Goal: Task Accomplishment & Management: Use online tool/utility

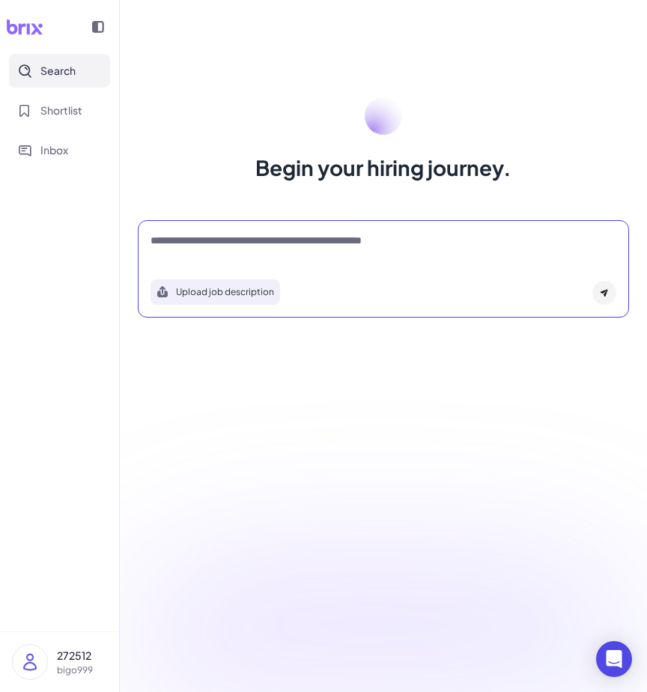
click at [299, 250] on textarea at bounding box center [384, 242] width 466 height 18
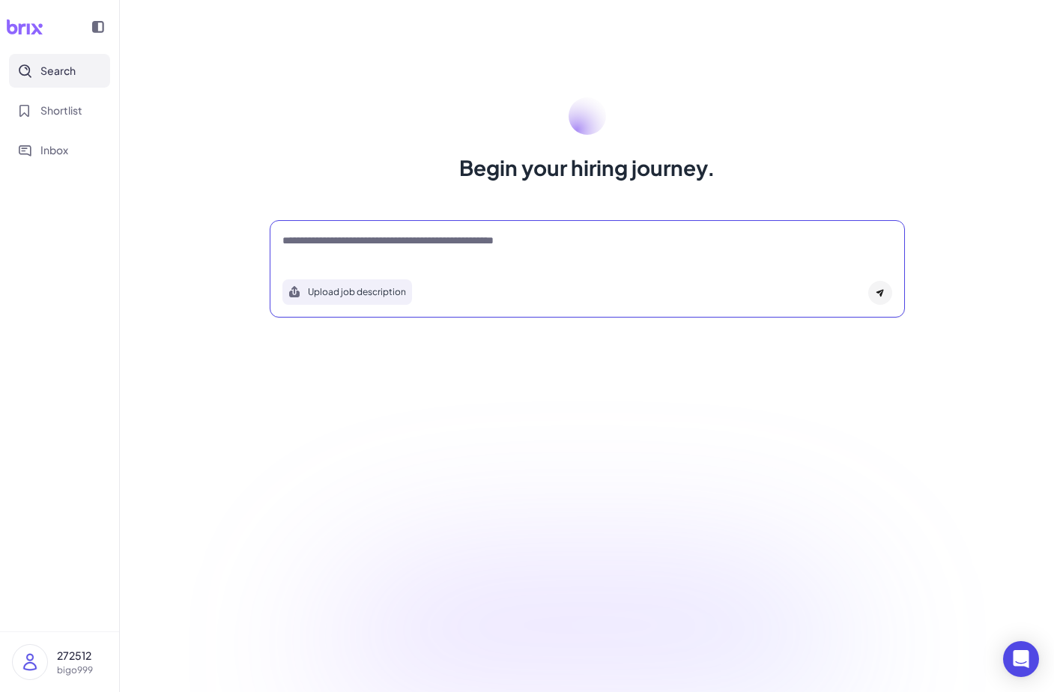
click at [401, 294] on button "Upload job description" at bounding box center [347, 291] width 130 height 25
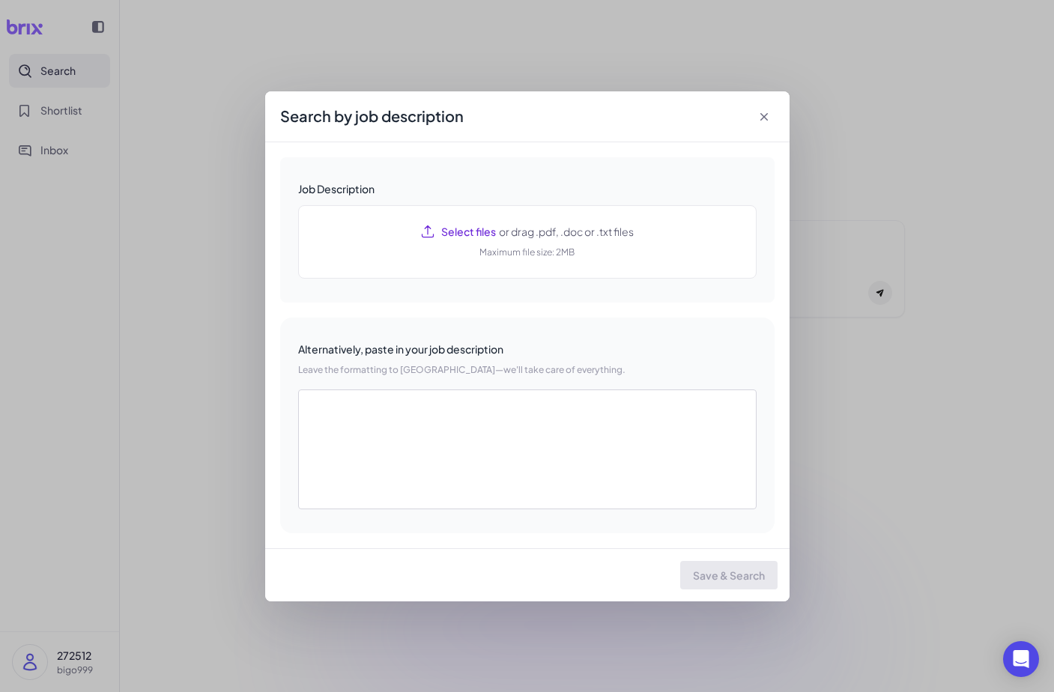
click at [646, 113] on icon at bounding box center [762, 116] width 7 height 7
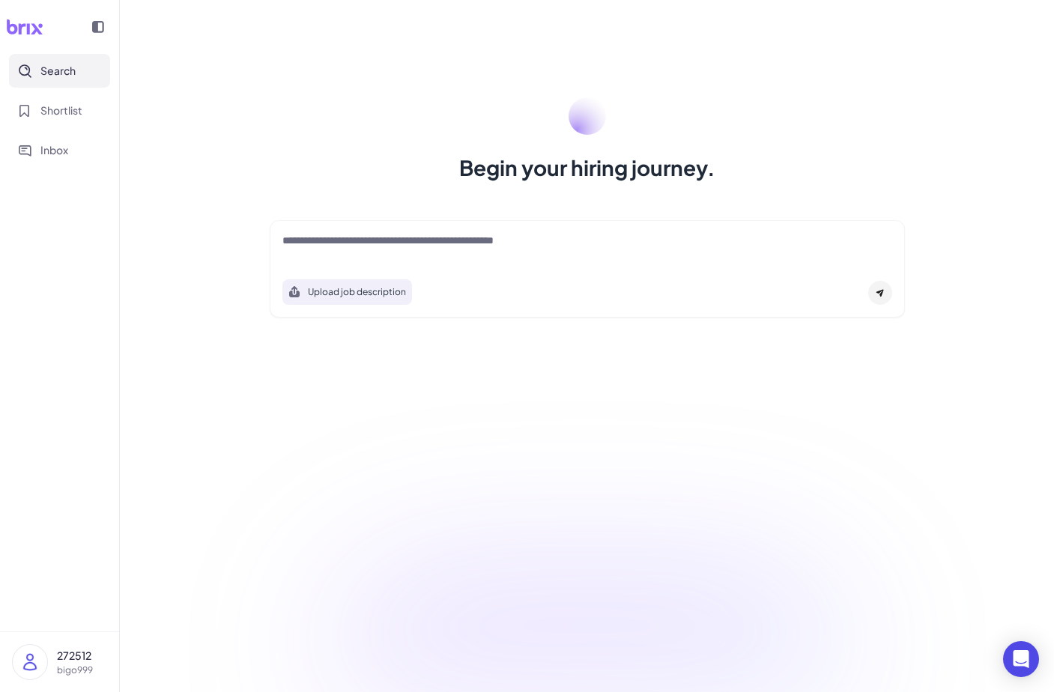
click at [588, 229] on div "Upload job description" at bounding box center [587, 268] width 635 height 97
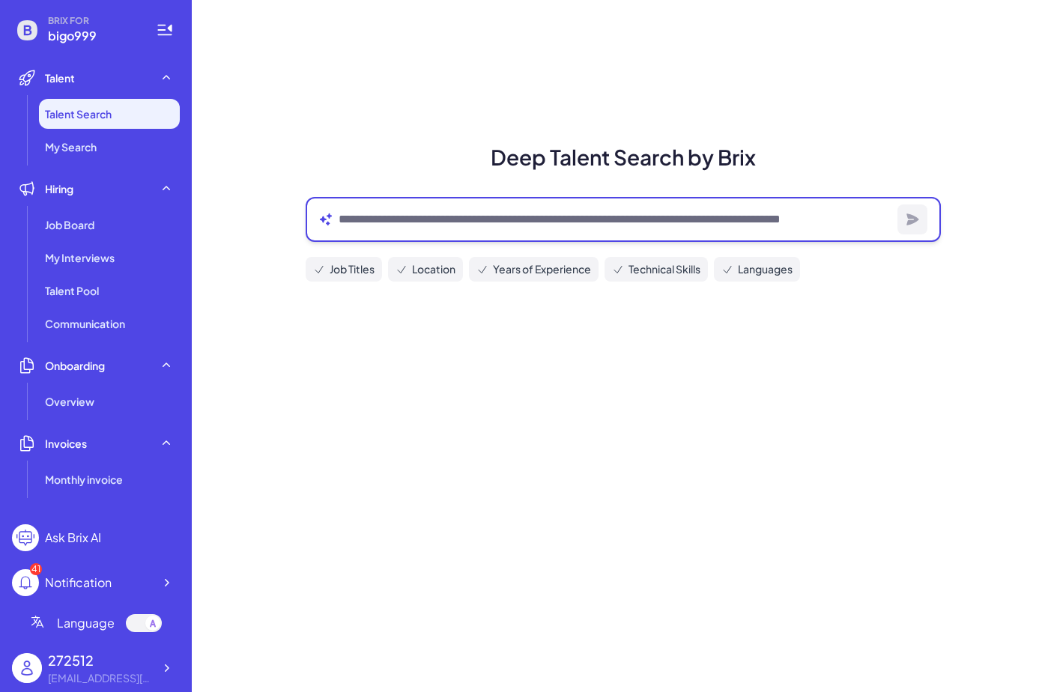
click at [705, 226] on textarea at bounding box center [614, 219] width 553 height 18
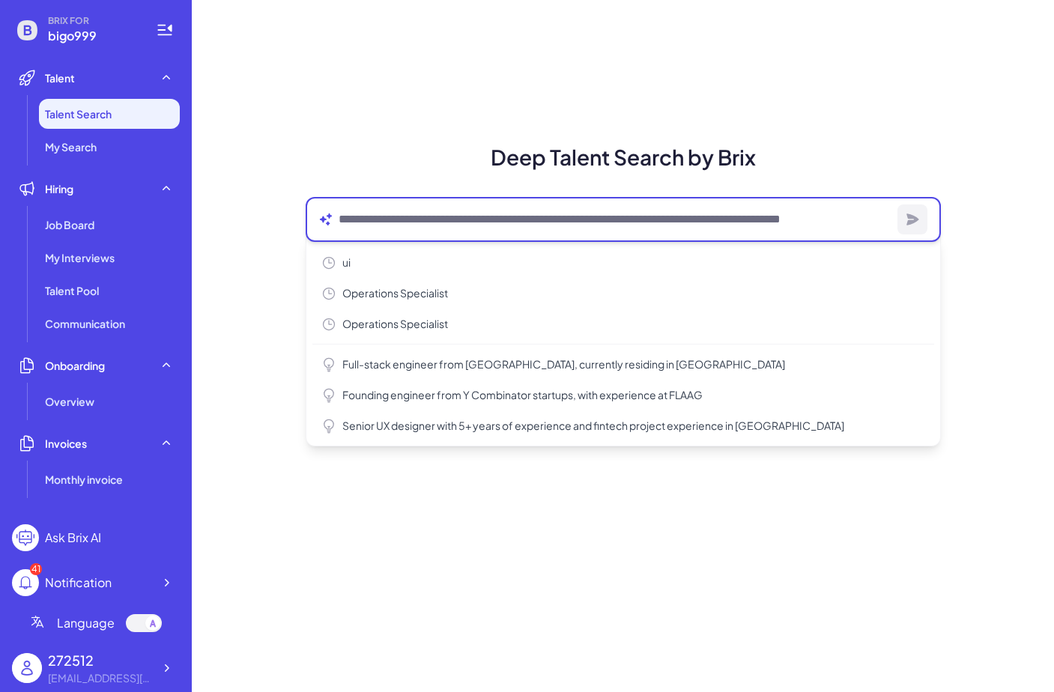
paste textarea "**********"
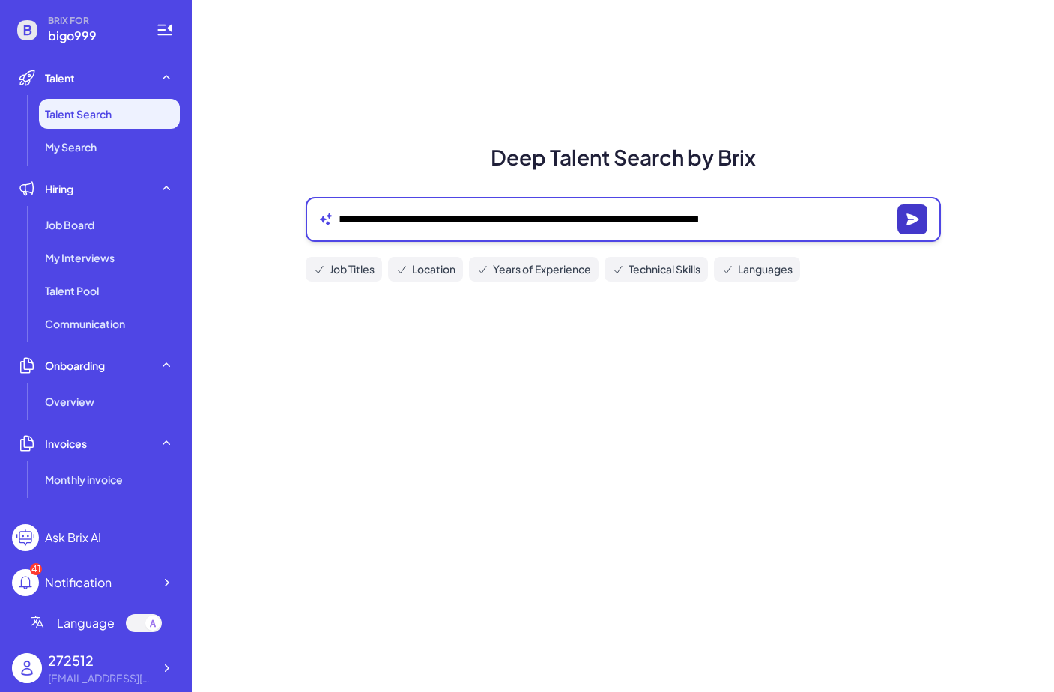
type textarea "**********"
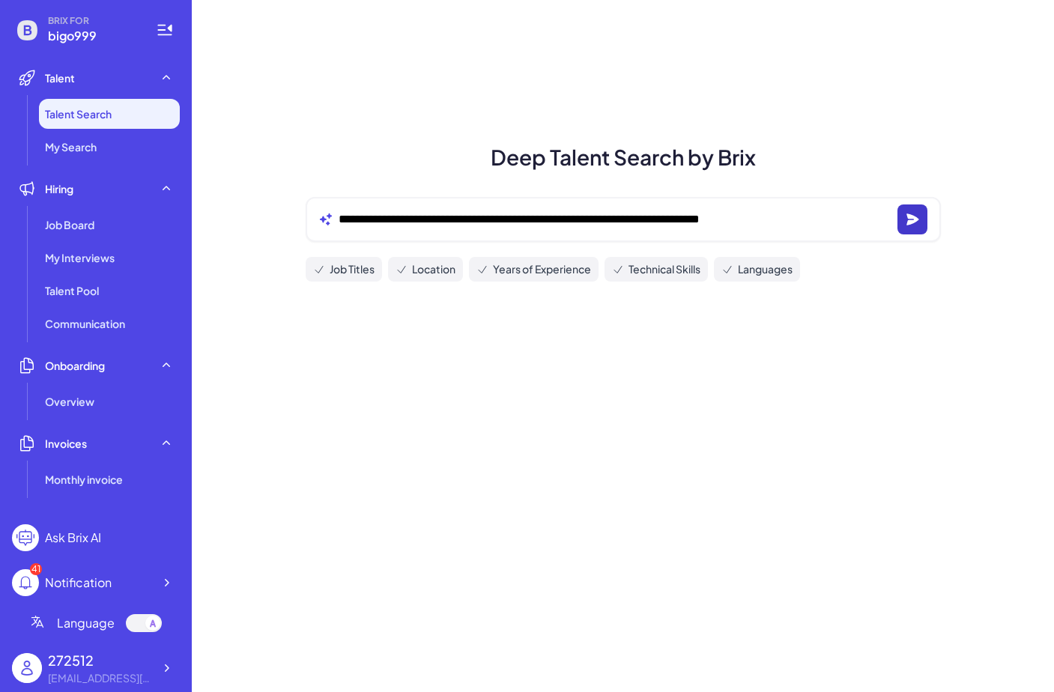
click at [911, 224] on icon "button" at bounding box center [912, 219] width 12 height 11
click at [905, 222] on icon "button" at bounding box center [912, 219] width 15 height 15
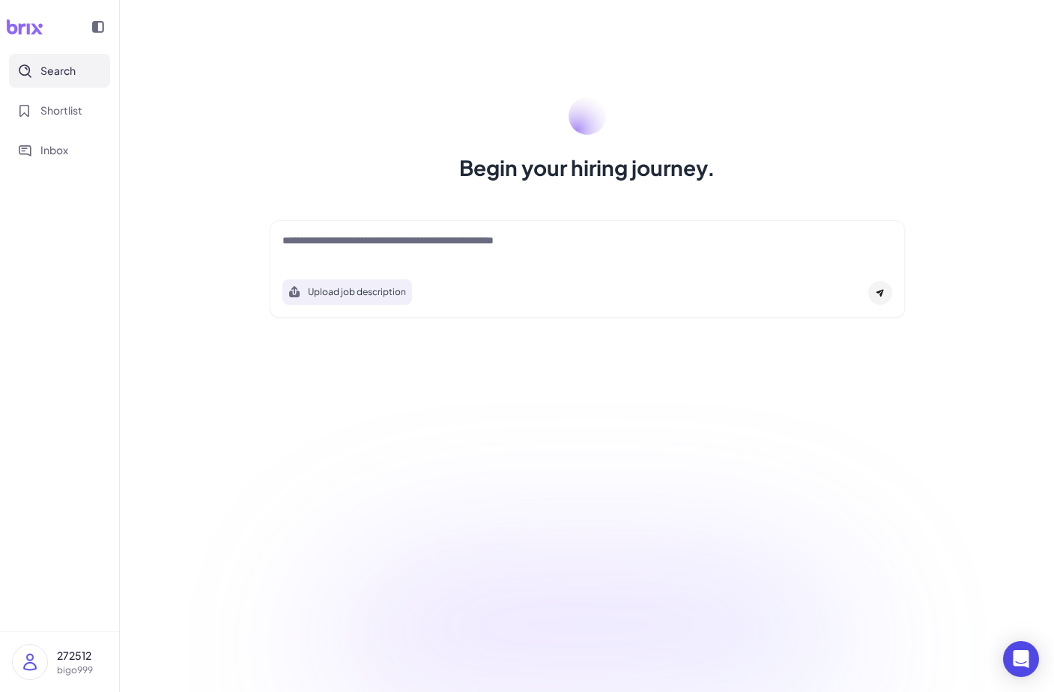
click at [688, 249] on textarea at bounding box center [587, 242] width 610 height 18
paste textarea "**********"
type textarea "**********"
click at [881, 298] on div at bounding box center [880, 293] width 24 height 24
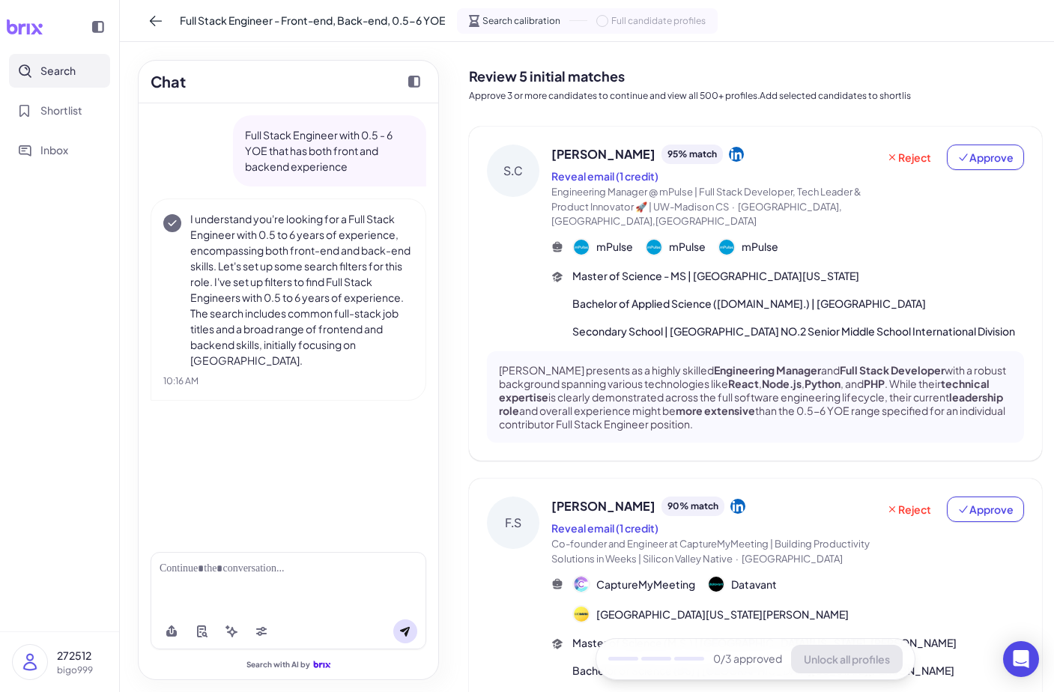
click at [589, 155] on span "Siyang Chen" at bounding box center [603, 154] width 104 height 18
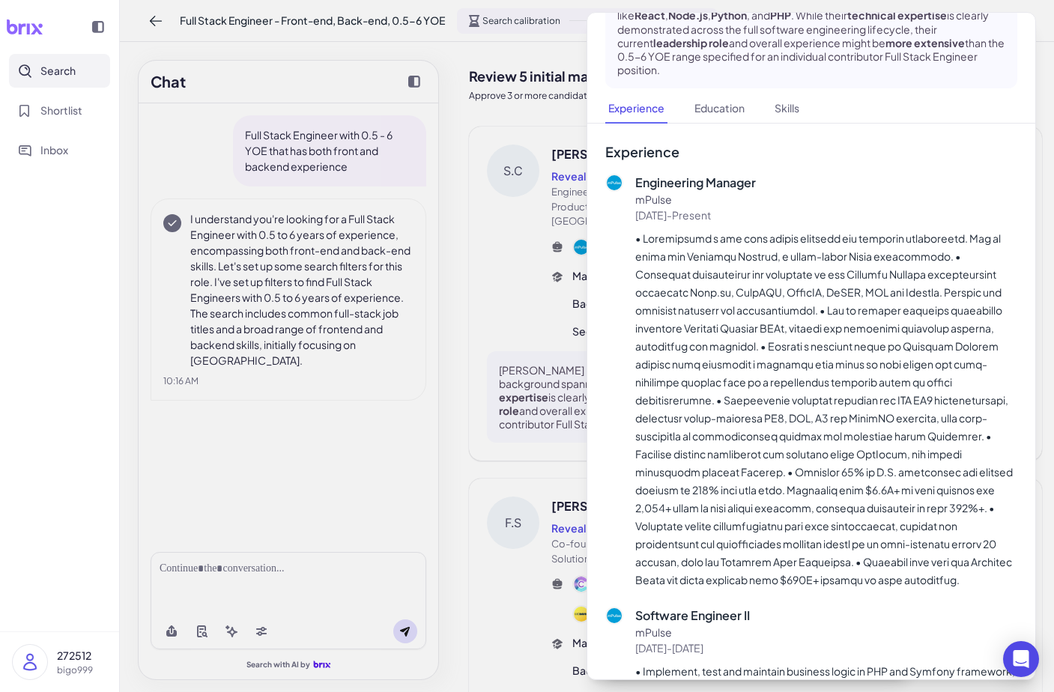
scroll to position [289, 0]
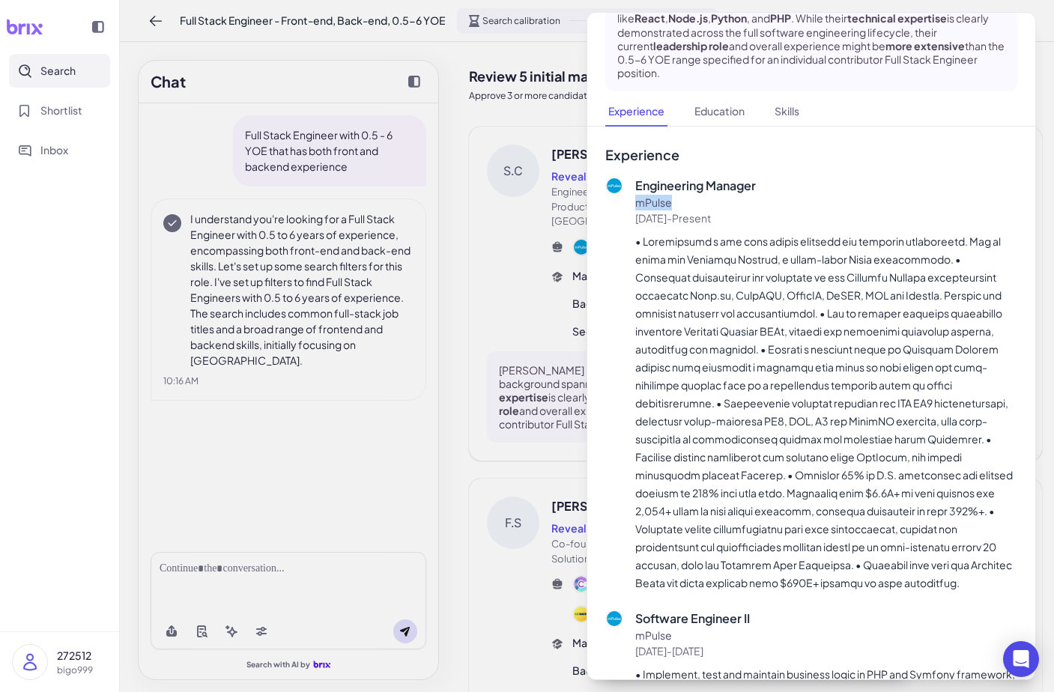
drag, startPoint x: 673, startPoint y: 169, endPoint x: 634, endPoint y: 168, distance: 39.7
click at [634, 177] on div "Engineering Manager mPulse 2023-07-01 - Present" at bounding box center [811, 384] width 412 height 415
copy p "mPulse"
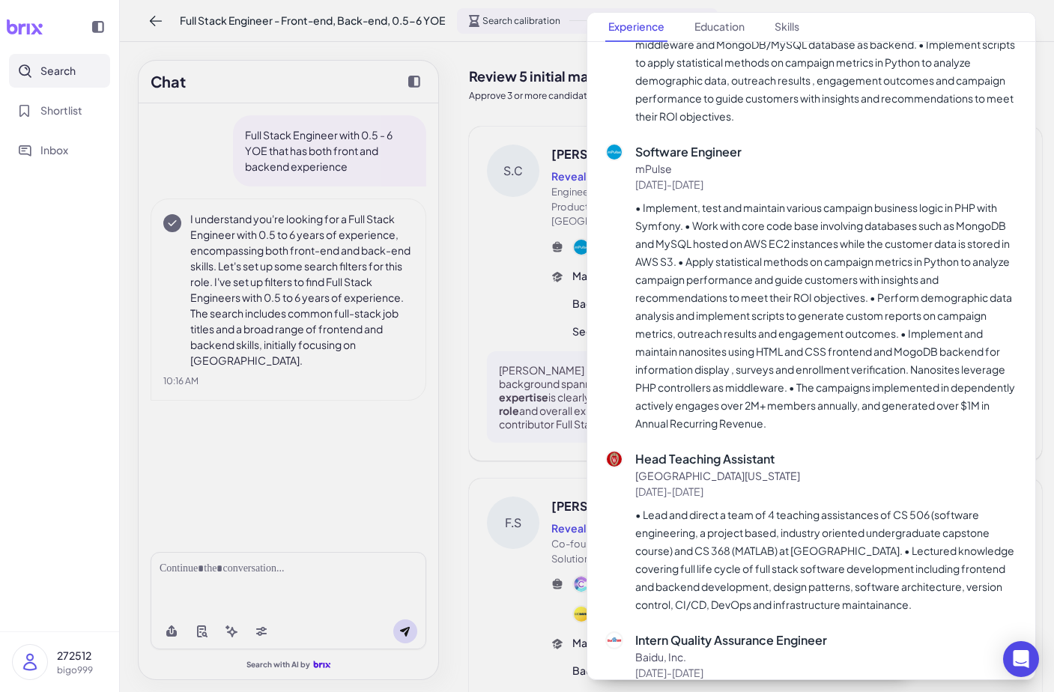
scroll to position [1096, 0]
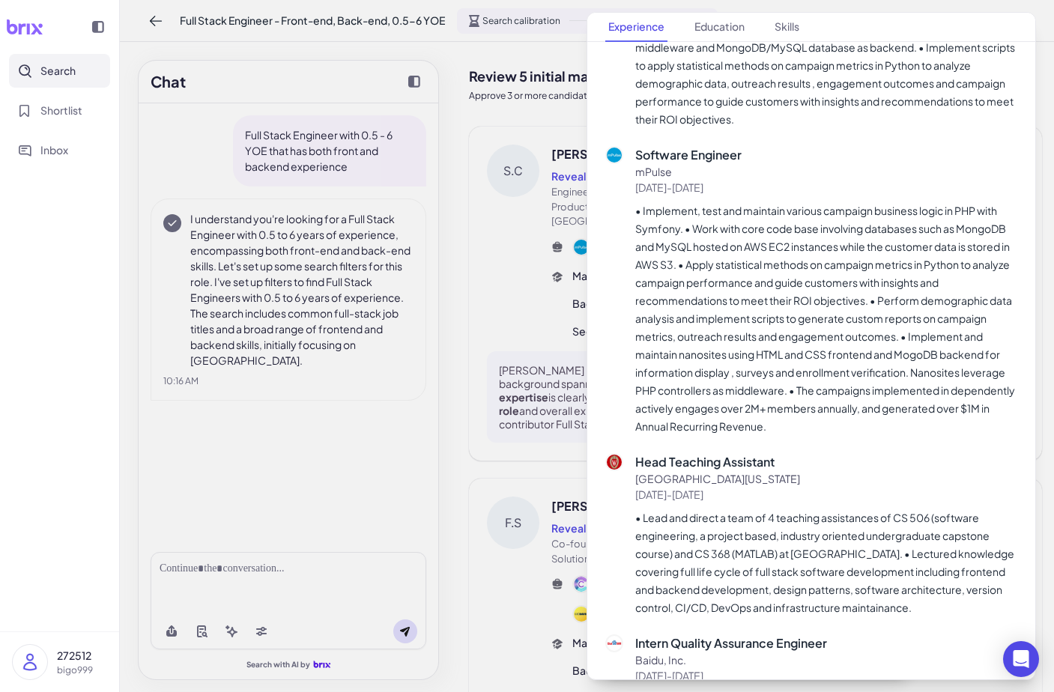
click at [607, 228] on div at bounding box center [614, 290] width 18 height 289
click at [584, 233] on div "S.C Siyang Chen Reveal email (1 credit) Engineering Manager @ mPulse | Full Sta…" at bounding box center [527, 346] width 1054 height 692
click at [569, 240] on div at bounding box center [527, 346] width 1054 height 692
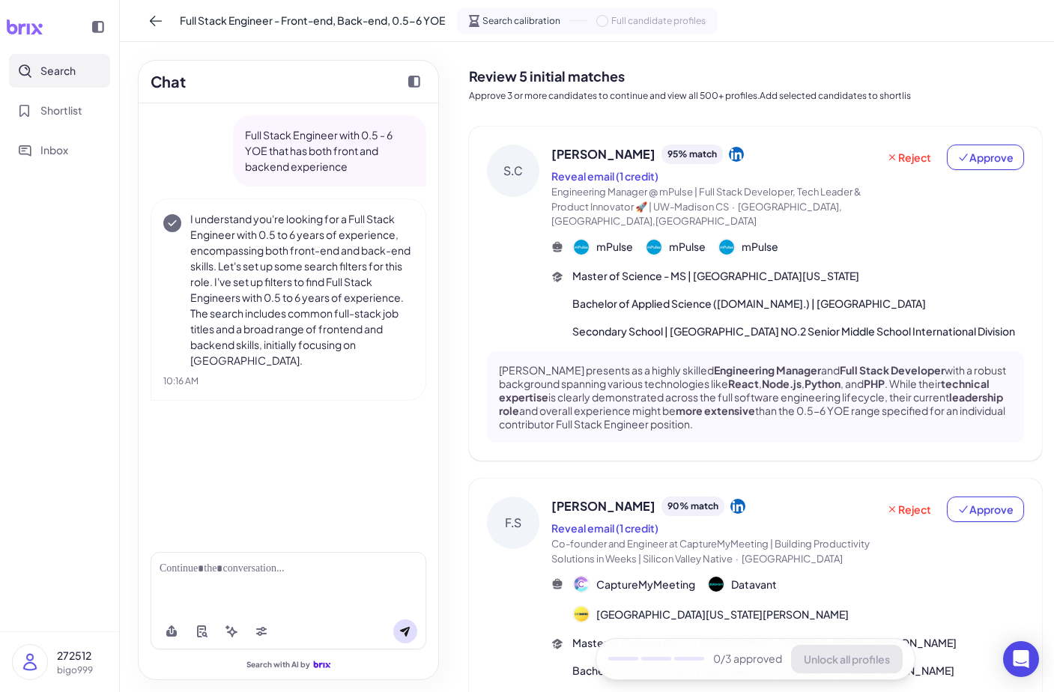
scroll to position [0, 0]
click at [246, 573] on div at bounding box center [289, 569] width 258 height 16
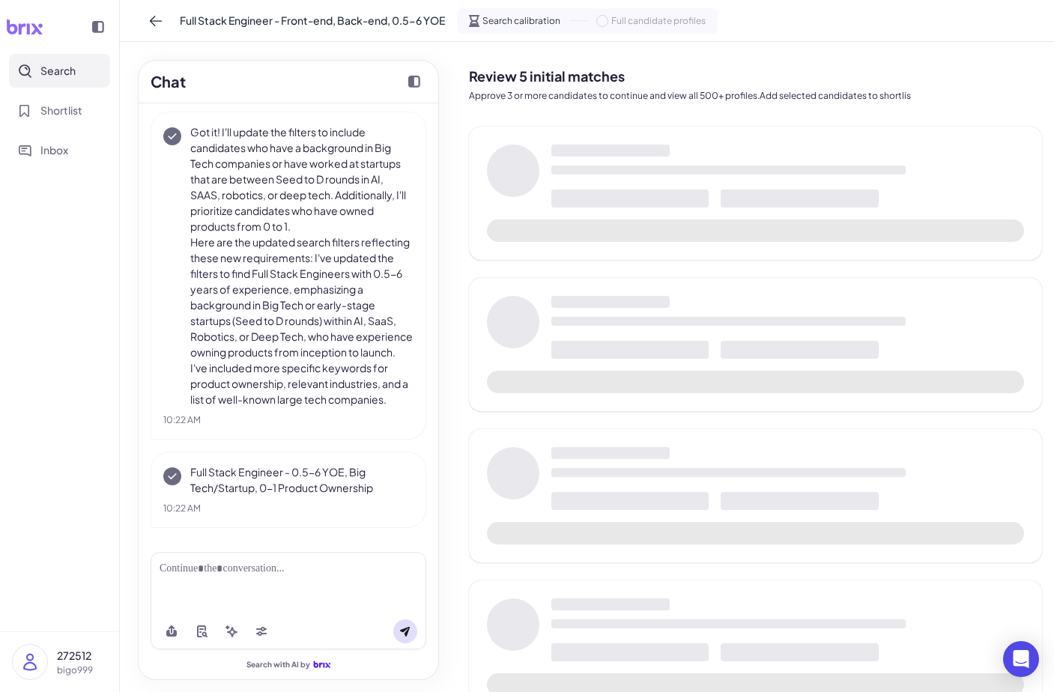
scroll to position [463, 0]
click at [267, 496] on div "Full Stack Engineer - 0.5-6 YOE, Big Tech/Startup, 0-1 Product Ownership 10:22 …" at bounding box center [289, 490] width 276 height 76
click at [273, 486] on p "Full Stack Engineer - 0.5-6 YOE, Big Tech/Startup, 0-1 Product Ownership" at bounding box center [301, 479] width 223 height 31
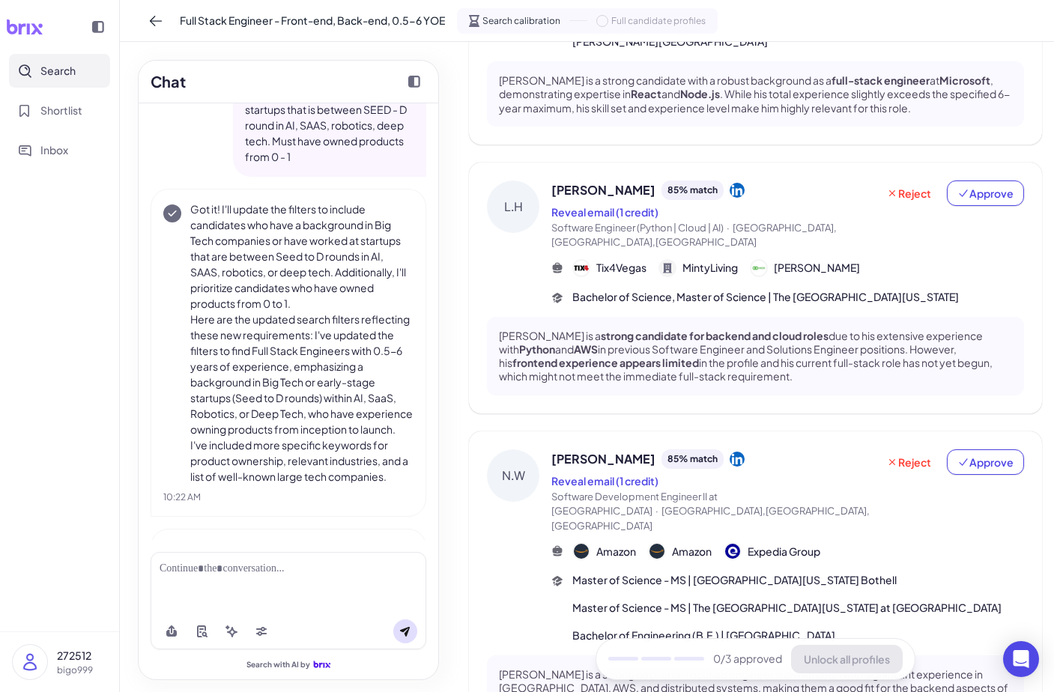
scroll to position [849, 0]
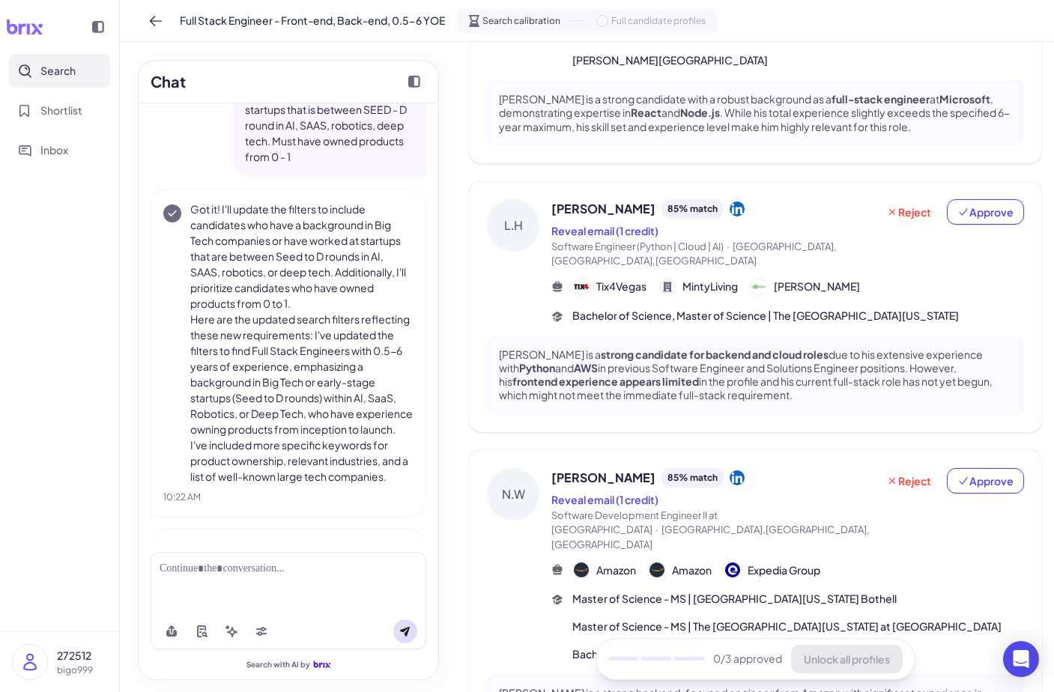
click at [606, 279] on span "Tix4Vegas" at bounding box center [621, 287] width 50 height 16
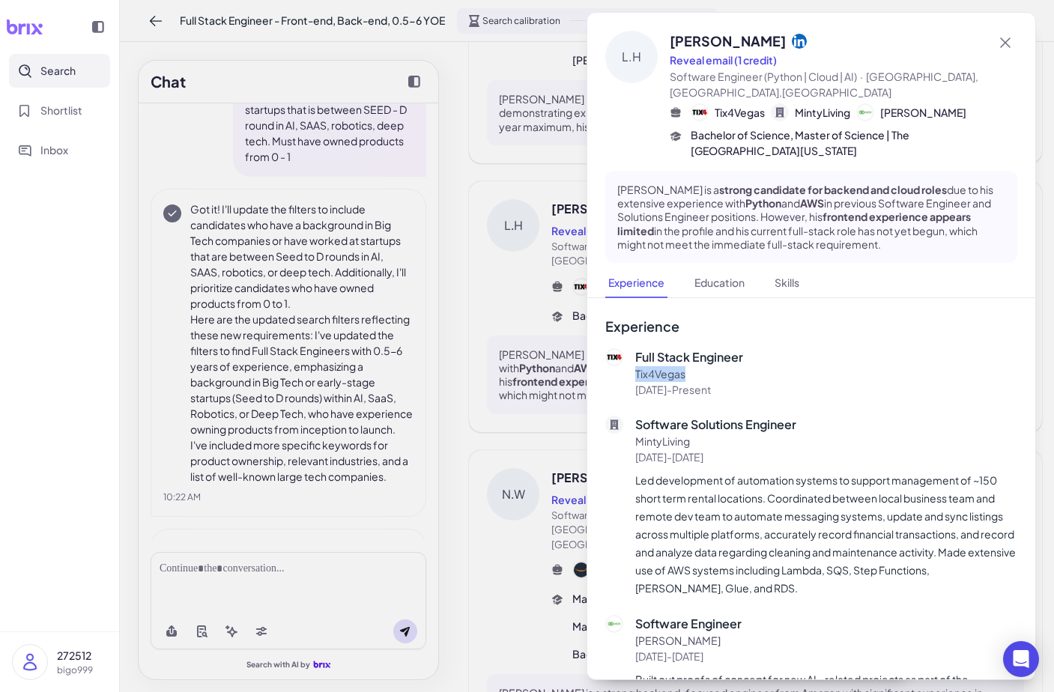
drag, startPoint x: 686, startPoint y: 374, endPoint x: 634, endPoint y: 374, distance: 52.4
click at [634, 374] on div "Full Stack Engineer Tix4Vegas 2024-12-01 - Present" at bounding box center [811, 372] width 412 height 49
copy p "Tix4Vegas"
click at [556, 236] on div at bounding box center [527, 346] width 1054 height 692
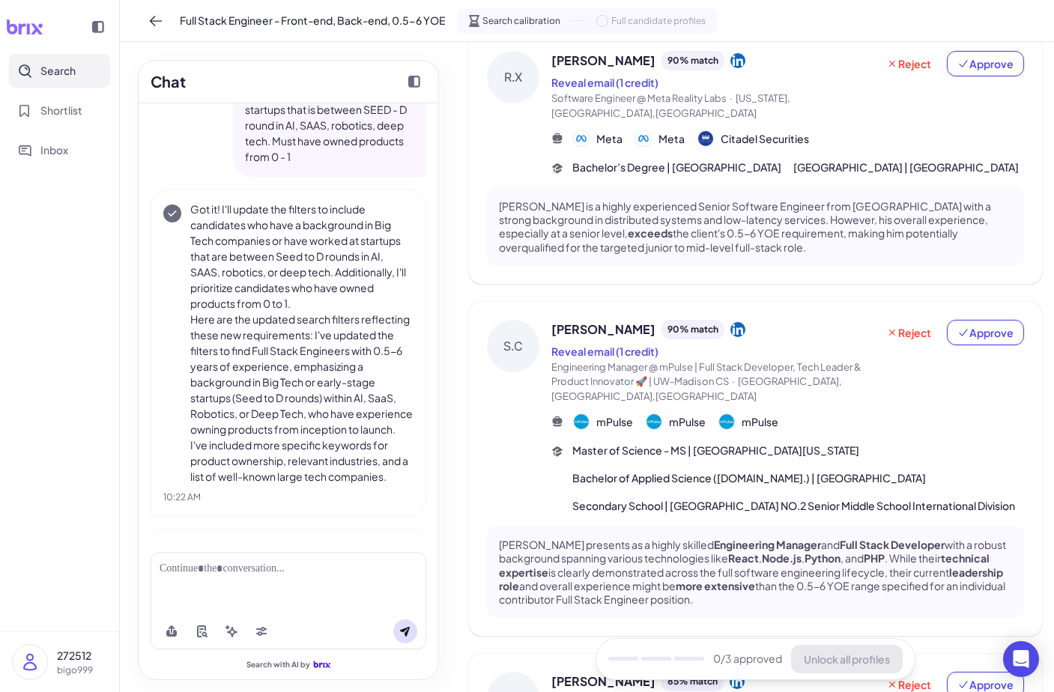
scroll to position [97, 0]
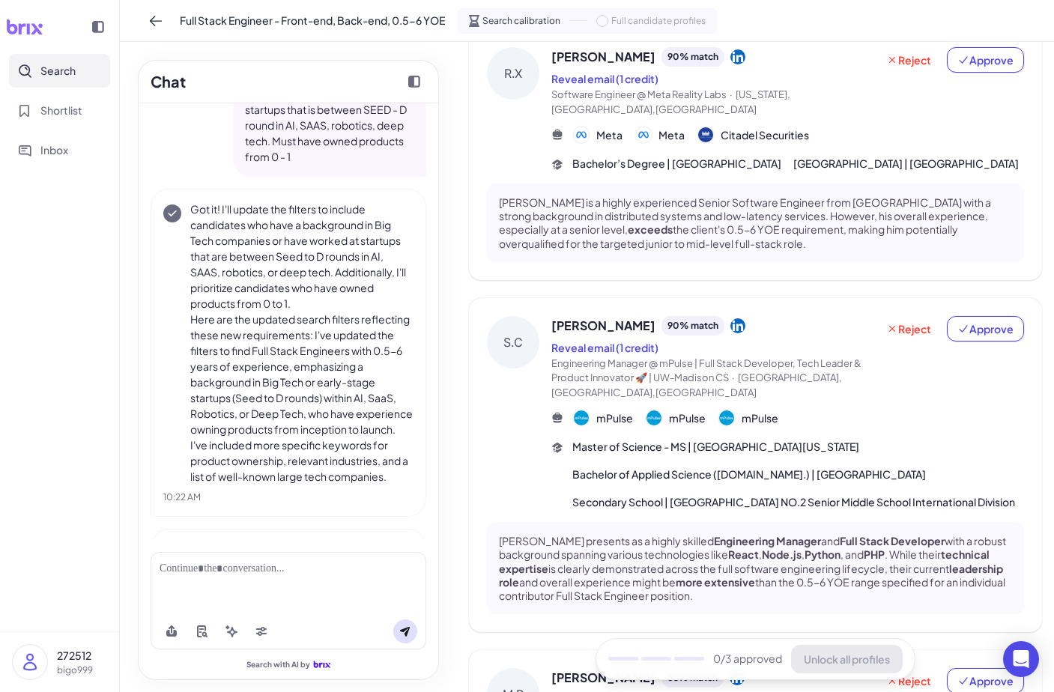
click at [602, 398] on div "Siyang Chen 90 % match Reveal email (1 credit) Engineering Manager @ mPulse | F…" at bounding box center [787, 413] width 473 height 195
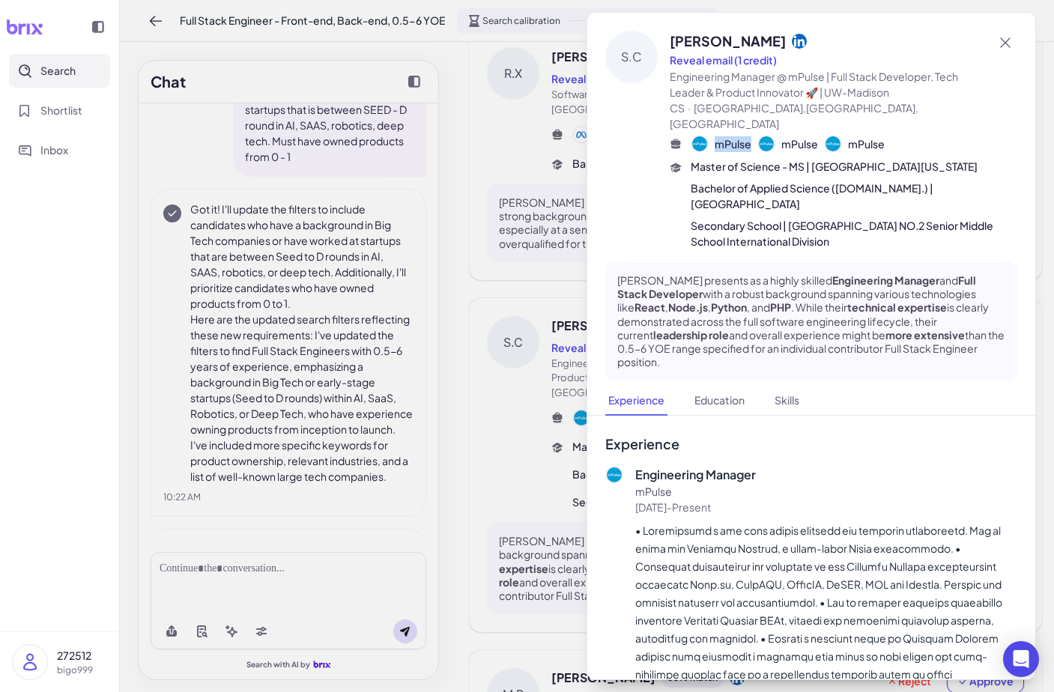
drag, startPoint x: 751, startPoint y: 130, endPoint x: 716, endPoint y: 128, distance: 35.2
click at [716, 135] on div "mPulse mPulse mPulse" at bounding box center [787, 144] width 194 height 18
copy span "mPulse"
click at [323, 247] on div at bounding box center [527, 346] width 1054 height 692
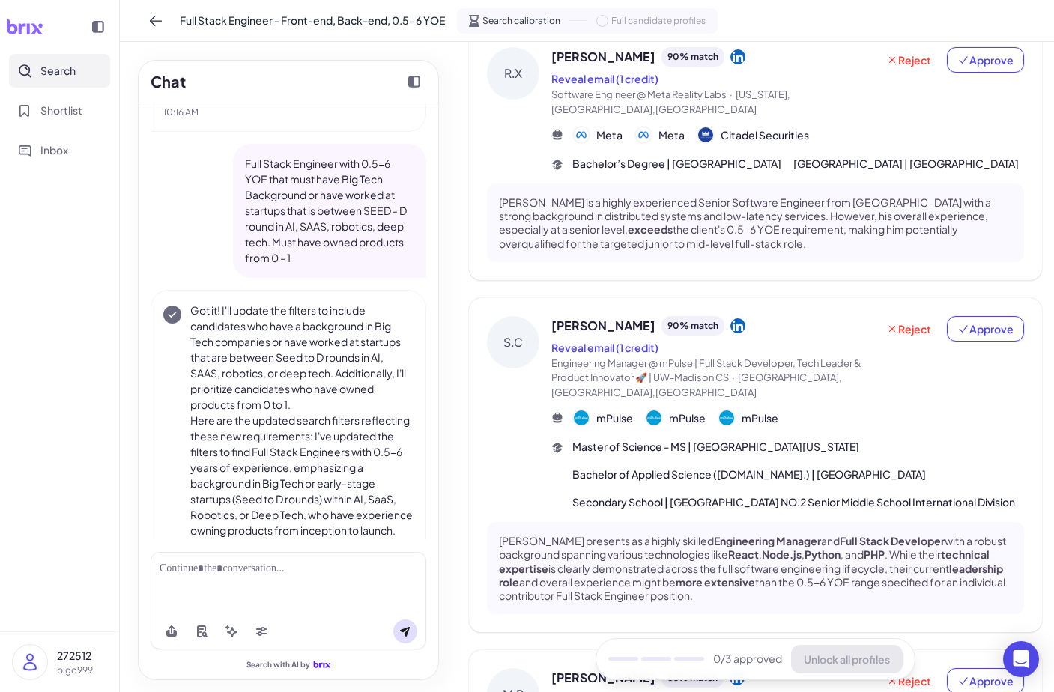
scroll to position [153, 0]
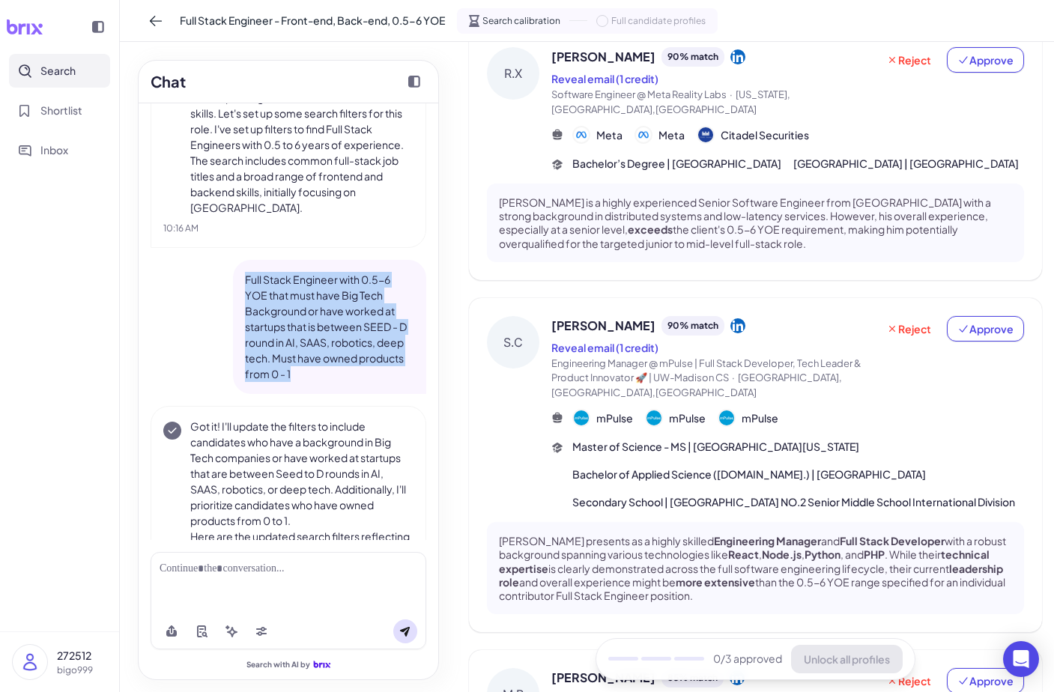
drag, startPoint x: 304, startPoint y: 374, endPoint x: 225, endPoint y: 274, distance: 126.9
click at [225, 274] on div "Full Stack Engineer with 0.5-6 YOE that must have Big Tech Background or have w…" at bounding box center [289, 327] width 276 height 134
copy p "Full Stack Engineer with 0.5-6 YOE that must have Big Tech Background or have w…"
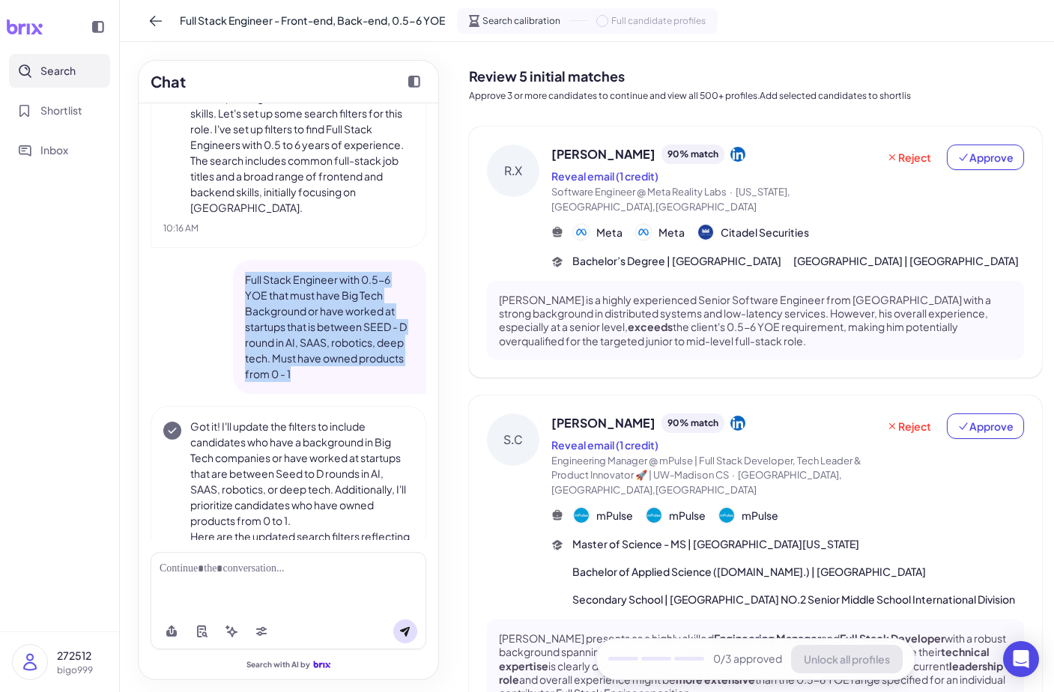
scroll to position [0, 0]
drag, startPoint x: 551, startPoint y: 149, endPoint x: 677, endPoint y: 332, distance: 221.8
click at [677, 332] on div "R.X Robert Xu 90 % match Reveal email (1 credit) Software Engineer @ Meta Reali…" at bounding box center [755, 252] width 573 height 251
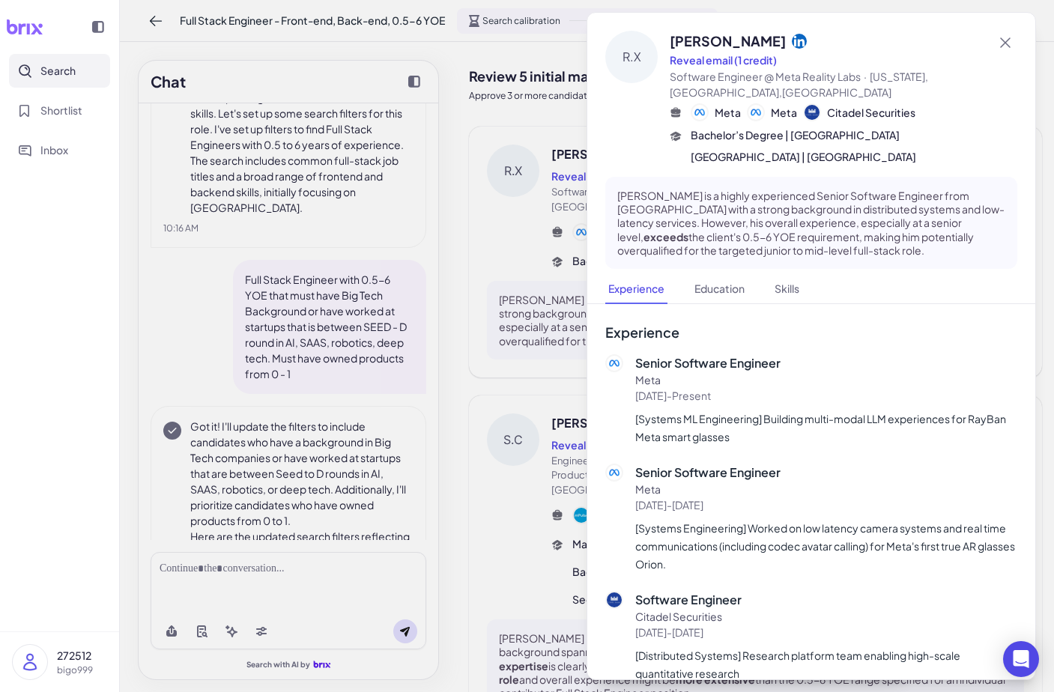
click at [541, 369] on div at bounding box center [527, 346] width 1054 height 692
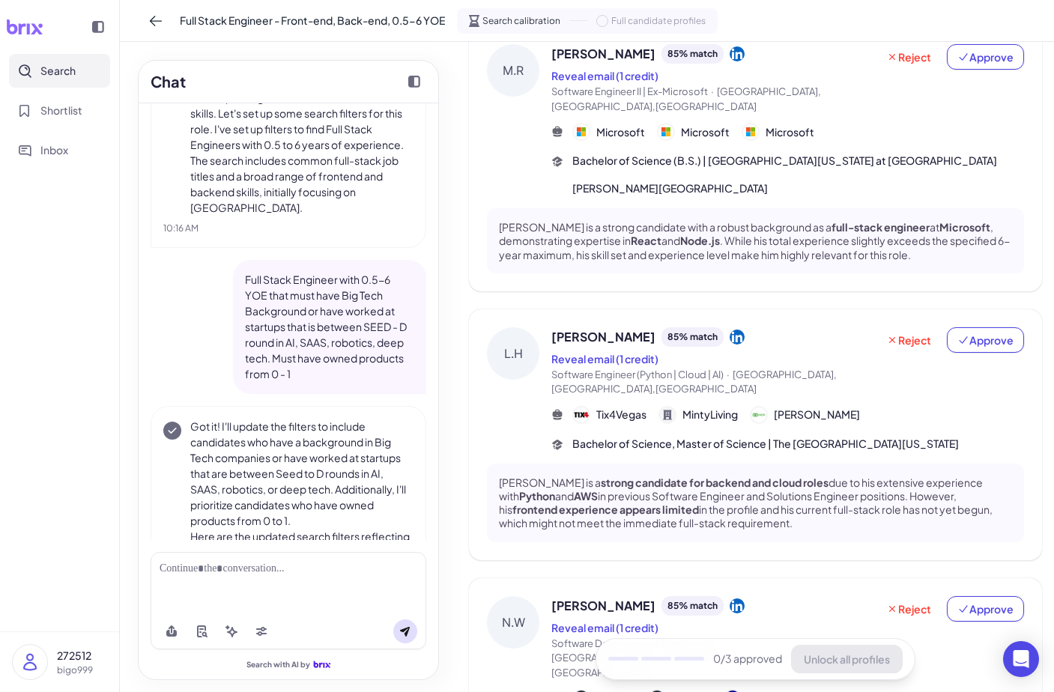
scroll to position [723, 0]
click at [603, 326] on span "Layton Hayes" at bounding box center [603, 335] width 104 height 18
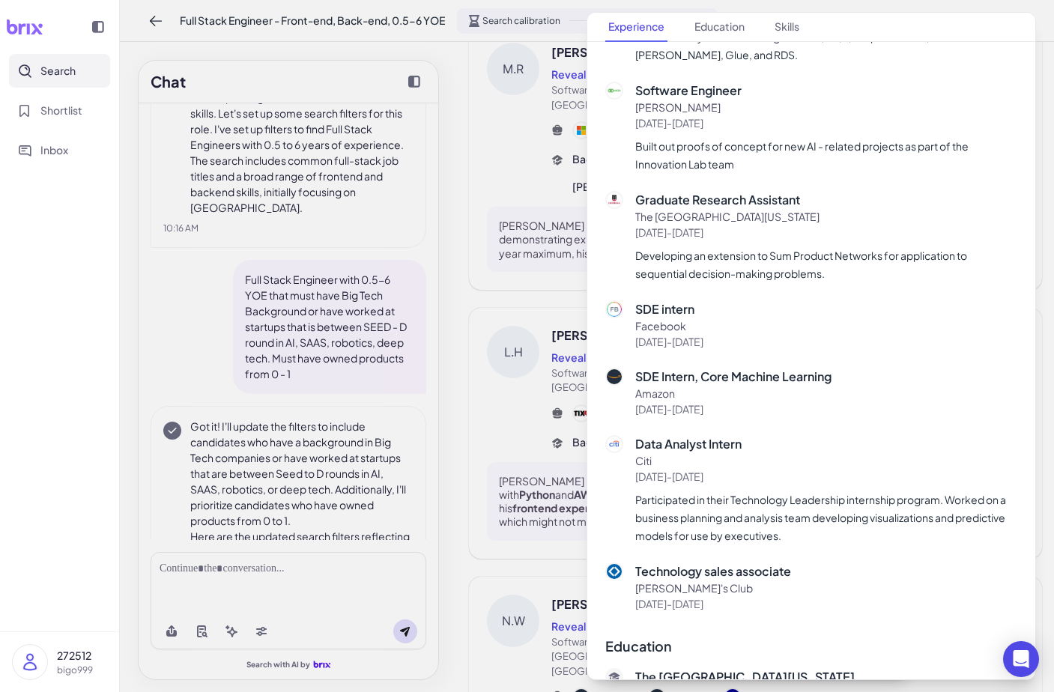
scroll to position [530, 0]
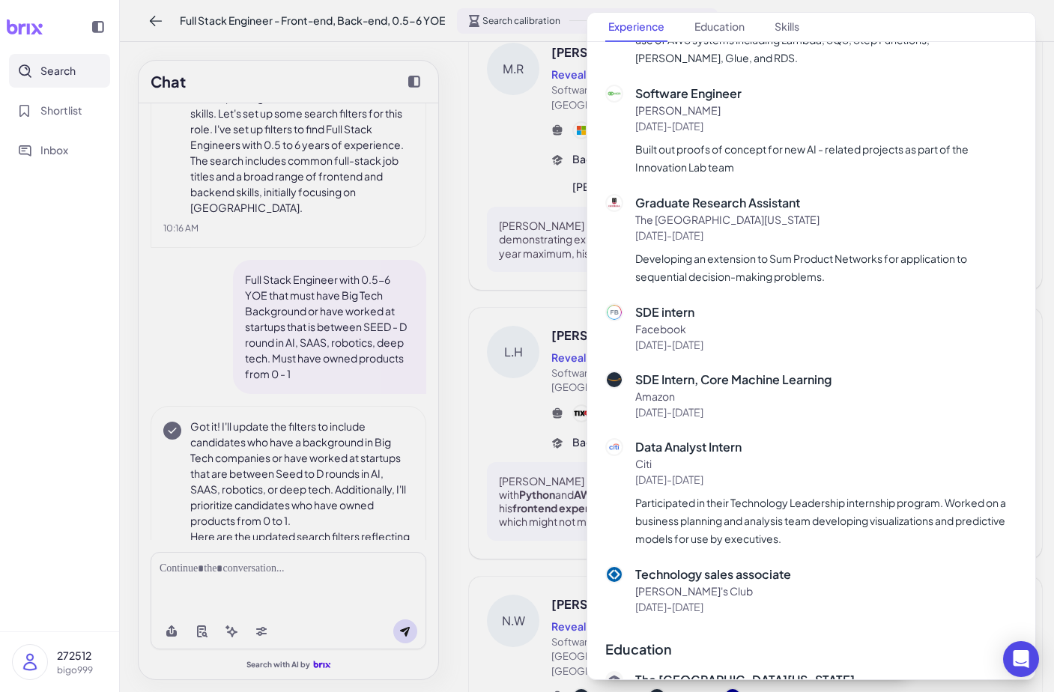
drag, startPoint x: 789, startPoint y: 609, endPoint x: 645, endPoint y: 172, distance: 459.4
click at [645, 172] on div "Full Stack Engineer Tix4Vegas 2024-12-01 - Present Software Solutions Engineer …" at bounding box center [811, 216] width 412 height 797
click at [681, 247] on div "Graduate Research Assistant The University of Georgia 2019-05-01 - 2020-10-01 D…" at bounding box center [826, 239] width 382 height 91
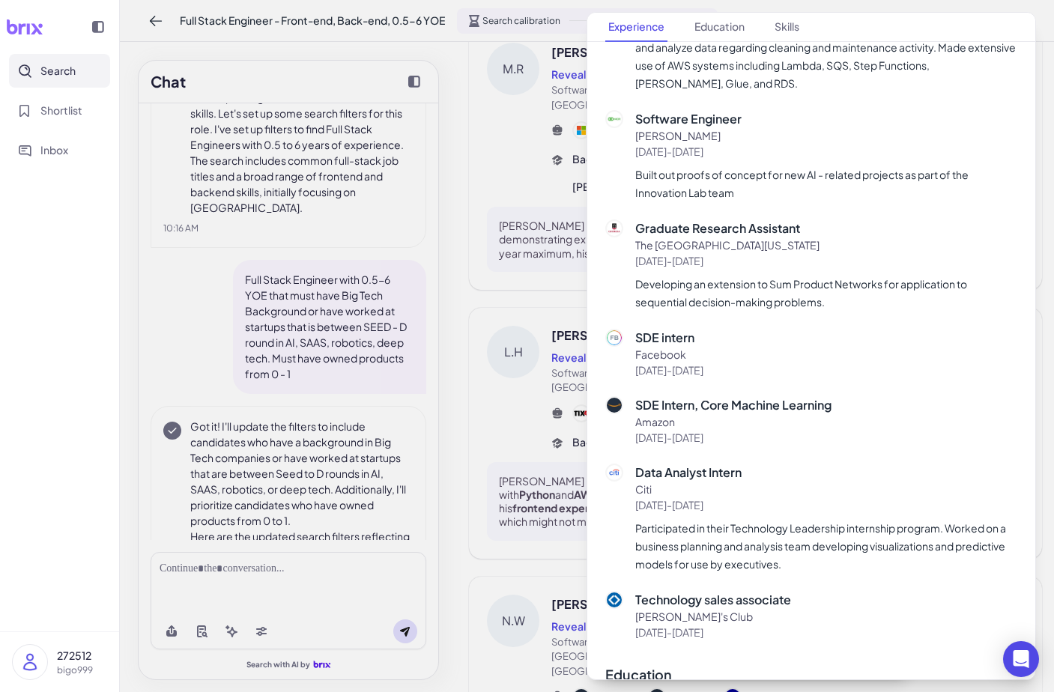
scroll to position [503, 0]
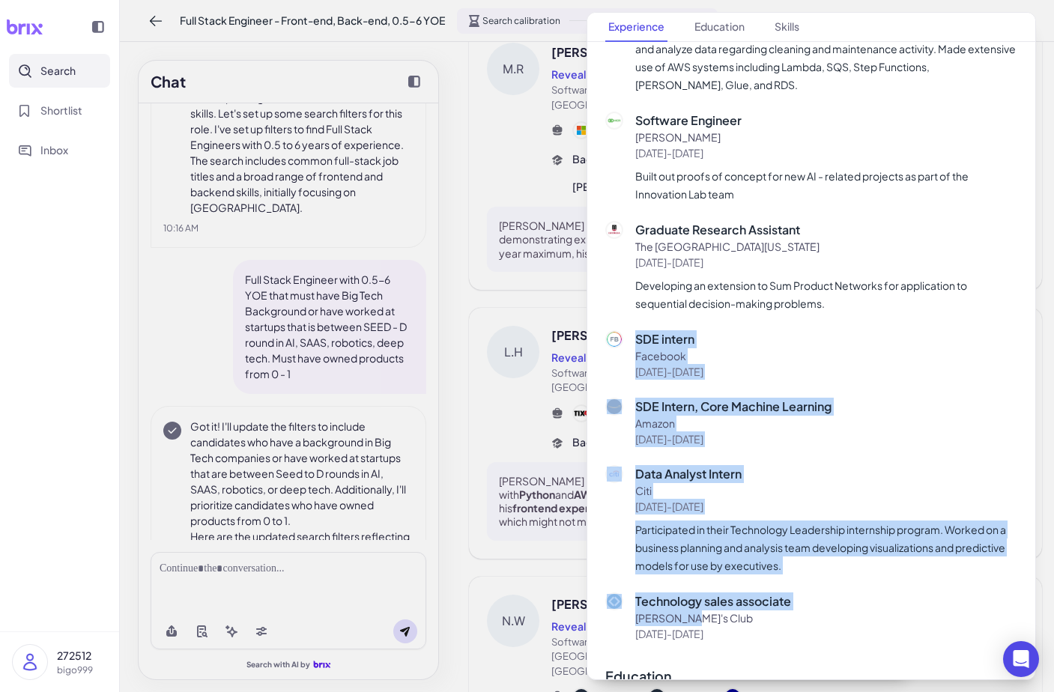
drag, startPoint x: 633, startPoint y: 332, endPoint x: 900, endPoint y: 610, distance: 385.0
click at [900, 610] on div "Full Stack Engineer Tix4Vegas 2024-12-01 - Present Software Solutions Engineer …" at bounding box center [811, 243] width 412 height 797
copy div "SDE intern Facebook 2018-05-01 - 2018-07-01 SDE Intern, Core Machine Learning A…"
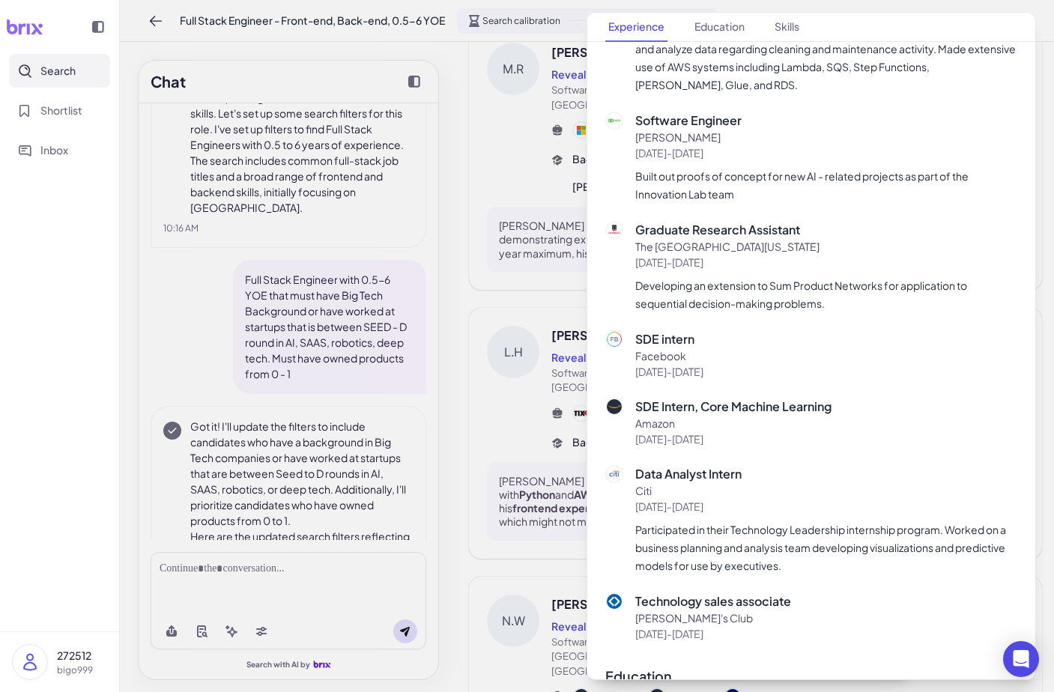
click at [595, 314] on div "Experience Full Stack Engineer Tix4Vegas 2024-12-01 - Present Software Solution…" at bounding box center [811, 363] width 448 height 1137
click at [550, 322] on div at bounding box center [527, 346] width 1054 height 692
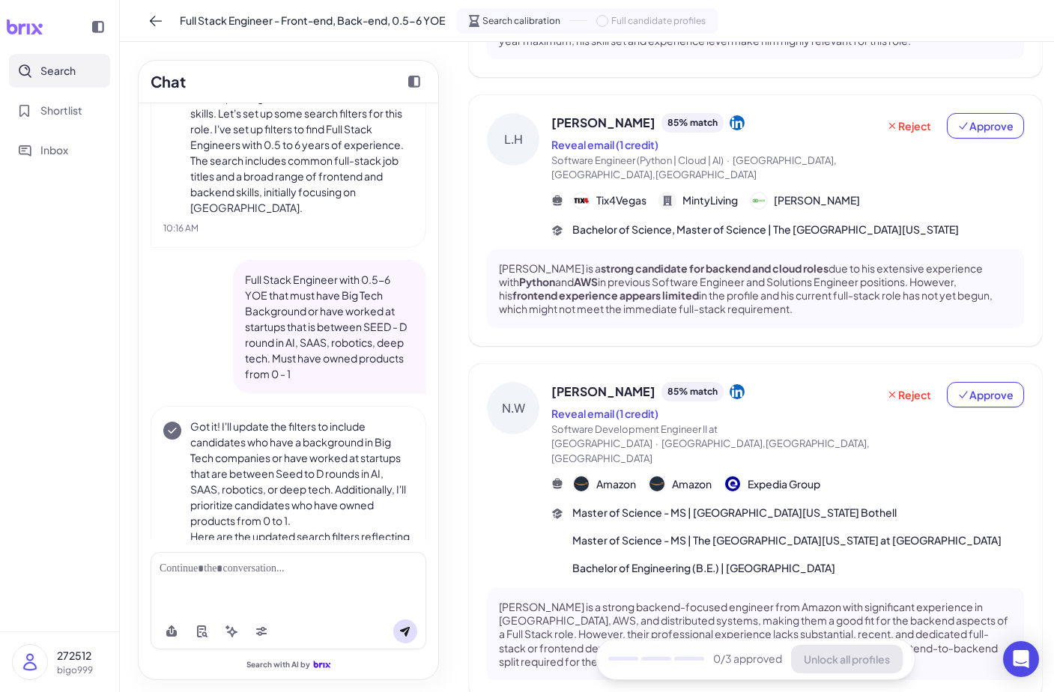
scroll to position [935, 0]
click at [213, 578] on div at bounding box center [289, 582] width 276 height 61
click at [213, 577] on div at bounding box center [289, 582] width 276 height 61
click at [177, 572] on div at bounding box center [289, 569] width 258 height 16
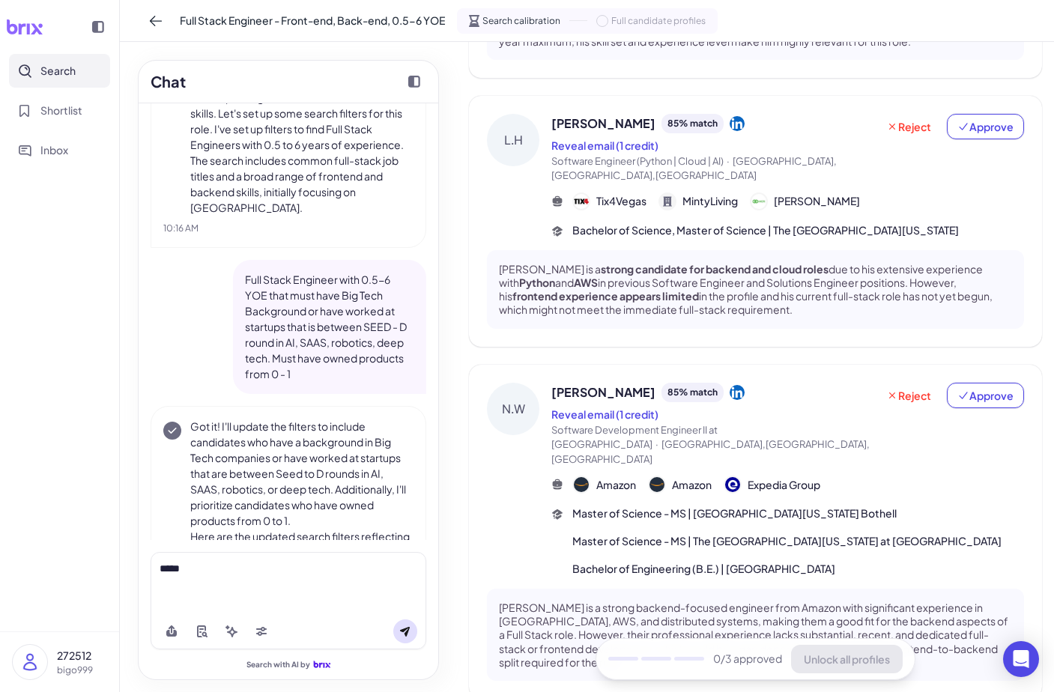
click at [375, 575] on div "****" at bounding box center [289, 569] width 258 height 16
click at [344, 572] on div "****" at bounding box center [289, 569] width 258 height 16
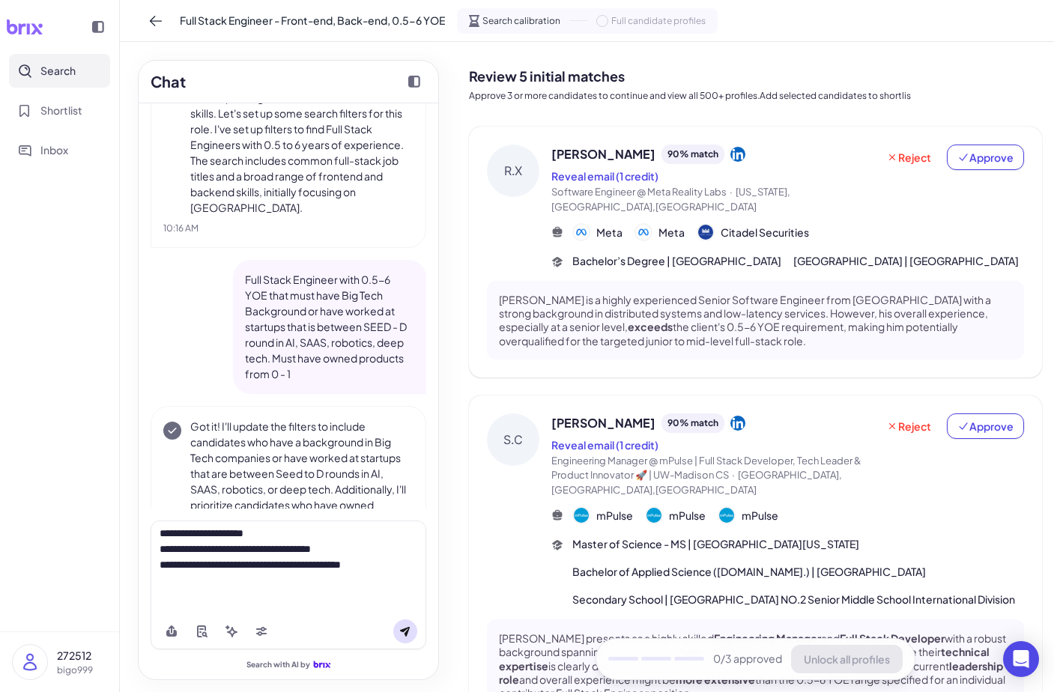
scroll to position [0, 0]
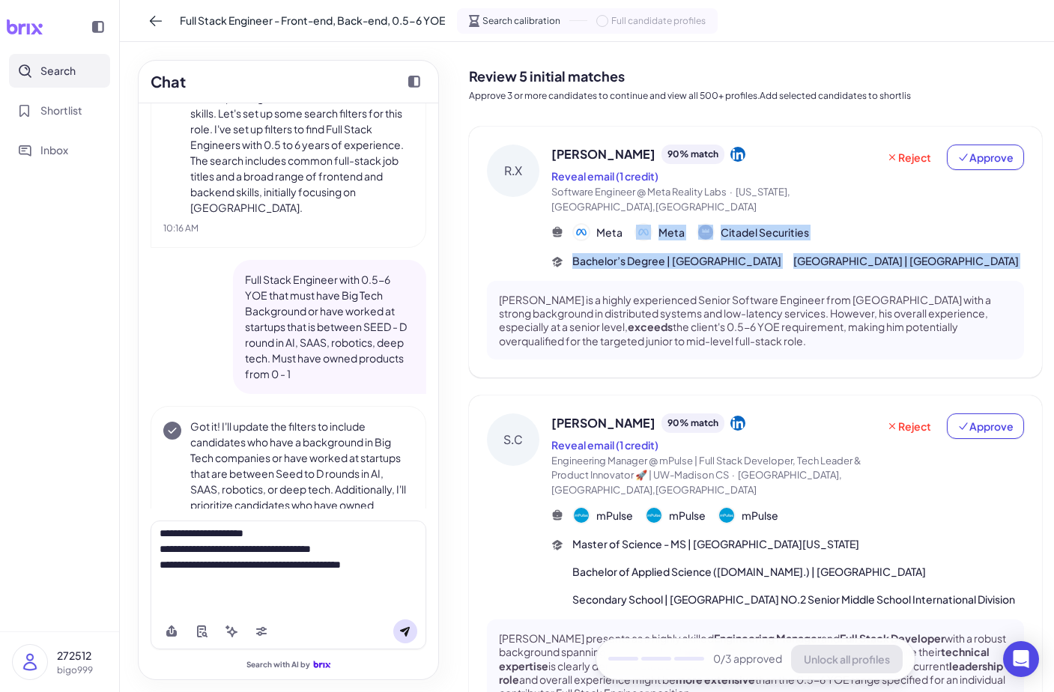
drag, startPoint x: 629, startPoint y: 277, endPoint x: 632, endPoint y: -18, distance: 295.1
click at [632, 0] on html "Search Shortlist Inbox 272512 bigo999 Full Stack Engineer - Front-end, Back-end…" at bounding box center [527, 346] width 1054 height 692
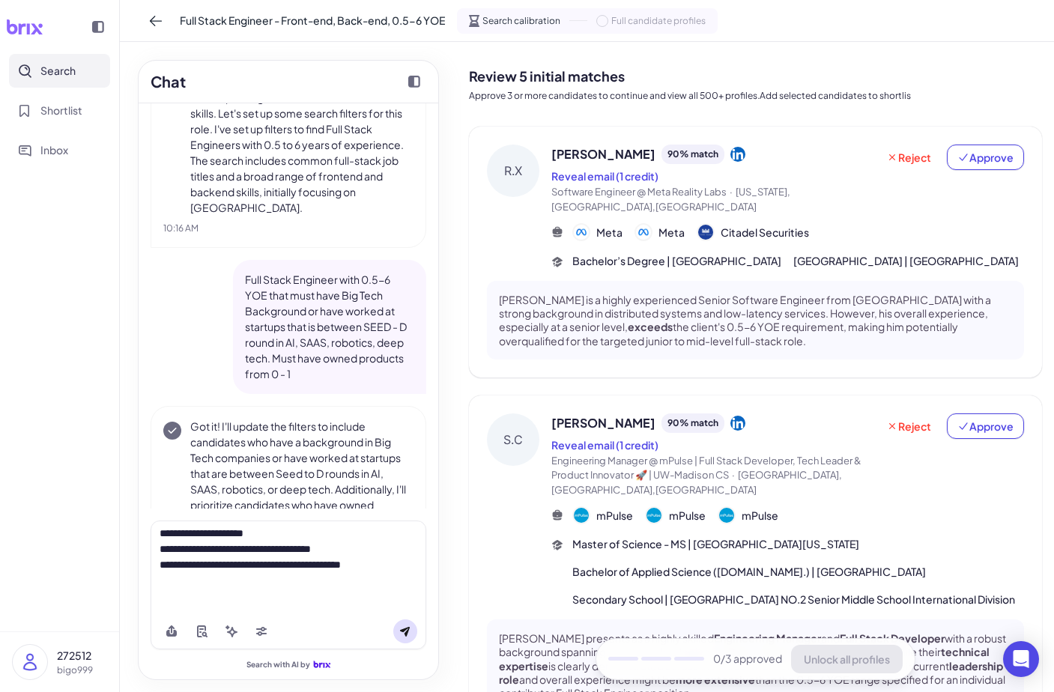
click at [644, 86] on div "Review 5 initial matches Approve 3 or more candidates to continue and view all …" at bounding box center [755, 81] width 573 height 55
click at [327, 557] on div at bounding box center [289, 566] width 258 height 75
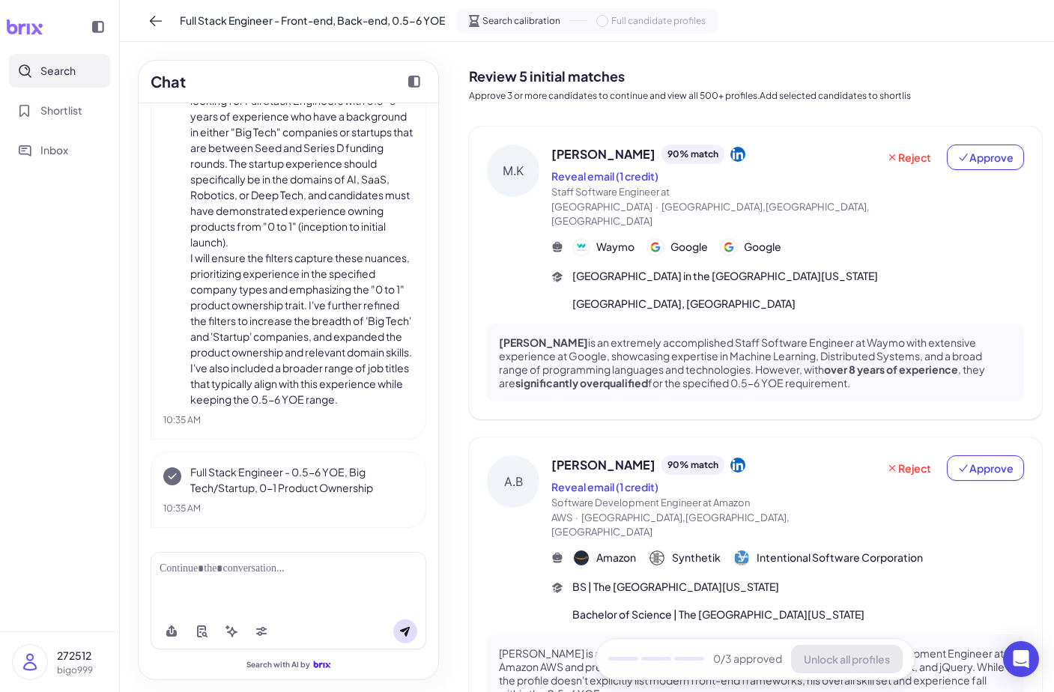
click at [514, 18] on span "Search calibration" at bounding box center [521, 20] width 78 height 13
click at [470, 25] on icon at bounding box center [474, 21] width 10 height 12
click at [979, 151] on span "Approve" at bounding box center [985, 157] width 56 height 15
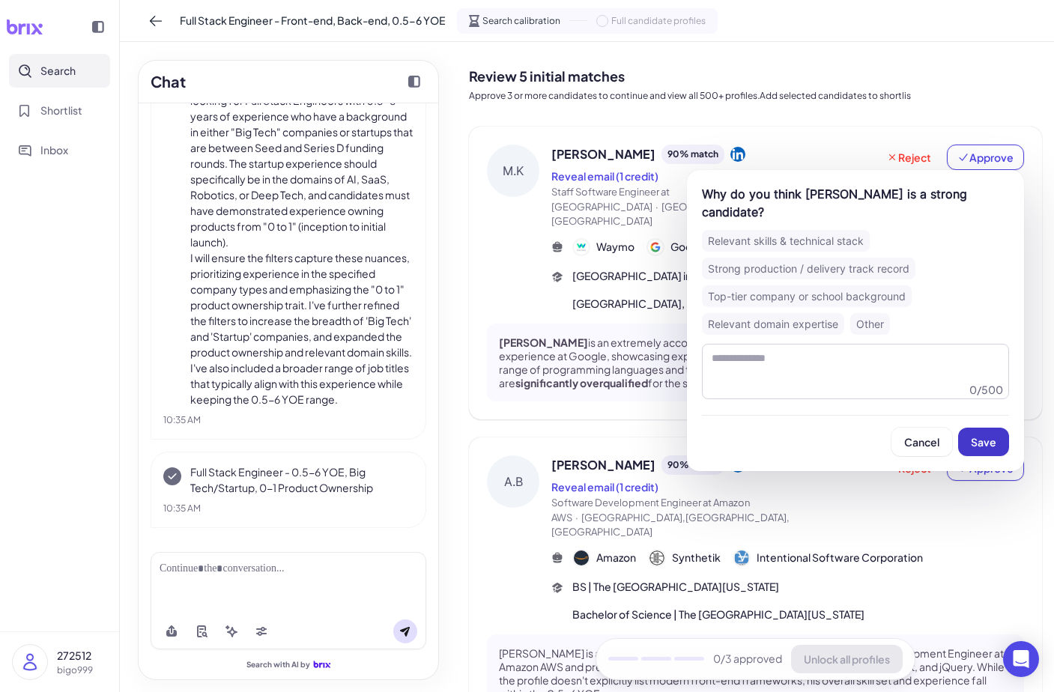
click at [976, 452] on button "Save" at bounding box center [983, 442] width 51 height 28
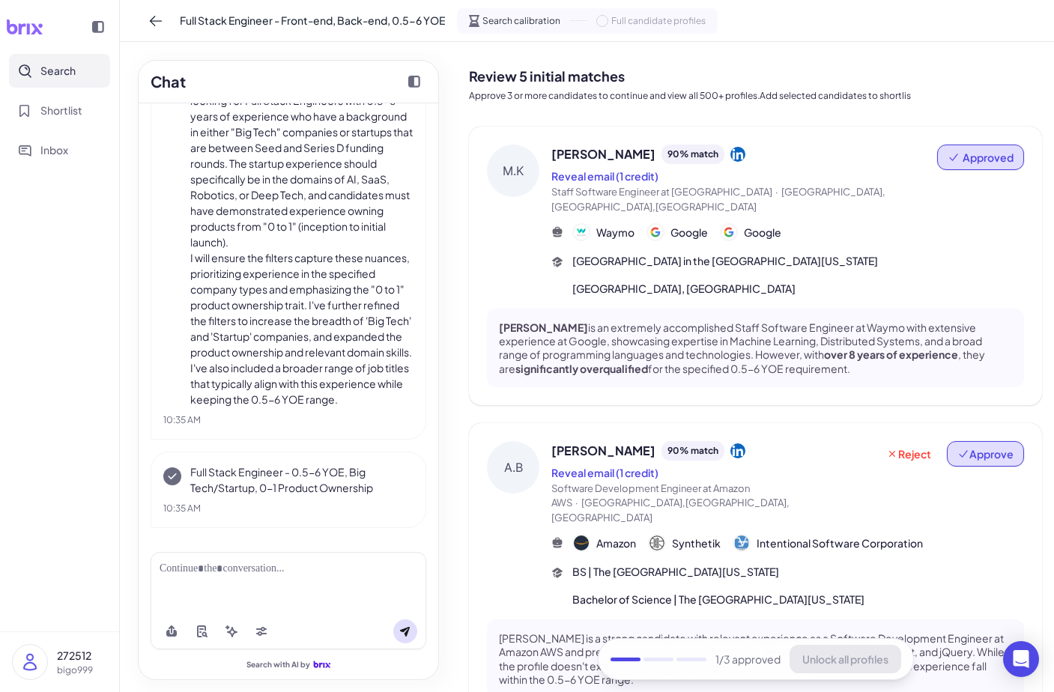
click at [998, 446] on span "Approve" at bounding box center [985, 453] width 56 height 15
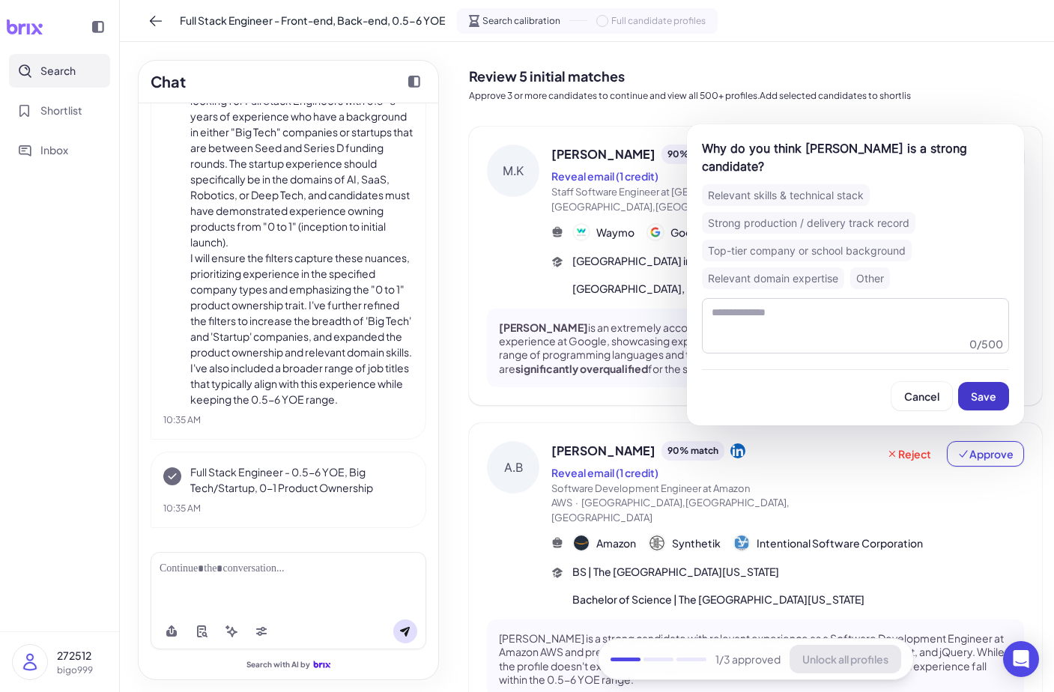
click at [979, 404] on button "Save" at bounding box center [983, 396] width 51 height 28
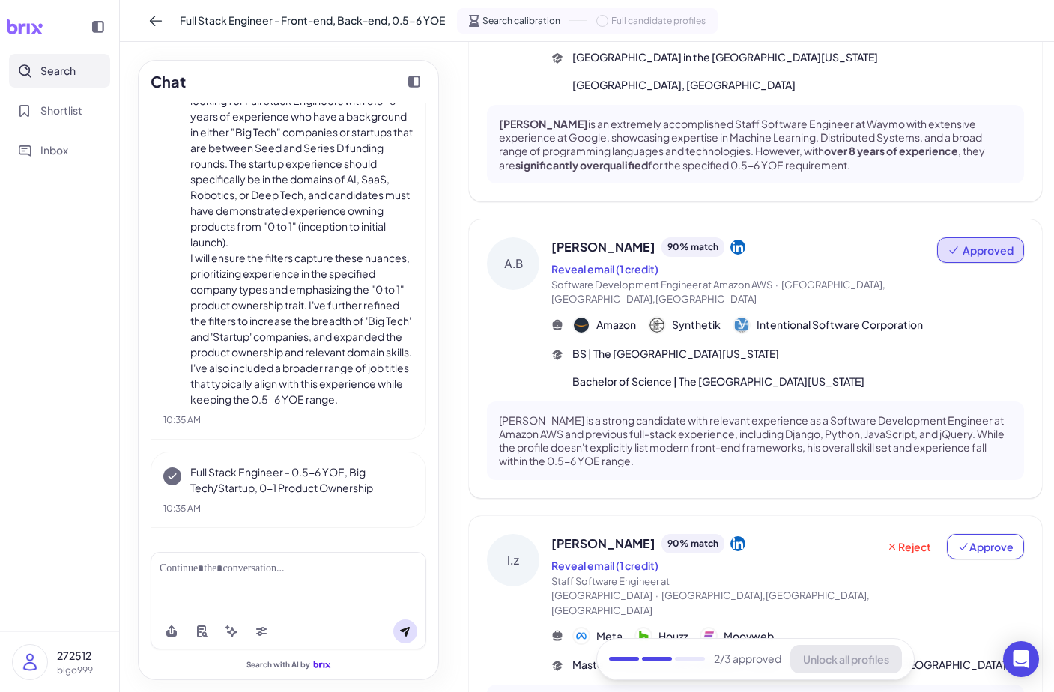
scroll to position [222, 0]
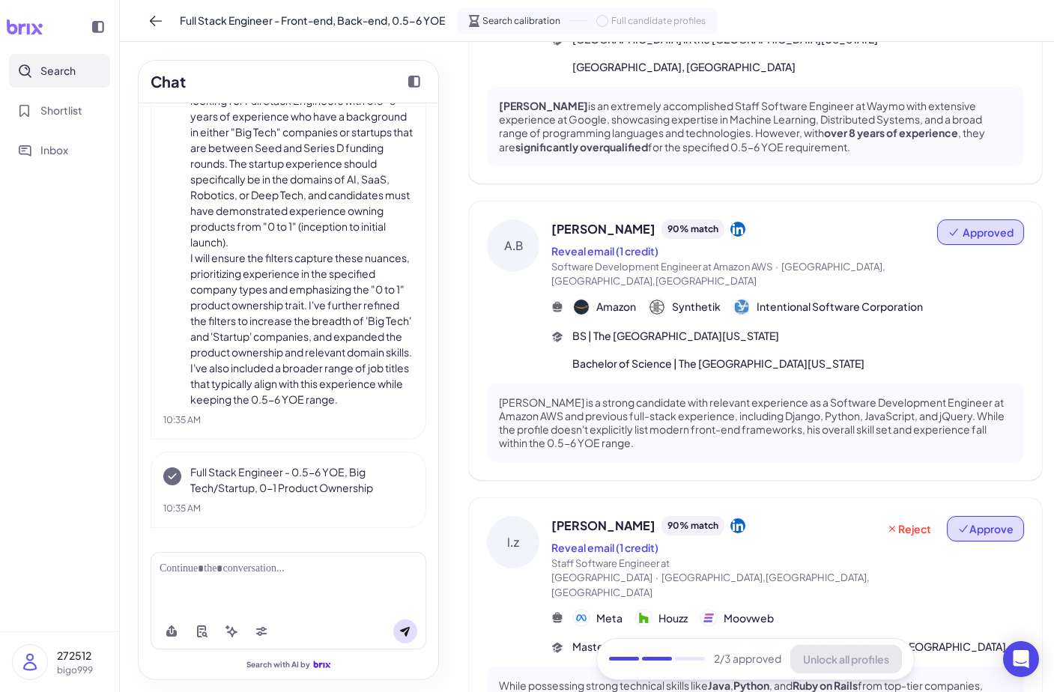
click at [991, 521] on span "Approve" at bounding box center [985, 528] width 56 height 15
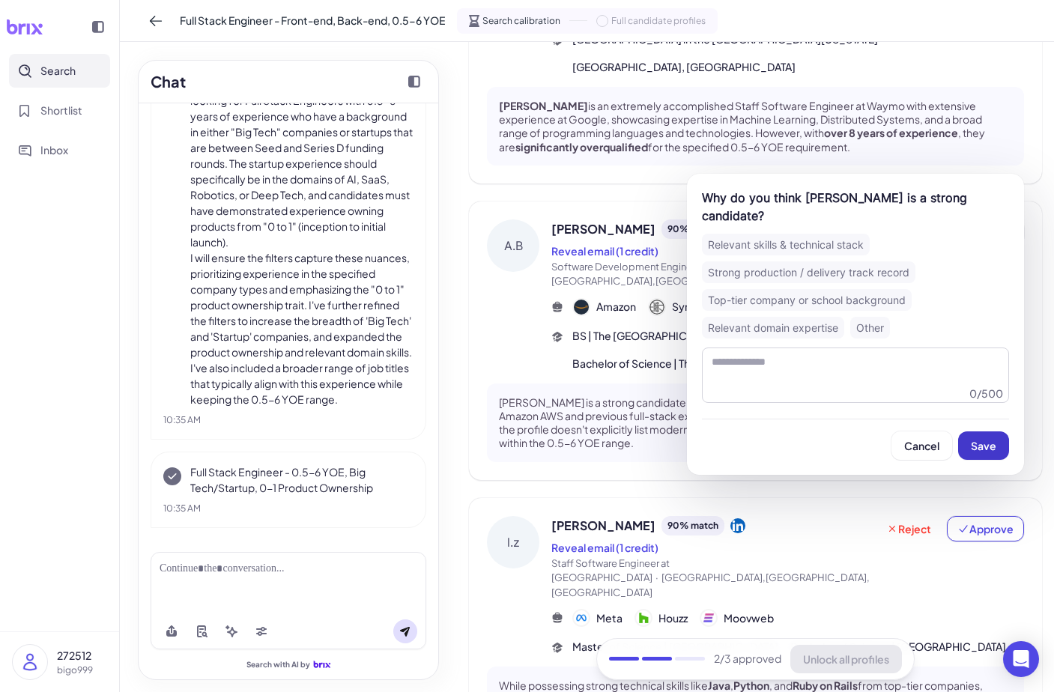
click at [982, 436] on button "Save" at bounding box center [983, 445] width 51 height 28
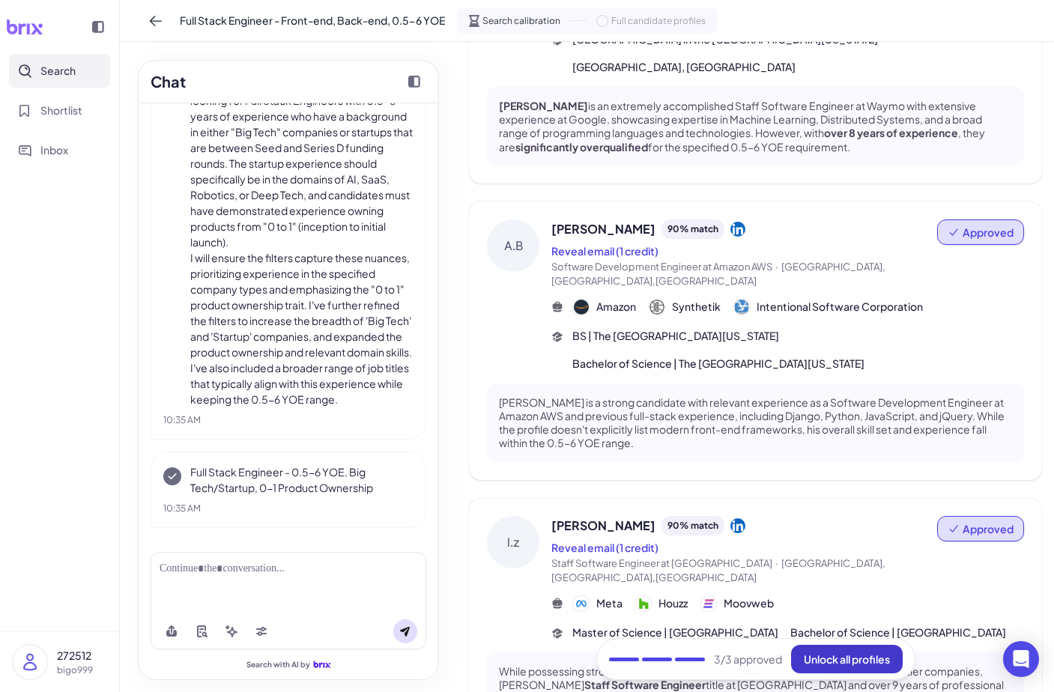
click at [860, 660] on span "Unlock all profiles" at bounding box center [847, 658] width 86 height 13
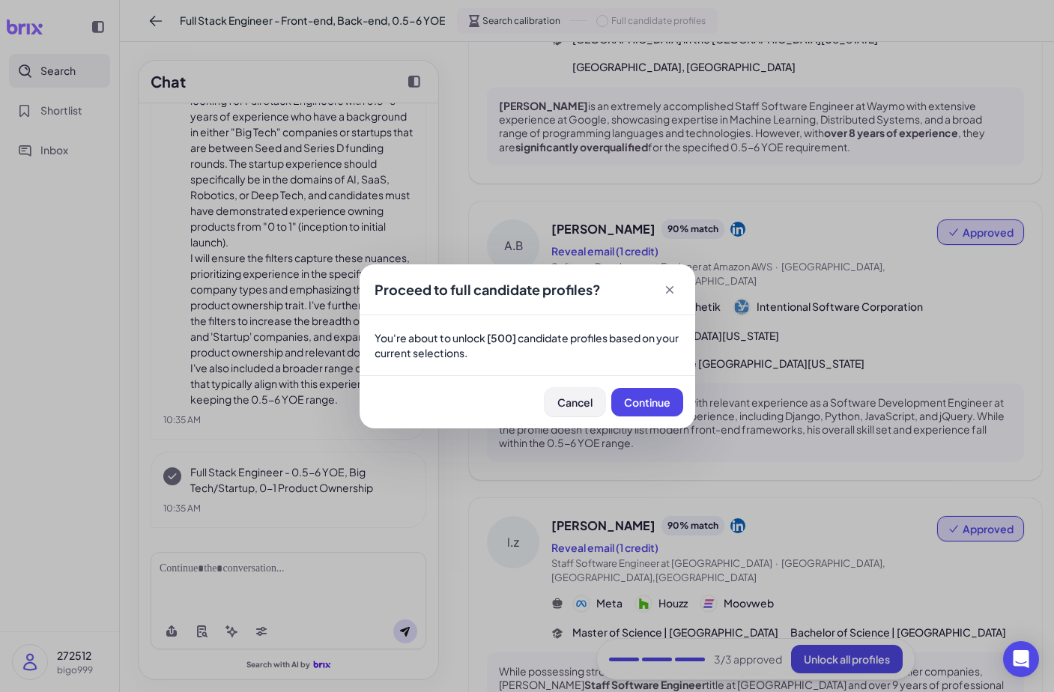
click at [562, 399] on span "Cancel" at bounding box center [574, 401] width 35 height 13
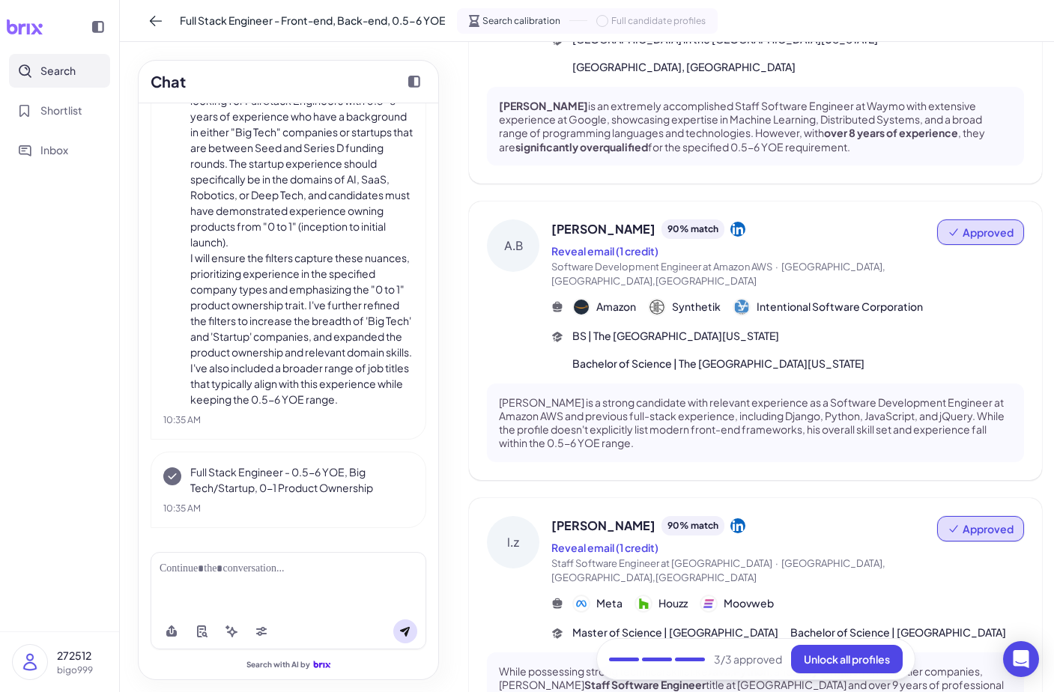
click at [31, 33] on icon at bounding box center [24, 26] width 37 height 15
click at [160, 13] on icon at bounding box center [155, 20] width 15 height 15
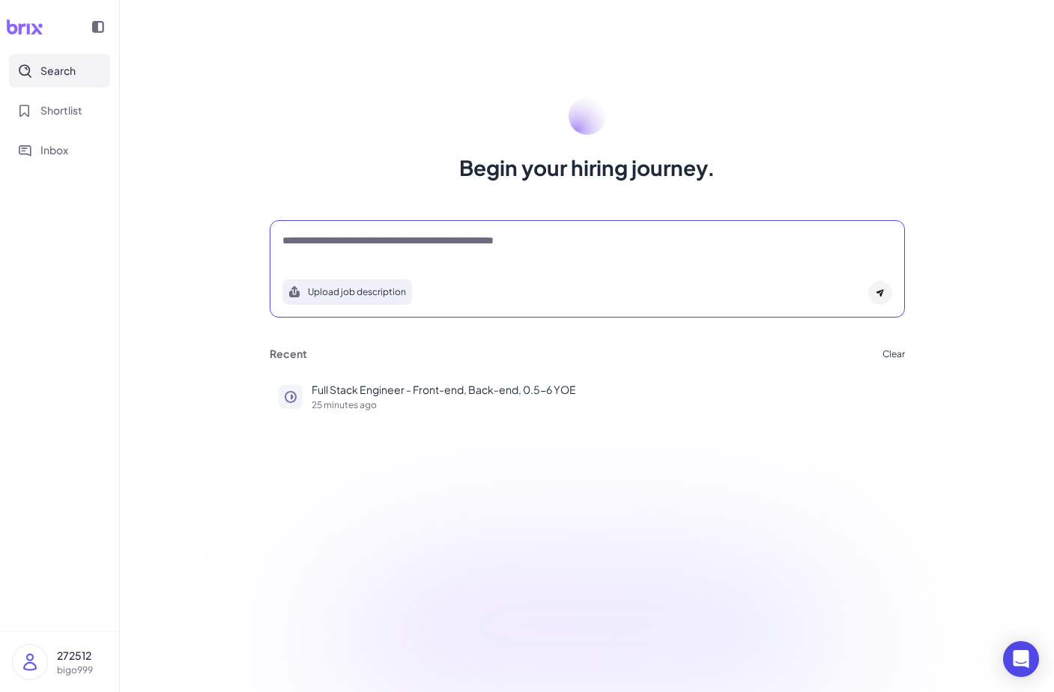
click at [376, 246] on textarea at bounding box center [587, 242] width 610 height 18
paste textarea "**********"
type textarea "**********"
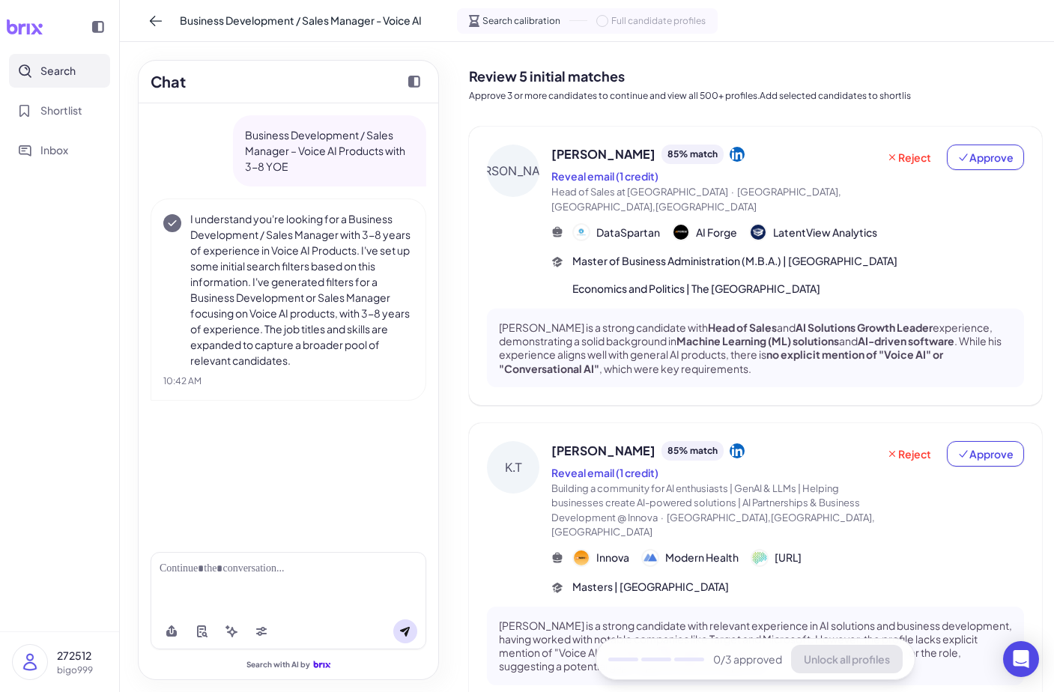
click at [586, 150] on span "[PERSON_NAME]" at bounding box center [603, 154] width 104 height 18
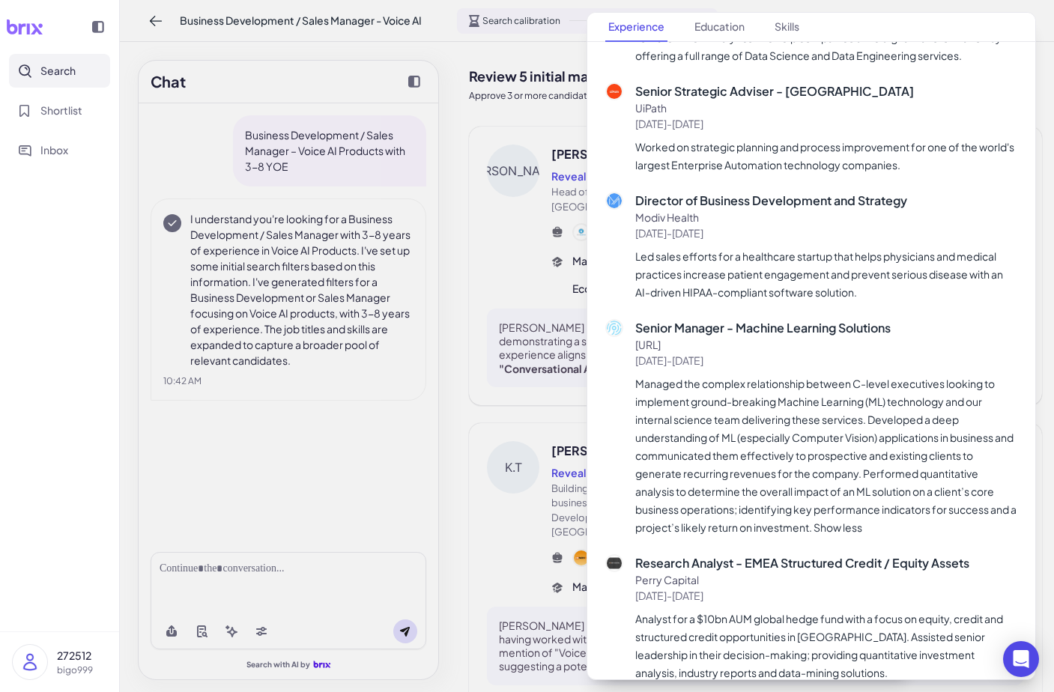
scroll to position [713, 0]
click at [545, 470] on div at bounding box center [527, 346] width 1054 height 692
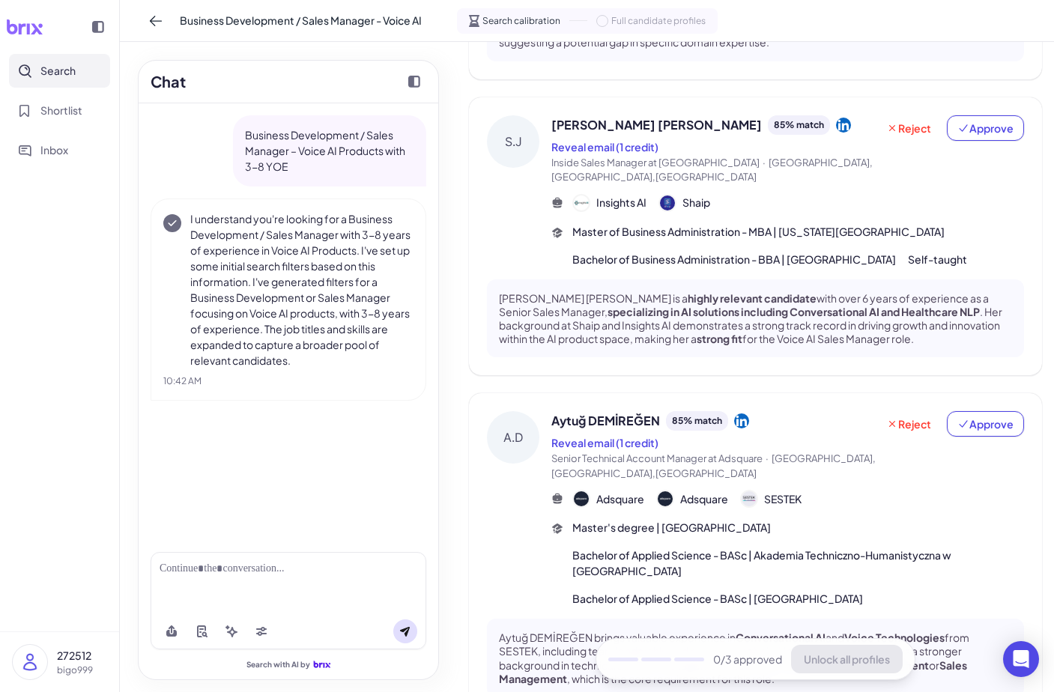
scroll to position [622, 0]
click at [632, 196] on span "Insights AI" at bounding box center [621, 204] width 50 height 16
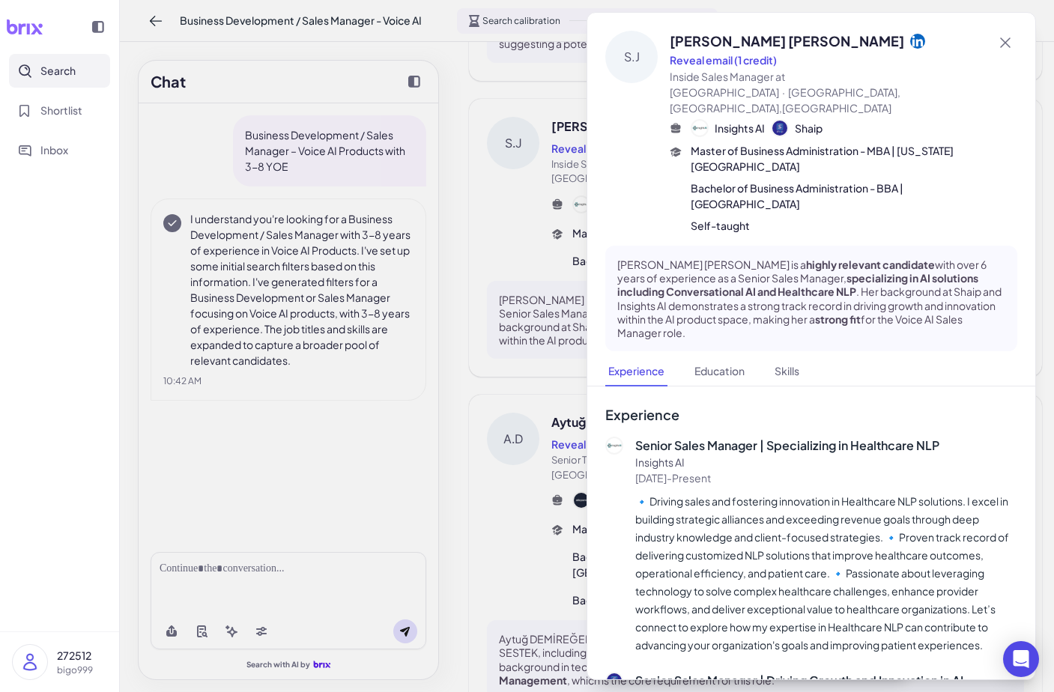
scroll to position [16, 0]
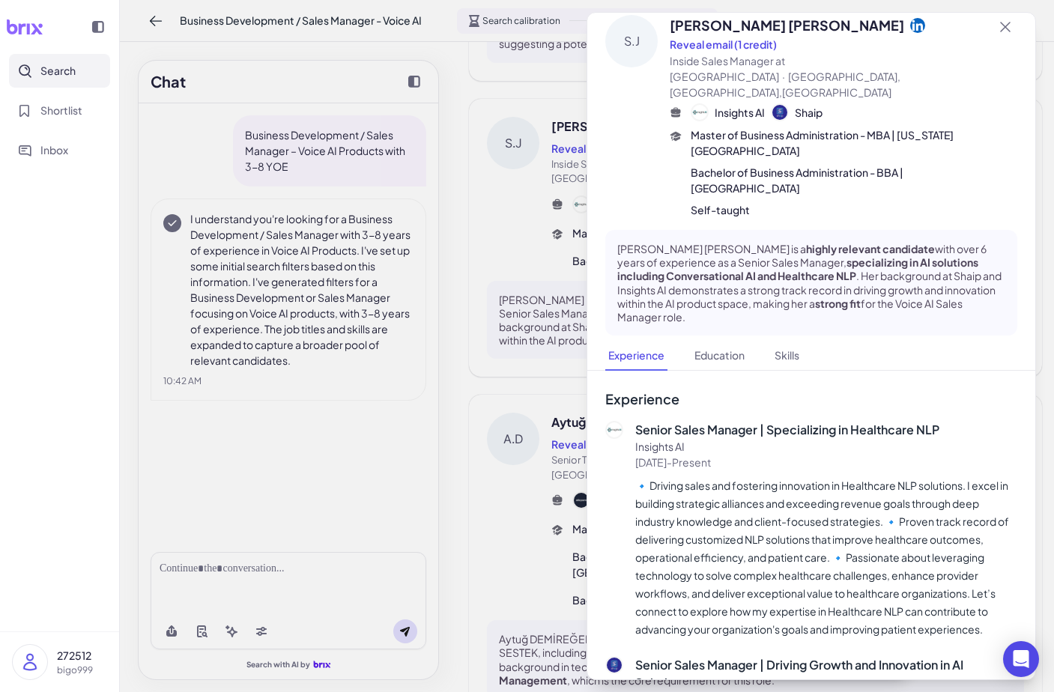
click at [514, 467] on div at bounding box center [527, 346] width 1054 height 692
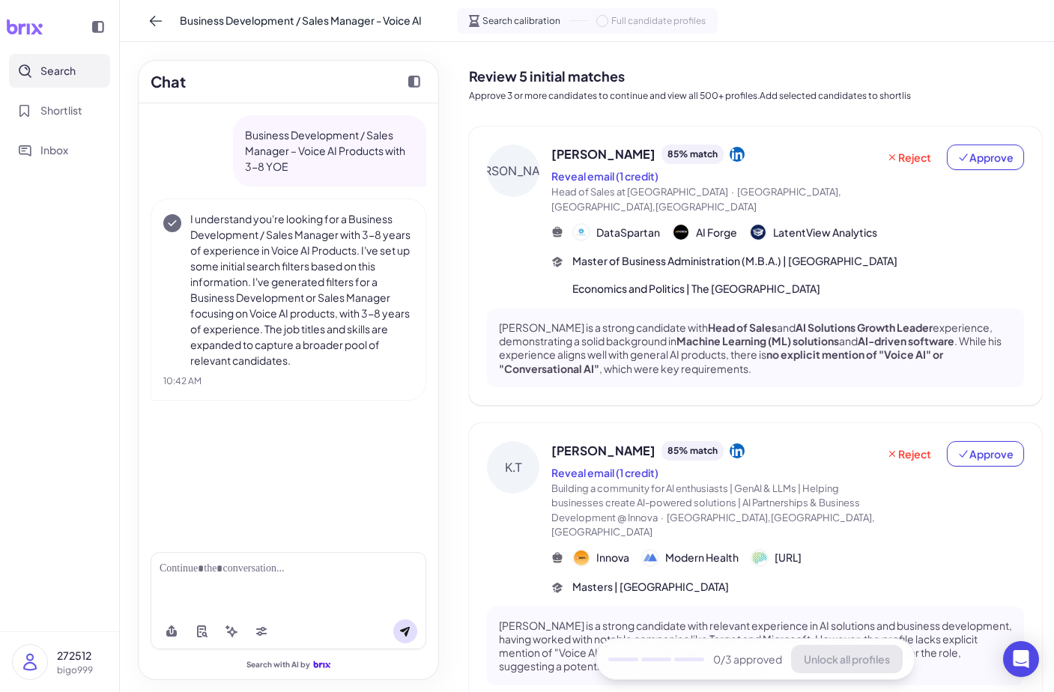
scroll to position [0, 0]
click at [282, 569] on div at bounding box center [289, 569] width 258 height 16
paste div
drag, startPoint x: 306, startPoint y: 165, endPoint x: 231, endPoint y: 136, distance: 80.7
click at [231, 136] on div "Business Development / Sales Manager – Voice AI Products with 3-8 YOE" at bounding box center [289, 150] width 276 height 71
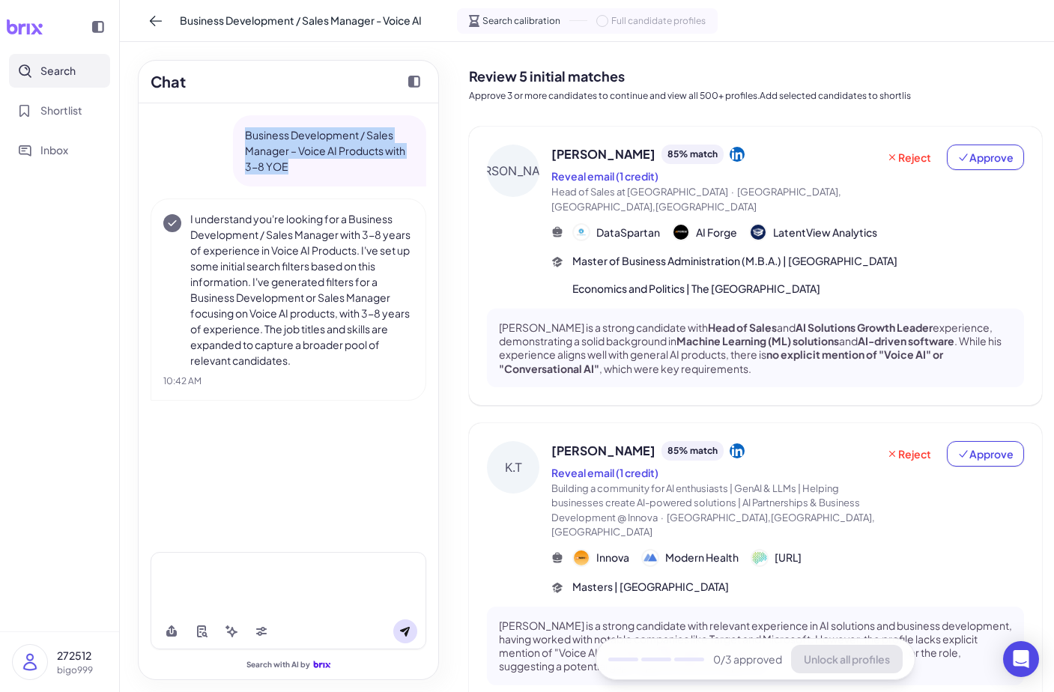
copy p "Business Development / Sales Manager – Voice AI Products with 3-8 YOE"
click at [281, 581] on div at bounding box center [289, 582] width 276 height 61
click at [274, 573] on div at bounding box center [289, 569] width 258 height 16
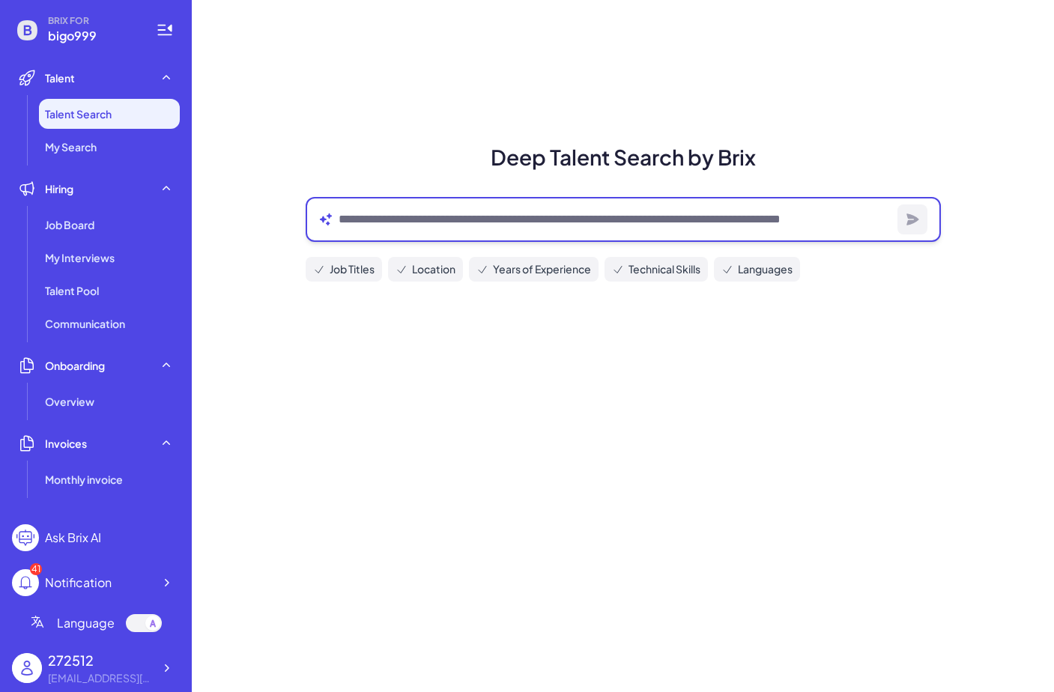
click at [559, 220] on textarea at bounding box center [614, 219] width 553 height 18
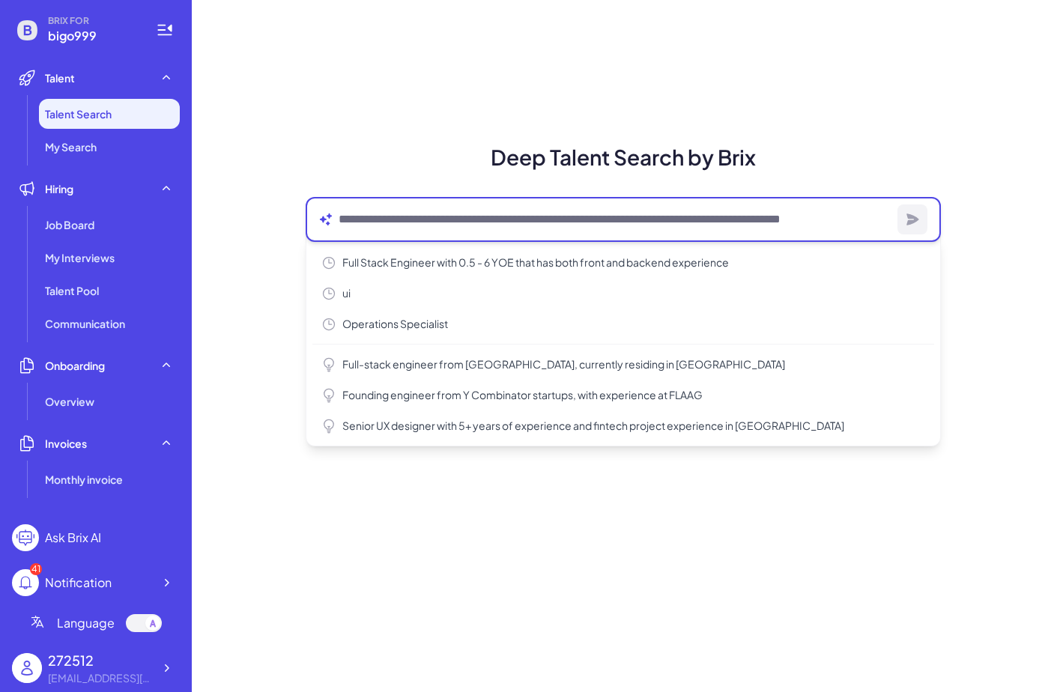
paste textarea "**********"
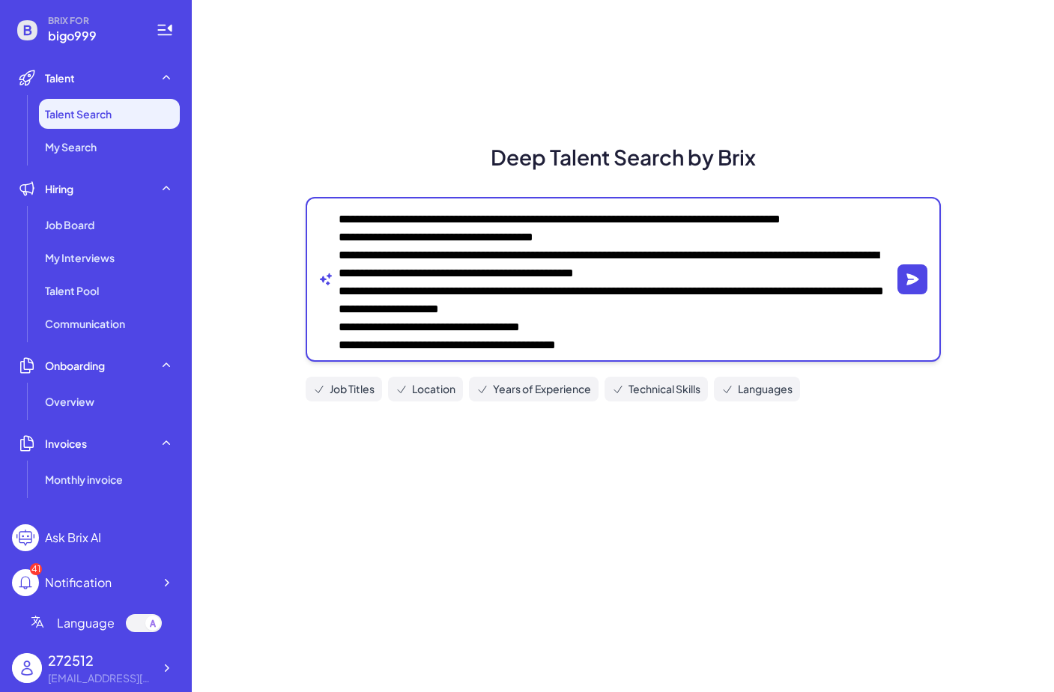
type textarea "**********"
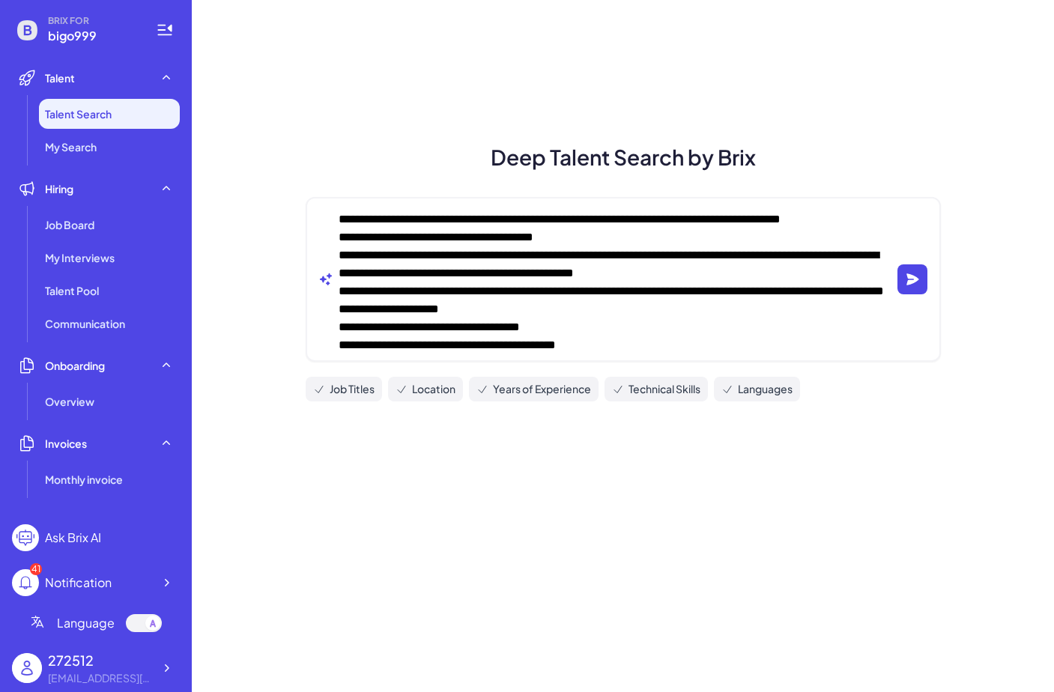
click at [892, 285] on div at bounding box center [623, 279] width 635 height 165
click at [932, 278] on div at bounding box center [623, 279] width 635 height 165
click at [917, 283] on icon "button" at bounding box center [912, 279] width 15 height 15
click at [663, 1] on div "Deep Talent Search by Brix Job Titles Location Years of Experience Technical Sk…" at bounding box center [623, 346] width 862 height 692
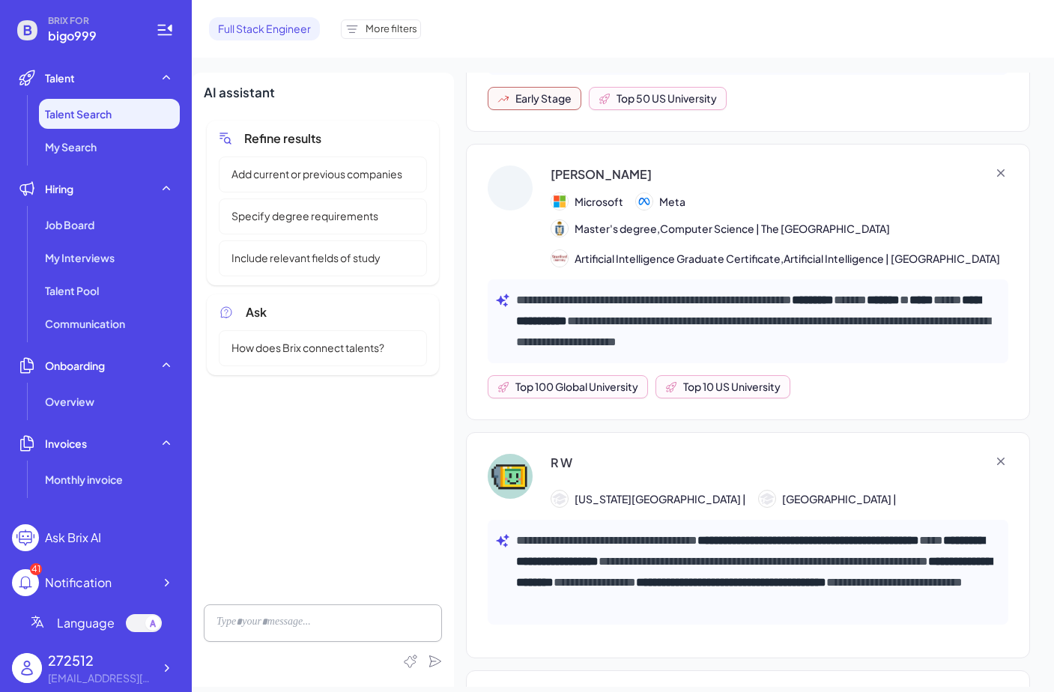
scroll to position [1083, 0]
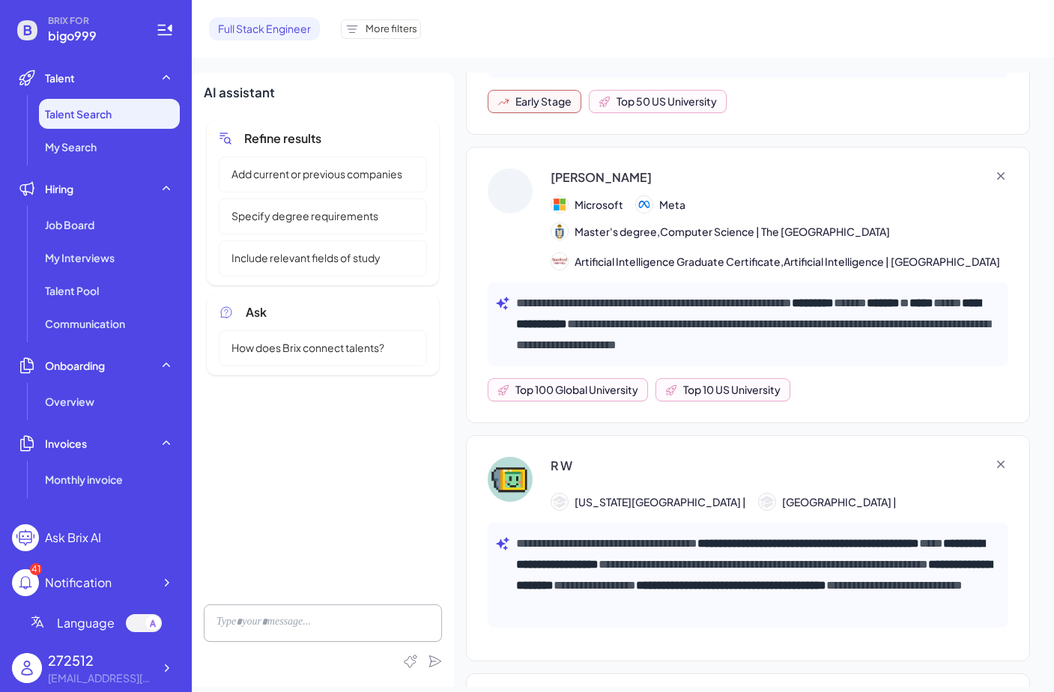
click at [578, 474] on div "R W" at bounding box center [723, 466] width 346 height 18
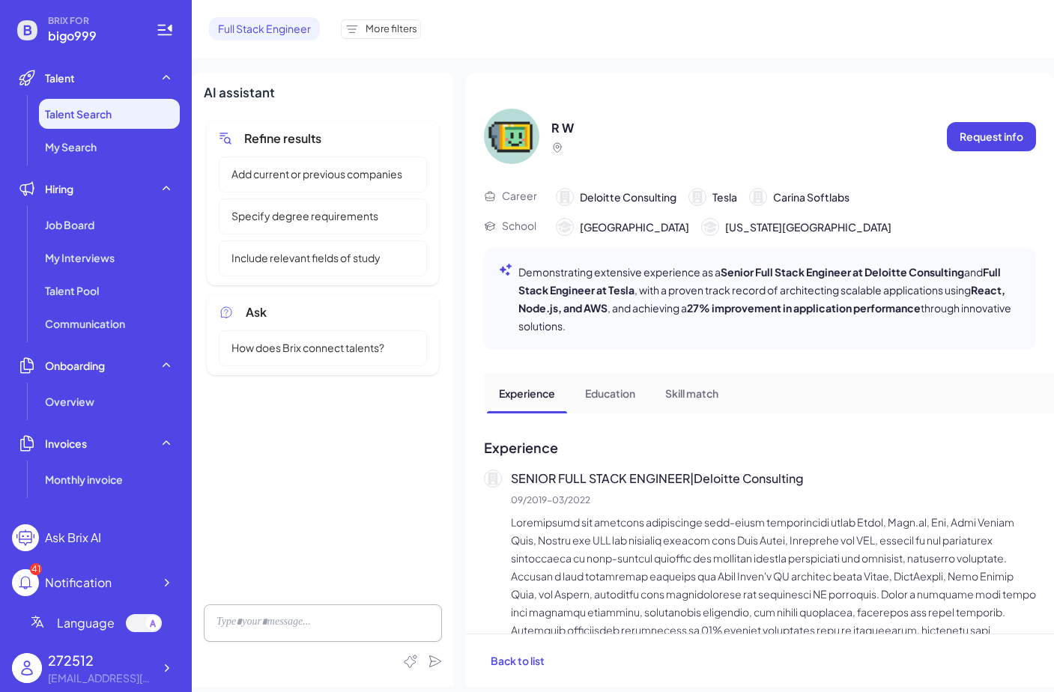
scroll to position [0, 0]
click at [514, 665] on span "Back to list" at bounding box center [517, 660] width 54 height 13
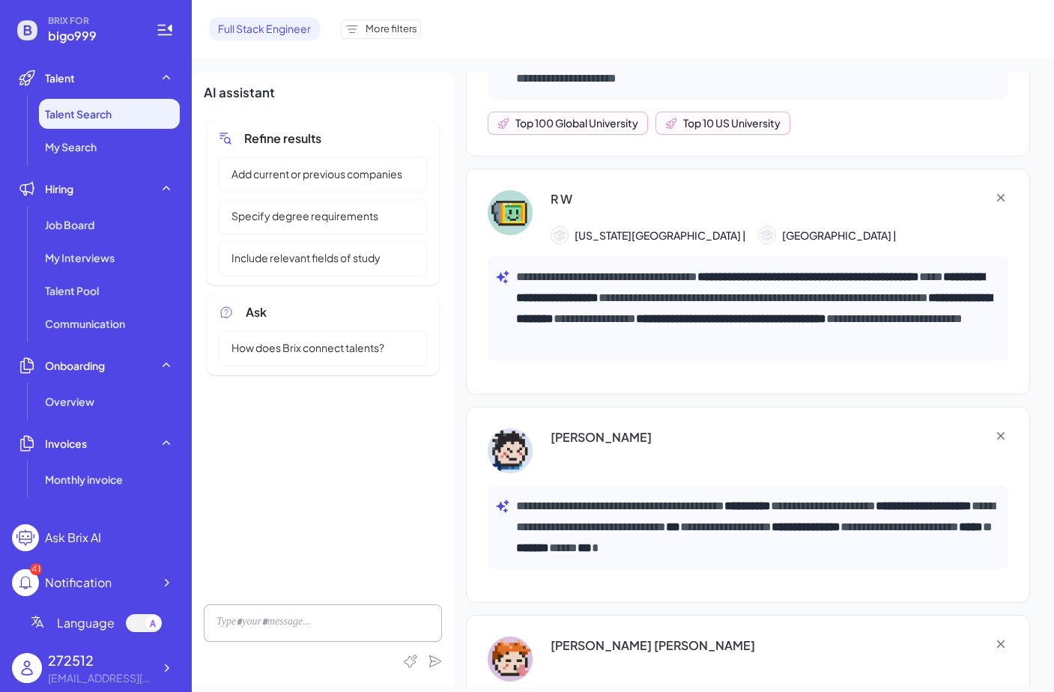
scroll to position [1439, 0]
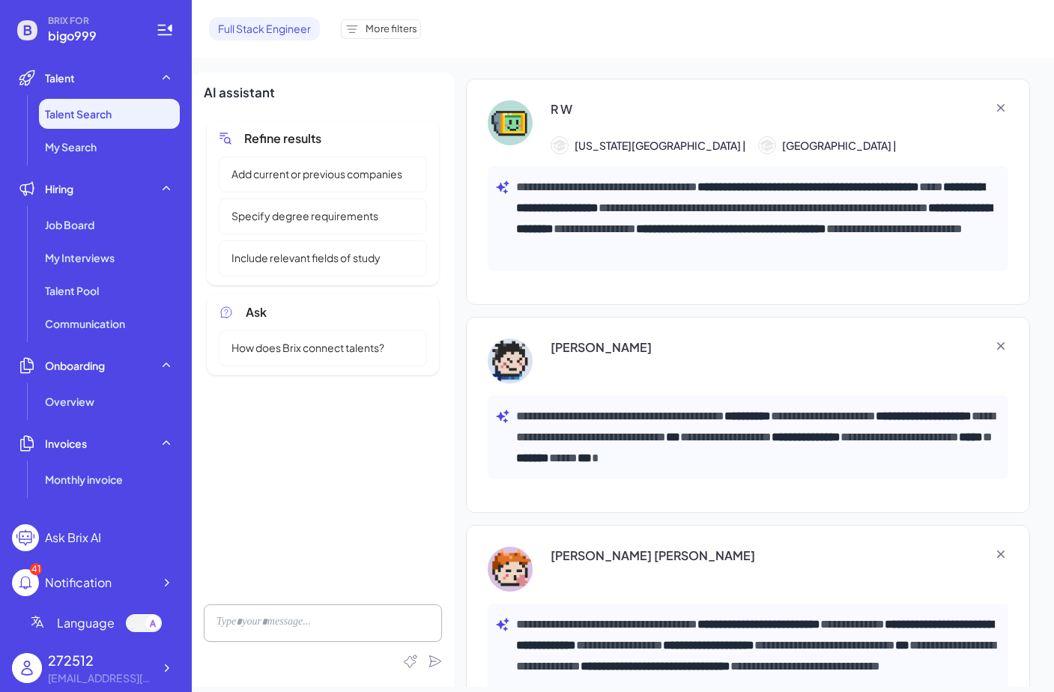
click at [589, 409] on div "**********" at bounding box center [747, 437] width 520 height 84
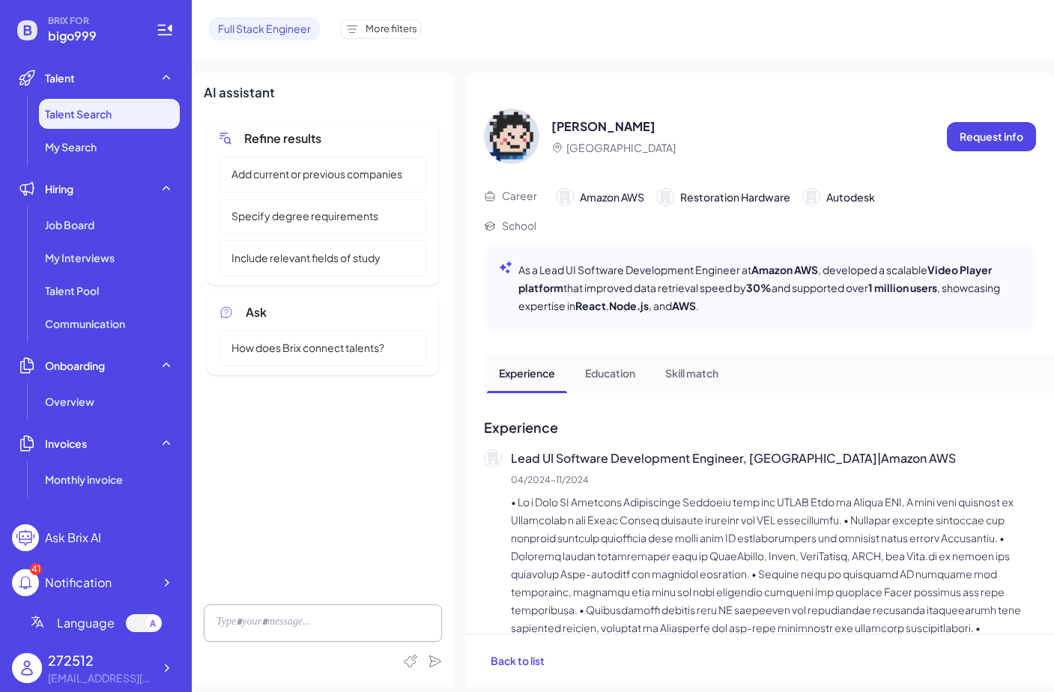
click at [531, 642] on div "Back to list" at bounding box center [760, 660] width 588 height 53
click at [526, 650] on button "Back to list" at bounding box center [517, 660] width 79 height 28
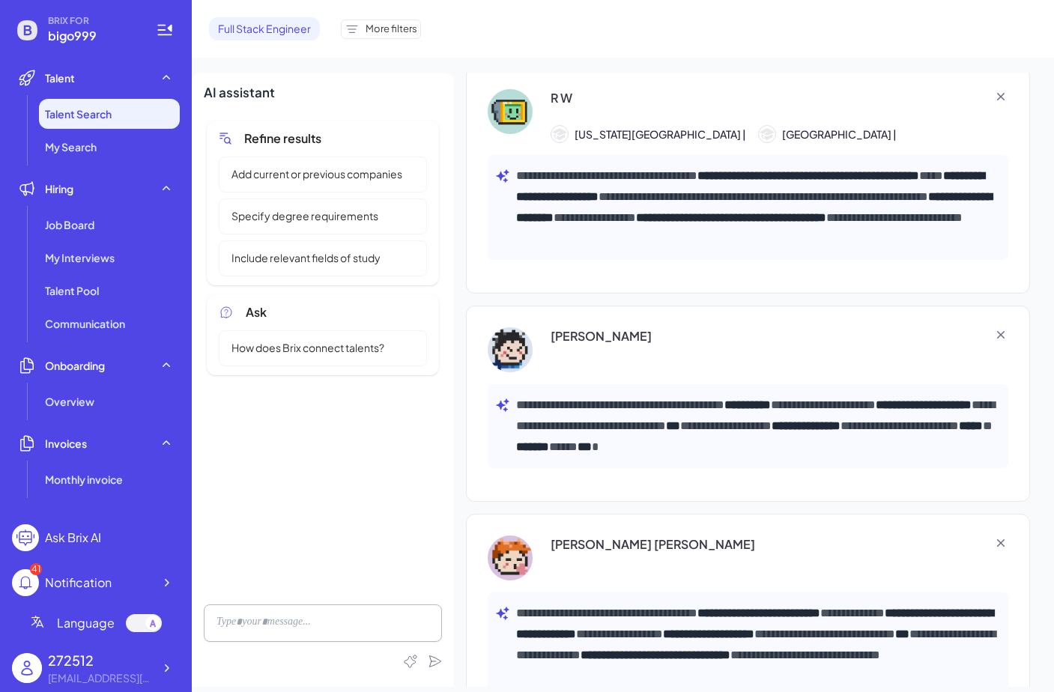
scroll to position [1441, 0]
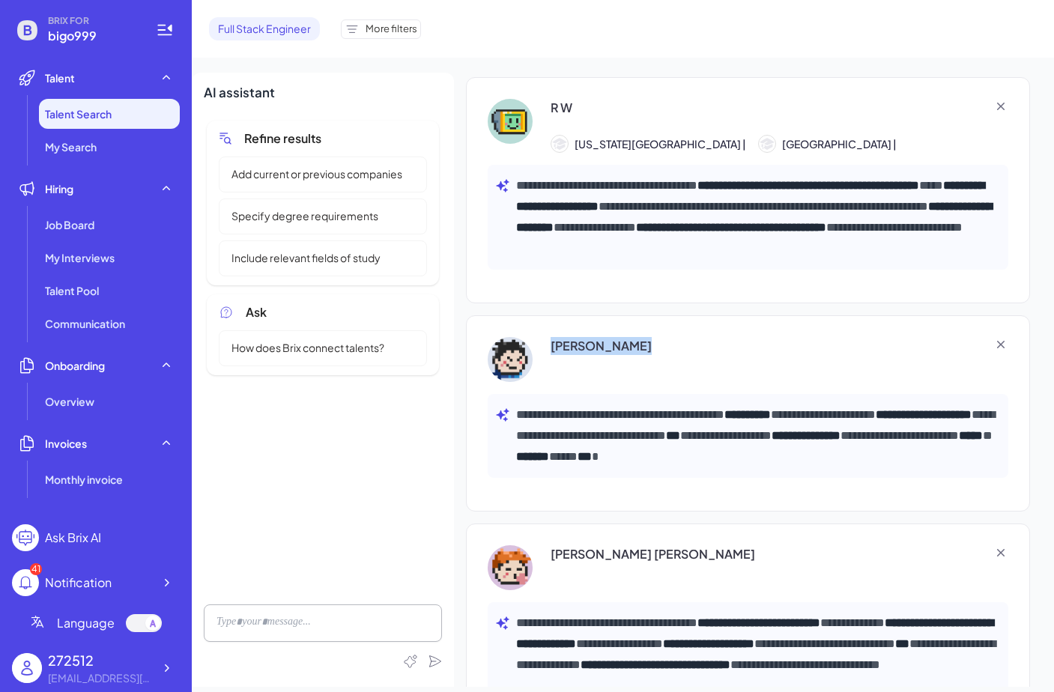
drag, startPoint x: 604, startPoint y: 384, endPoint x: 612, endPoint y: 345, distance: 39.7
click at [612, 345] on div "**********" at bounding box center [748, 413] width 564 height 196
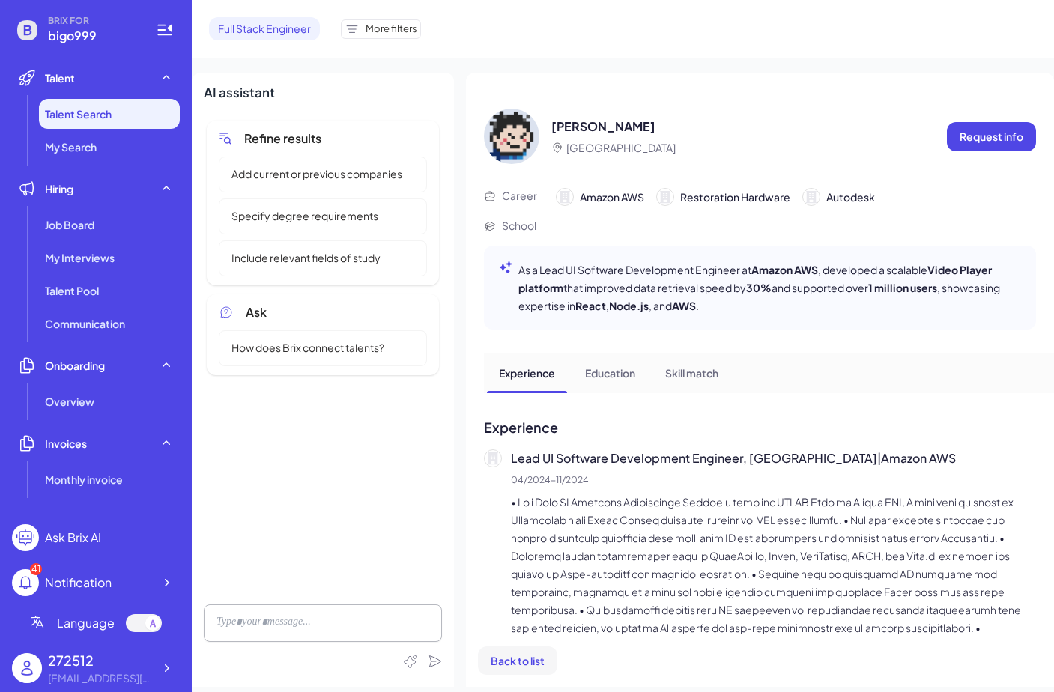
click at [554, 654] on button "Back to list" at bounding box center [517, 660] width 79 height 28
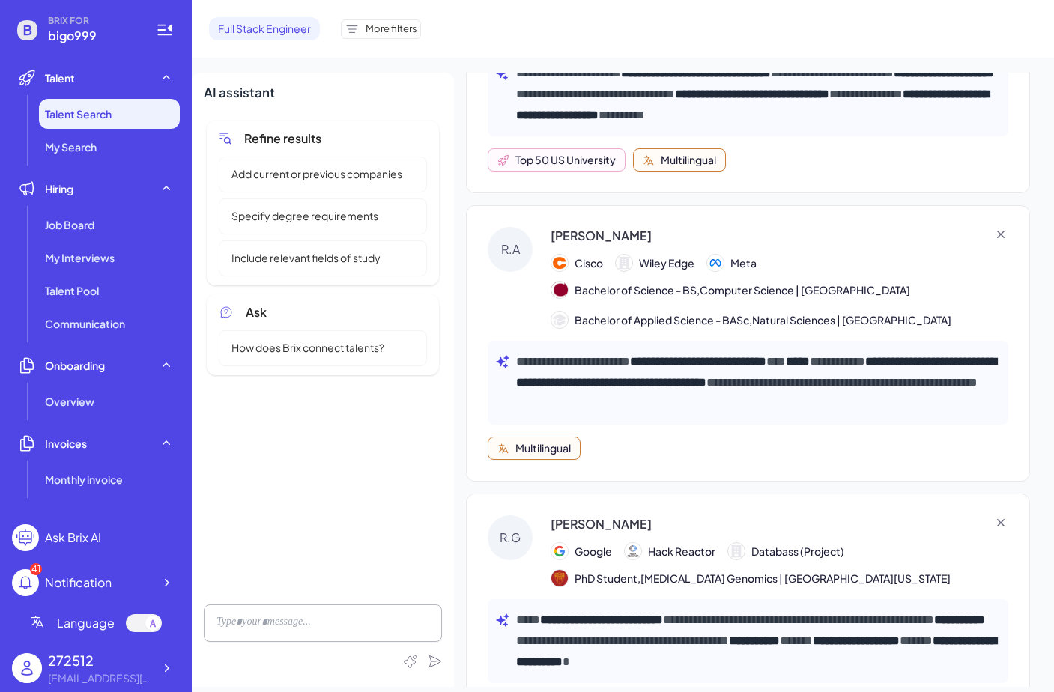
scroll to position [467, 0]
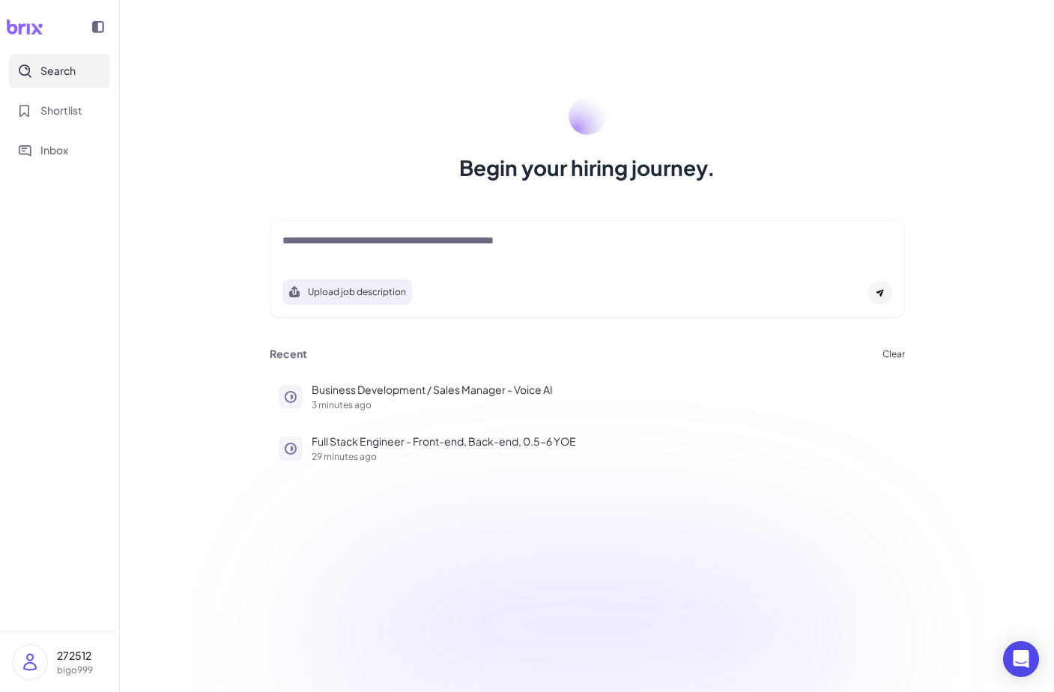
click at [496, 246] on textarea at bounding box center [587, 242] width 610 height 18
paste textarea "**********"
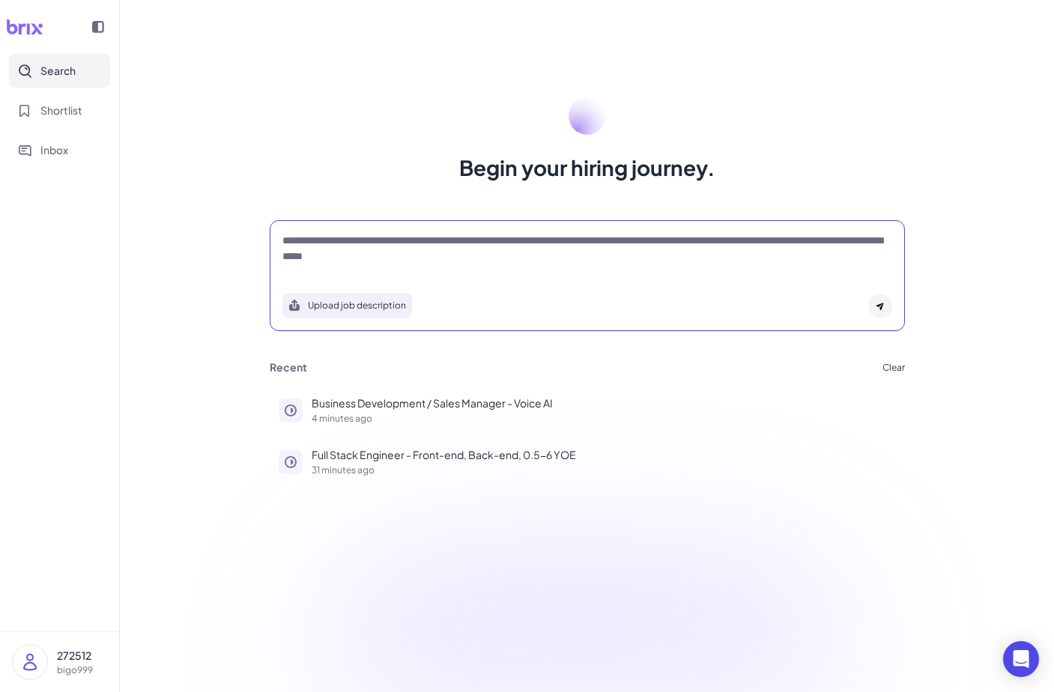
type textarea "**********"
click at [881, 308] on icon at bounding box center [878, 306] width 7 height 7
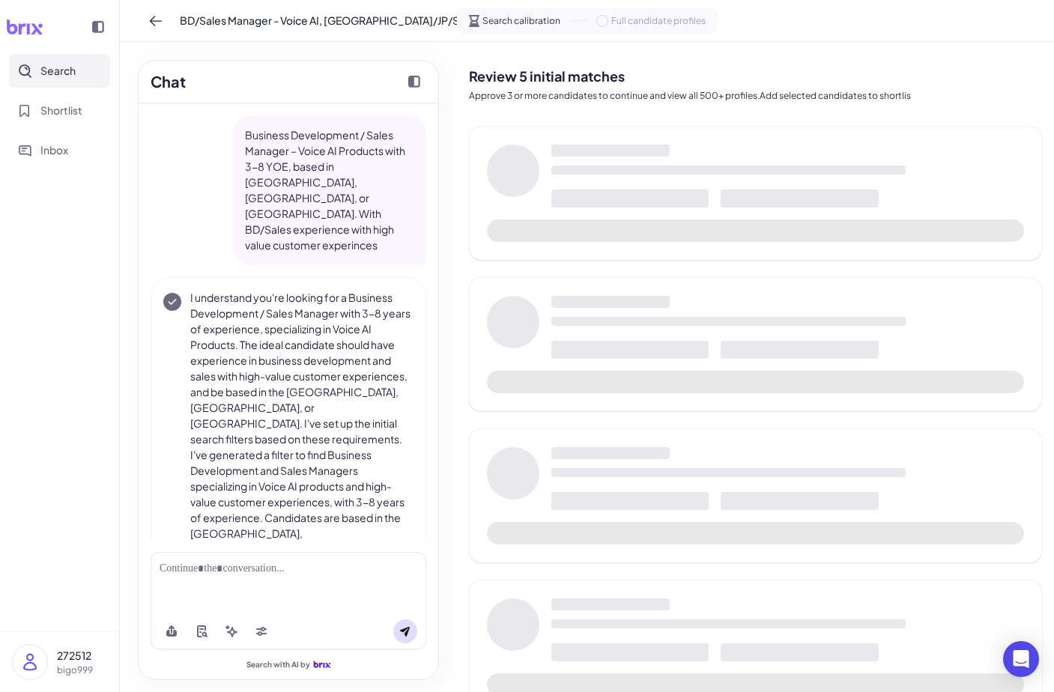
scroll to position [46, 0]
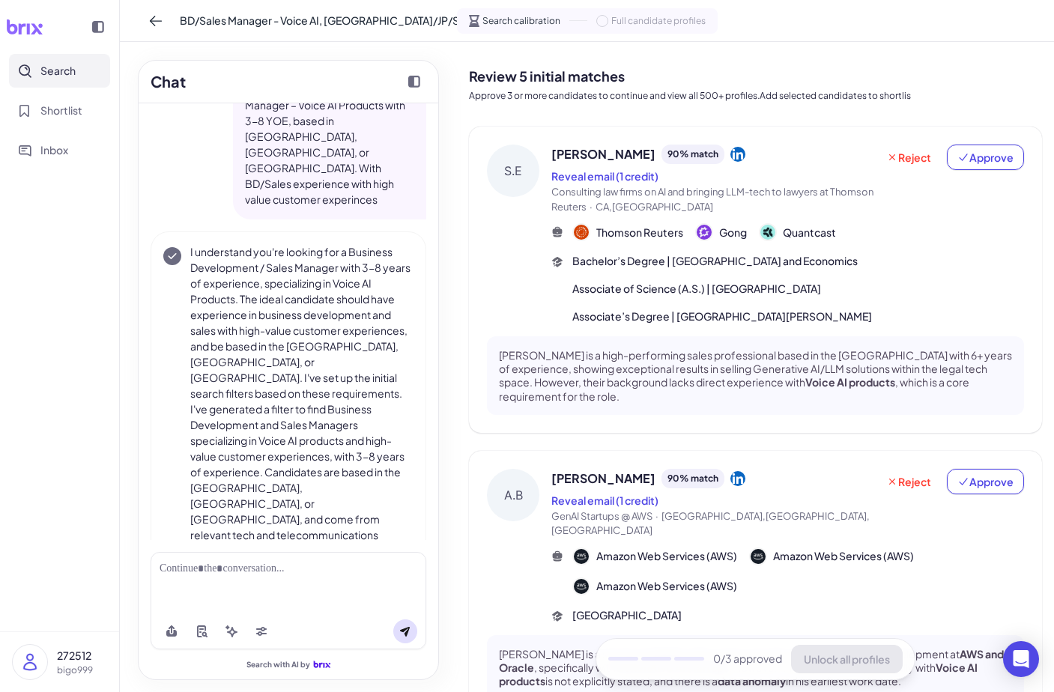
click at [658, 379] on p "Sam is a high-performing sales professional based in the US with 6+ years of ex…" at bounding box center [755, 375] width 513 height 55
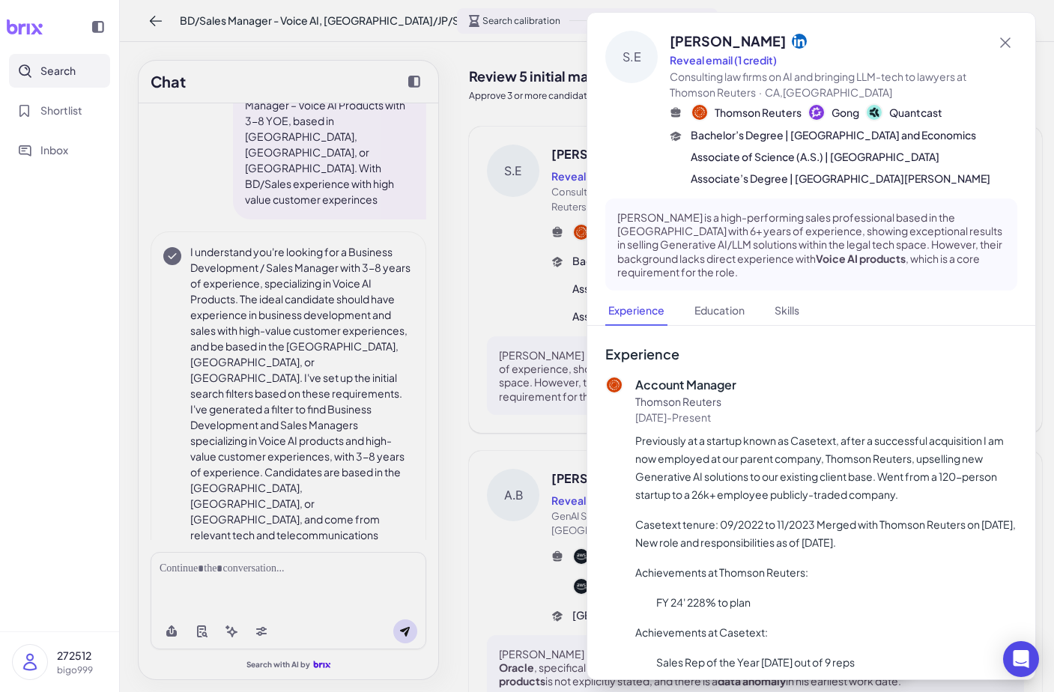
scroll to position [0, 0]
click at [543, 434] on div at bounding box center [527, 346] width 1054 height 692
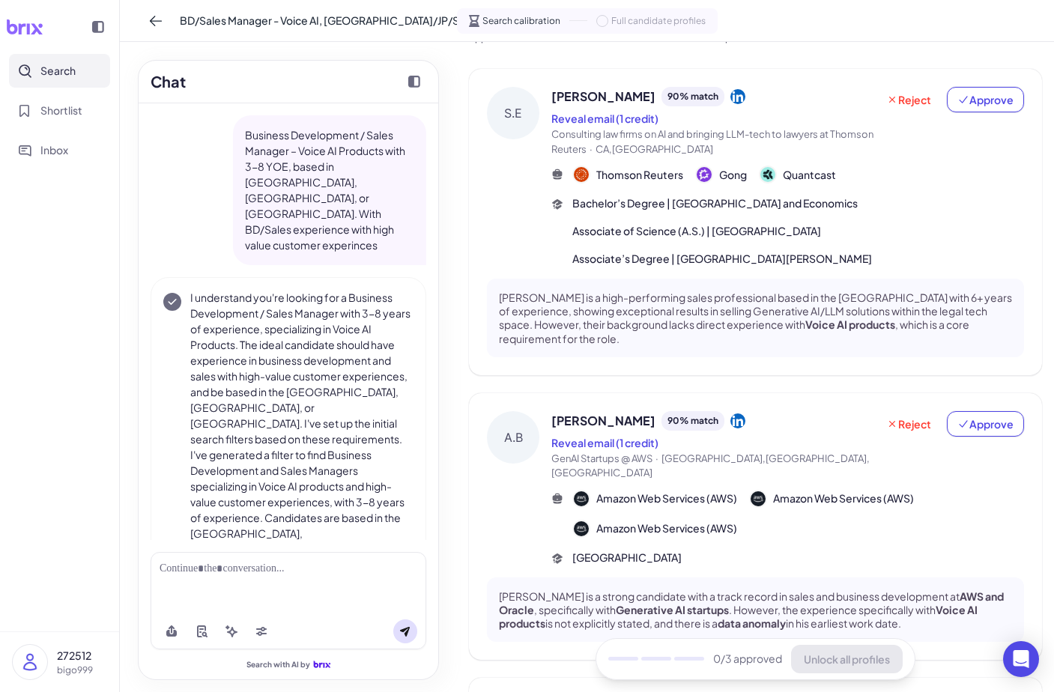
scroll to position [106, 0]
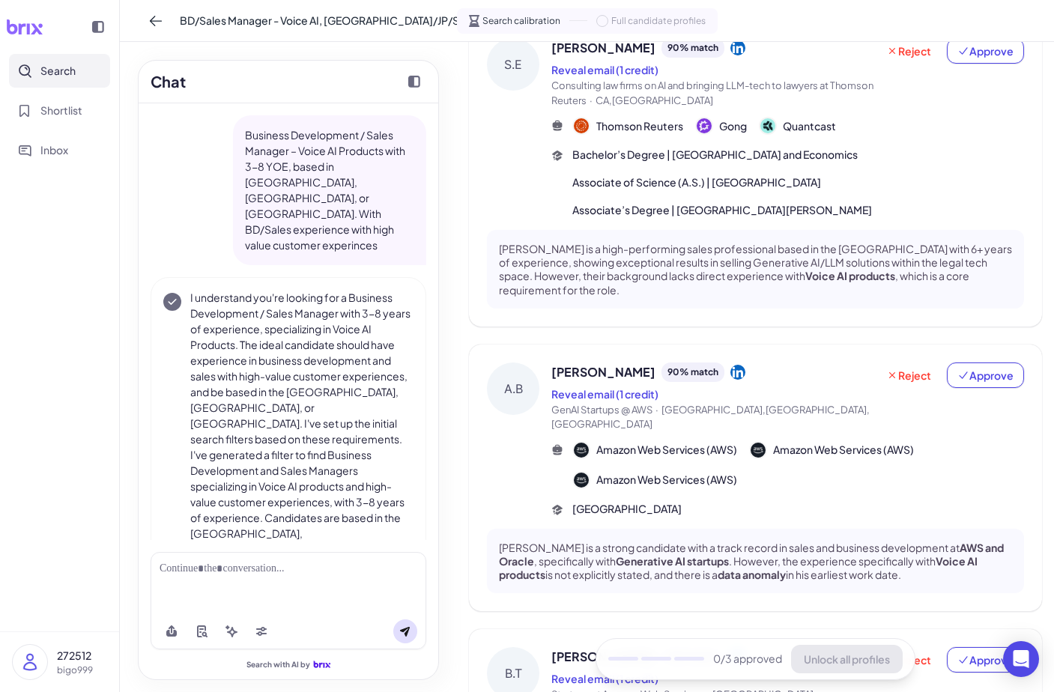
click at [598, 541] on p "Andrew Brown is a strong candidate with a track record in sales and business de…" at bounding box center [755, 561] width 513 height 41
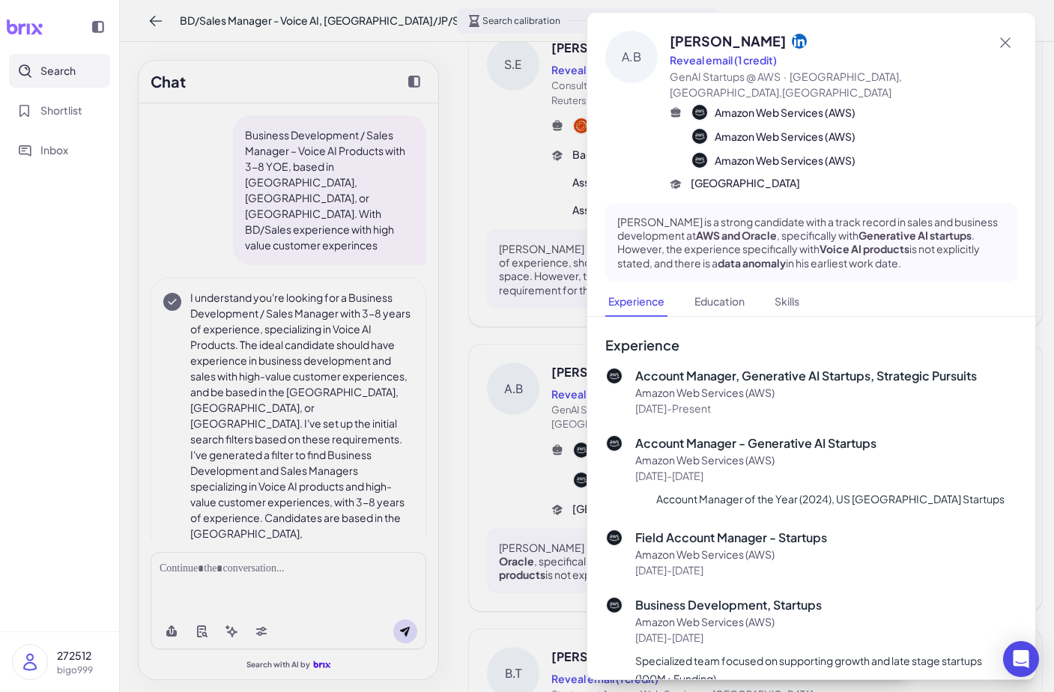
scroll to position [-4, 0]
click at [524, 464] on div at bounding box center [527, 346] width 1054 height 692
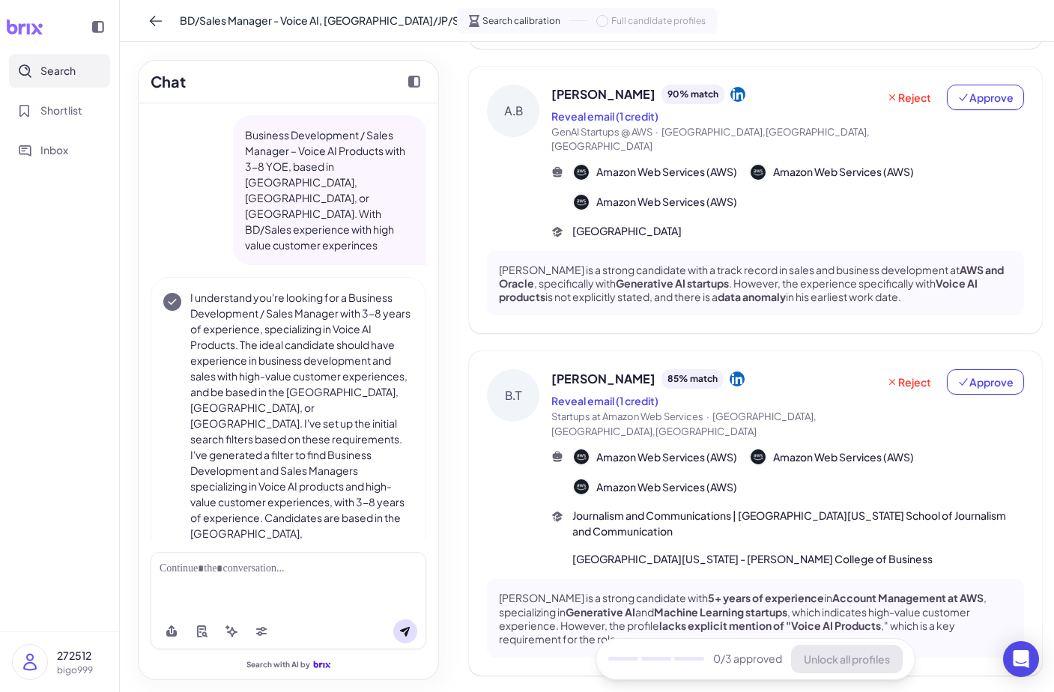
scroll to position [398, 0]
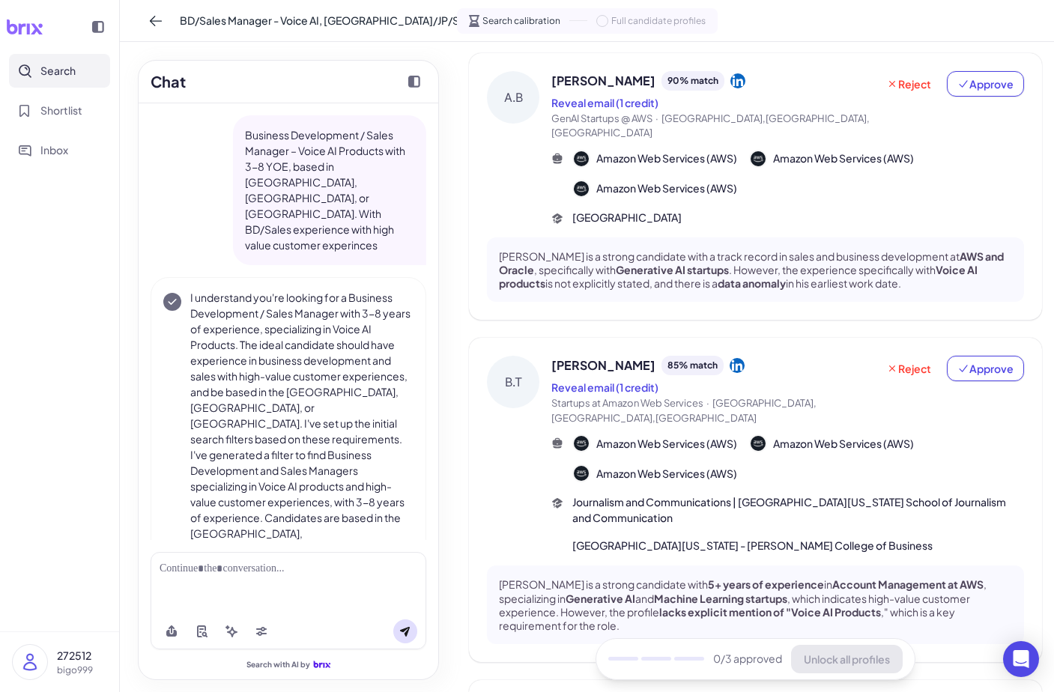
click at [629, 577] on p "Brooke Thomas is a strong candidate with 5+ years of experience in Account Mana…" at bounding box center [755, 604] width 513 height 55
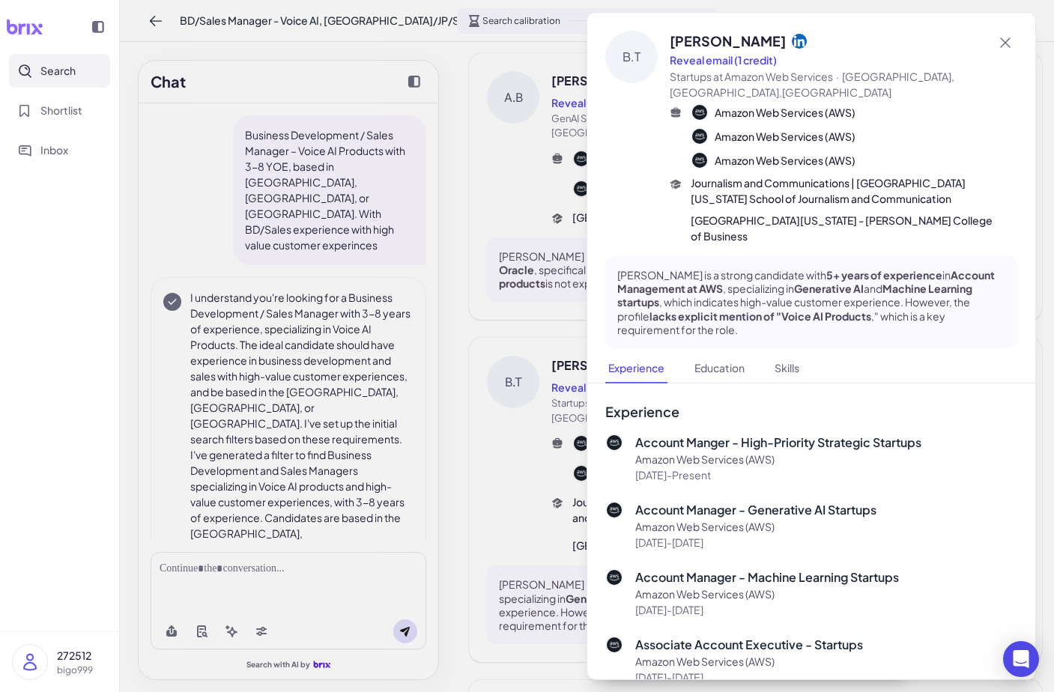
click at [570, 520] on div at bounding box center [527, 346] width 1054 height 692
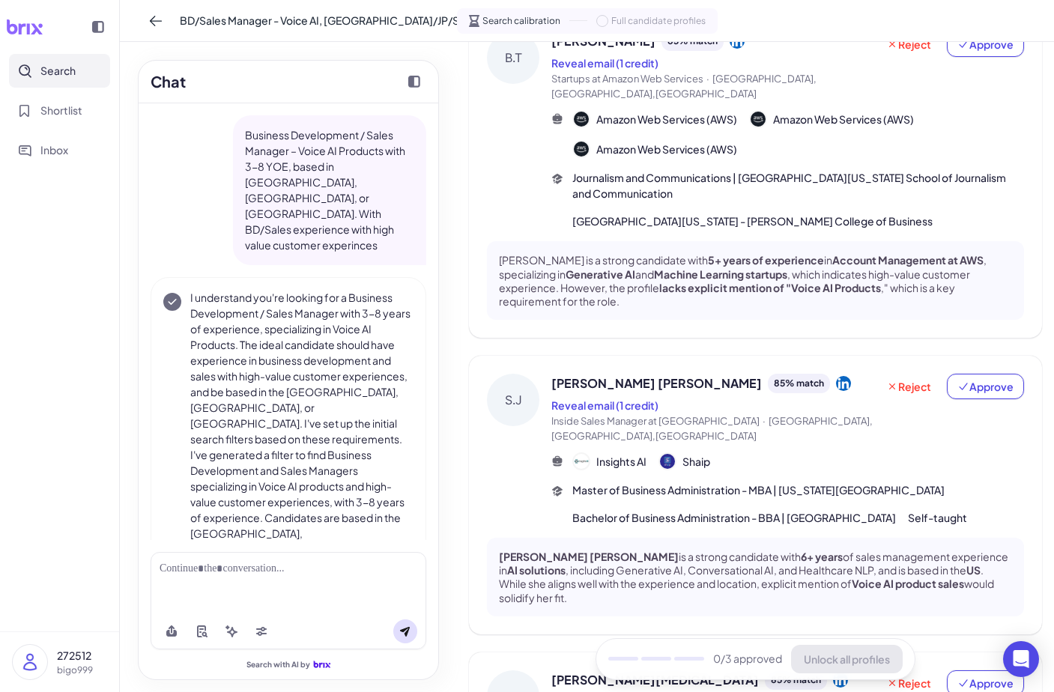
scroll to position [726, 0]
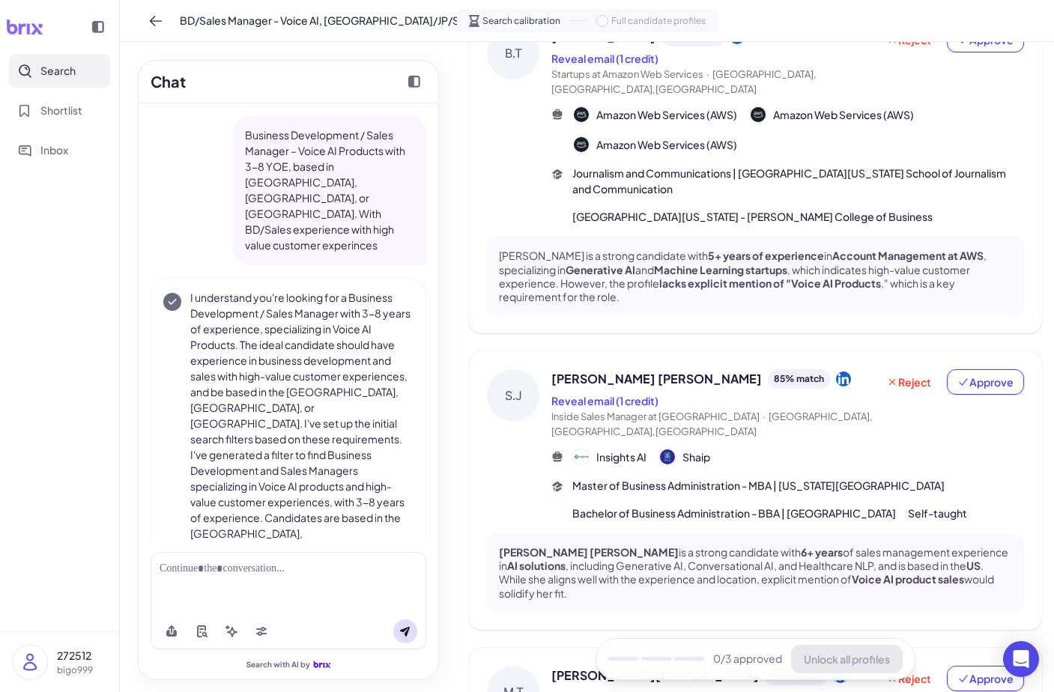
click at [596, 545] on p "Sarah Jane is a strong candidate with 6+ years of sales management experience i…" at bounding box center [755, 572] width 513 height 55
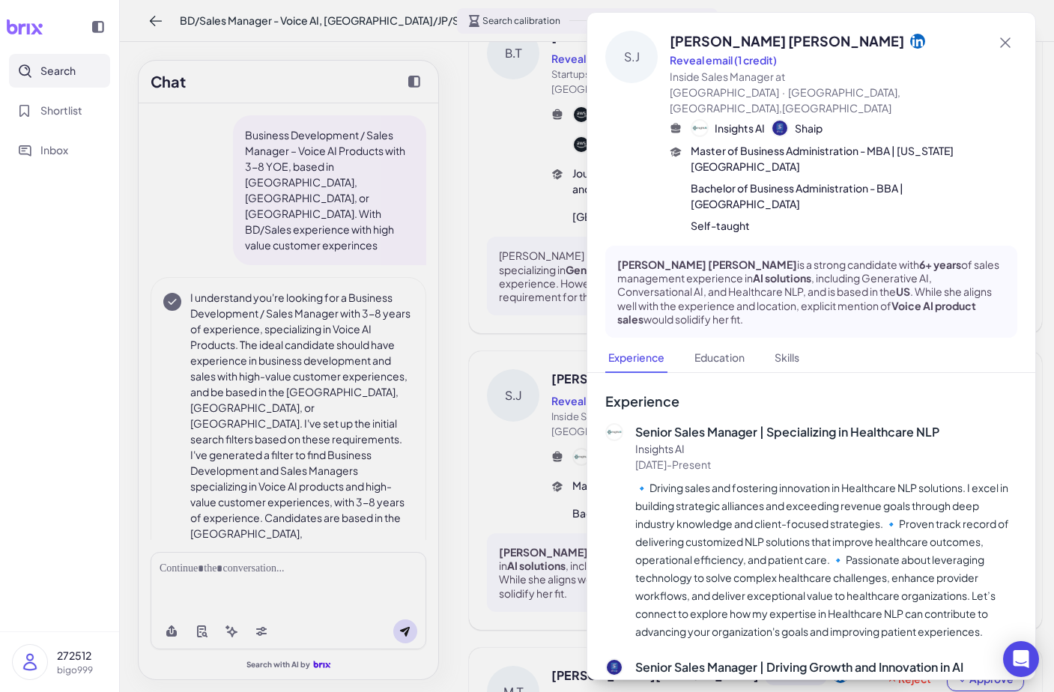
click at [511, 512] on div at bounding box center [527, 346] width 1054 height 692
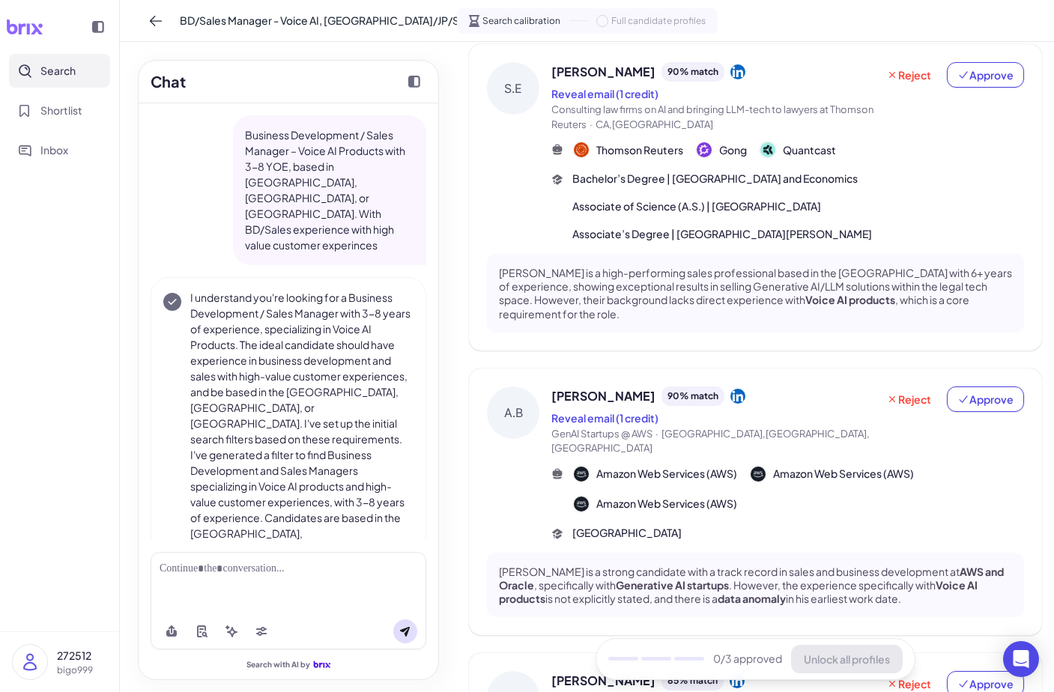
scroll to position [70, 0]
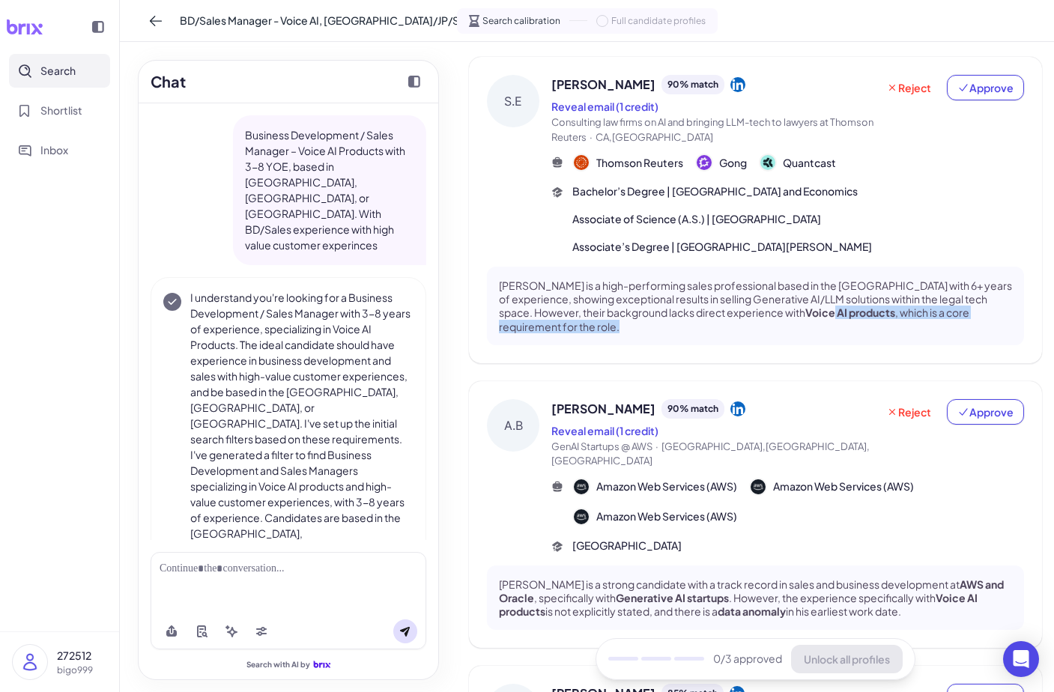
drag, startPoint x: 999, startPoint y: 318, endPoint x: 729, endPoint y: 309, distance: 269.7
click at [729, 309] on p "Sam is a high-performing sales professional based in the US with 6+ years of ex…" at bounding box center [755, 306] width 513 height 55
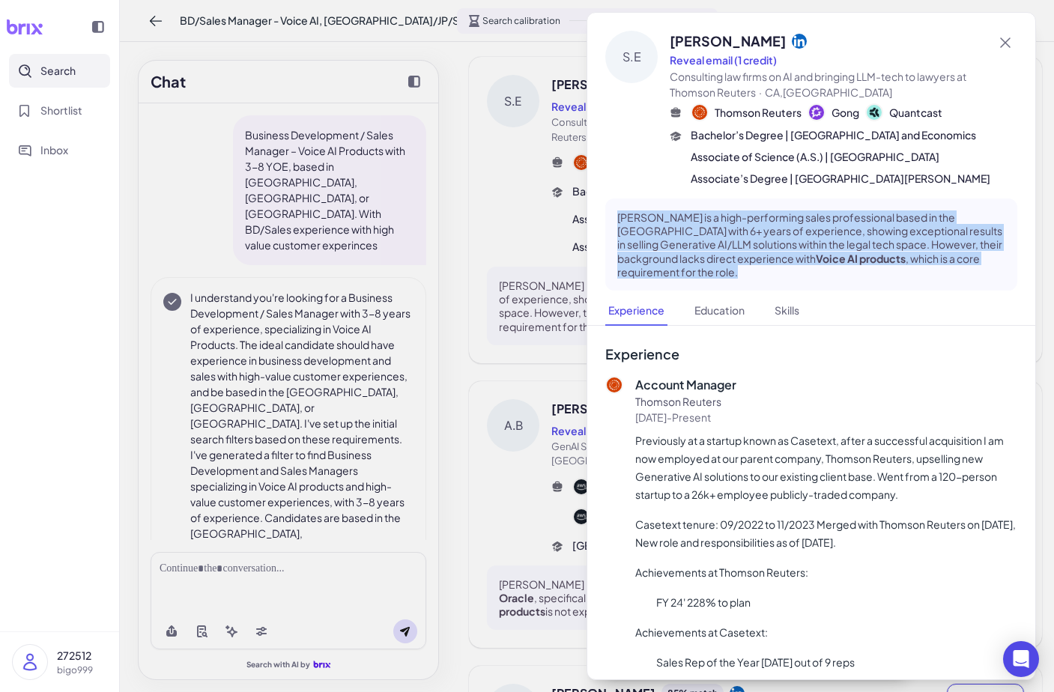
drag, startPoint x: 935, startPoint y: 273, endPoint x: 593, endPoint y: 235, distance: 344.3
click at [593, 235] on div "S.E Sam Edmondson Reveal email (1 credit) Consulting law firms on AI and bringi…" at bounding box center [811, 155] width 448 height 284
copy p "Sam is a high-performing sales professional based in the US with 6+ years of ex…"
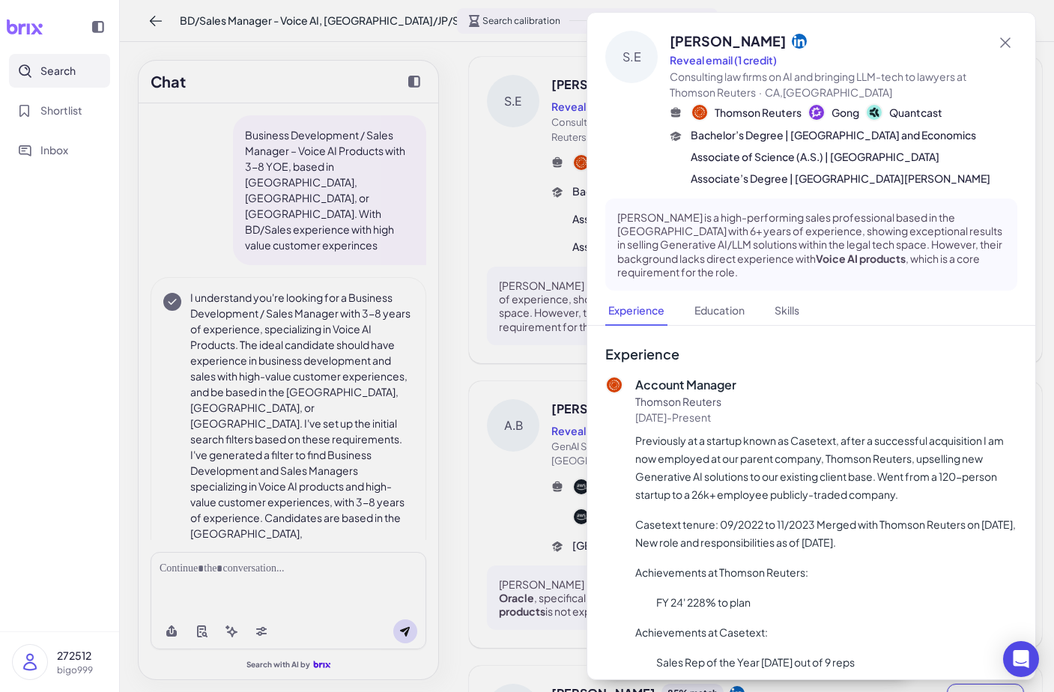
click at [563, 353] on div at bounding box center [527, 346] width 1054 height 692
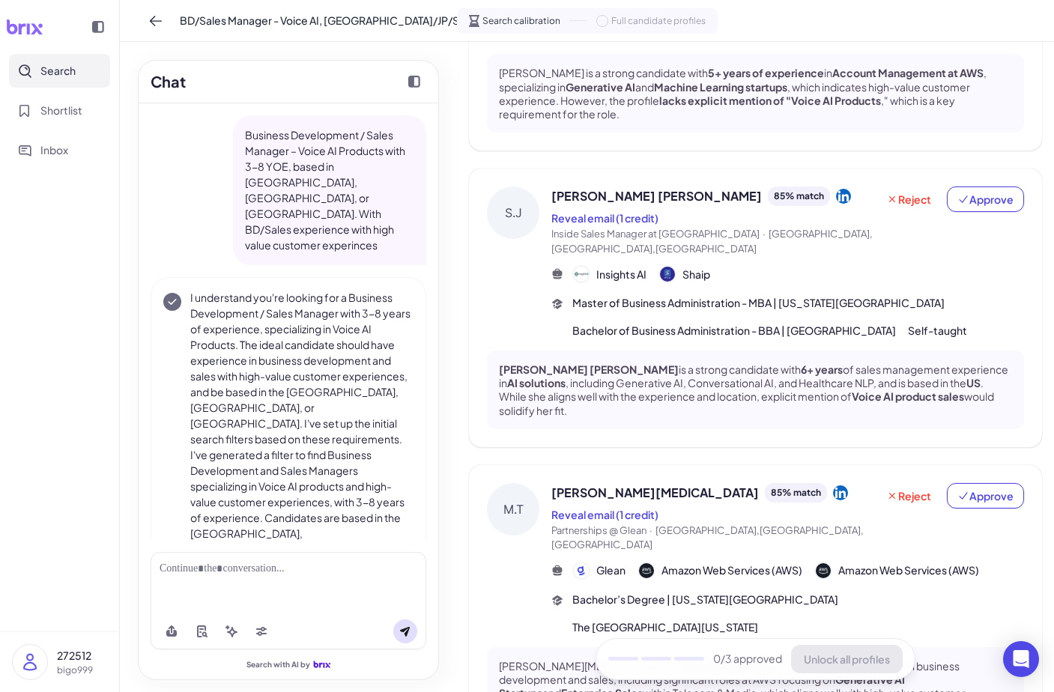
scroll to position [908, 0]
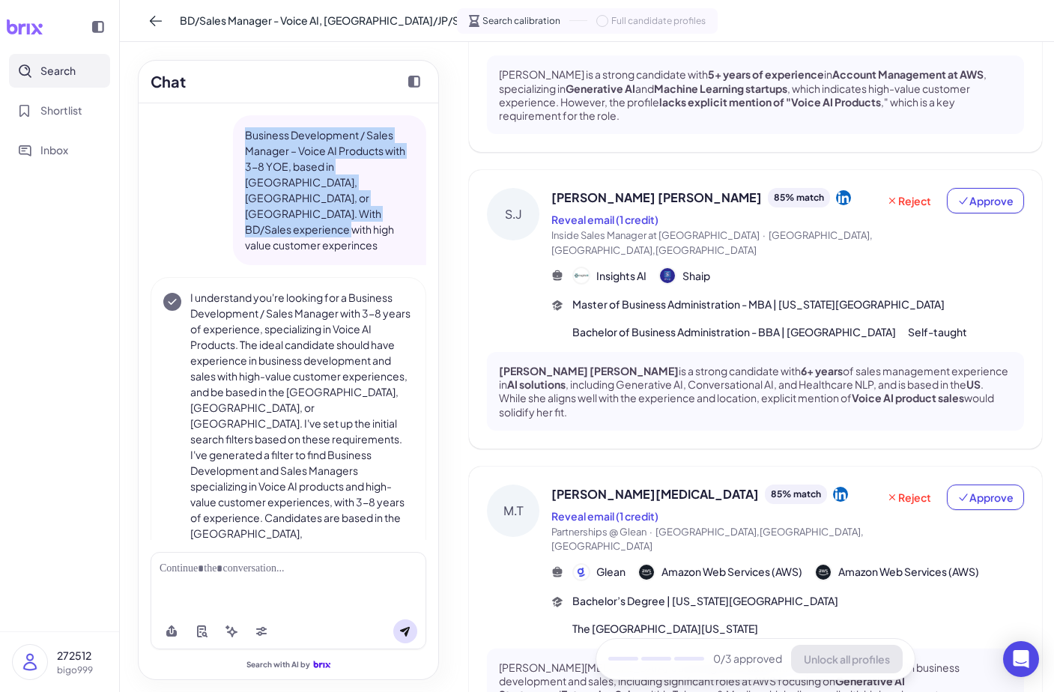
drag, startPoint x: 360, startPoint y: 210, endPoint x: 240, endPoint y: 139, distance: 140.0
click at [240, 138] on div "Business Development / Sales Manager – Voice AI Products with 3-8 YOE, based in…" at bounding box center [329, 190] width 193 height 150
copy p "Business Development / Sales Manager – Voice AI Products with 3-8 YOE, based in…"
drag, startPoint x: 1006, startPoint y: 338, endPoint x: 484, endPoint y: 309, distance: 522.7
click at [484, 309] on div "S.J Sarah Jane 85 % match Reveal email (1 credit) Inside Sales Manager at Shaip…" at bounding box center [755, 309] width 573 height 279
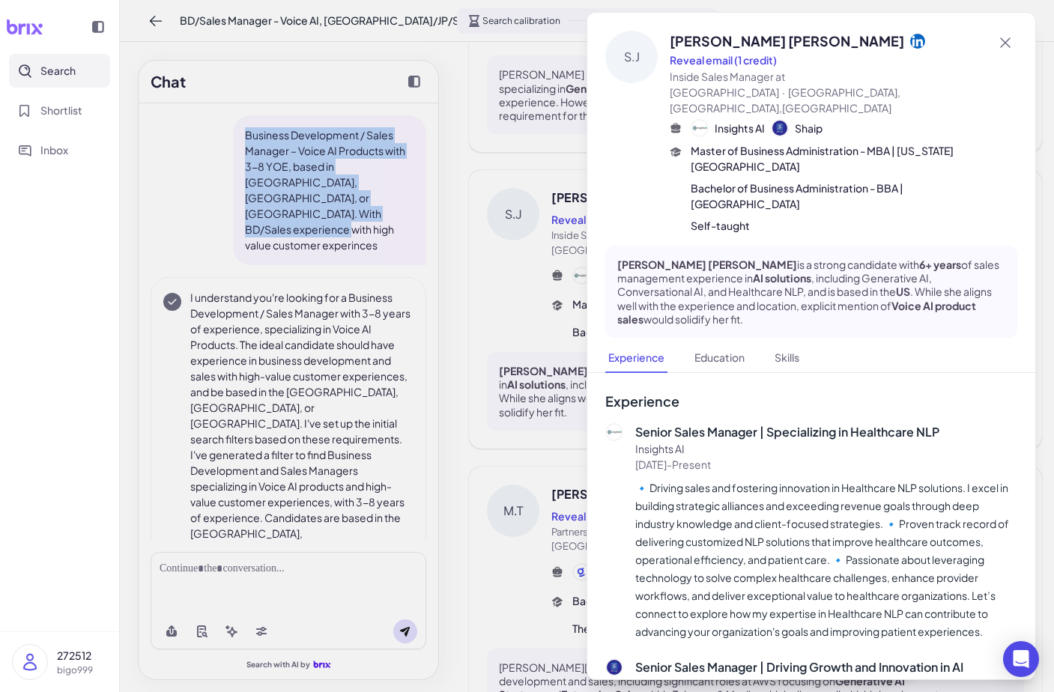
copy p "Sarah Jane is a strong candidate with 6+ years of sales management experience i…"
drag, startPoint x: 690, startPoint y: 288, endPoint x: 608, endPoint y: 223, distance: 105.0
click at [608, 246] on div "Sarah Jane is a strong candidate with 6+ years of sales management experience i…" at bounding box center [811, 292] width 412 height 92
copy p "Sarah Jane is a strong candidate with 6+ years of sales management experience i…"
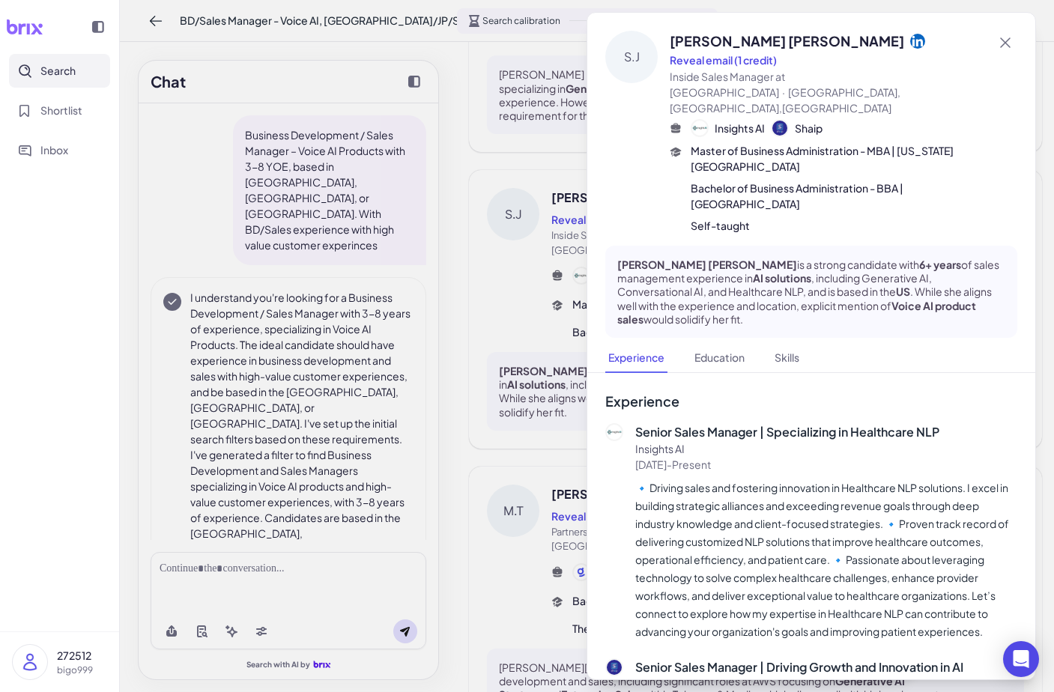
click at [344, 249] on div at bounding box center [527, 346] width 1054 height 692
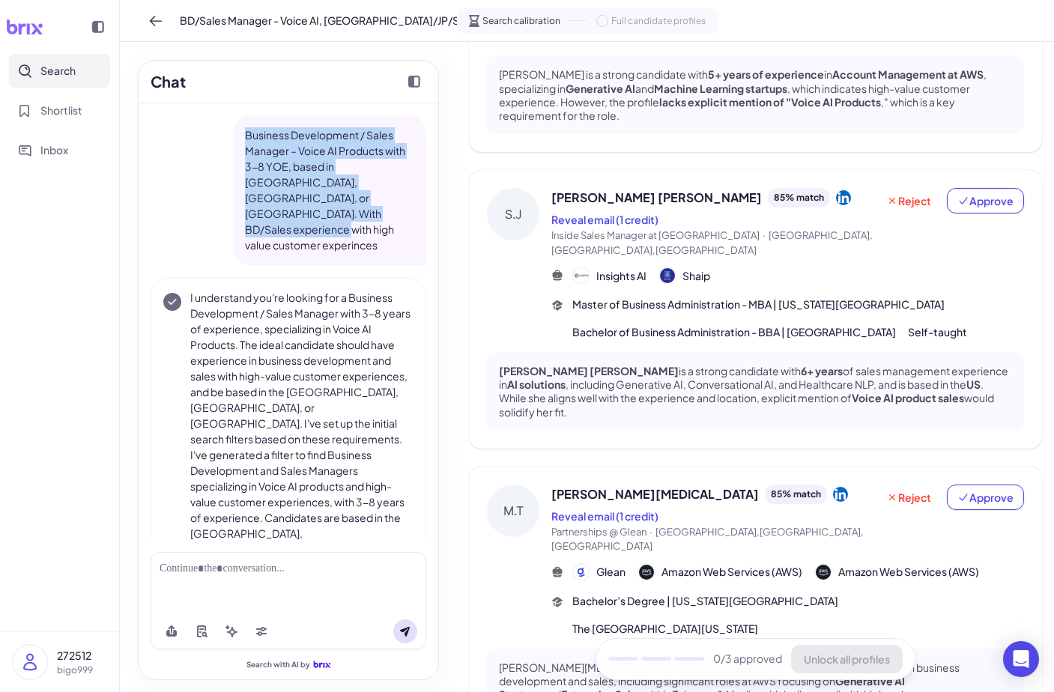
drag, startPoint x: 349, startPoint y: 216, endPoint x: 234, endPoint y: 136, distance: 140.4
click at [234, 136] on div "Business Development / Sales Manager – Voice AI Products with 3-8 YOE, based in…" at bounding box center [329, 190] width 193 height 150
copy p "Business Development / Sales Manager – Voice AI Products with 3-8 YOE, based in…"
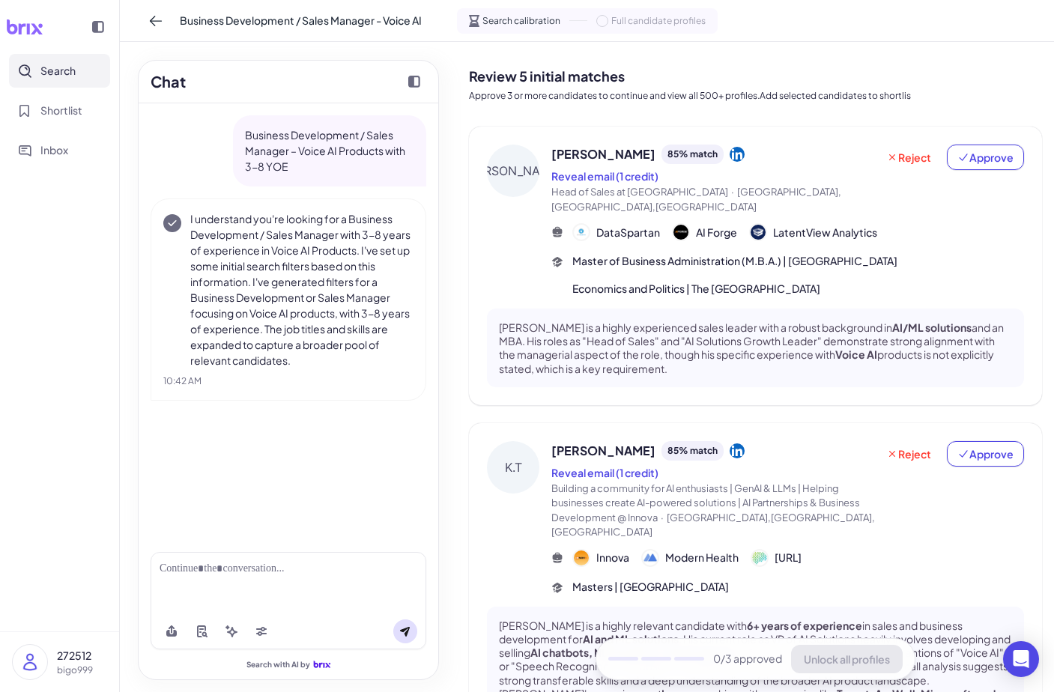
click at [213, 571] on div at bounding box center [289, 569] width 258 height 16
paste div
click at [174, 0] on html "**********" at bounding box center [527, 346] width 1054 height 692
click at [559, 3] on div "Business Development / Sales Manager - Voice AI Search calibration Full candida…" at bounding box center [587, 21] width 934 height 42
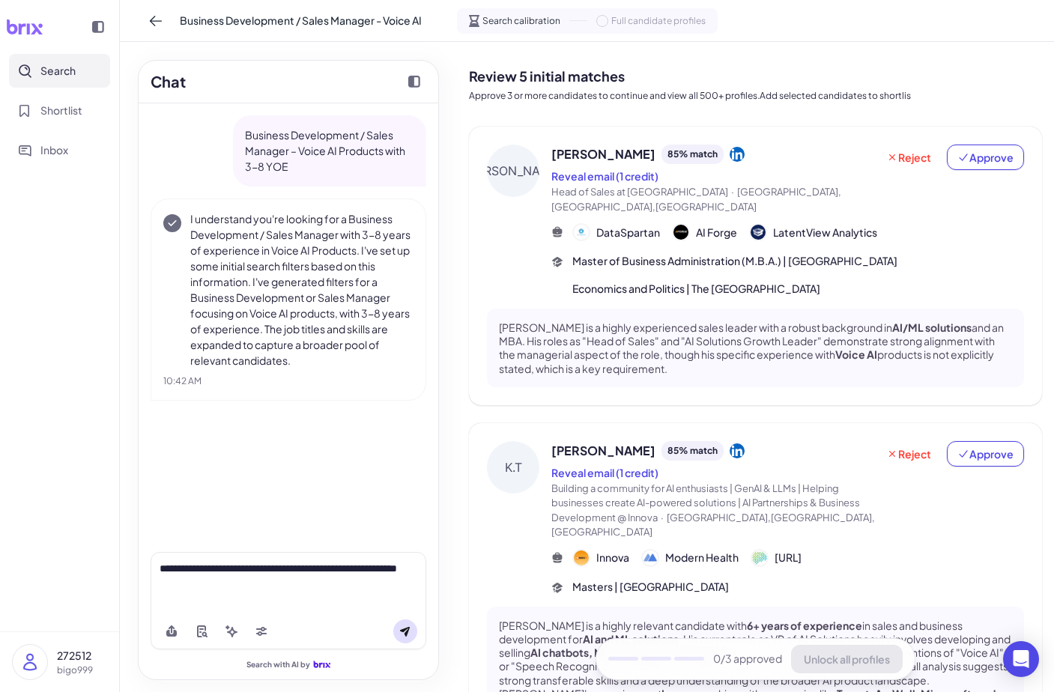
click at [25, 31] on icon at bounding box center [24, 26] width 37 height 15
click at [28, 28] on icon at bounding box center [25, 26] width 36 height 15
click at [58, 87] on button "Search" at bounding box center [59, 71] width 101 height 34
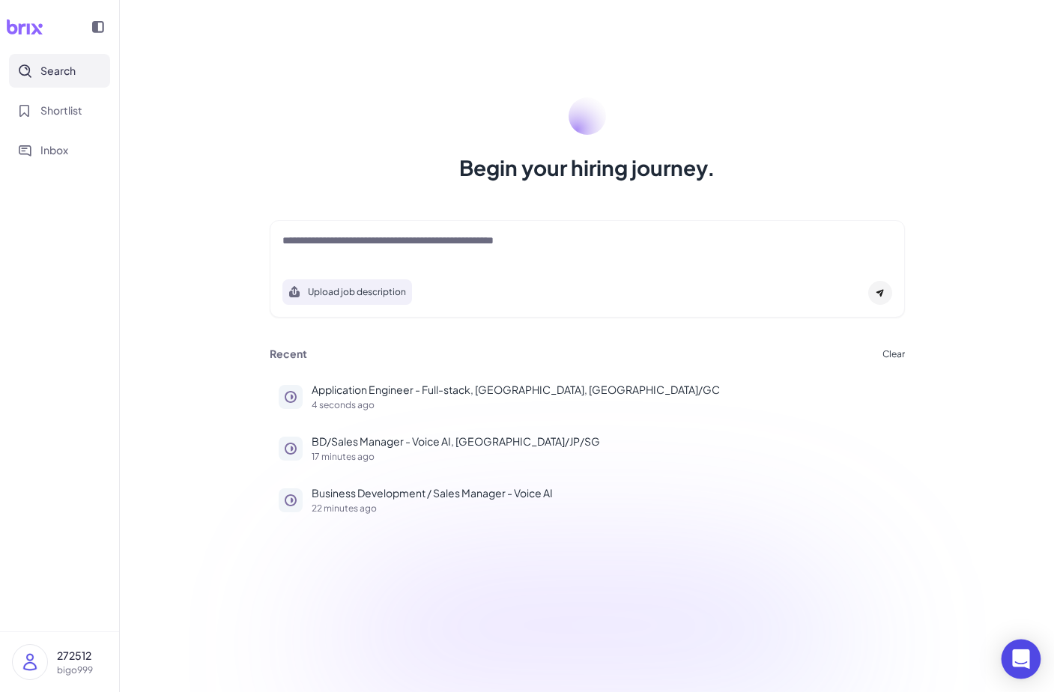
click at [1024, 650] on div "Open Intercom Messenger" at bounding box center [1021, 660] width 40 height 40
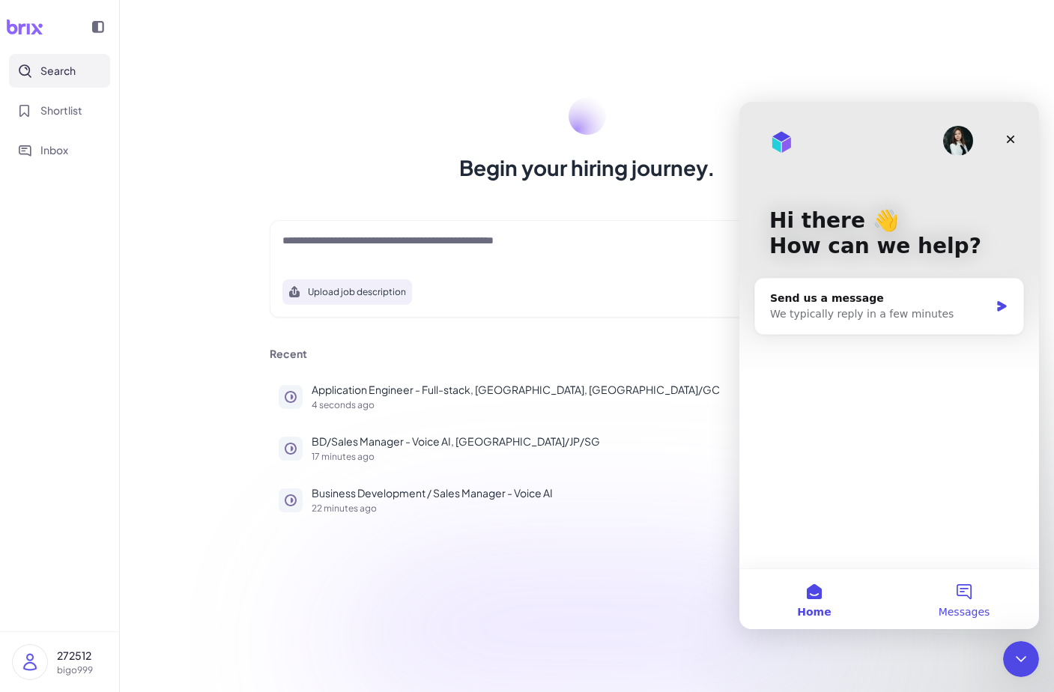
click at [973, 607] on span "Messages" at bounding box center [964, 612] width 52 height 10
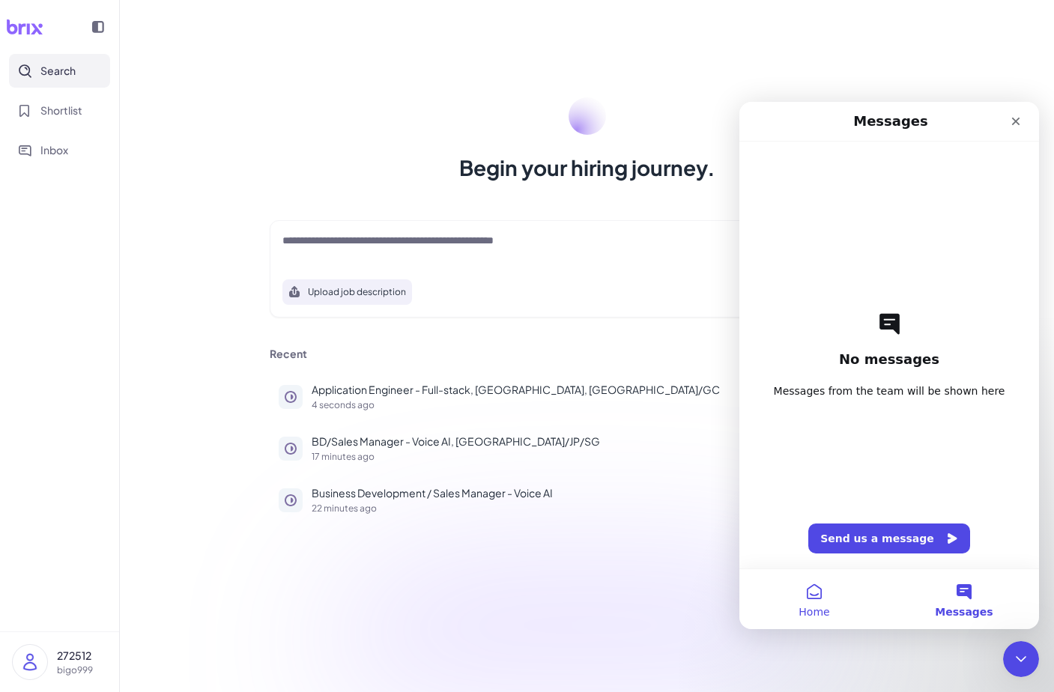
click at [872, 623] on button "Home" at bounding box center [814, 599] width 150 height 60
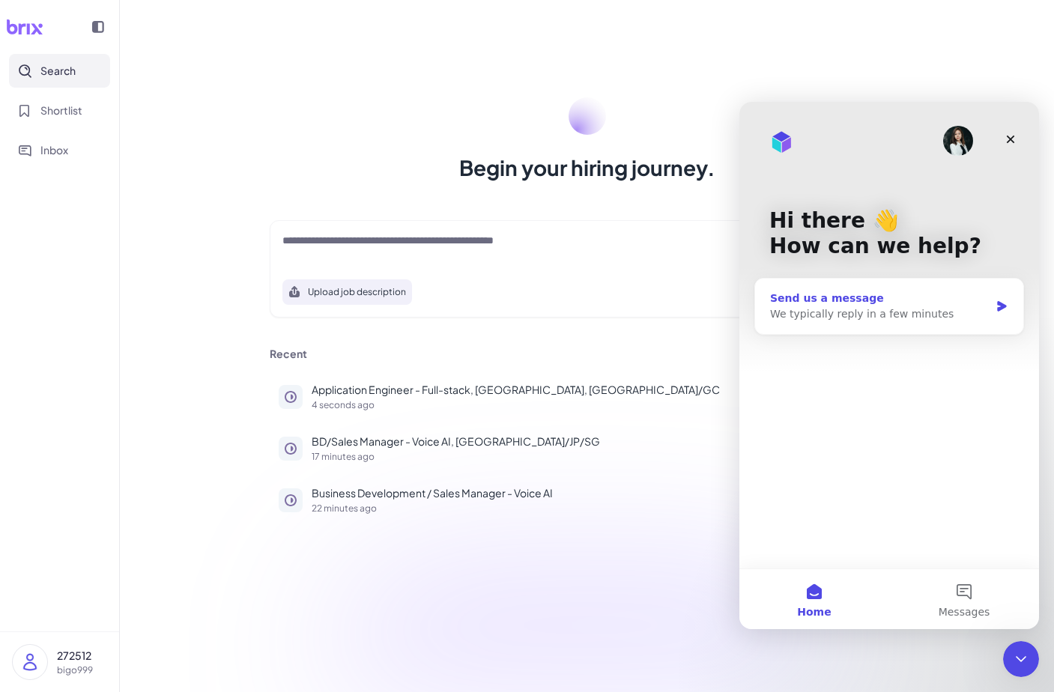
click at [971, 306] on div "We typically reply in a few minutes" at bounding box center [879, 314] width 219 height 16
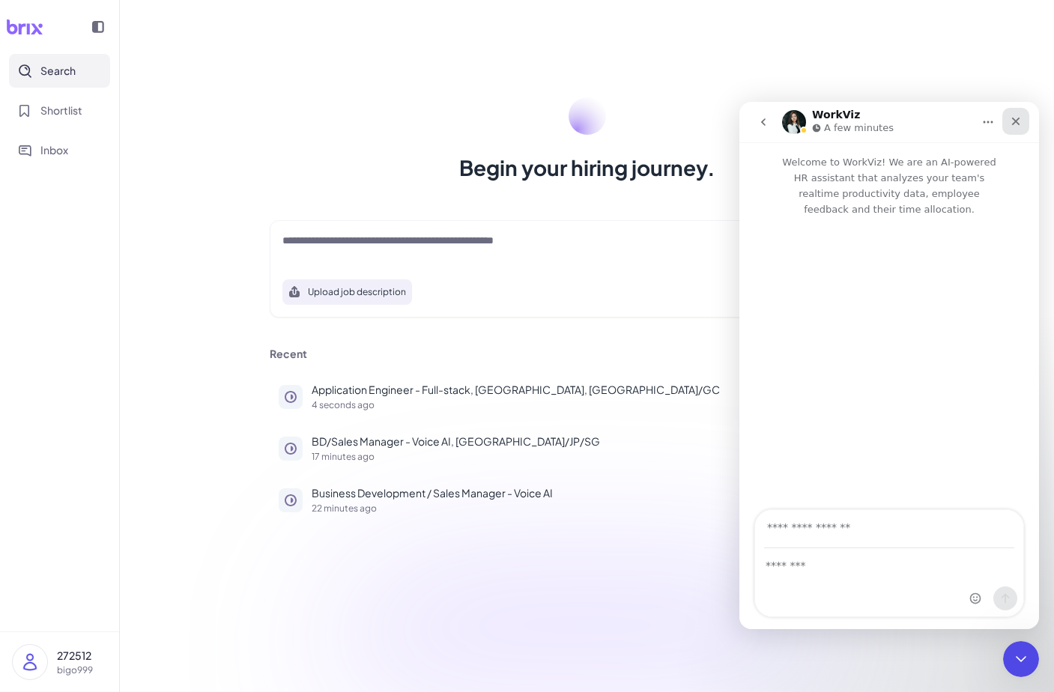
click at [1015, 118] on icon "Close" at bounding box center [1015, 121] width 12 height 12
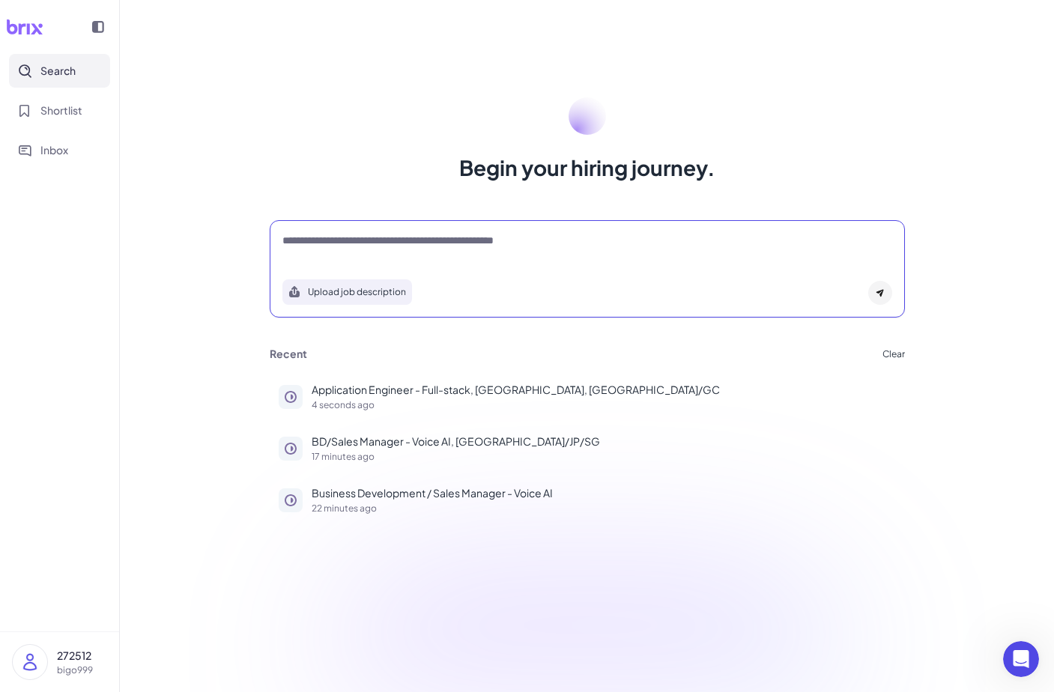
click at [496, 234] on textarea at bounding box center [587, 242] width 610 height 18
paste textarea "**********"
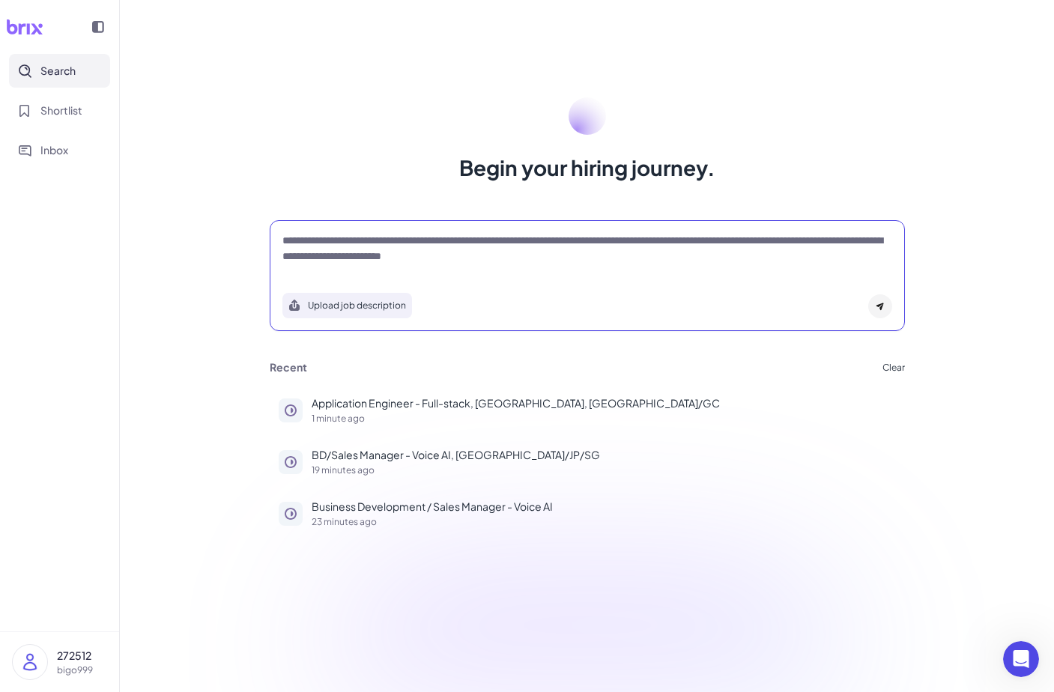
type textarea "**********"
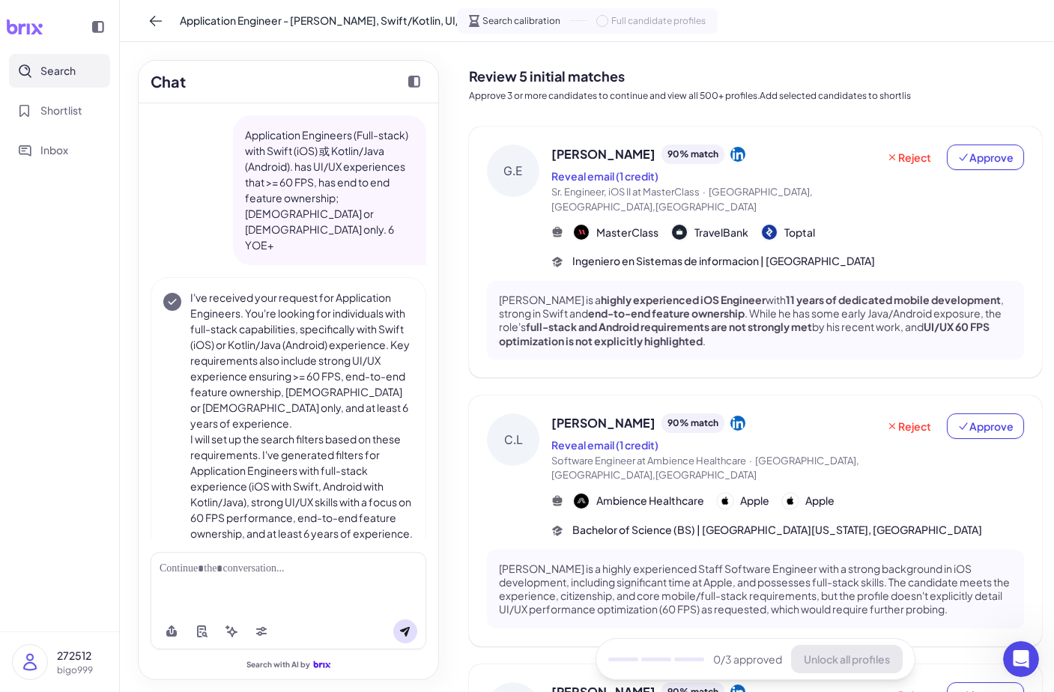
scroll to position [46, 0]
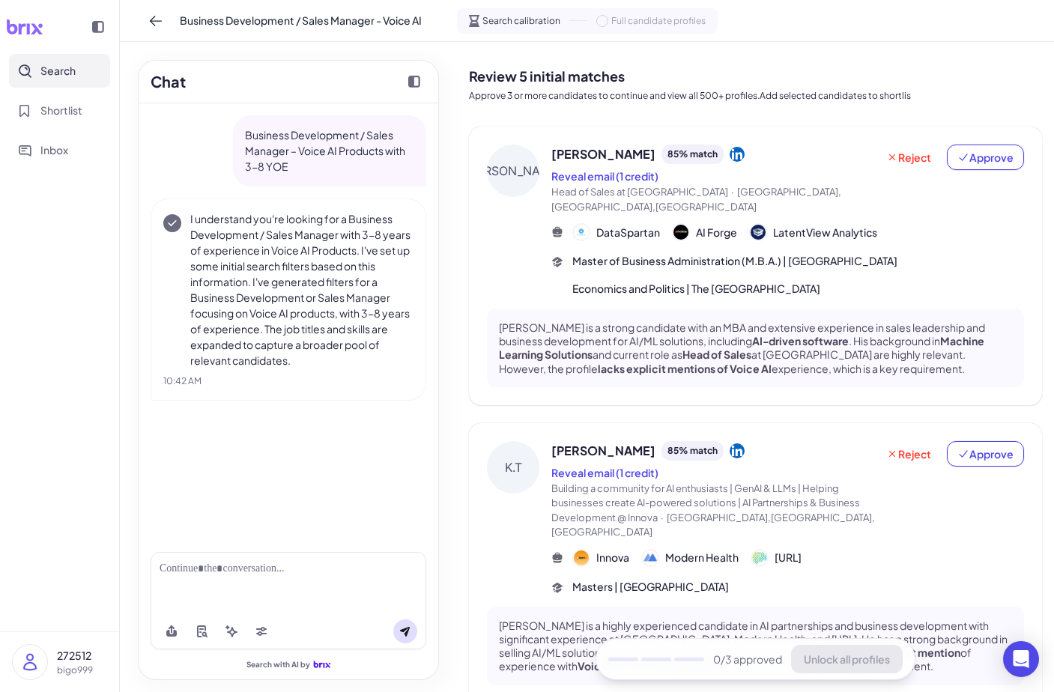
click at [317, 586] on div at bounding box center [289, 582] width 276 height 61
click at [315, 568] on div at bounding box center [289, 569] width 258 height 16
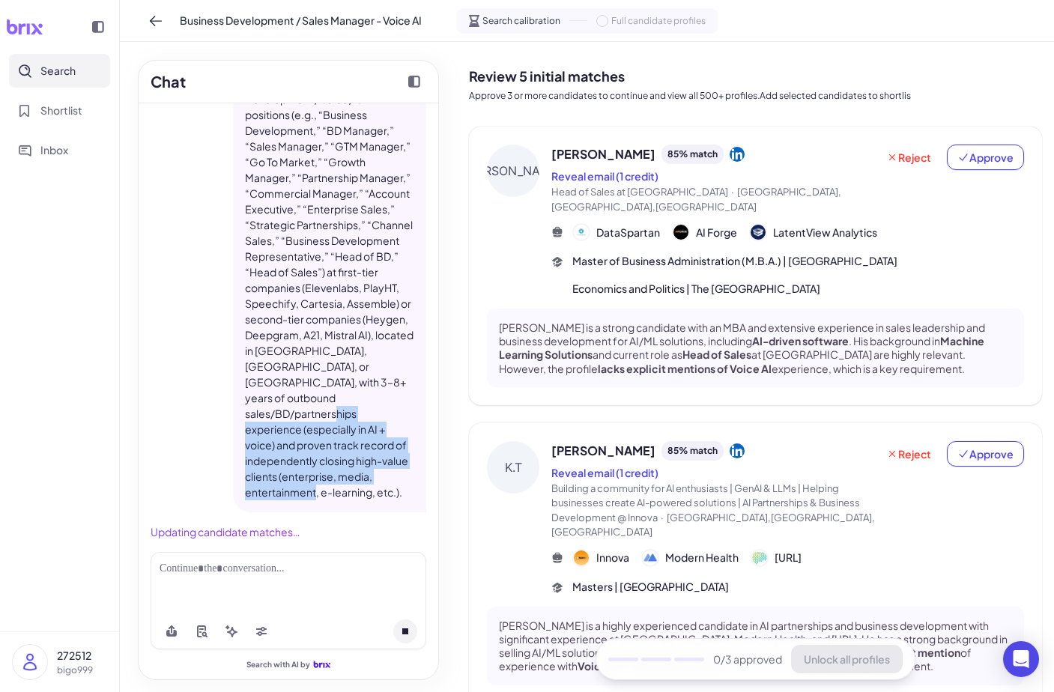
scroll to position [345, 0]
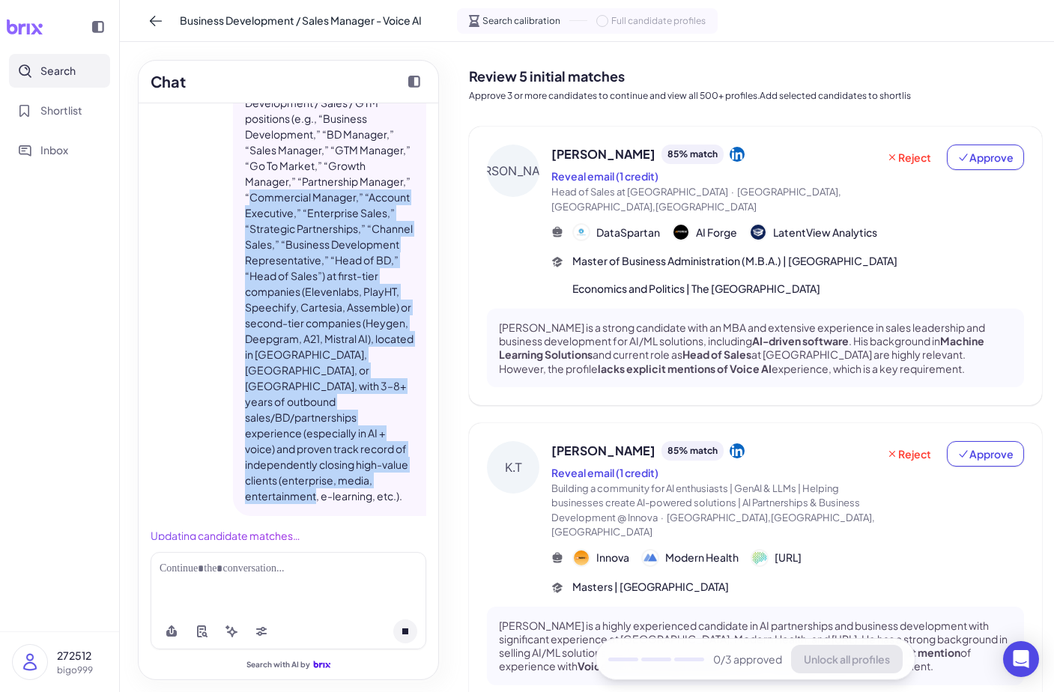
drag, startPoint x: 407, startPoint y: 494, endPoint x: 252, endPoint y: 199, distance: 333.6
click at [252, 199] on p "Target roles are Business Development / Sales / GTM positions (e.g., “Business …" at bounding box center [329, 291] width 169 height 425
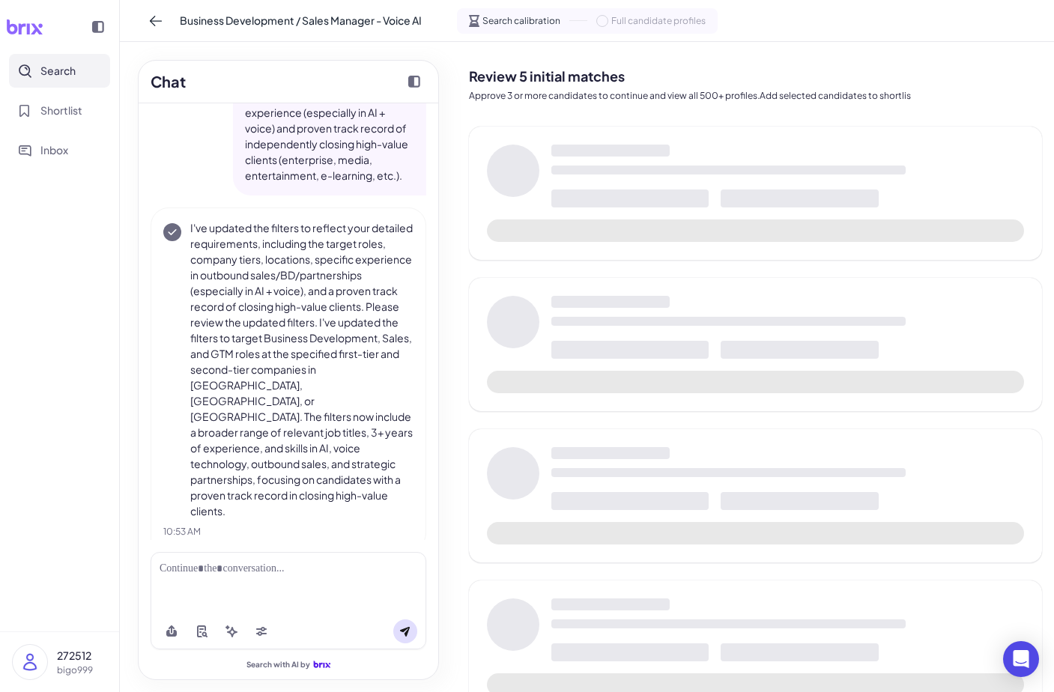
click at [251, 220] on p "I've updated the filters to reflect your detailed requirements, including the t…" at bounding box center [301, 369] width 223 height 299
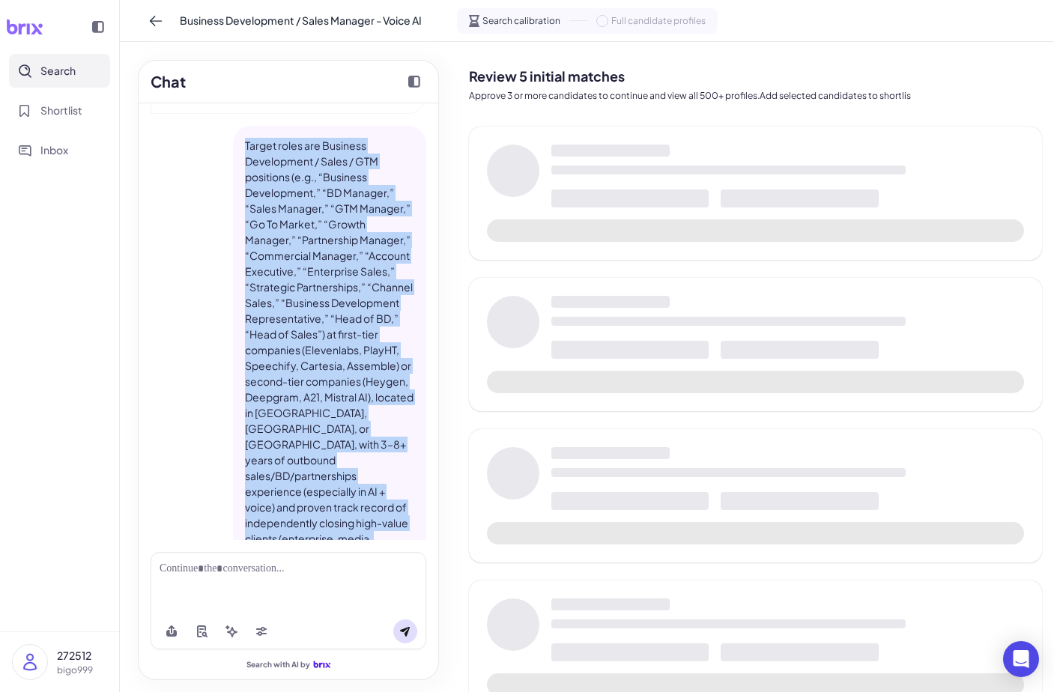
scroll to position [337, 0]
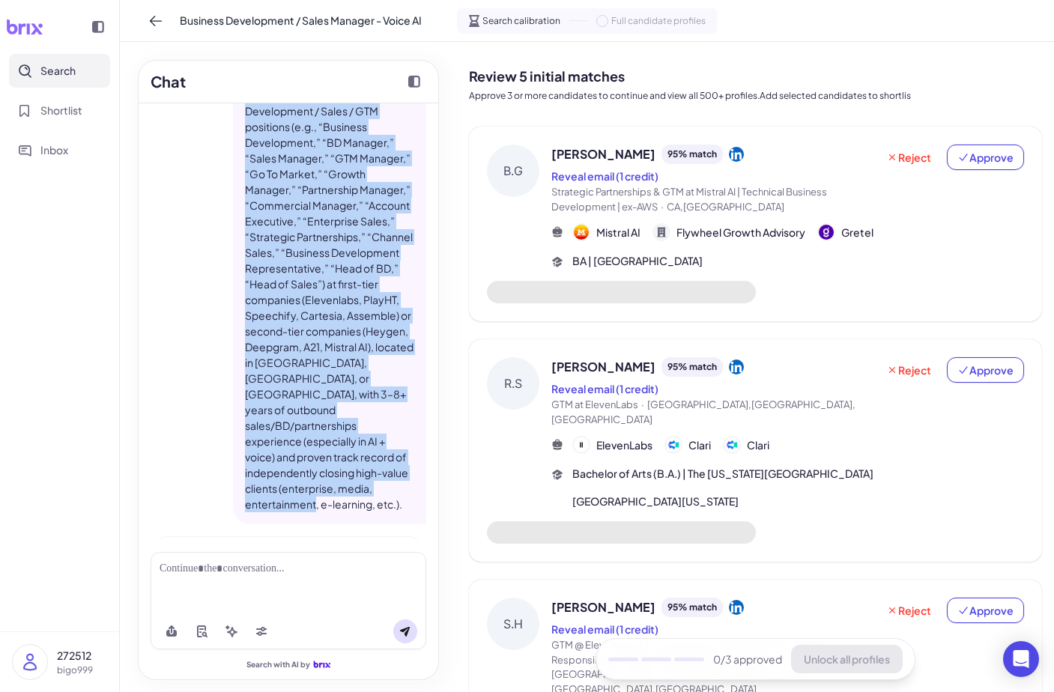
drag, startPoint x: 243, startPoint y: 252, endPoint x: 413, endPoint y: 486, distance: 288.9
click at [413, 486] on div "Target roles are Business Development / Sales / GTM positions (e.g., “Business …" at bounding box center [329, 300] width 193 height 449
copy p "Target roles are Business Development / Sales / GTM positions (e.g., “Business …"
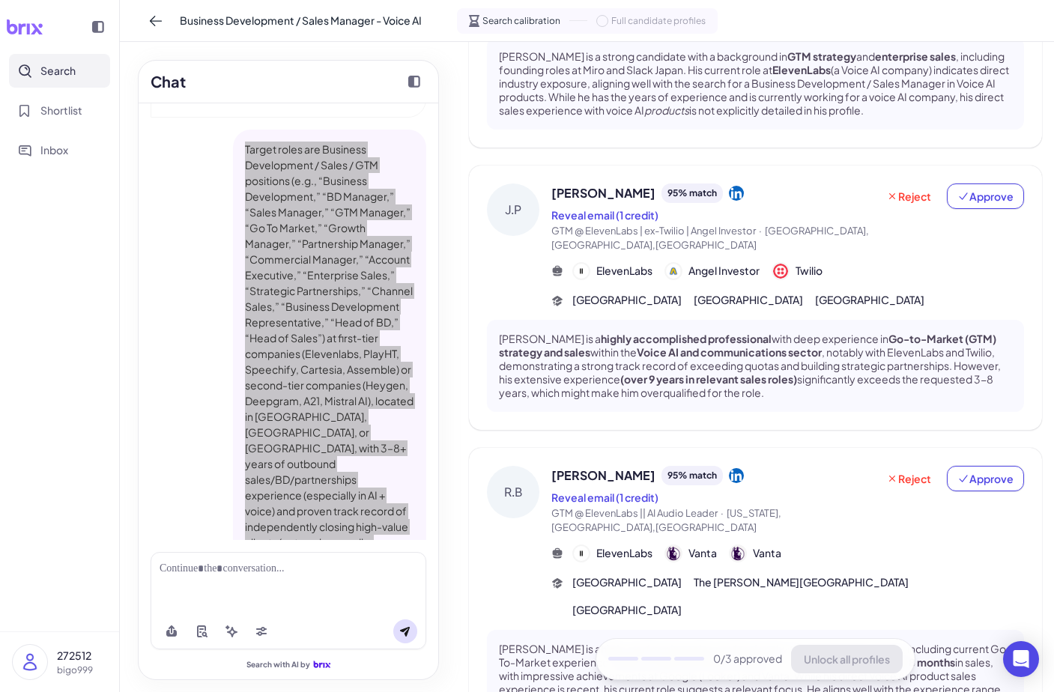
scroll to position [851, 0]
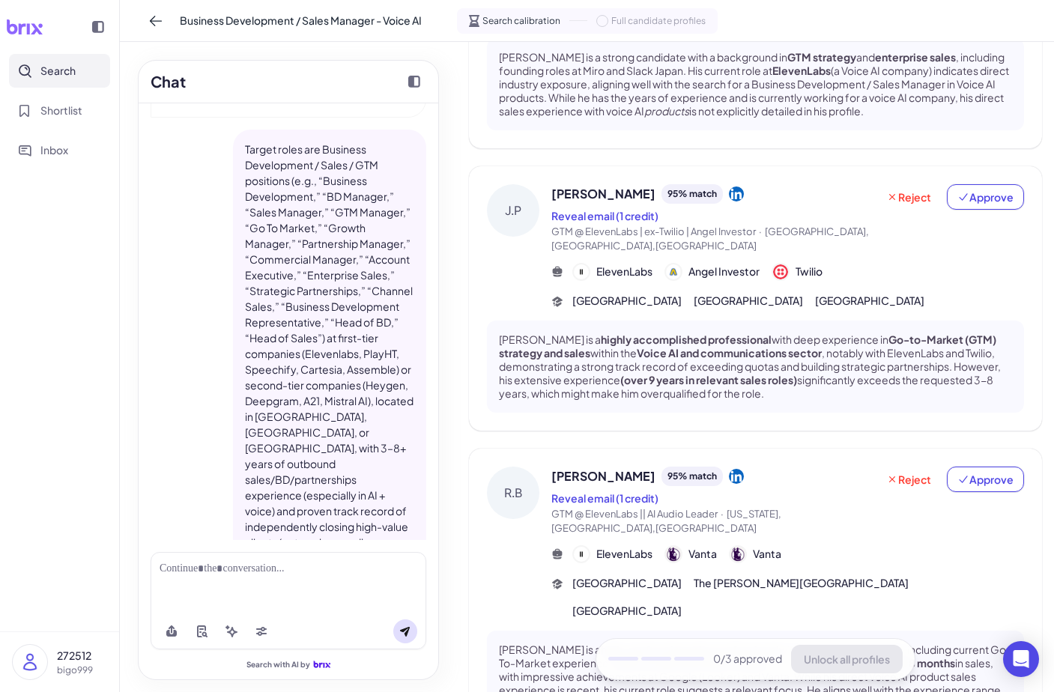
click at [634, 467] on span "[PERSON_NAME]" at bounding box center [603, 476] width 104 height 18
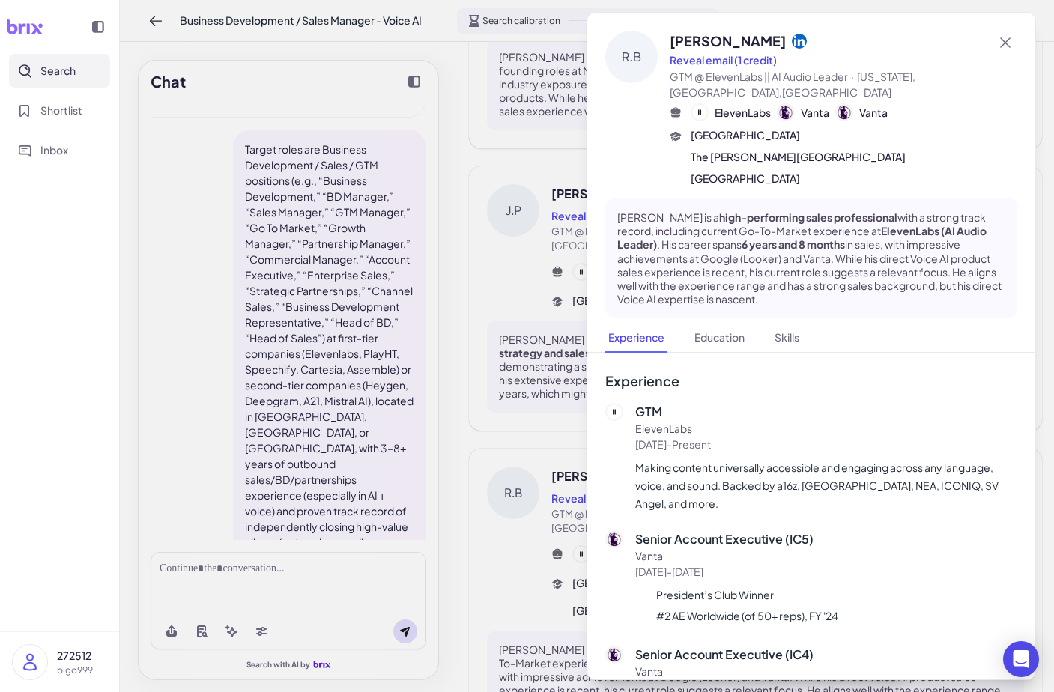
click at [452, 286] on div at bounding box center [527, 346] width 1054 height 692
click at [452, 286] on div "Chat Business Development / Sales Manager – Voice AI Products with 3-8 YOE I un…" at bounding box center [288, 367] width 337 height 650
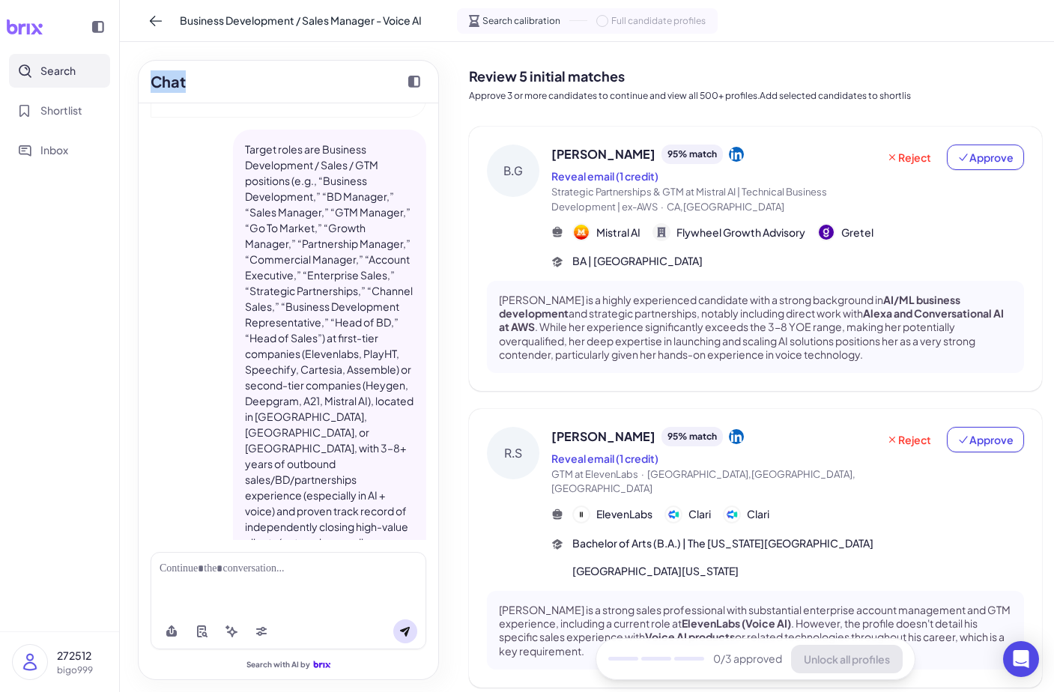
scroll to position [0, 0]
click at [604, 295] on p "[PERSON_NAME] is a highly experienced candidate with a strong background in AI/…" at bounding box center [755, 327] width 513 height 68
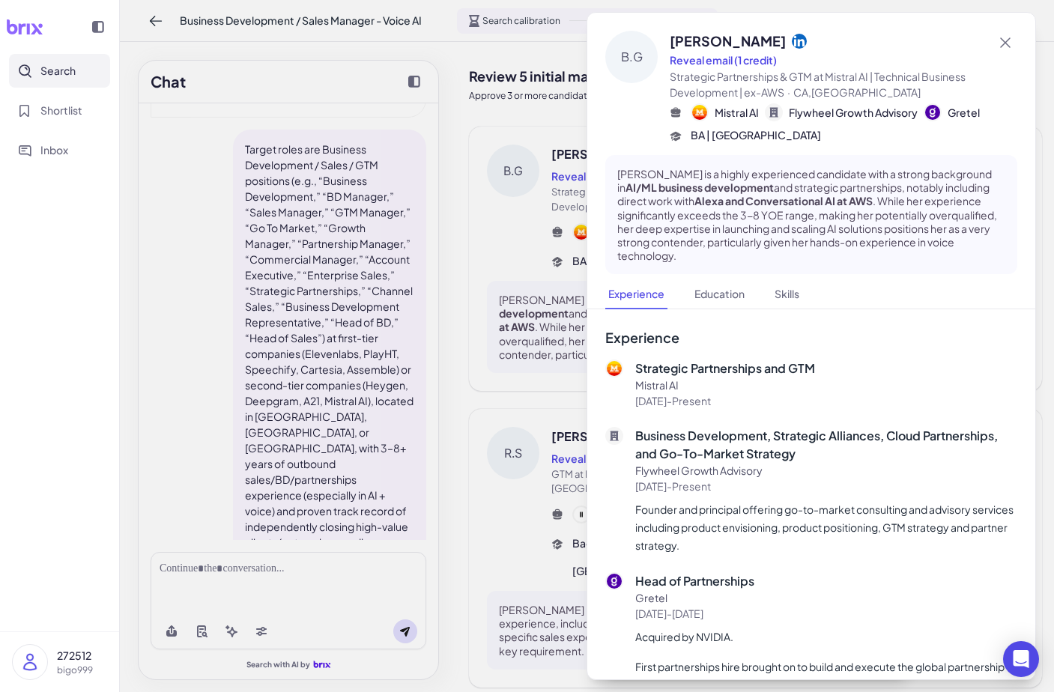
click at [556, 411] on div at bounding box center [527, 346] width 1054 height 692
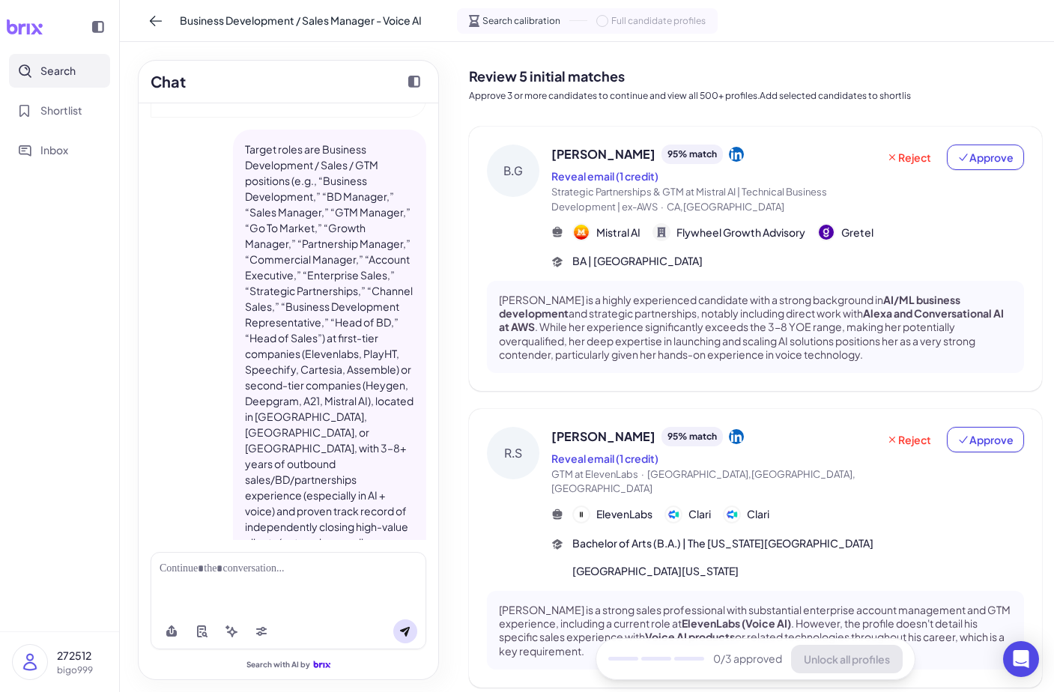
click at [607, 437] on span "[PERSON_NAME]" at bounding box center [603, 437] width 104 height 18
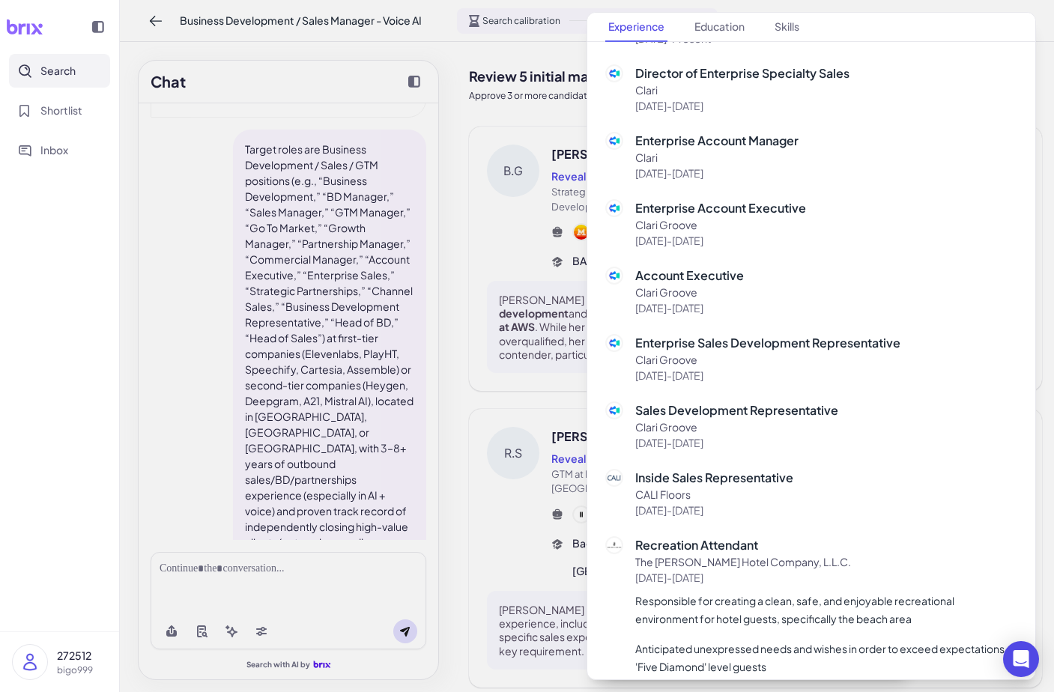
scroll to position [452, 0]
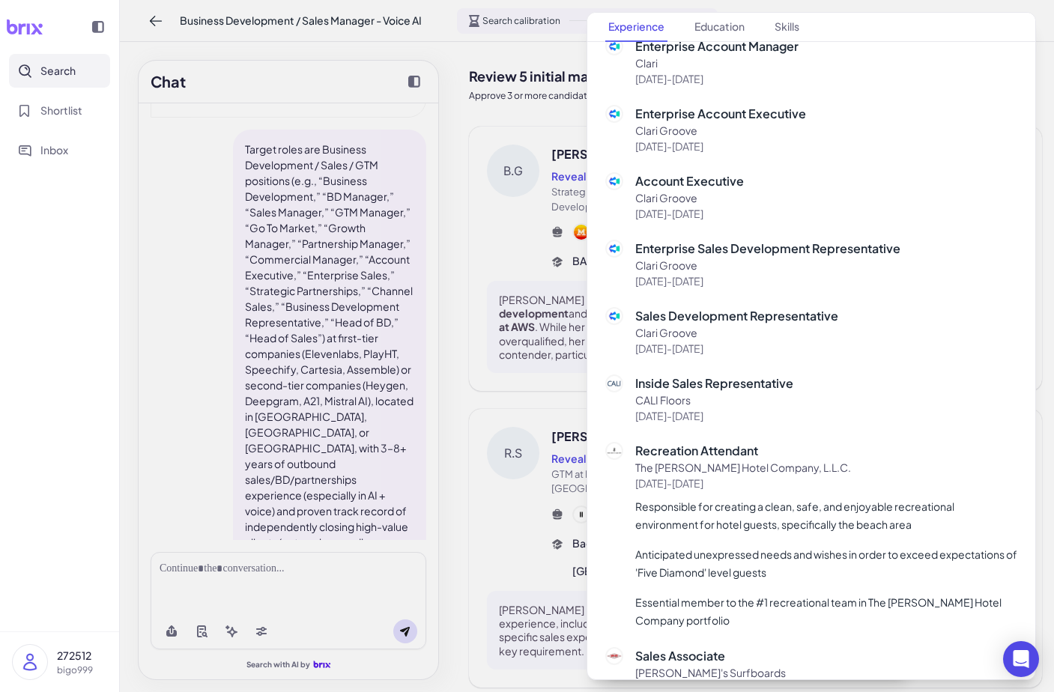
click at [519, 423] on div at bounding box center [527, 346] width 1054 height 692
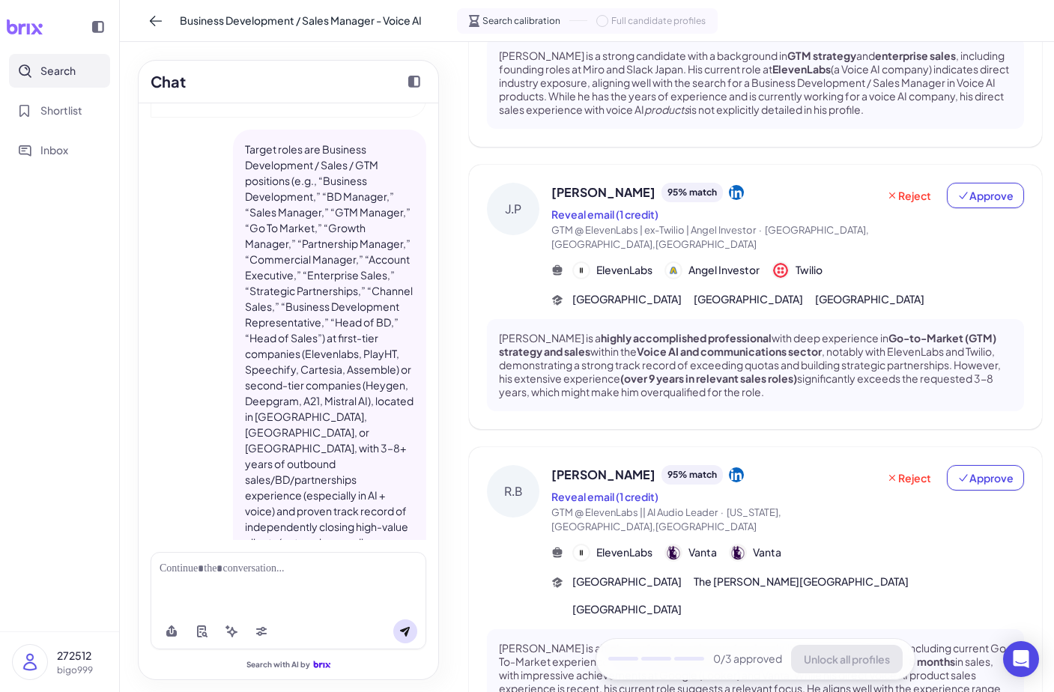
scroll to position [851, 0]
click at [569, 643] on p "[PERSON_NAME] is a high-performing sales professional with a strong track recor…" at bounding box center [755, 677] width 513 height 68
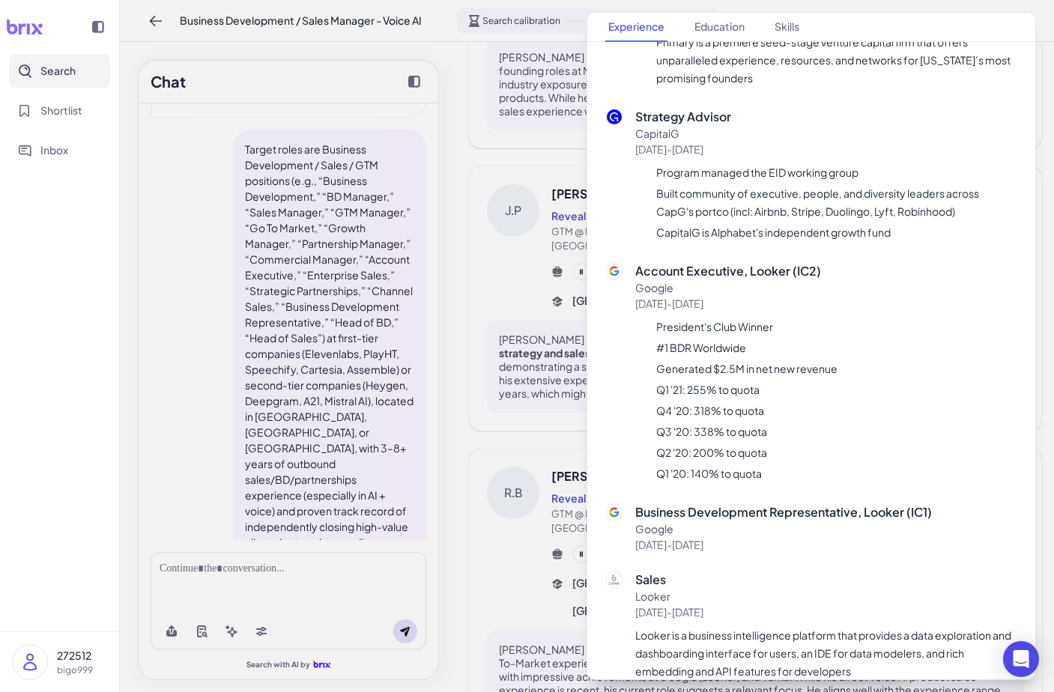
scroll to position [1099, 0]
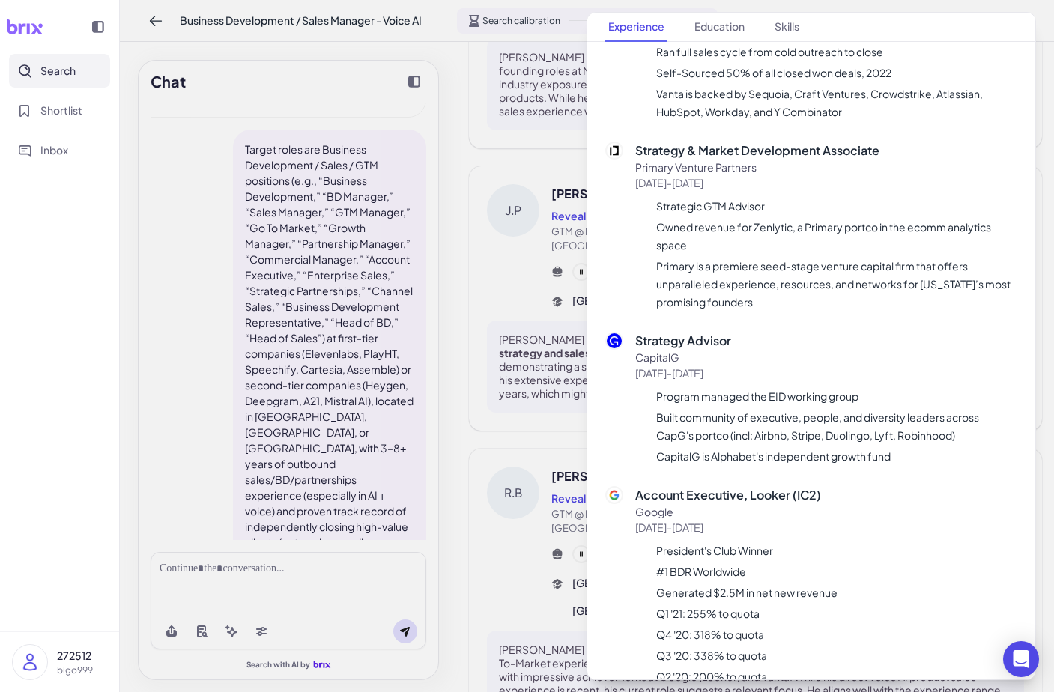
click at [641, 486] on div "Account Executive, Looker (IC2) Google [DATE] - [DATE] President's Club Winner …" at bounding box center [736, 597] width 202 height 223
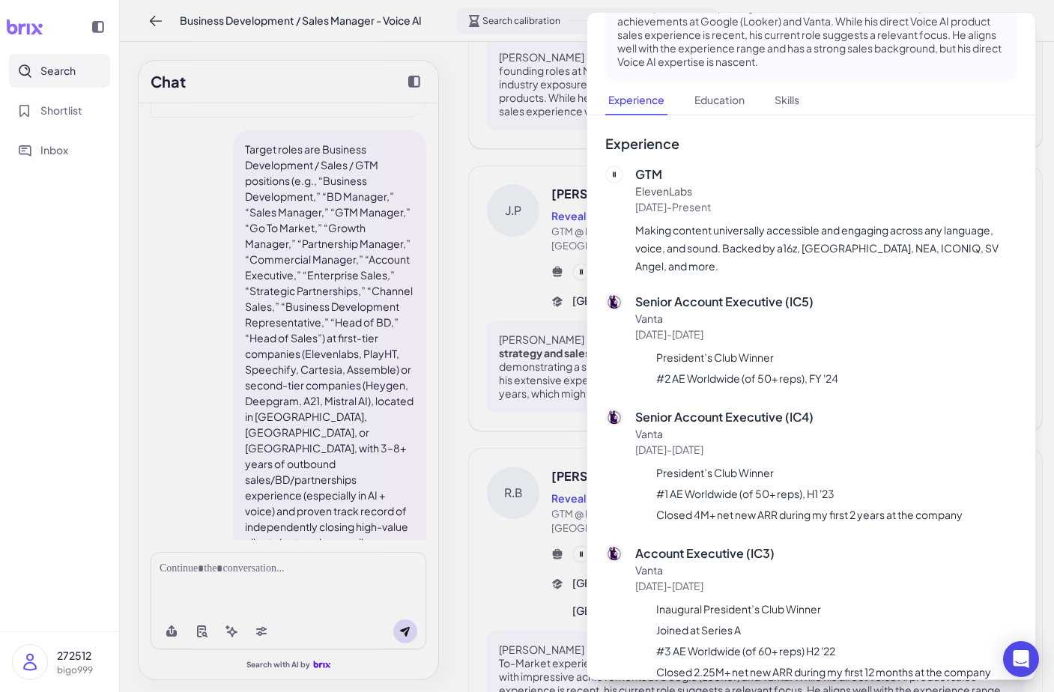
scroll to position [234, 0]
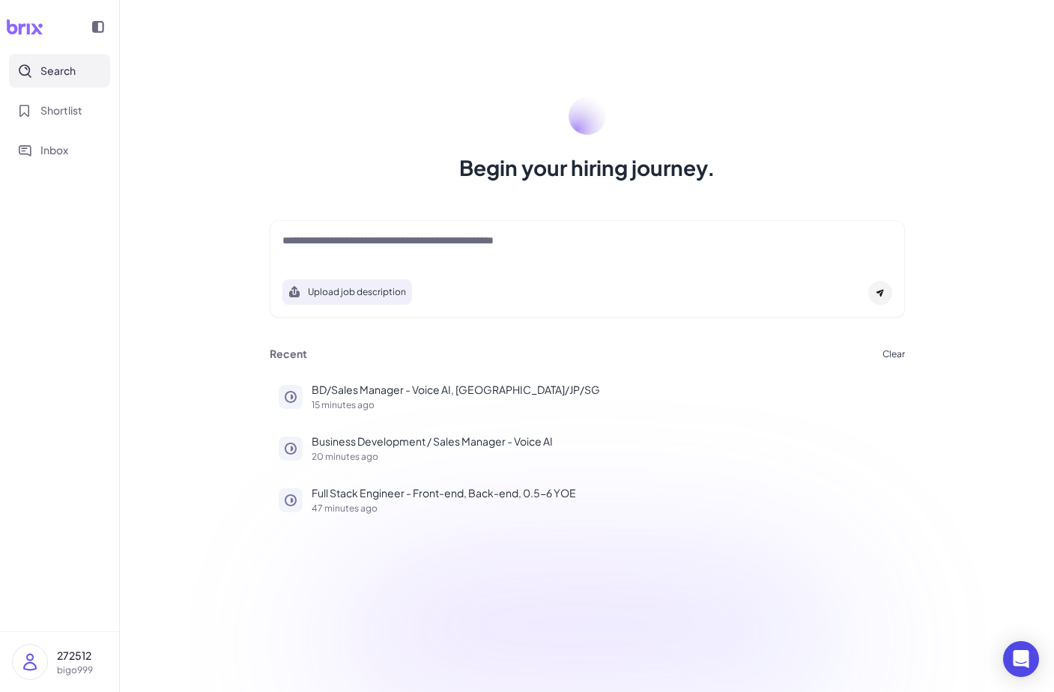
click at [435, 243] on textarea at bounding box center [587, 242] width 610 height 18
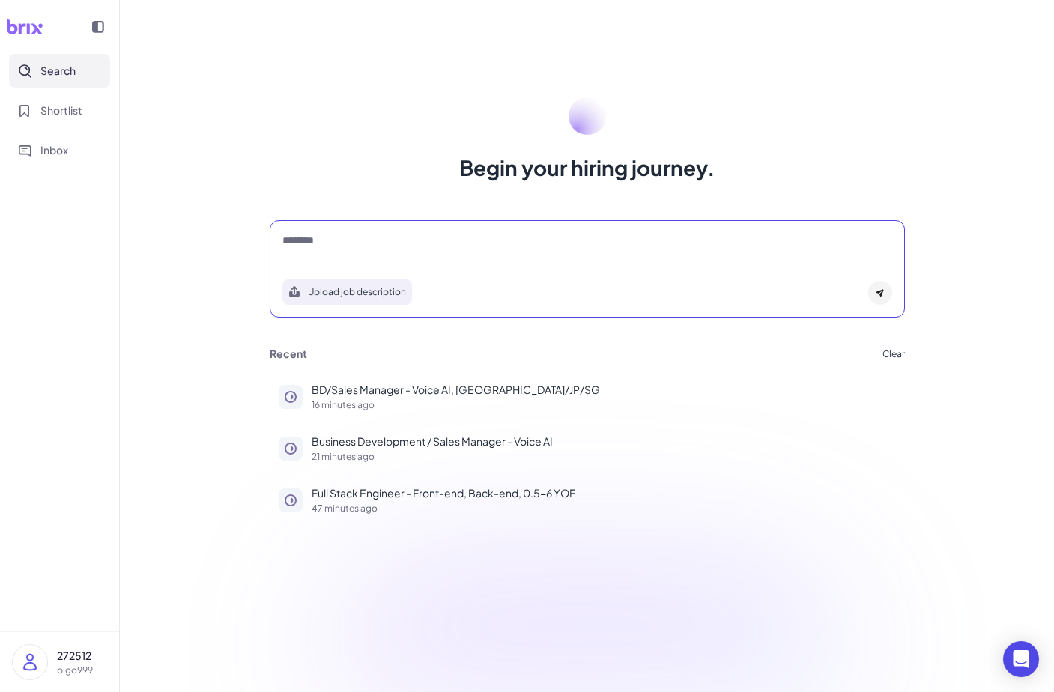
type textarea "********"
type textarea "*"
type textarea "*********"
type textarea "********"
paste textarea "*****"
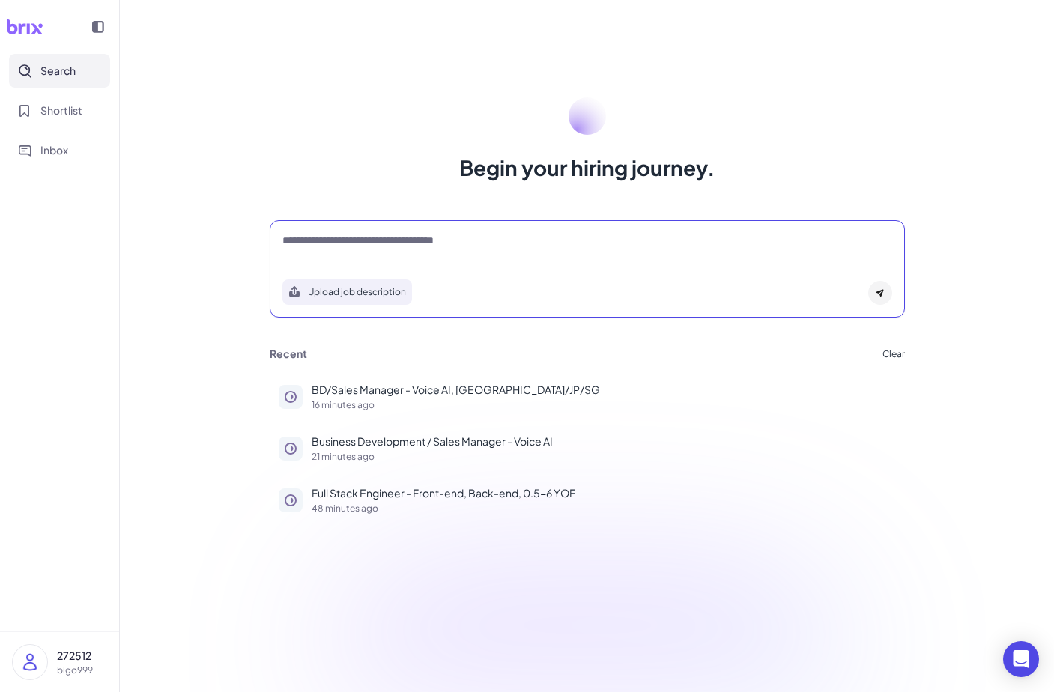
paste textarea "**********"
type textarea "**********"
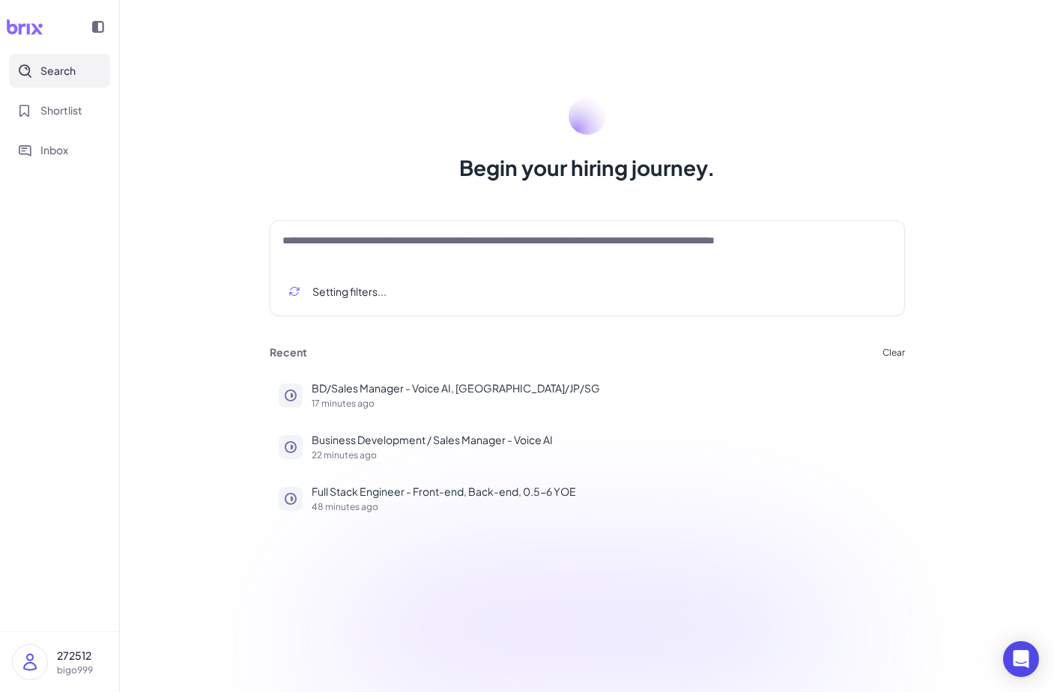
click at [697, 6] on div "**********" at bounding box center [587, 346] width 934 height 692
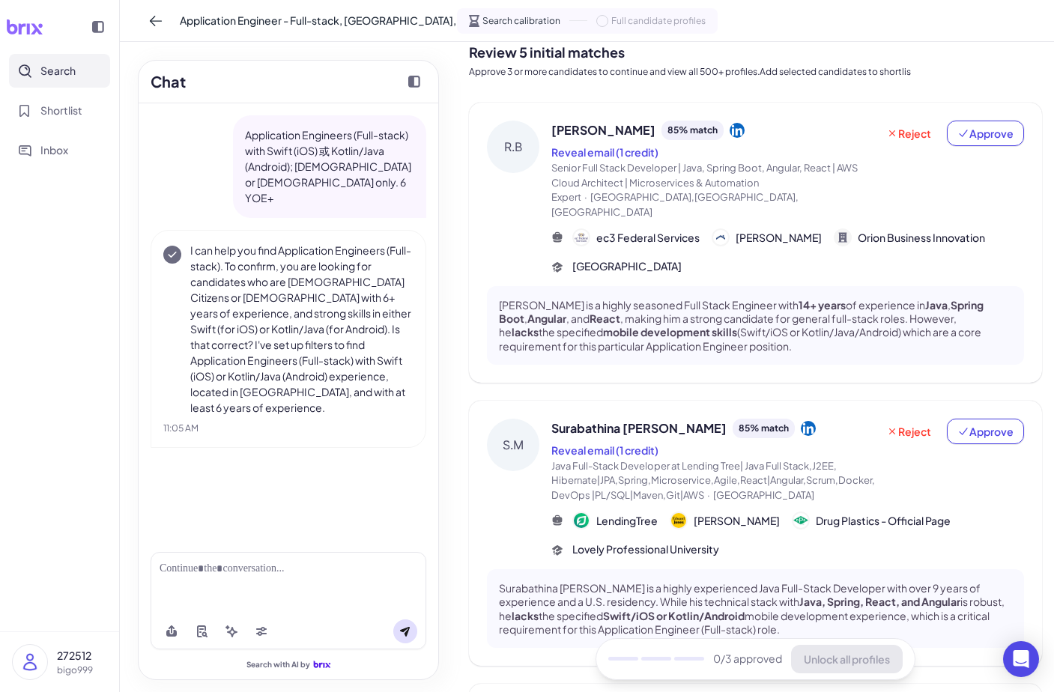
scroll to position [22, 0]
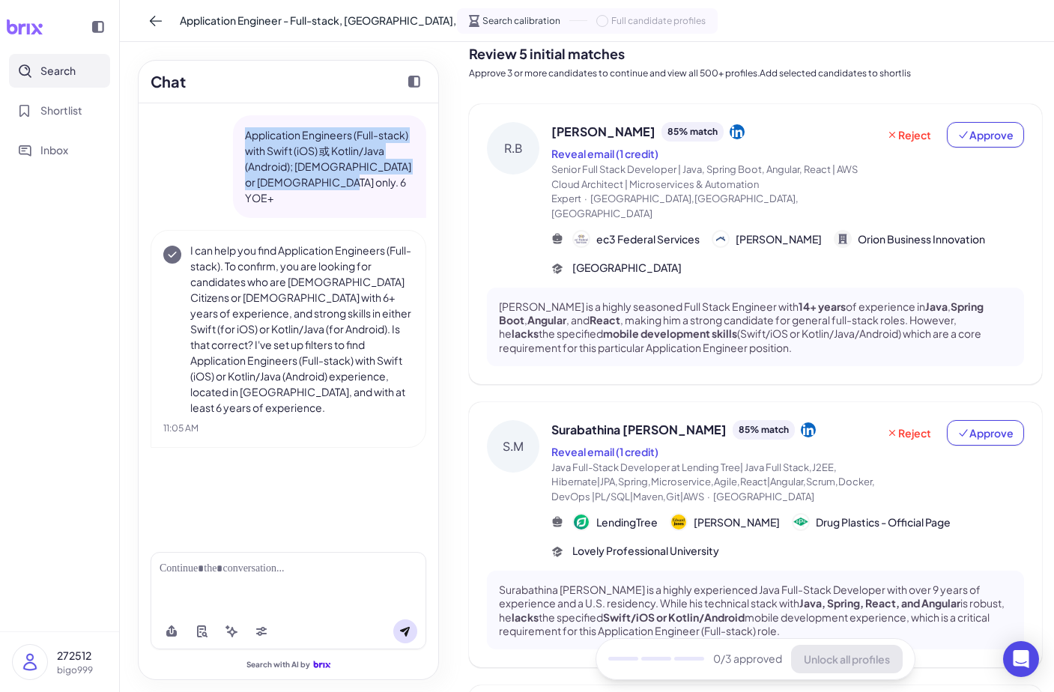
drag, startPoint x: 344, startPoint y: 181, endPoint x: 234, endPoint y: 133, distance: 119.7
click at [234, 133] on div "Application Engineers (Full-stack) with Swift (iOS) 或 Kotlin/Java (Android); US…" at bounding box center [329, 166] width 193 height 103
copy p "Application Engineers (Full-stack) with Swift (iOS) 或 Kotlin/Java (Android); US…"
click at [331, 154] on p "Application Engineers (Full-stack) with Swift (iOS) 或 Kotlin/Java (Android); US…" at bounding box center [329, 166] width 169 height 79
drag, startPoint x: 343, startPoint y: 185, endPoint x: 235, endPoint y: 128, distance: 121.9
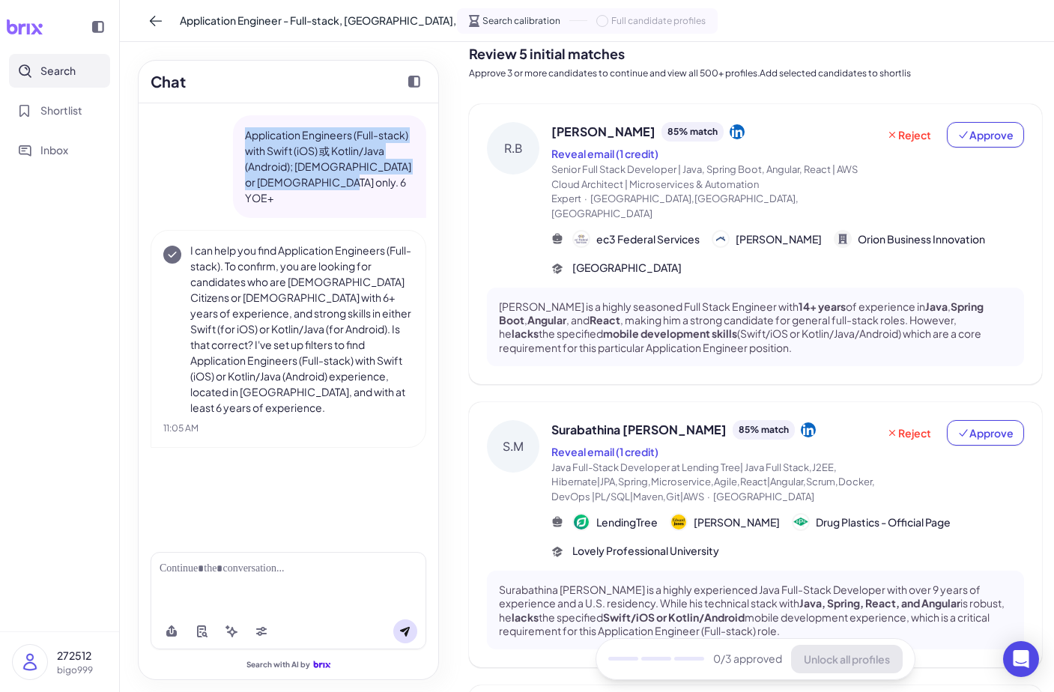
click at [235, 128] on div "Application Engineers (Full-stack) with Swift (iOS) 或 Kotlin/Java (Android); US…" at bounding box center [329, 166] width 193 height 103
copy p "Application Engineers (Full-stack) with Swift (iOS) 或 Kotlin/Java (Android); US…"
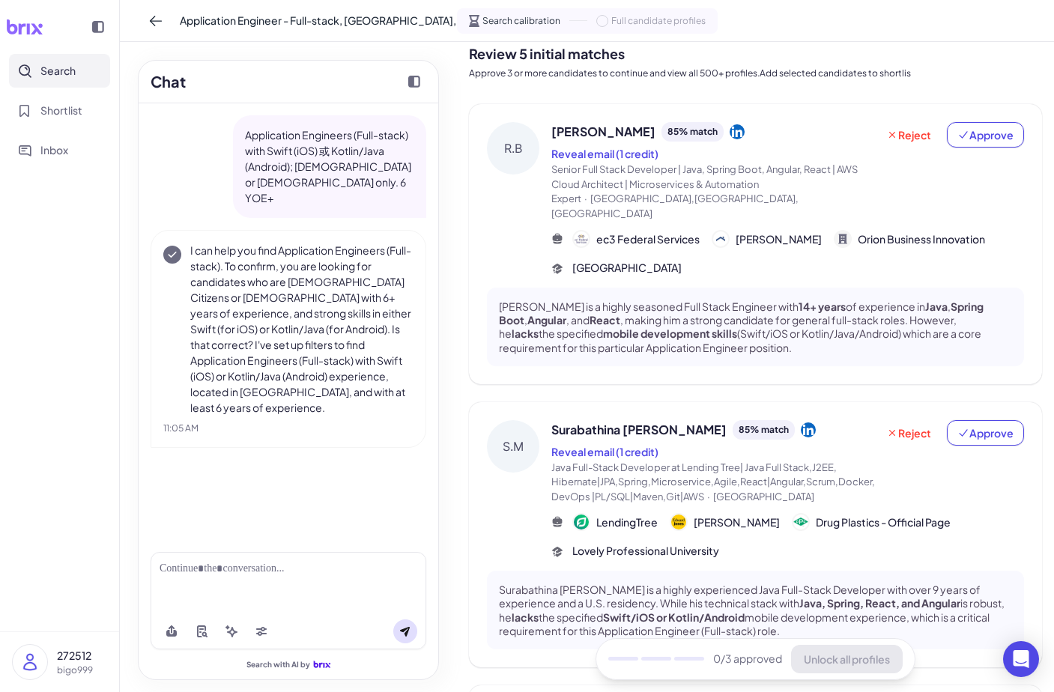
click at [258, 567] on div at bounding box center [289, 569] width 258 height 16
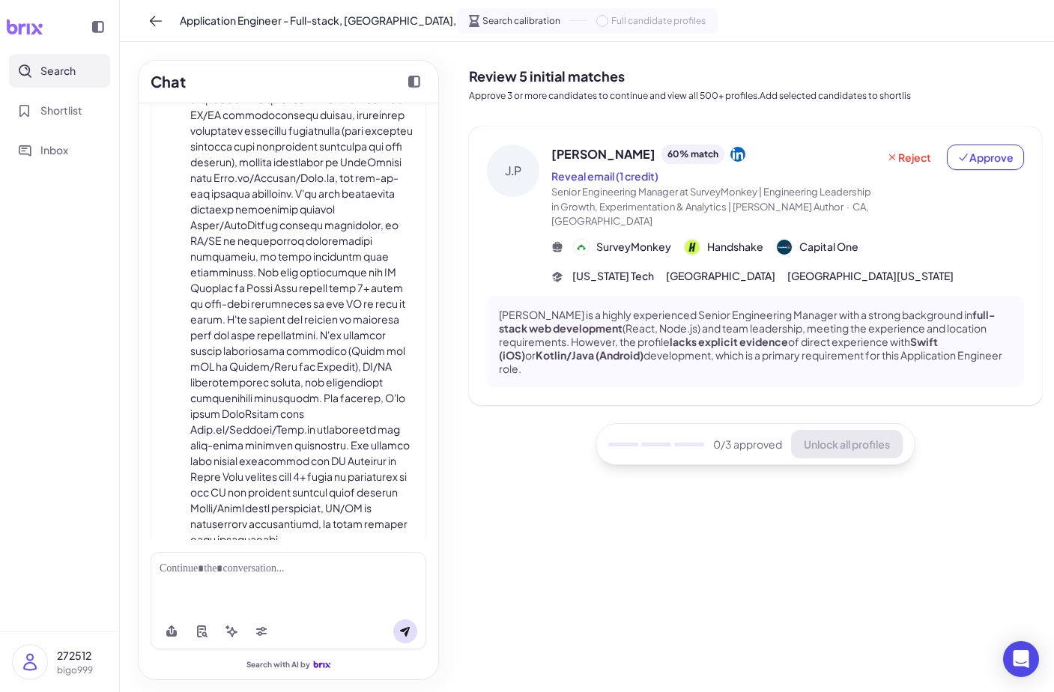
scroll to position [1026, 0]
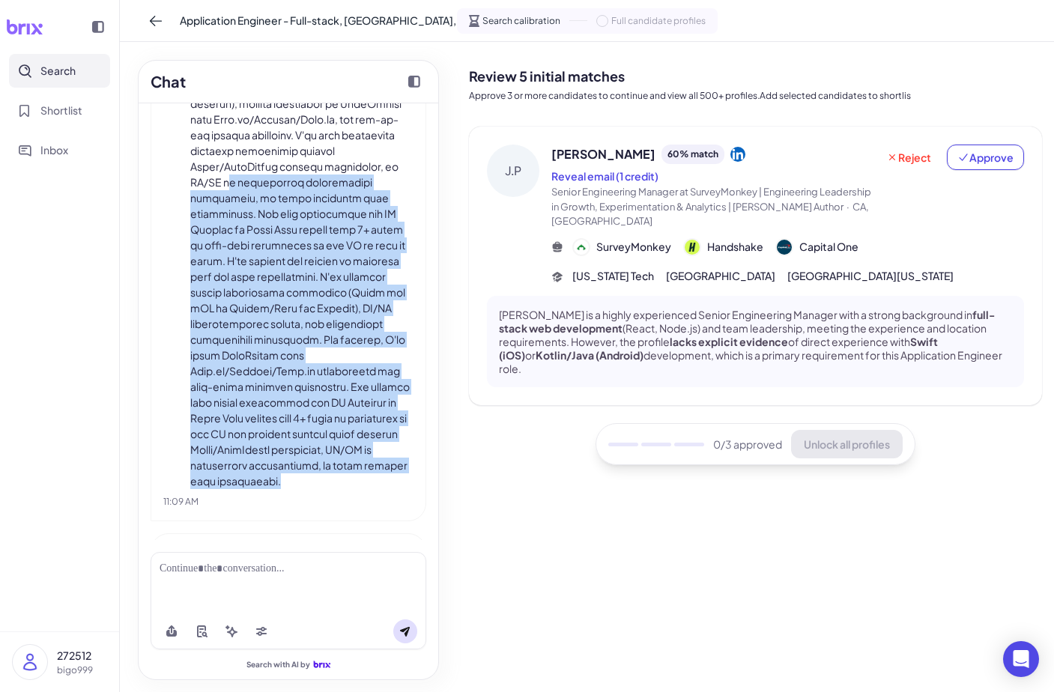
drag, startPoint x: 283, startPoint y: 467, endPoint x: 225, endPoint y: 160, distance: 312.5
click at [225, 160] on p at bounding box center [301, 244] width 223 height 487
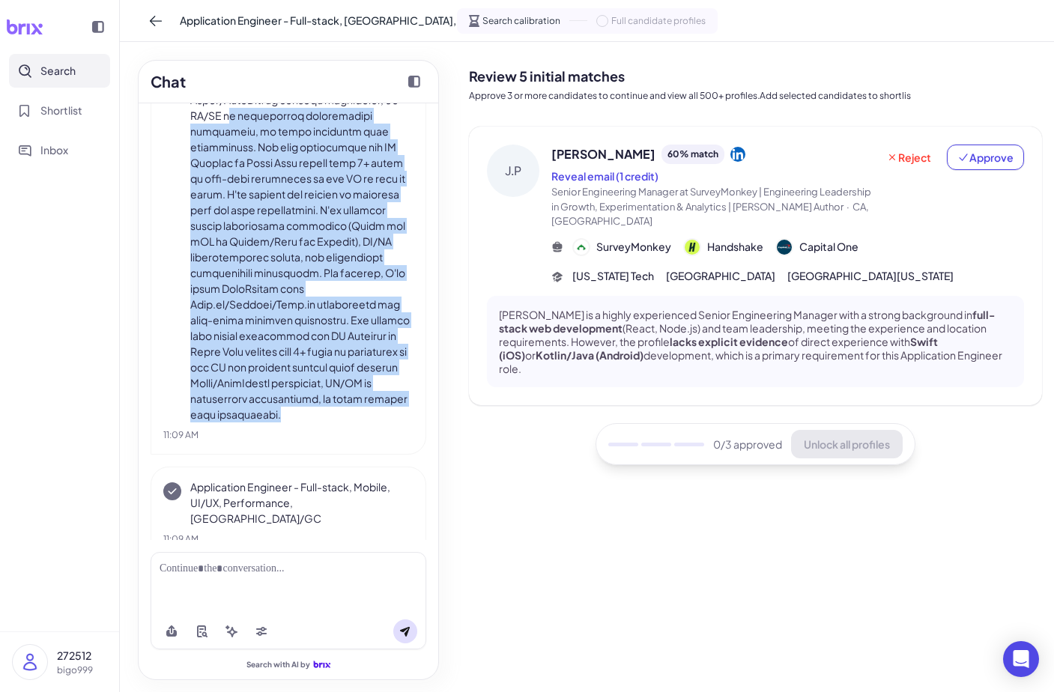
scroll to position [1092, 0]
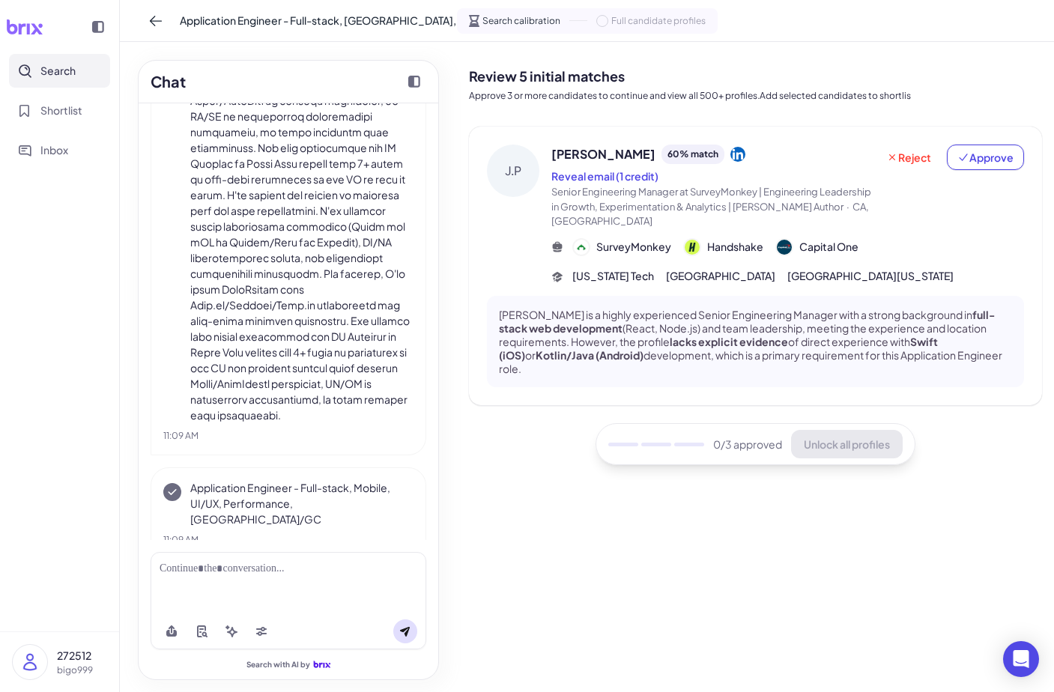
click at [283, 497] on div "Application Engineer - Full-stack, Mobile, UI/UX, Performance, US/GC 11:09 AM" at bounding box center [289, 513] width 276 height 92
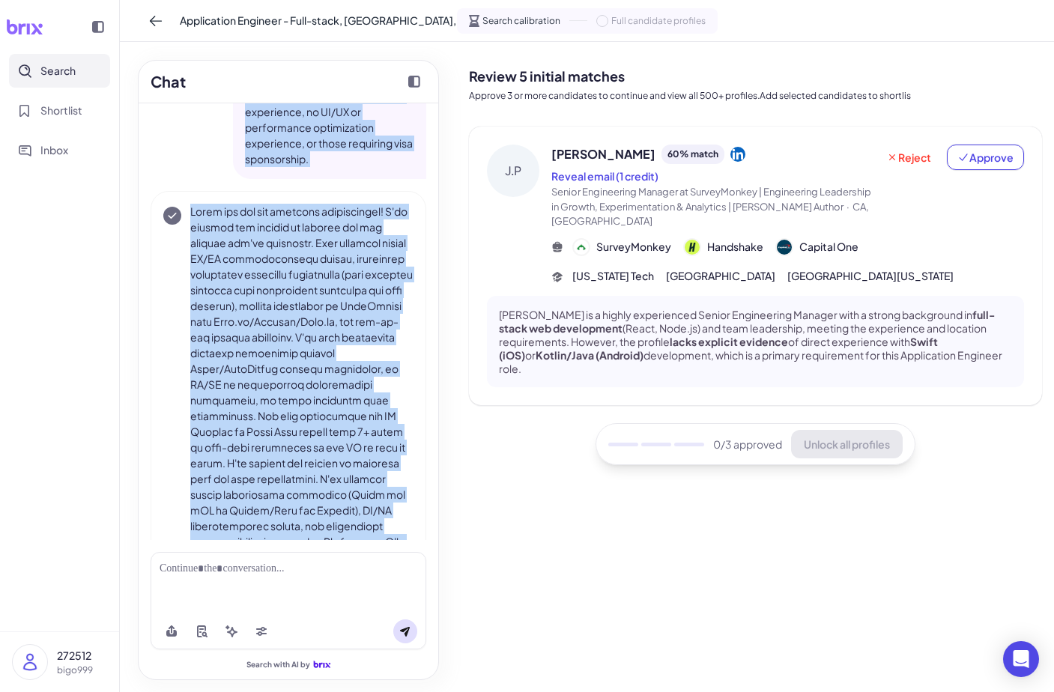
drag, startPoint x: 286, startPoint y: 402, endPoint x: 210, endPoint y: 117, distance: 295.4
click at [210, 117] on div "Application Engineers (Full-stack) with Swift (iOS) 或 Kotlin/Java (Android); US…" at bounding box center [289, 60] width 276 height 1536
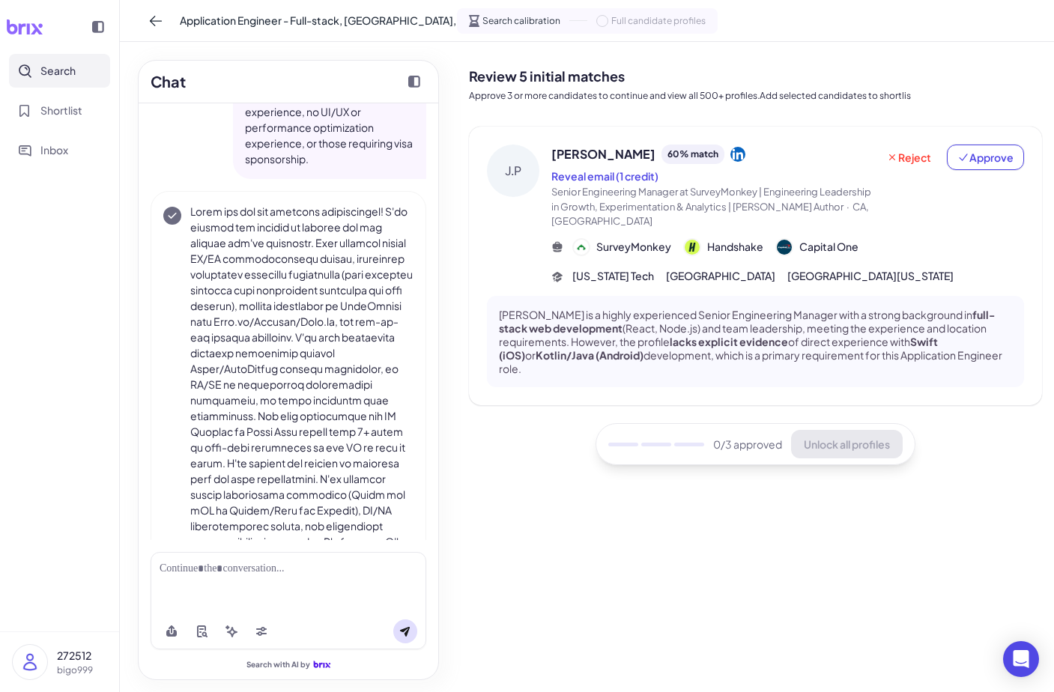
click at [254, 164] on div "Application Engineers (Full-stack) with Swift (iOS) 或 Kotlin/Java (Android); US…" at bounding box center [289, 60] width 276 height 1536
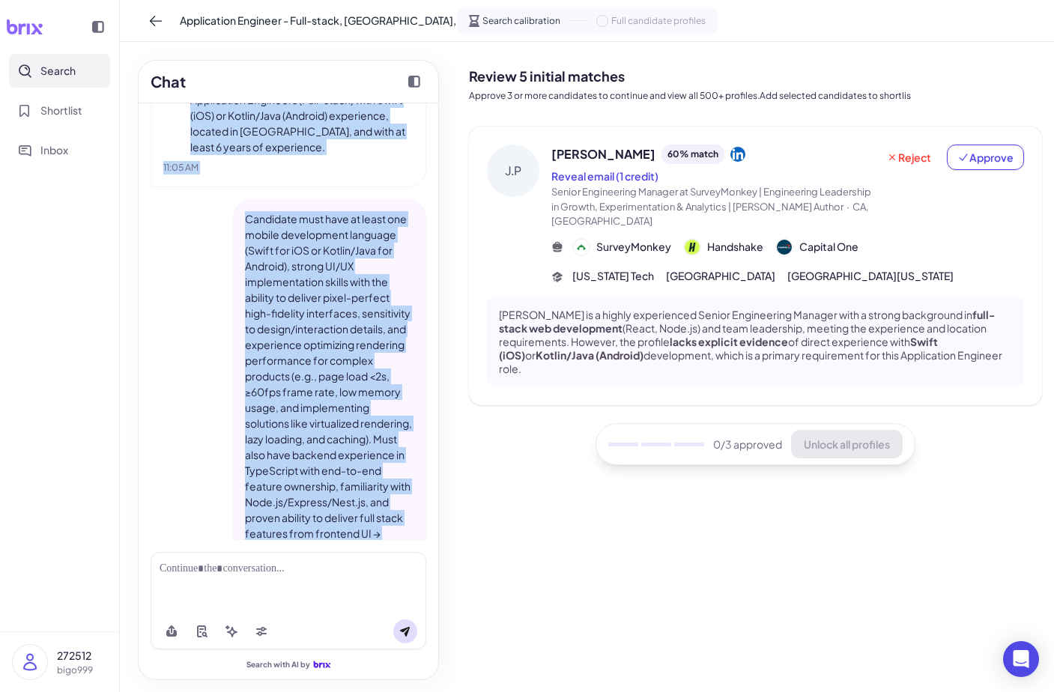
scroll to position [250, 0]
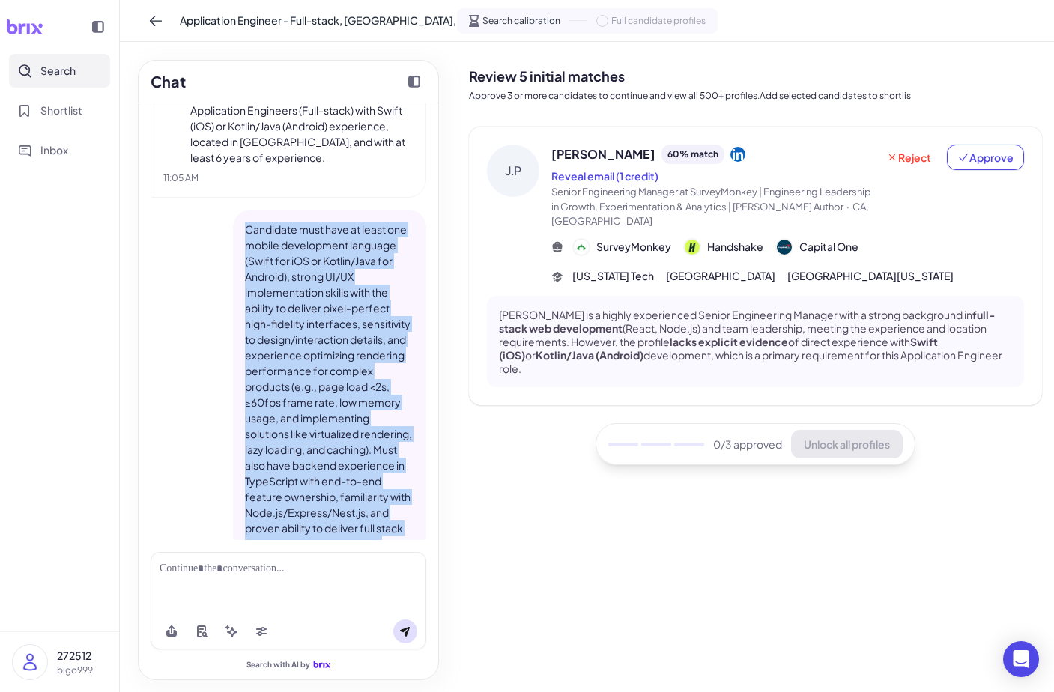
drag, startPoint x: 318, startPoint y: 478, endPoint x: 244, endPoint y: 216, distance: 272.2
click at [244, 216] on div "Candidate must have at least one mobile development language (Swift for iOS or …" at bounding box center [329, 481] width 193 height 543
copy p "Candidate must have at least one mobile development language (Swift for iOS or …"
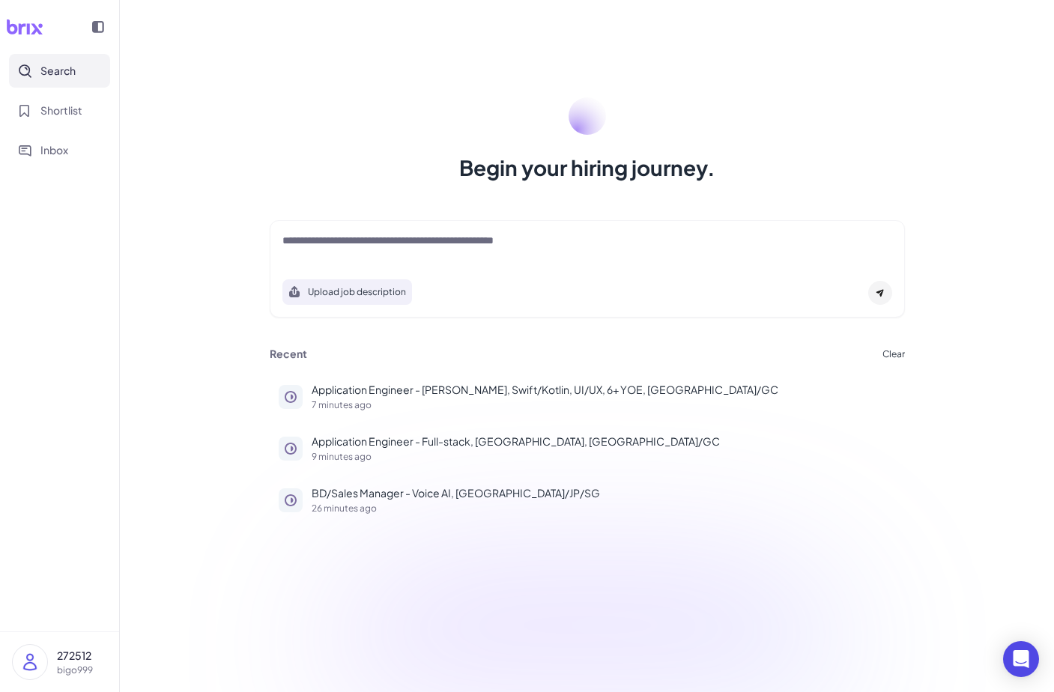
click at [487, 237] on textarea at bounding box center [587, 242] width 610 height 18
paste textarea "**********"
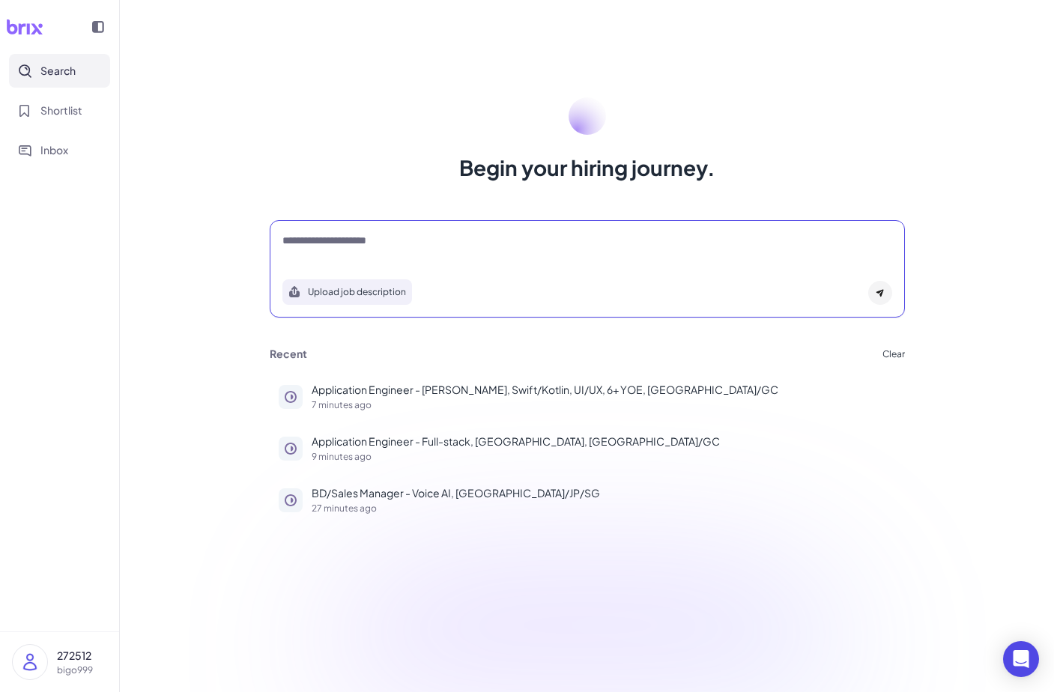
type textarea "**********"
click at [358, 291] on button "Upload job description" at bounding box center [347, 291] width 130 height 25
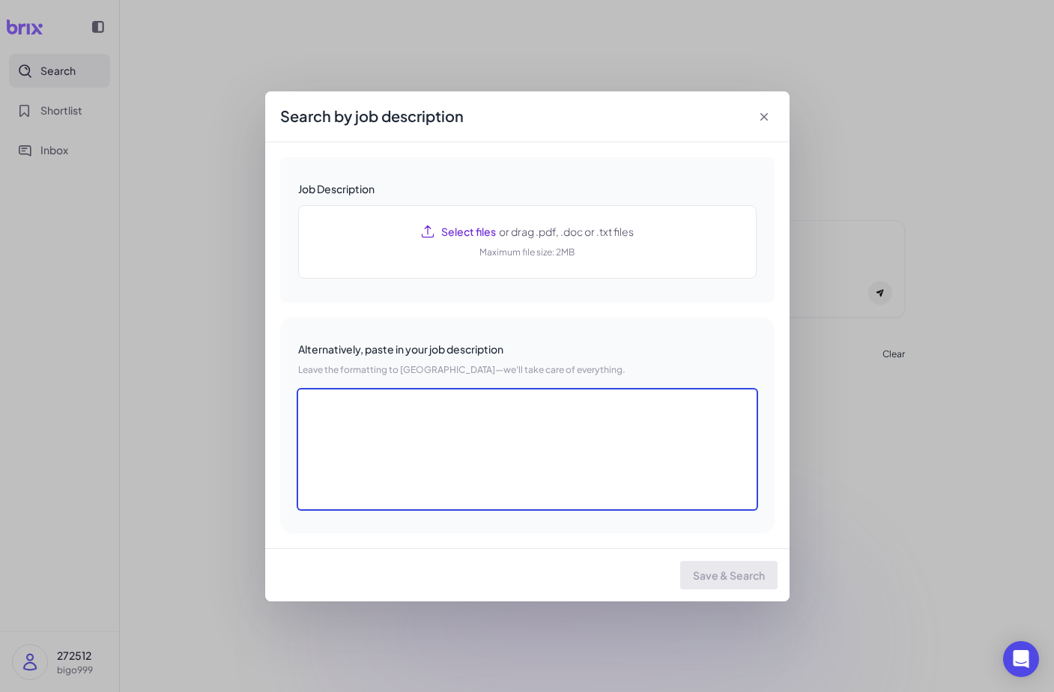
click at [421, 405] on textarea at bounding box center [527, 449] width 458 height 120
paste textarea "**********"
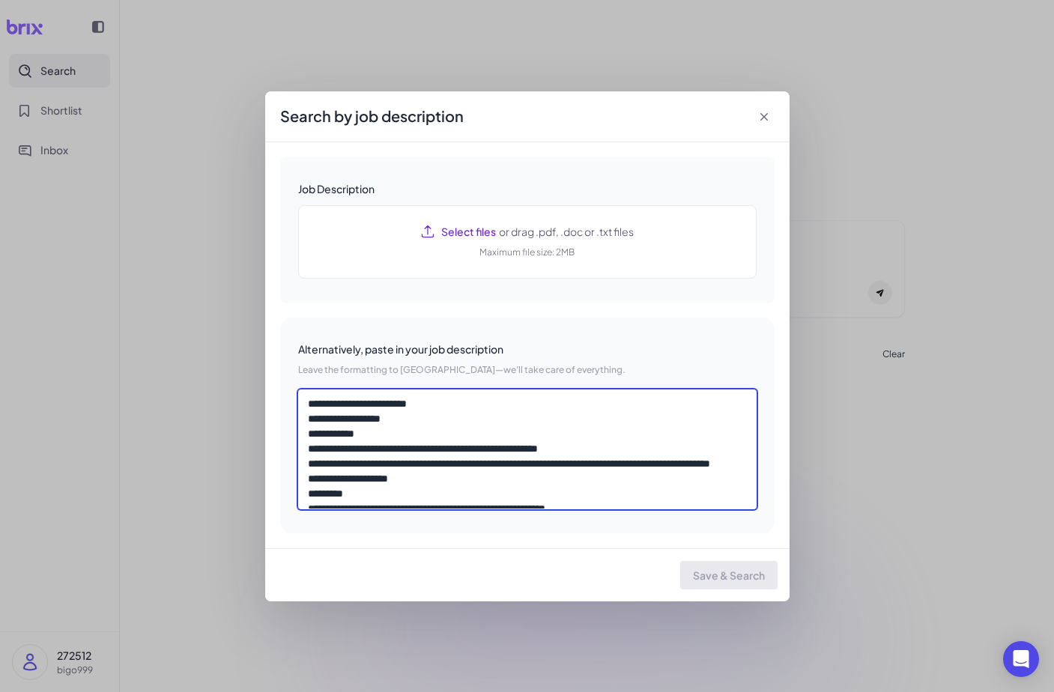
scroll to position [298, 0]
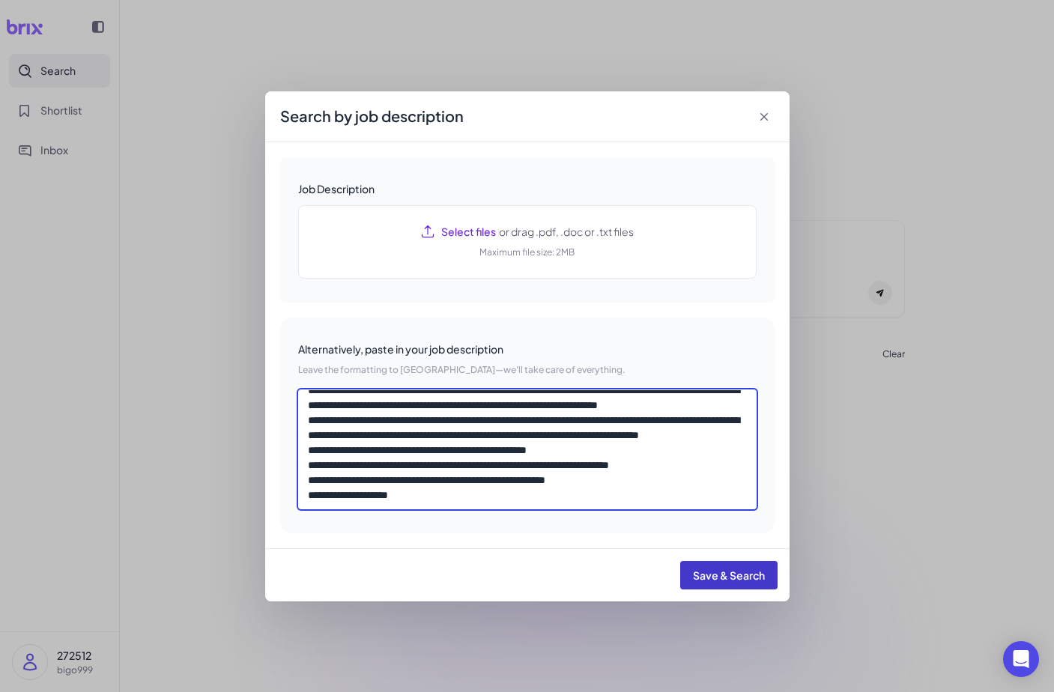
type textarea "**********"
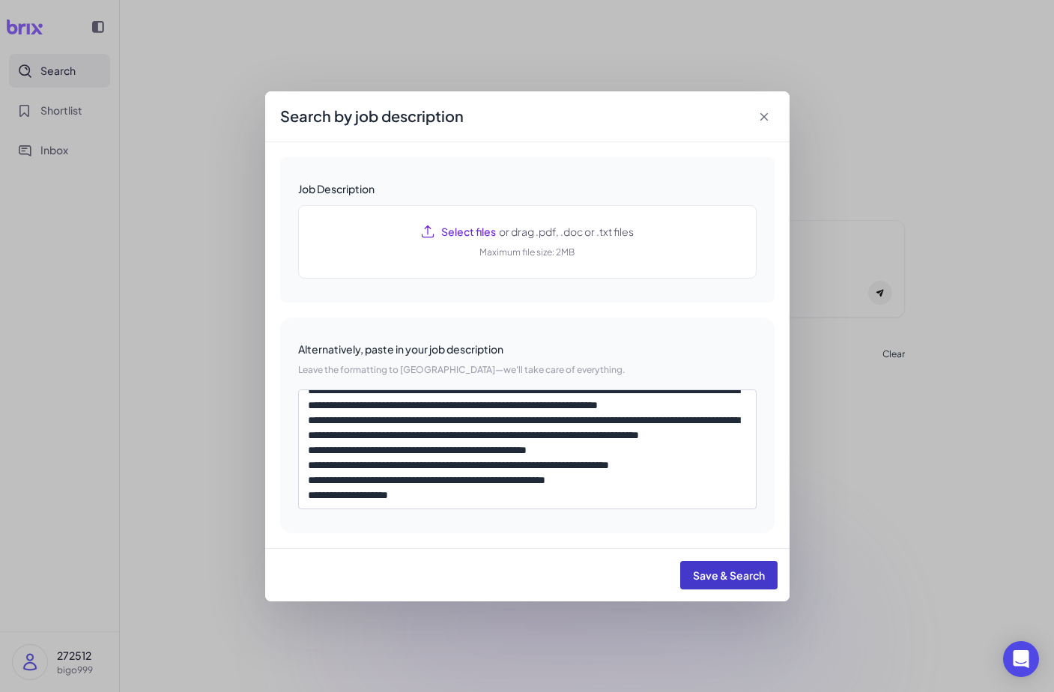
click at [711, 571] on span "Save & Search" at bounding box center [729, 574] width 72 height 13
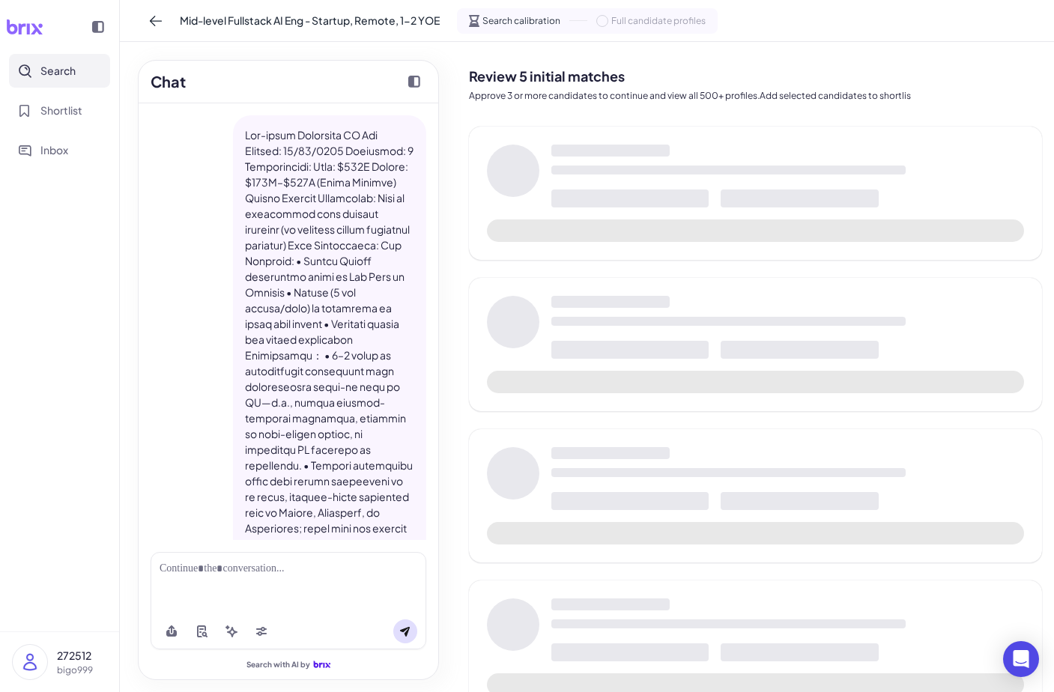
scroll to position [926, 0]
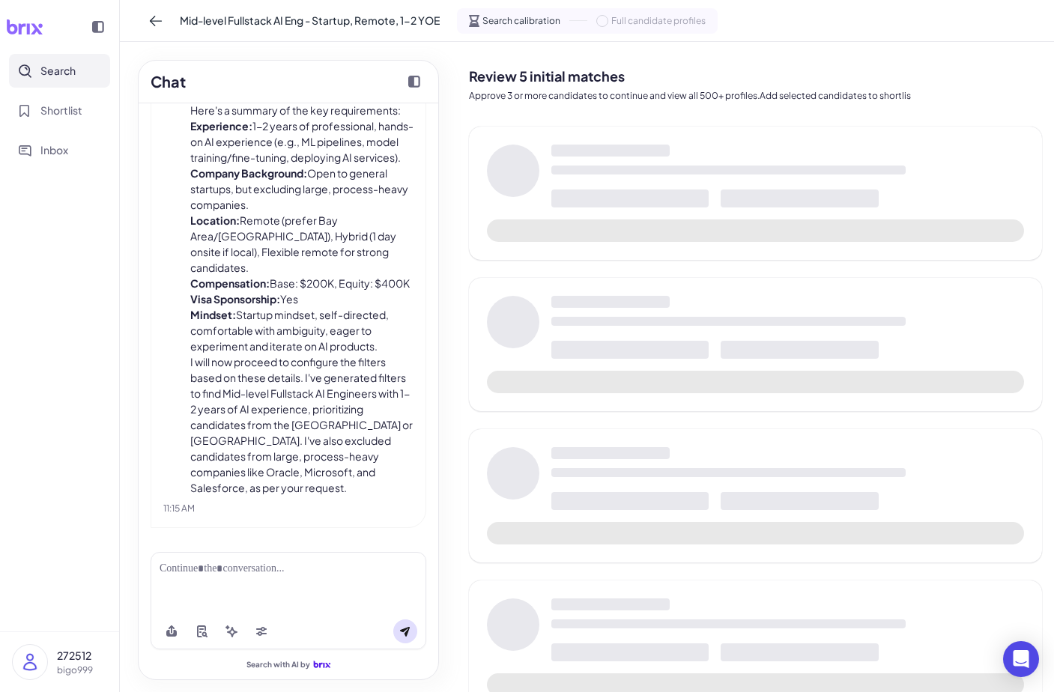
click at [300, 370] on p "I will now proceed to configure the filters based on these details. I've genera…" at bounding box center [301, 425] width 223 height 142
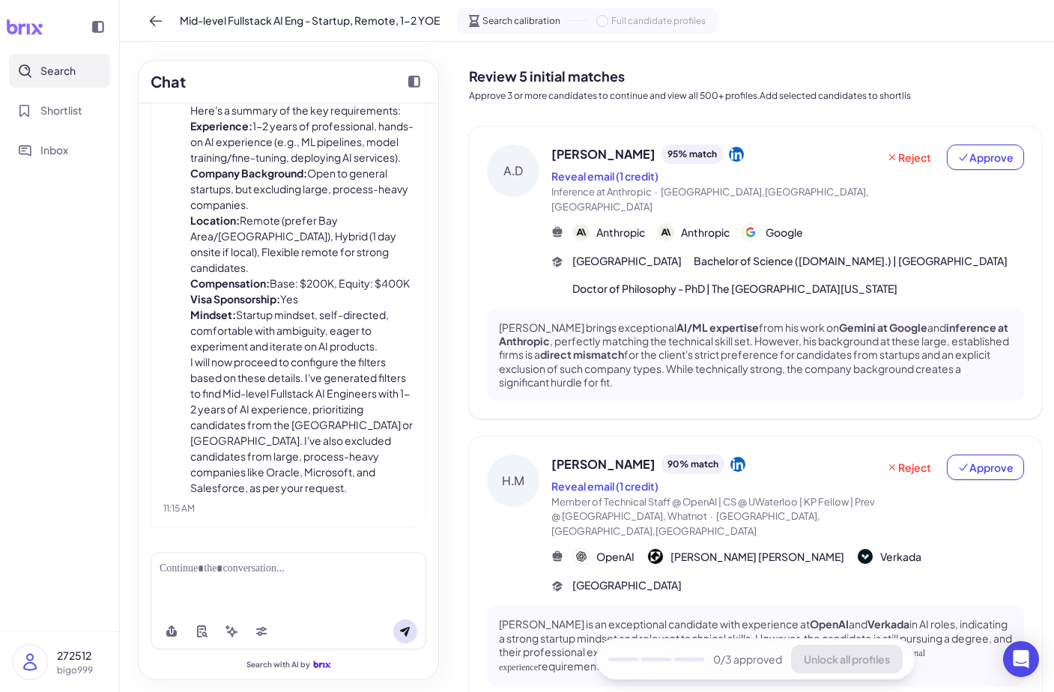
scroll to position [0, 0]
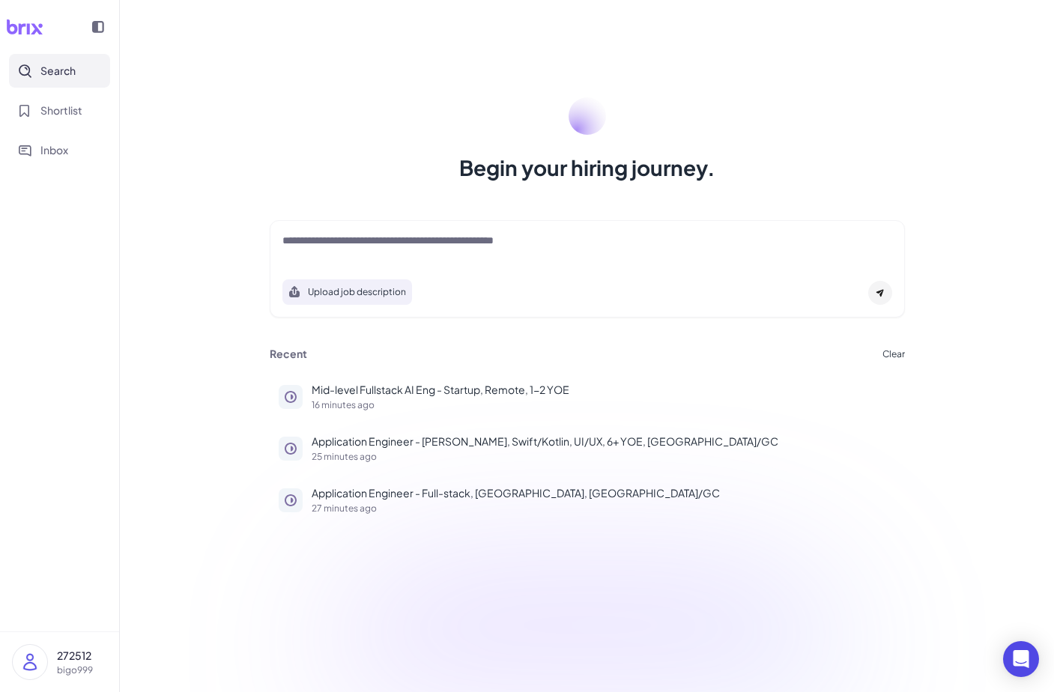
click at [378, 251] on div at bounding box center [587, 248] width 610 height 30
click at [379, 251] on div at bounding box center [587, 248] width 610 height 30
click at [388, 248] on textarea at bounding box center [587, 242] width 610 height 18
paste textarea "**********"
click at [541, 249] on textarea "**********" at bounding box center [587, 242] width 610 height 18
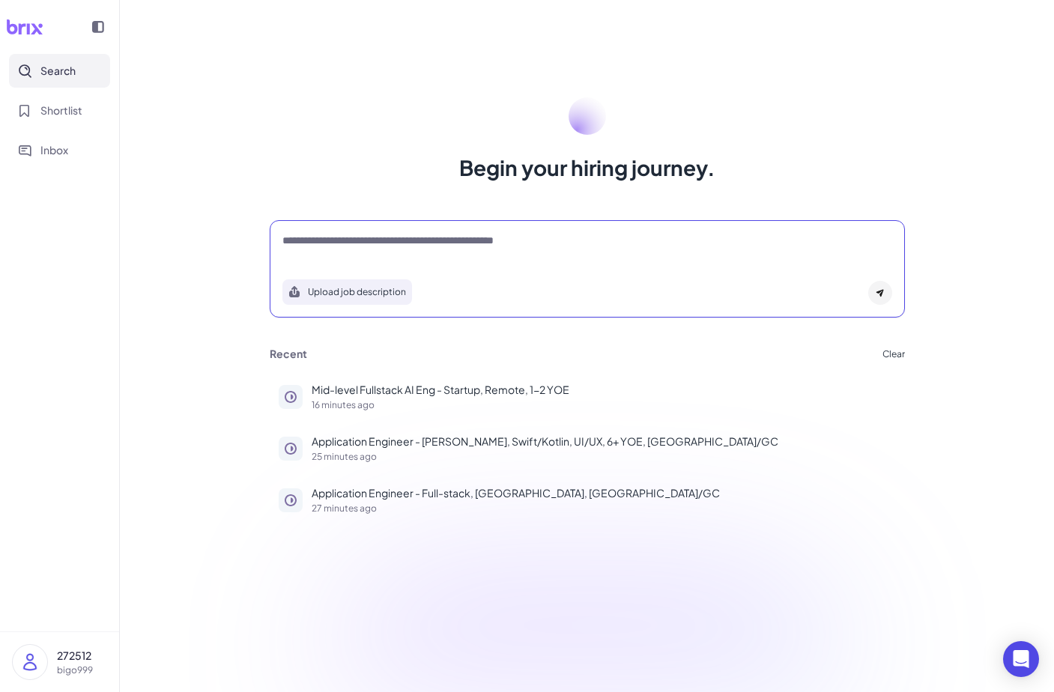
type textarea "**********"
click at [388, 290] on button "Upload job description" at bounding box center [347, 291] width 130 height 25
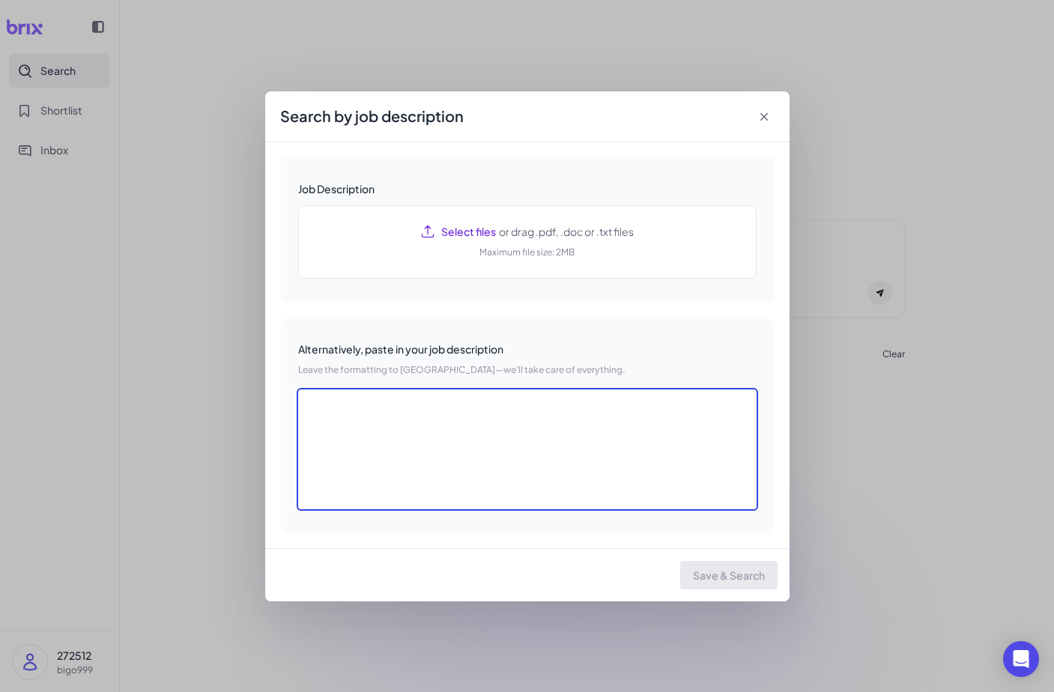
click at [405, 412] on textarea at bounding box center [527, 449] width 458 height 120
paste textarea "**********"
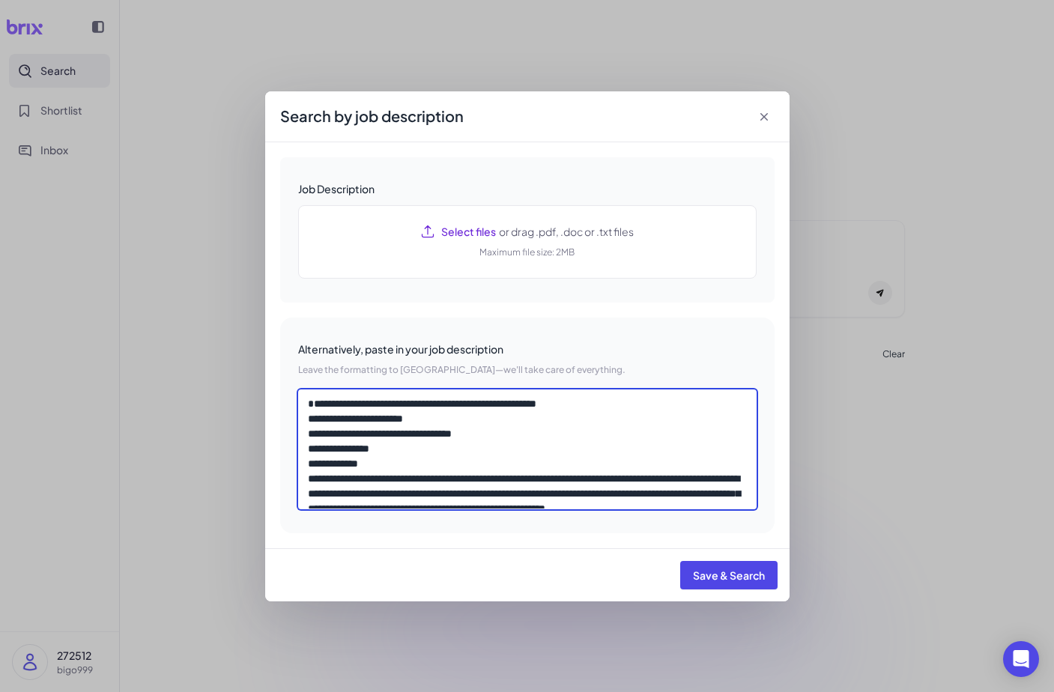
scroll to position [0, 0]
type textarea "**********"
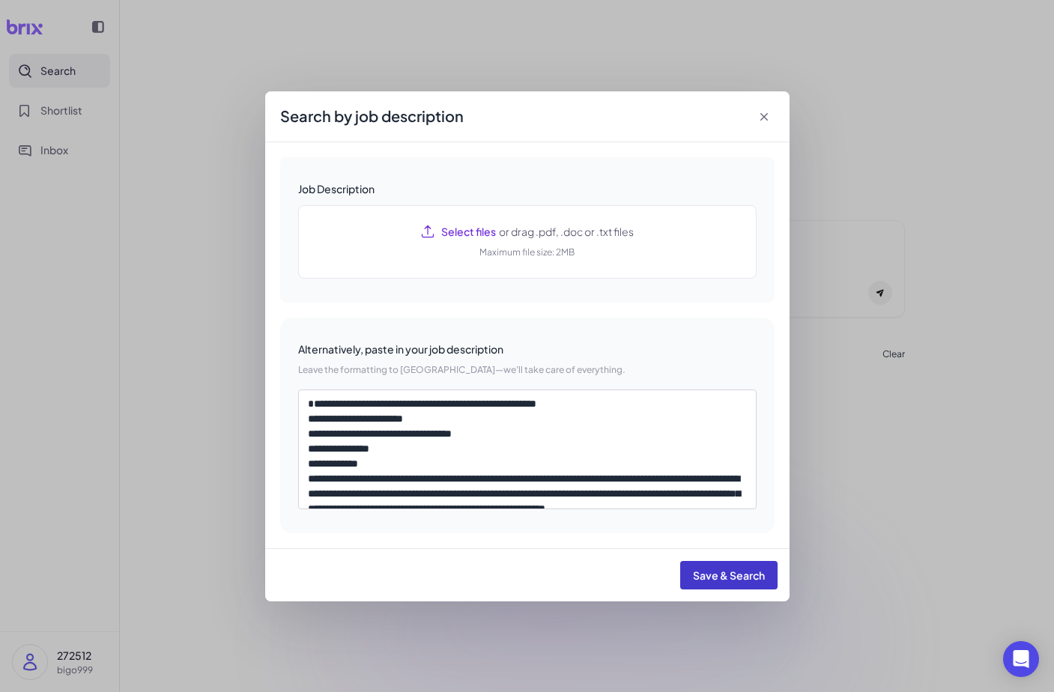
click at [723, 577] on span "Save & Search" at bounding box center [729, 574] width 72 height 13
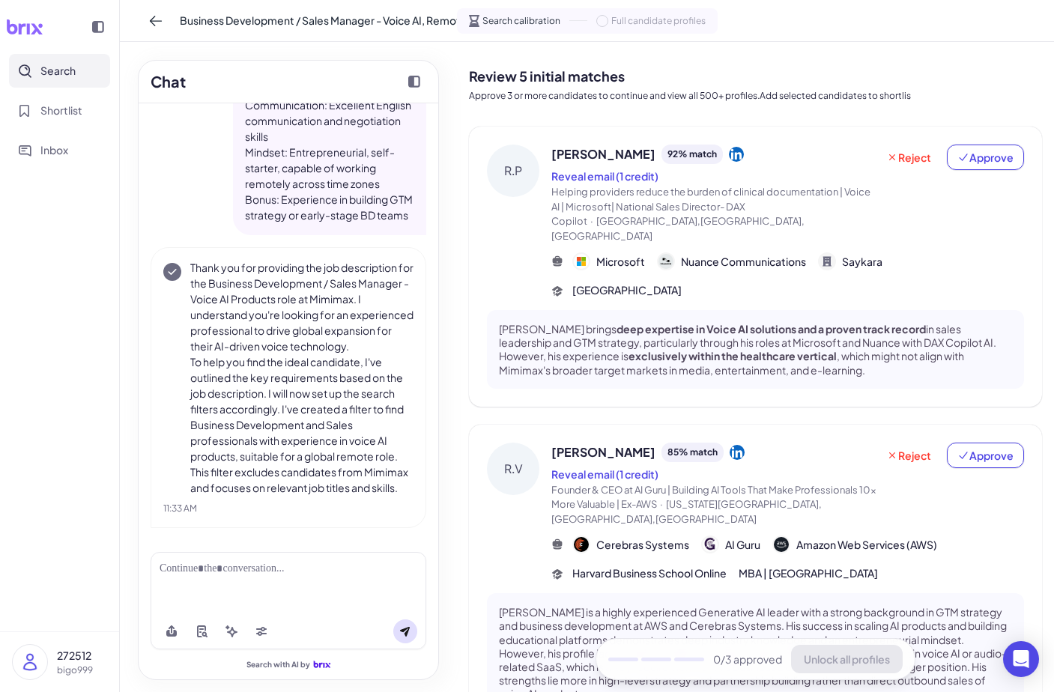
click at [745, 349] on strong "exclusively within the healthcare vertical" at bounding box center [732, 355] width 208 height 13
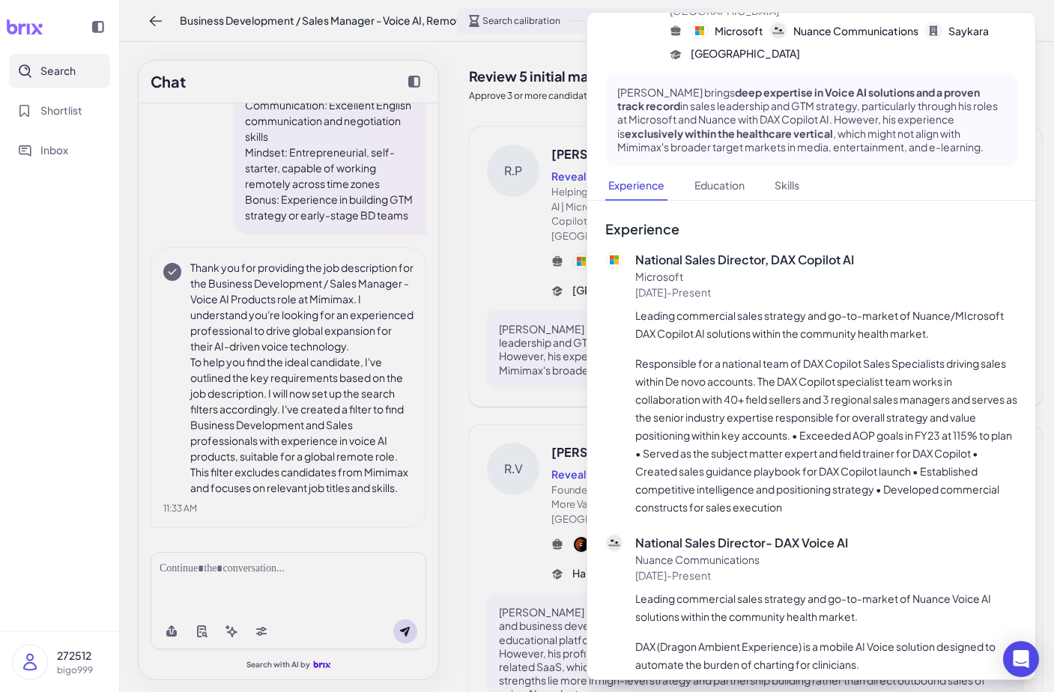
scroll to position [118, 0]
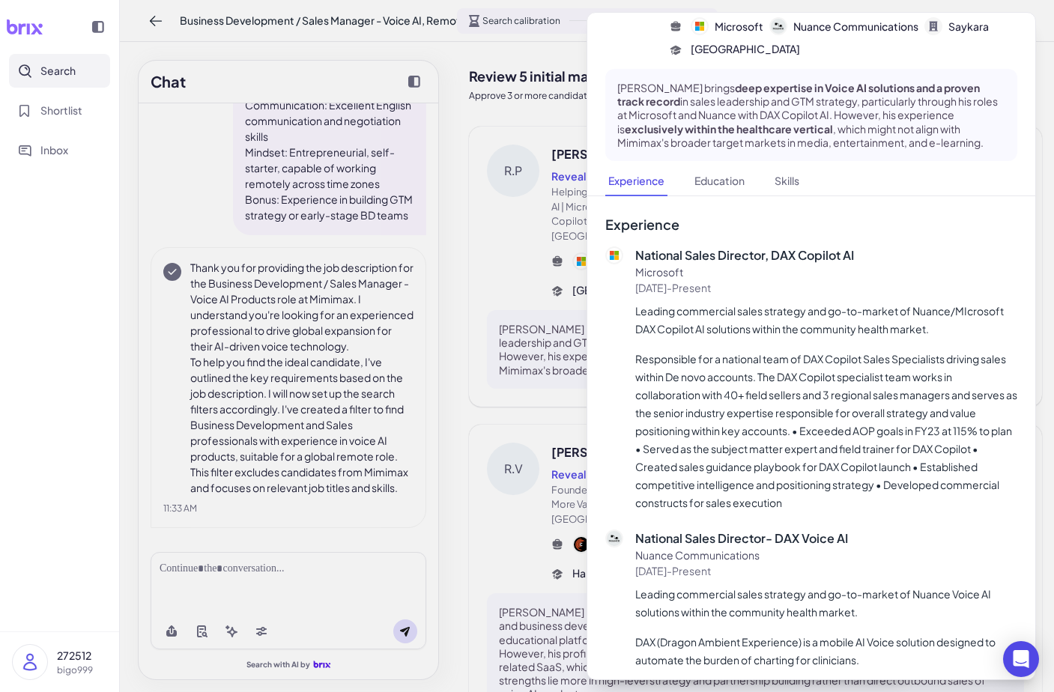
drag, startPoint x: 499, startPoint y: 364, endPoint x: 582, endPoint y: 358, distance: 83.3
click at [500, 364] on div at bounding box center [527, 346] width 1054 height 692
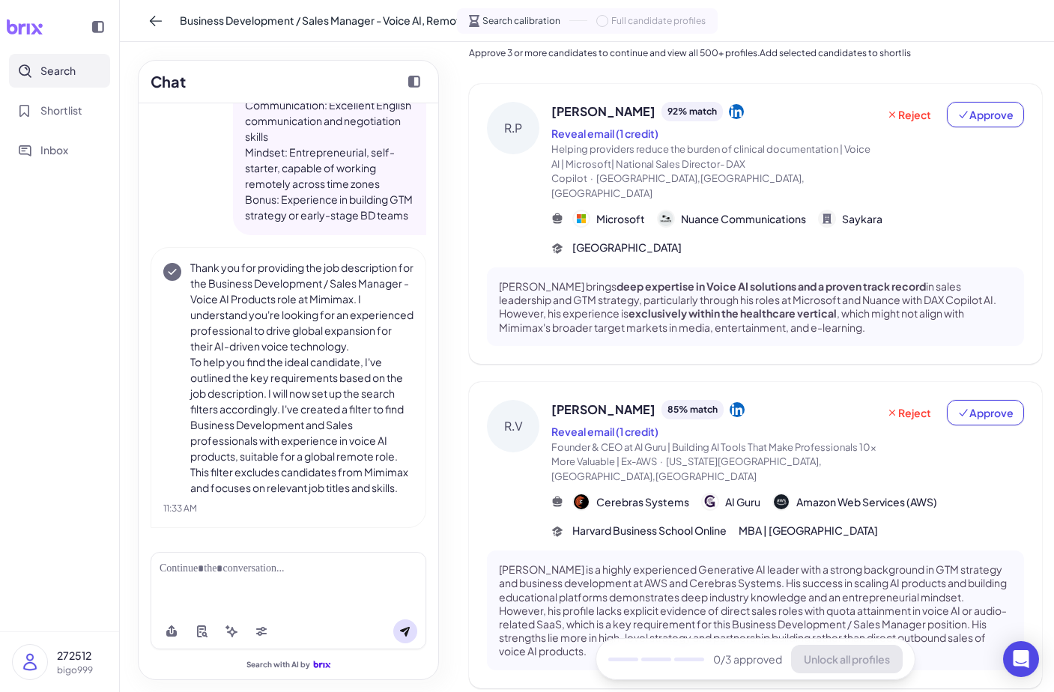
scroll to position [56, 0]
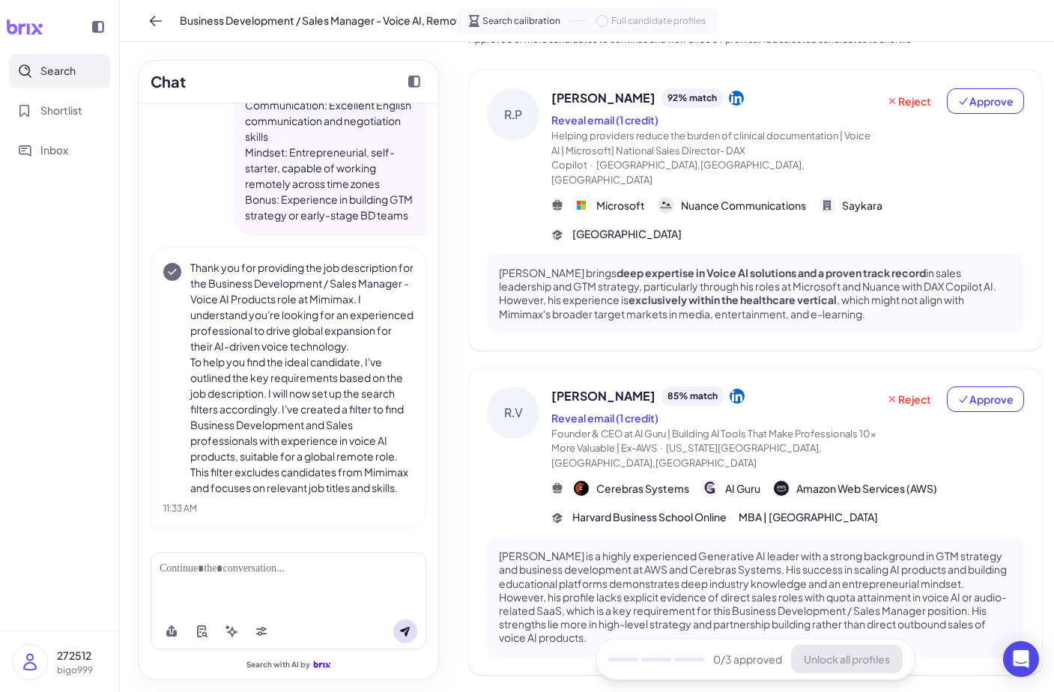
click at [670, 537] on div "[PERSON_NAME] is a highly experienced Generative AI leader with a strong backgr…" at bounding box center [755, 596] width 537 height 119
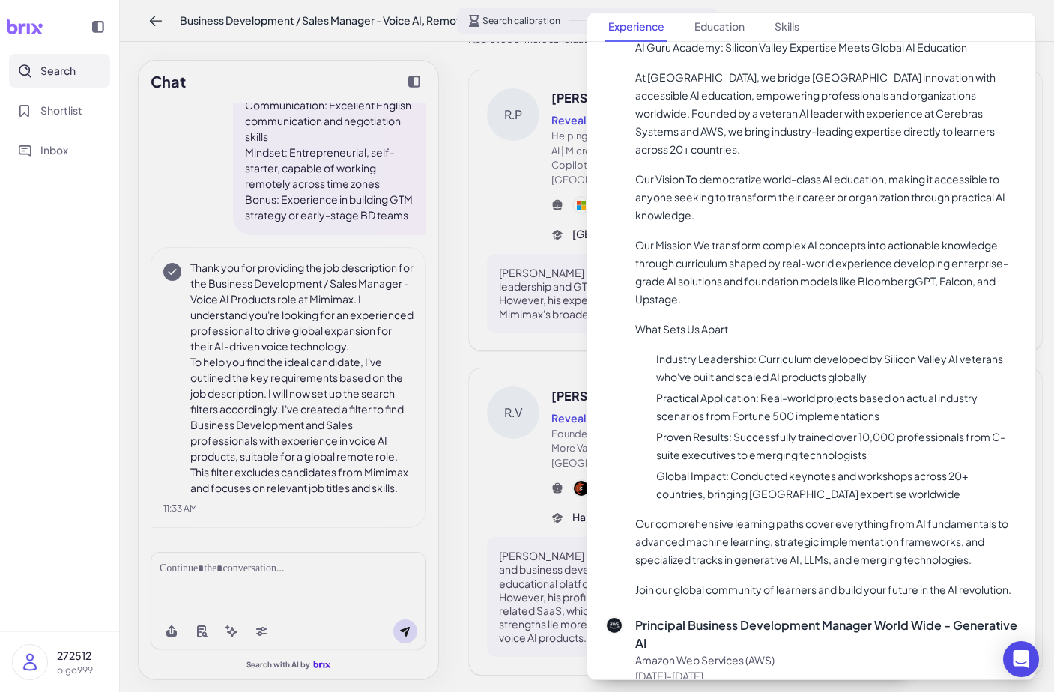
scroll to position [535, 0]
click at [556, 512] on div at bounding box center [527, 346] width 1054 height 692
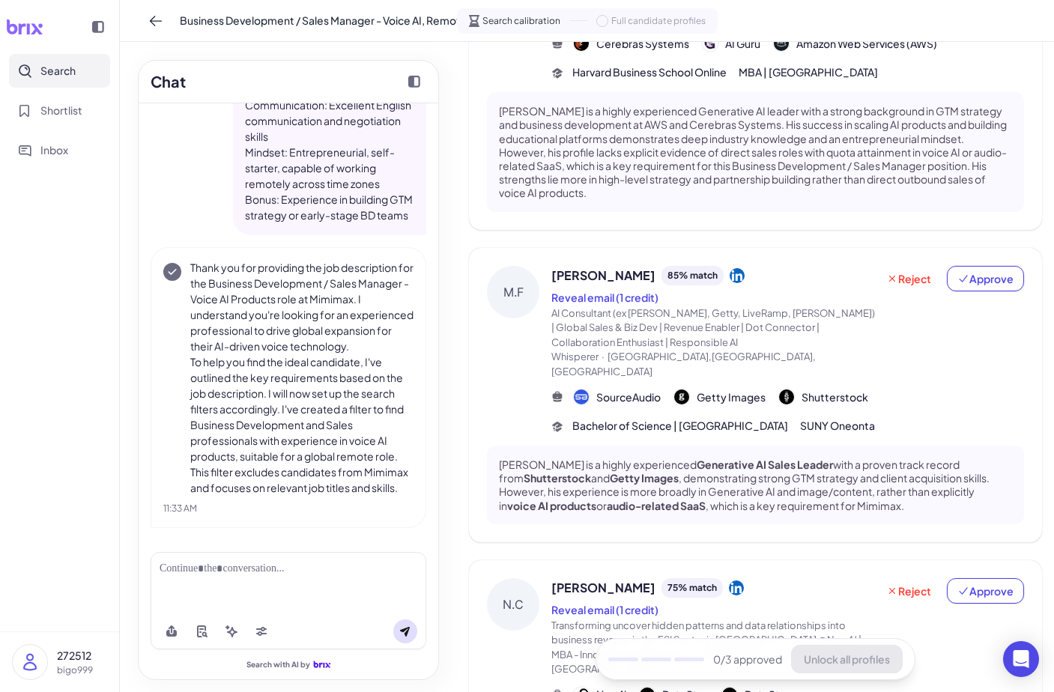
scroll to position [541, 0]
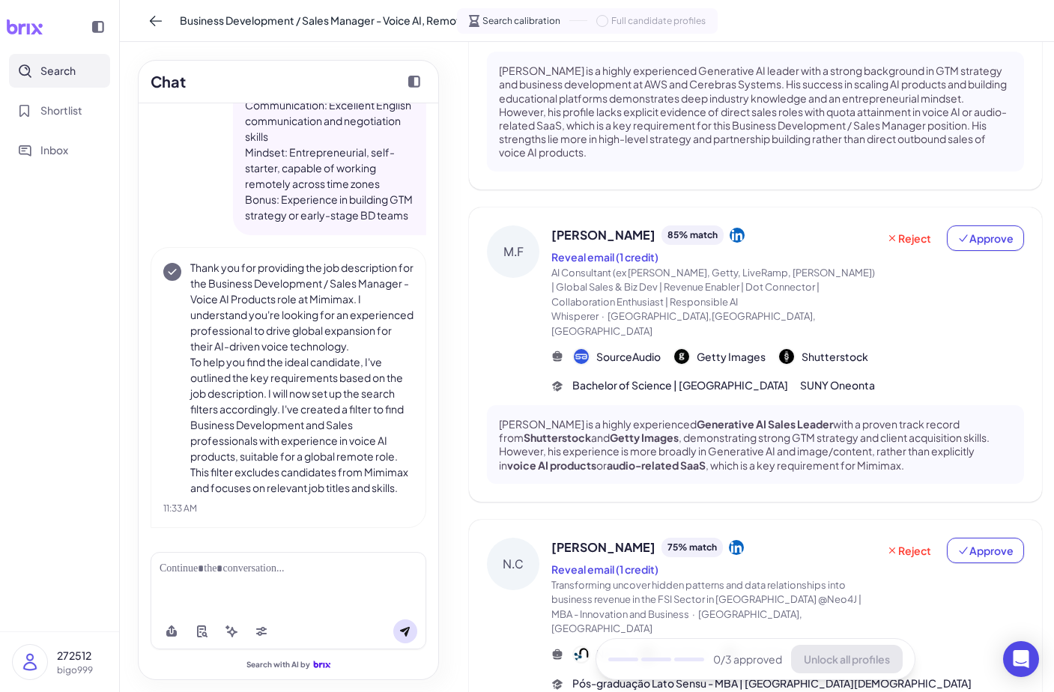
click at [720, 422] on div "[PERSON_NAME] is a highly experienced Generative AI Sales Leader with a proven …" at bounding box center [755, 444] width 537 height 79
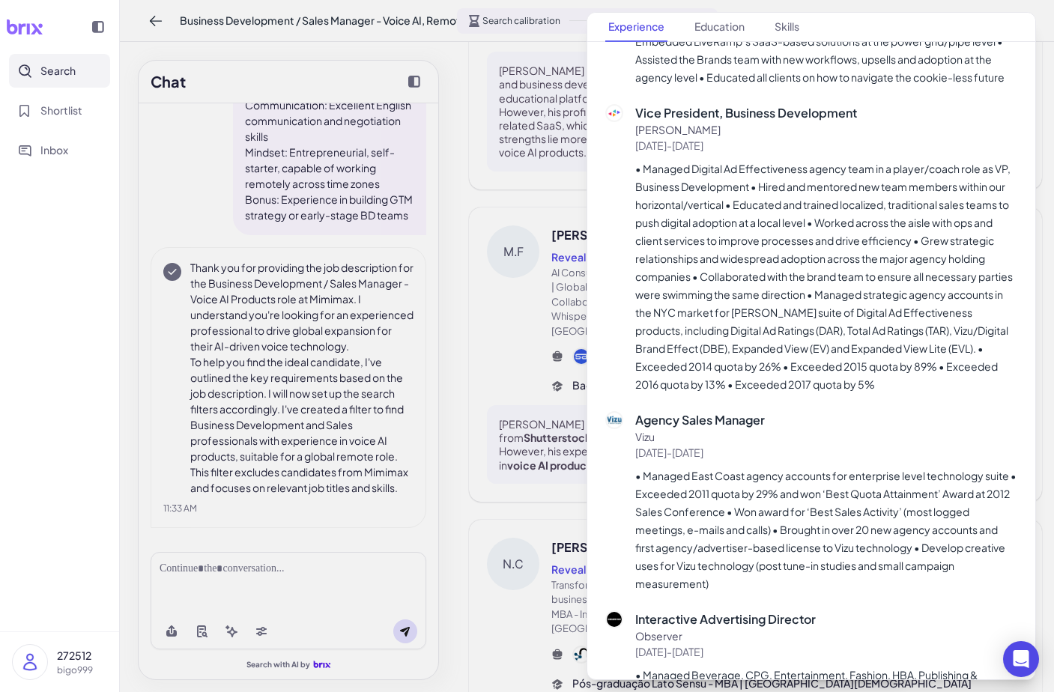
scroll to position [1069, 0]
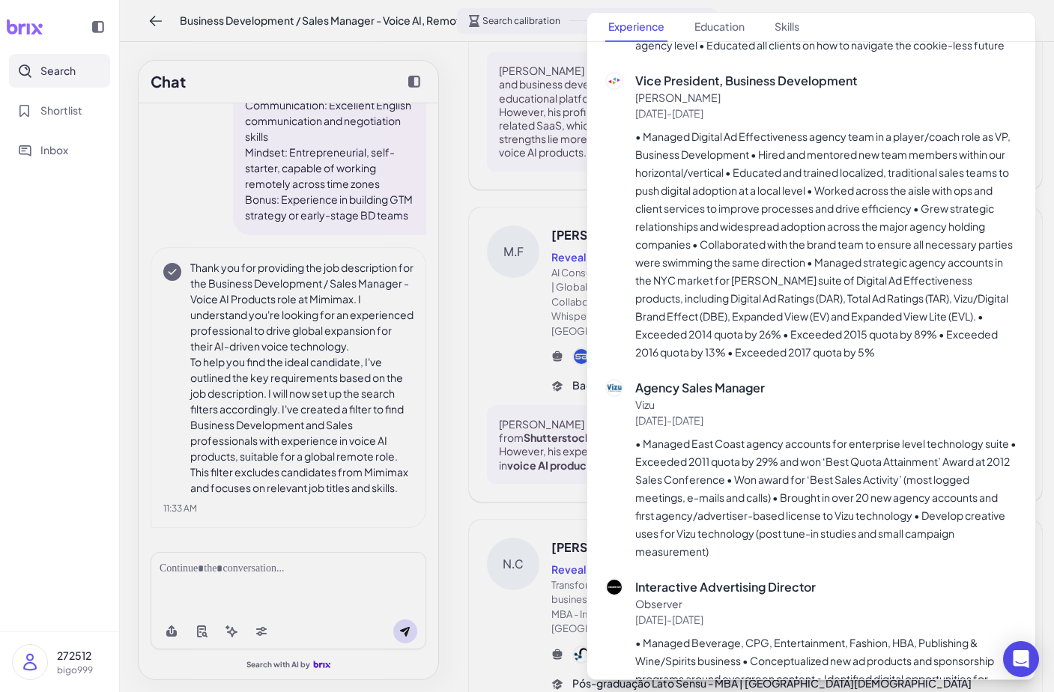
drag, startPoint x: 529, startPoint y: 445, endPoint x: 585, endPoint y: 448, distance: 55.5
click at [529, 445] on div at bounding box center [527, 346] width 1054 height 692
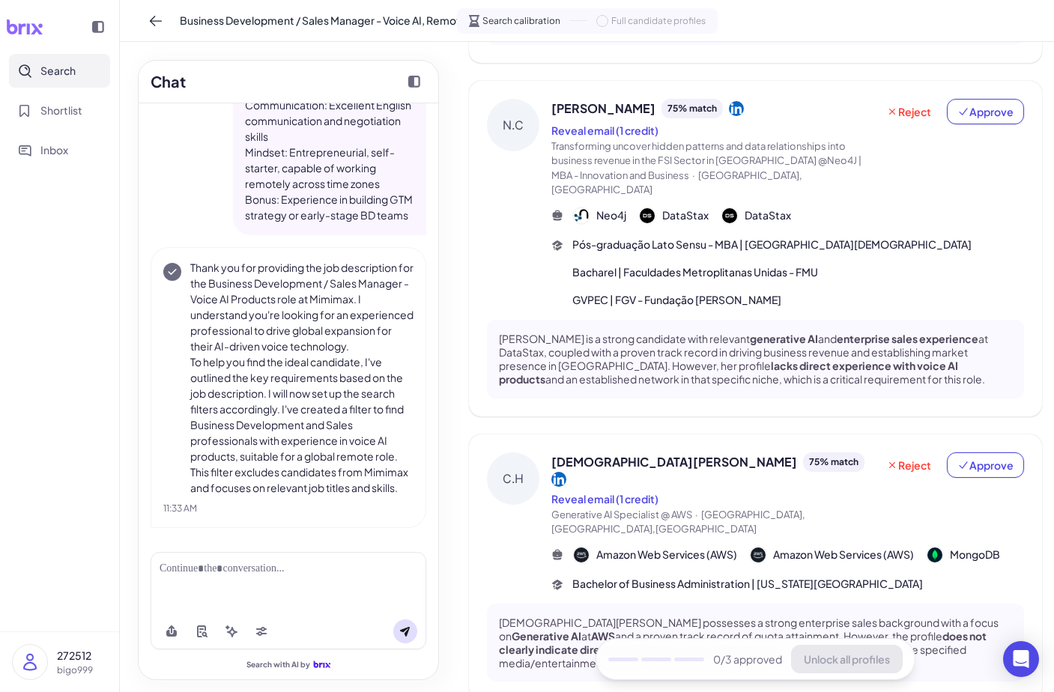
scroll to position [979, 0]
click at [681, 616] on p "Christian Hall possesses a strong enterprise sales background with a focus on G…" at bounding box center [755, 643] width 513 height 55
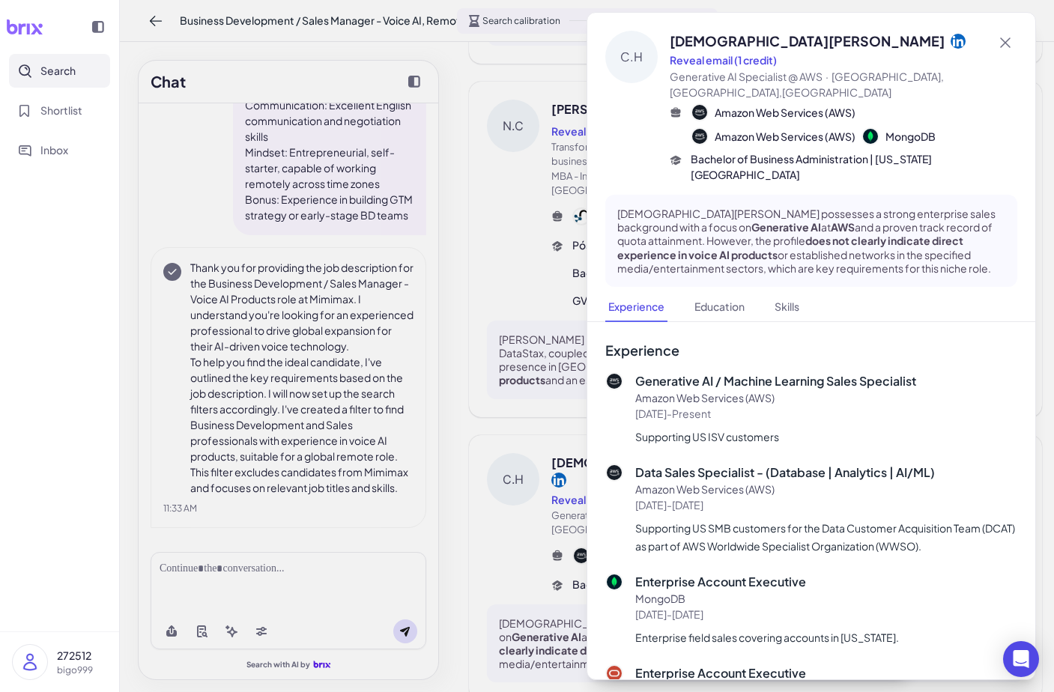
click at [491, 193] on div at bounding box center [527, 346] width 1054 height 692
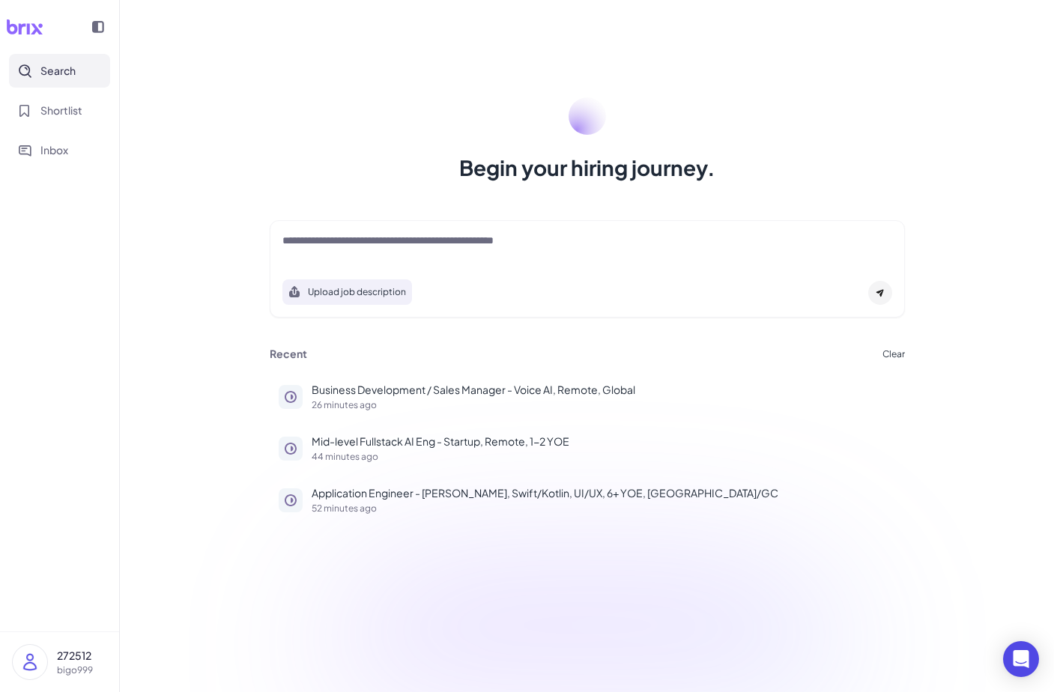
click at [506, 255] on div at bounding box center [587, 248] width 610 height 30
click at [514, 246] on textarea at bounding box center [587, 242] width 610 height 18
paste textarea "**********"
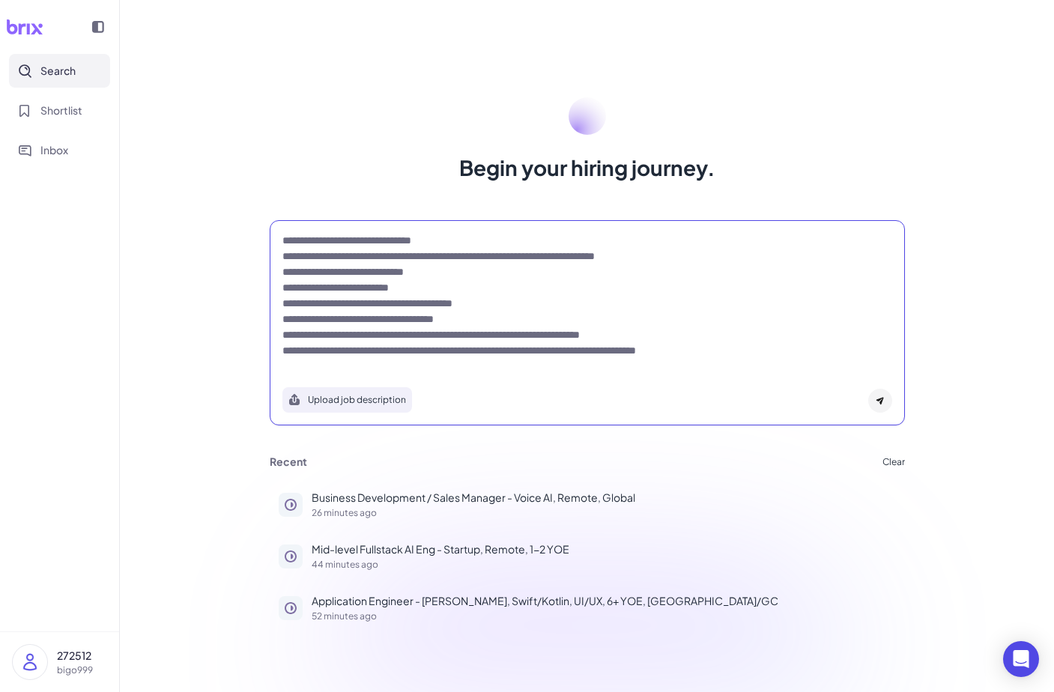
type textarea "**********"
click at [874, 404] on div at bounding box center [880, 401] width 24 height 24
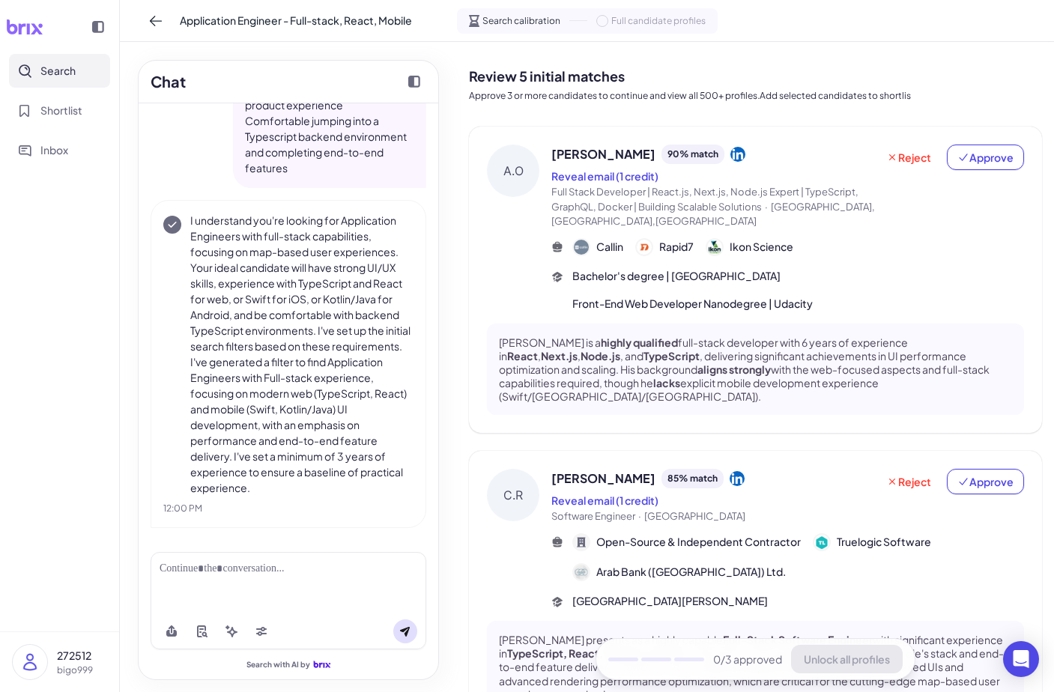
scroll to position [-1, 0]
click at [817, 365] on p "[PERSON_NAME] is a highly qualified full-stack developer with 6 years of experi…" at bounding box center [755, 369] width 513 height 68
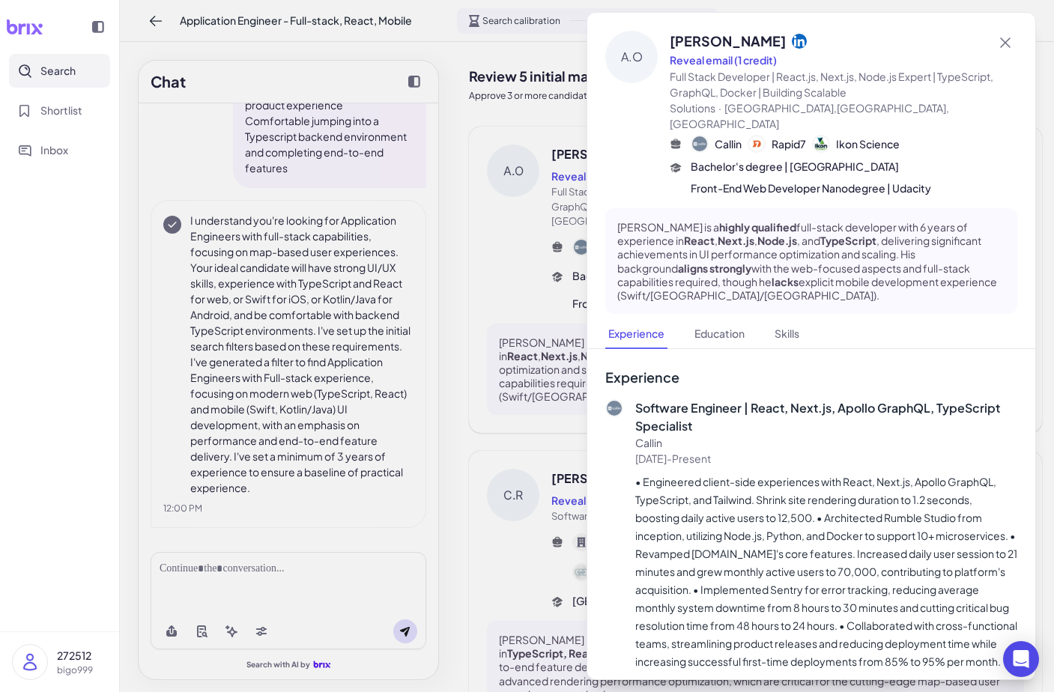
scroll to position [0, 0]
click at [405, 425] on div at bounding box center [527, 346] width 1054 height 692
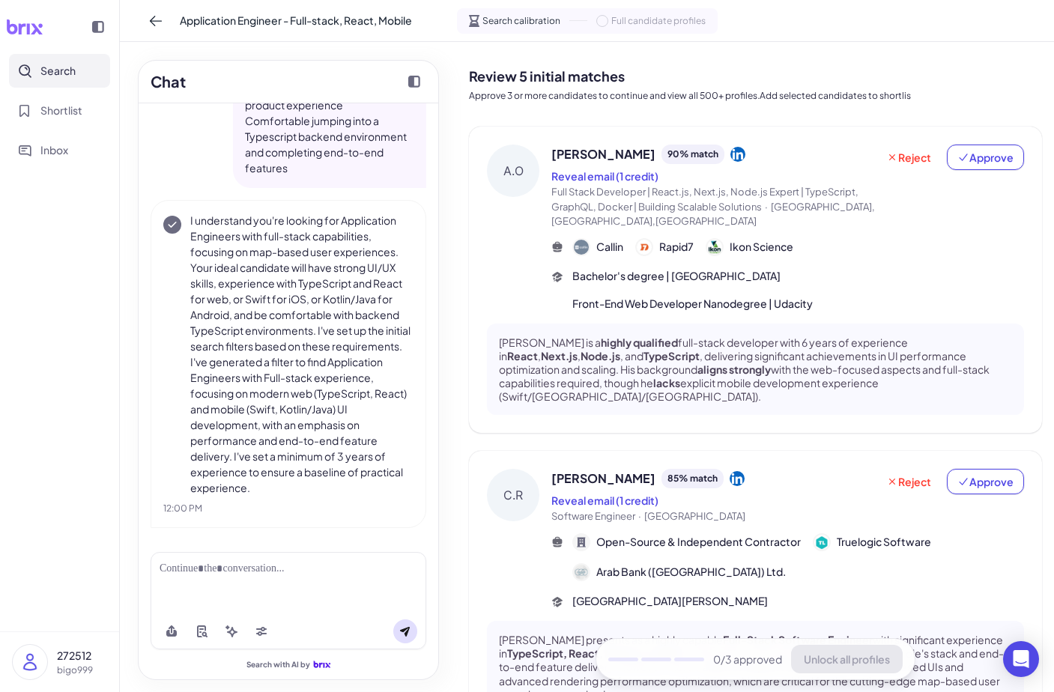
click at [697, 363] on strong "aligns strongly" at bounding box center [733, 368] width 73 height 13
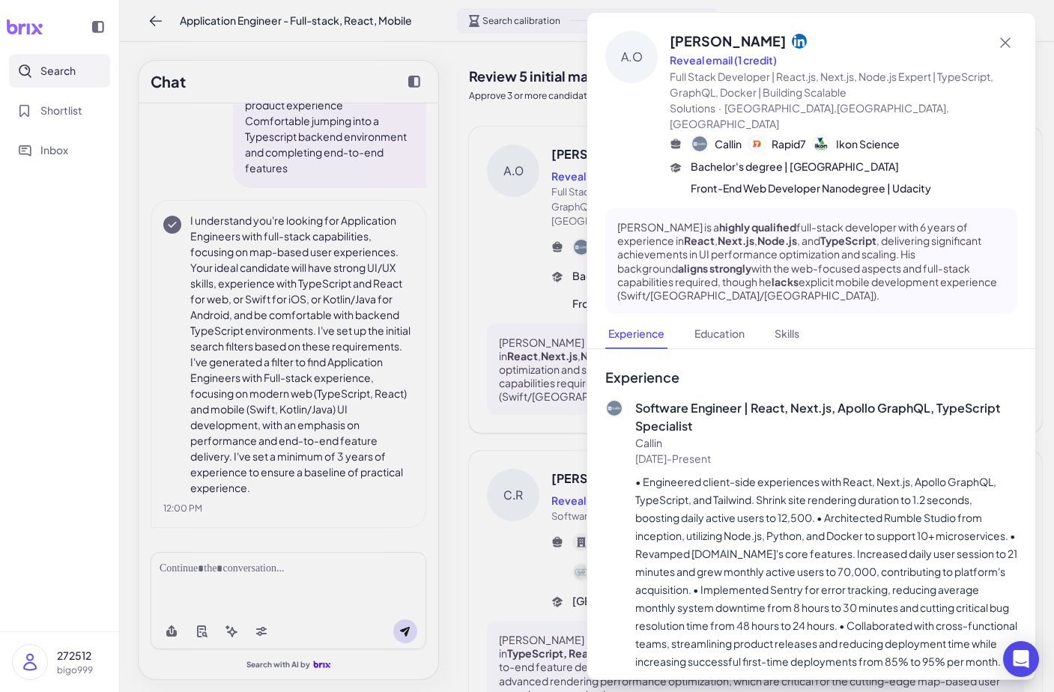
scroll to position [25, 0]
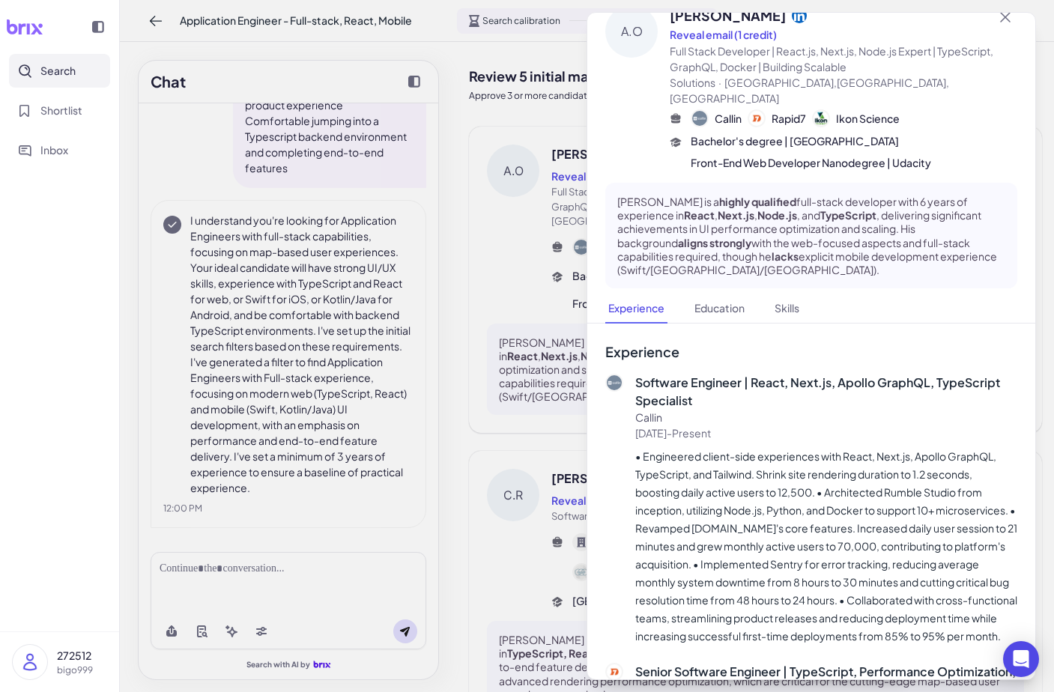
click at [504, 397] on div at bounding box center [527, 346] width 1054 height 692
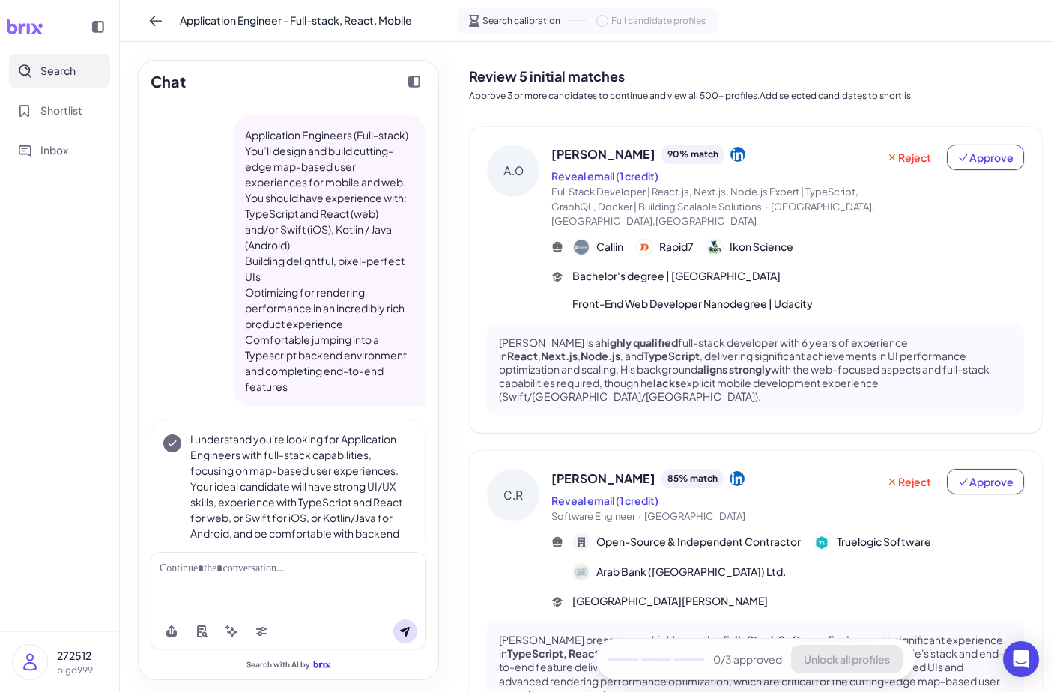
scroll to position [0, 0]
click at [628, 230] on div "Artur O. 90 % match Reveal email (1 credit) Full Stack Developer | React.js, Ne…" at bounding box center [787, 228] width 473 height 167
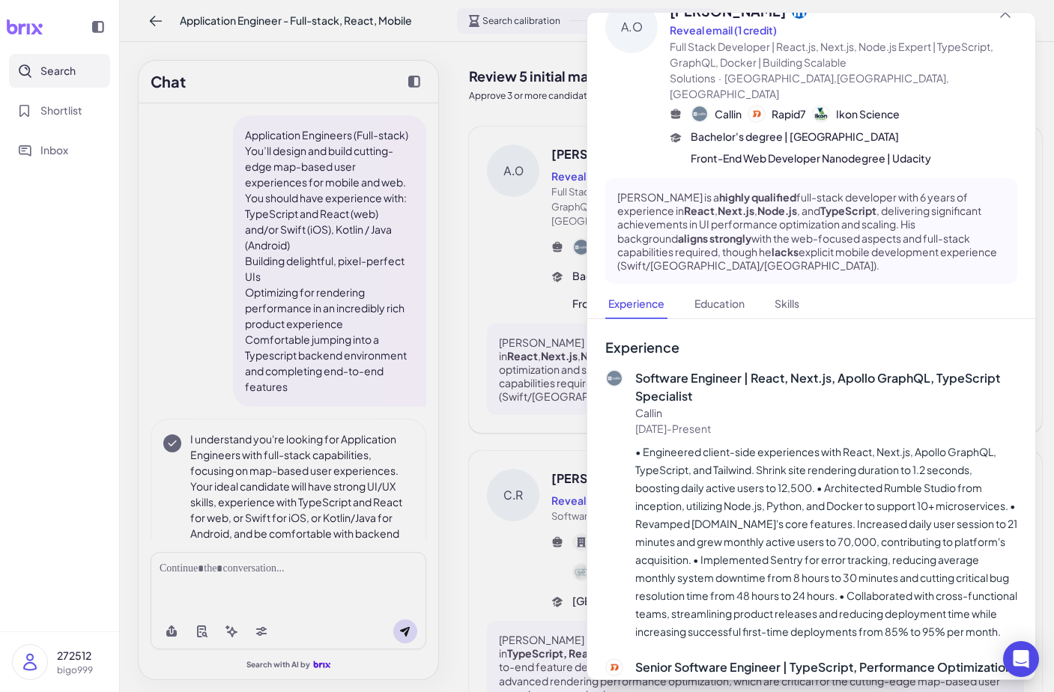
scroll to position [53, 0]
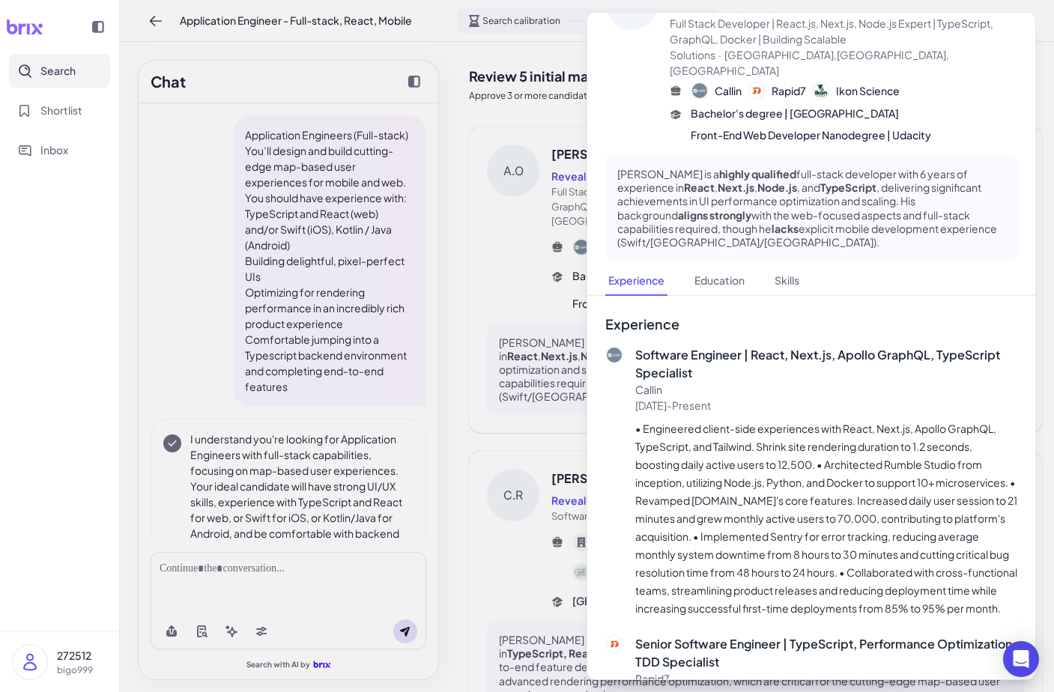
click at [555, 316] on div at bounding box center [527, 346] width 1054 height 692
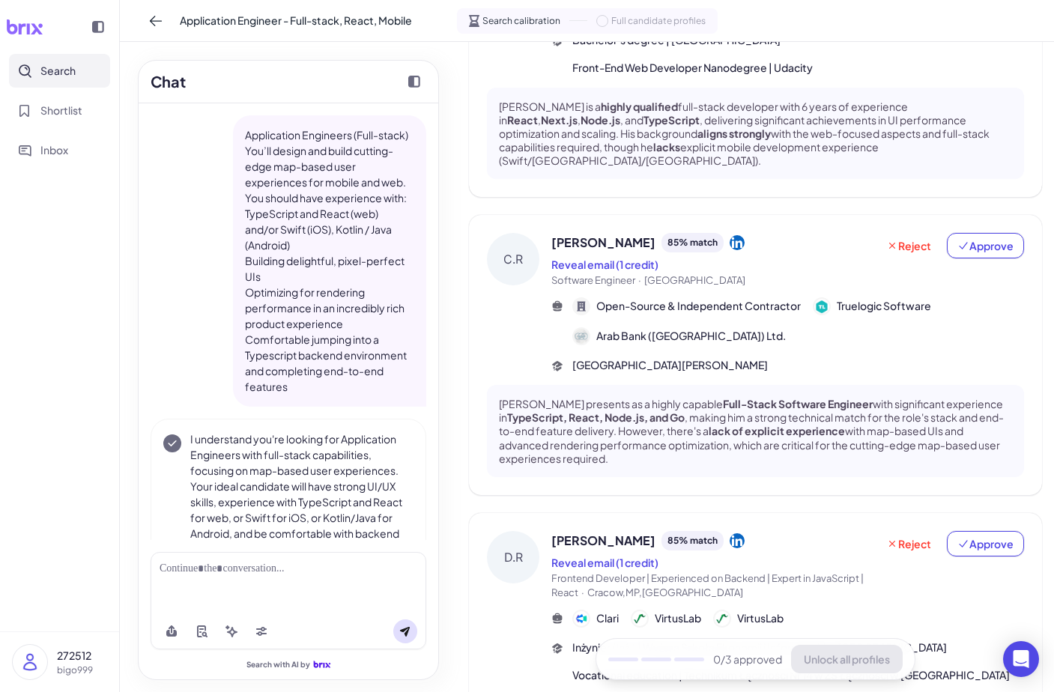
scroll to position [252, 0]
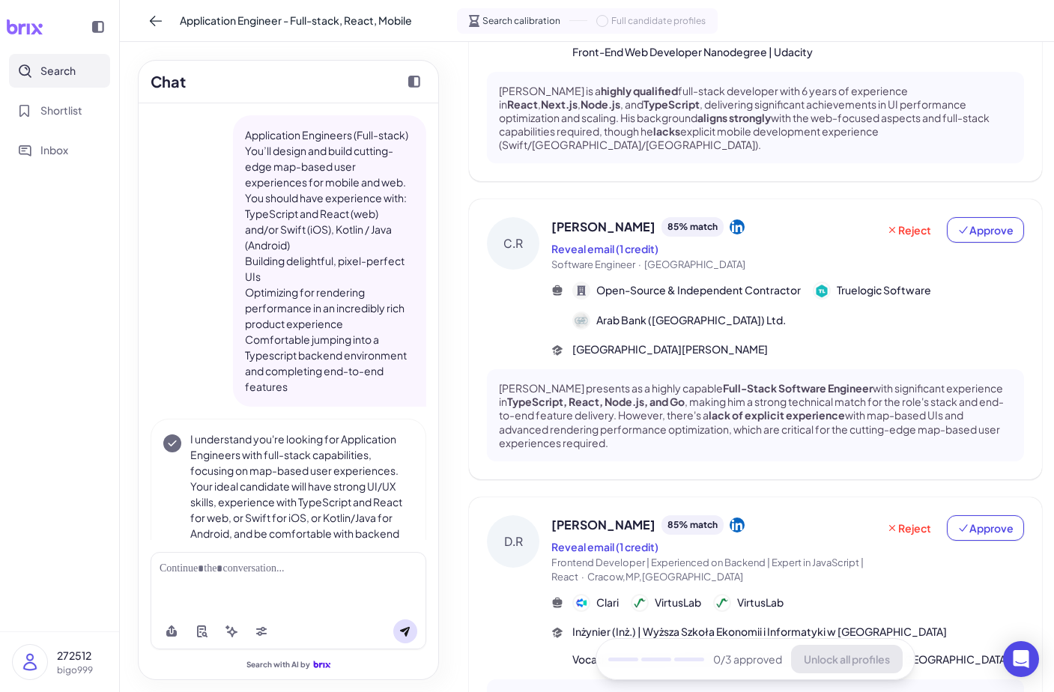
click at [626, 407] on p "Chris Ramón presents as a highly capable Full-Stack Software Engineer with sign…" at bounding box center [755, 415] width 513 height 68
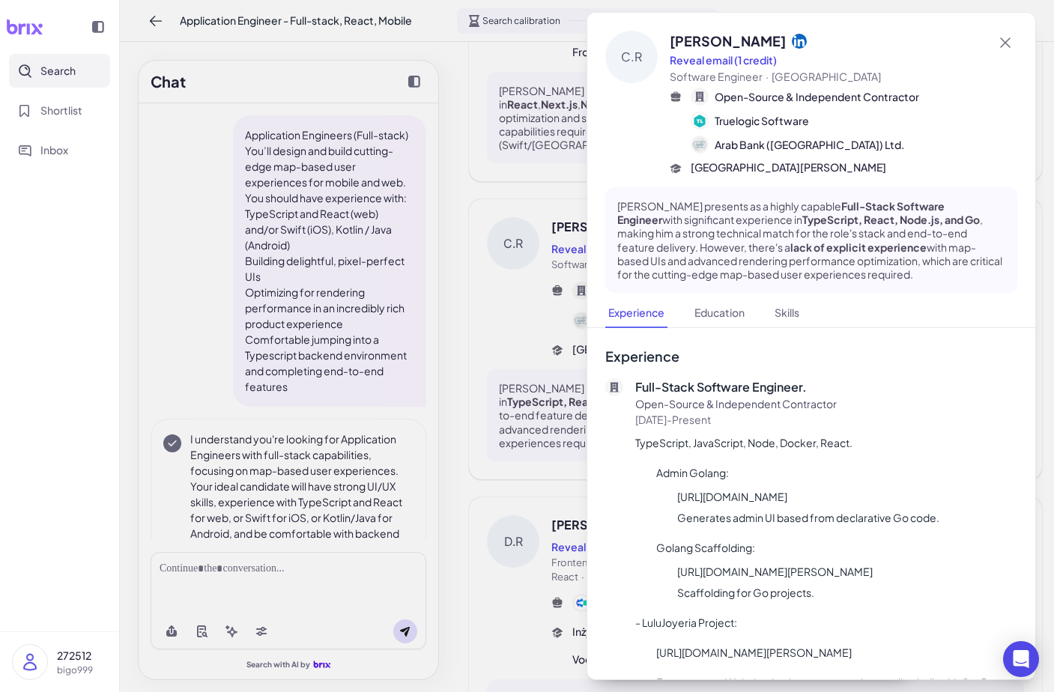
drag, startPoint x: 884, startPoint y: 258, endPoint x: 652, endPoint y: 199, distance: 238.8
click at [652, 199] on div "Chris Ramón presents as a highly capable Full-Stack Software Engineer with sign…" at bounding box center [811, 240] width 412 height 106
click at [652, 199] on p "Chris Ramón presents as a highly capable Full-Stack Software Engineer with sign…" at bounding box center [811, 240] width 388 height 82
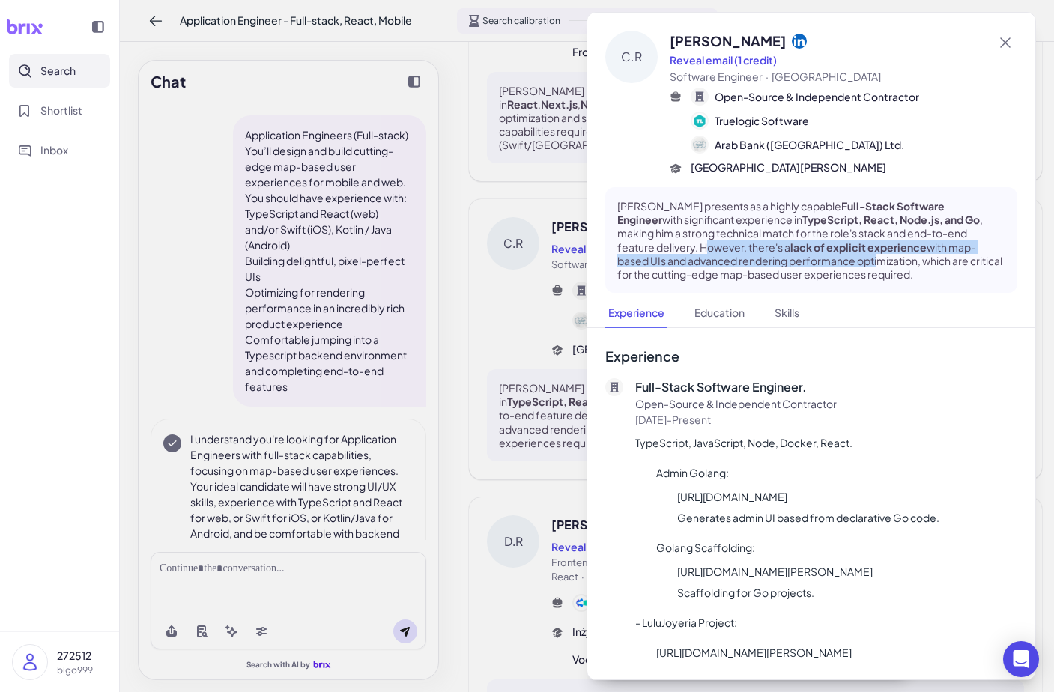
drag, startPoint x: 625, startPoint y: 222, endPoint x: 803, endPoint y: 229, distance: 177.6
click at [803, 229] on p "Chris Ramón presents as a highly capable Full-Stack Software Engineer with sign…" at bounding box center [811, 240] width 388 height 82
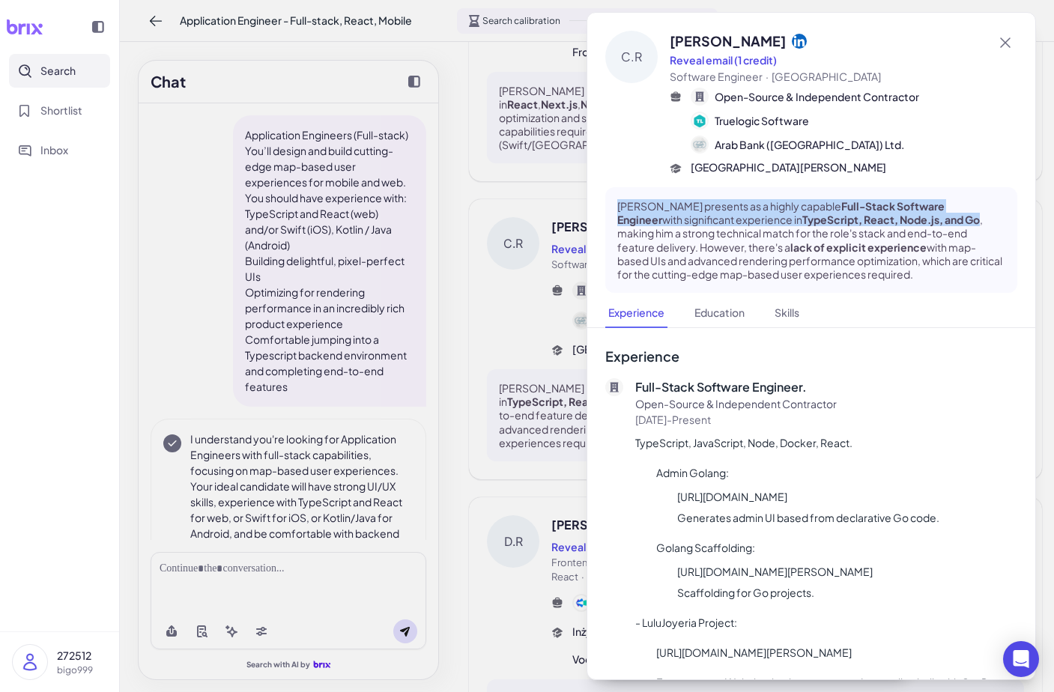
drag, startPoint x: 925, startPoint y: 196, endPoint x: 608, endPoint y: 185, distance: 317.0
click at [608, 187] on div "Chris Ramón presents as a highly capable Full-Stack Software Engineer with sign…" at bounding box center [811, 240] width 412 height 106
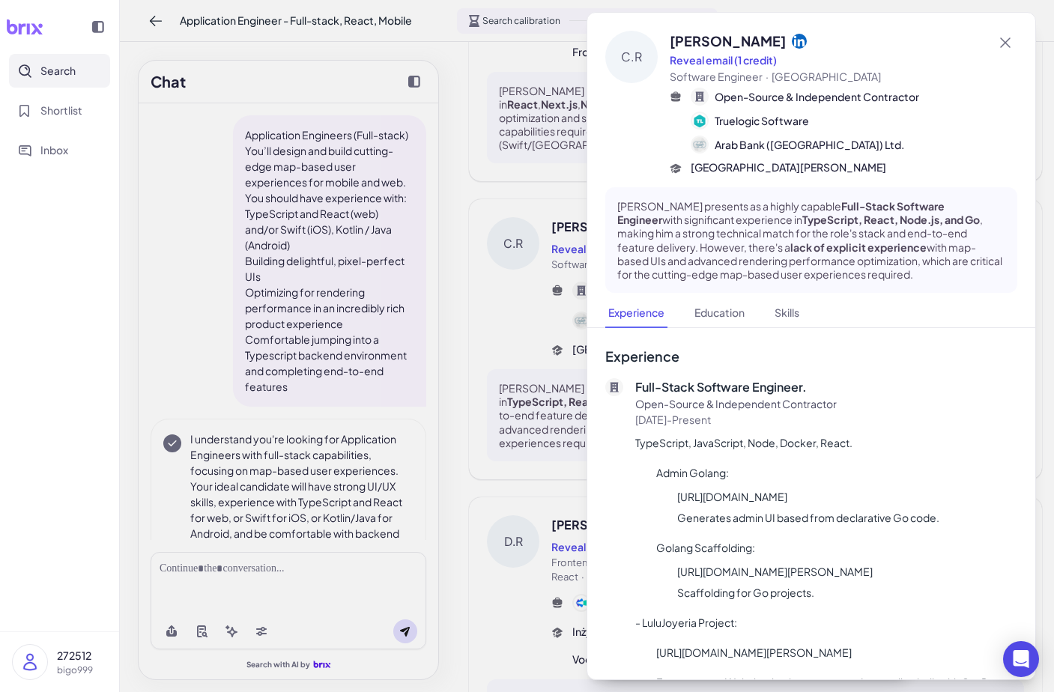
click at [773, 235] on p "Chris Ramón presents as a highly capable Full-Stack Software Engineer with sign…" at bounding box center [811, 240] width 388 height 82
drag, startPoint x: 757, startPoint y: 231, endPoint x: 851, endPoint y: 220, distance: 94.9
click at [851, 220] on p "Chris Ramón presents as a highly capable Full-Stack Software Engineer with sign…" at bounding box center [811, 240] width 388 height 82
click at [851, 219] on p "Chris Ramón presents as a highly capable Full-Stack Software Engineer with sign…" at bounding box center [811, 240] width 388 height 82
click at [577, 337] on div at bounding box center [527, 346] width 1054 height 692
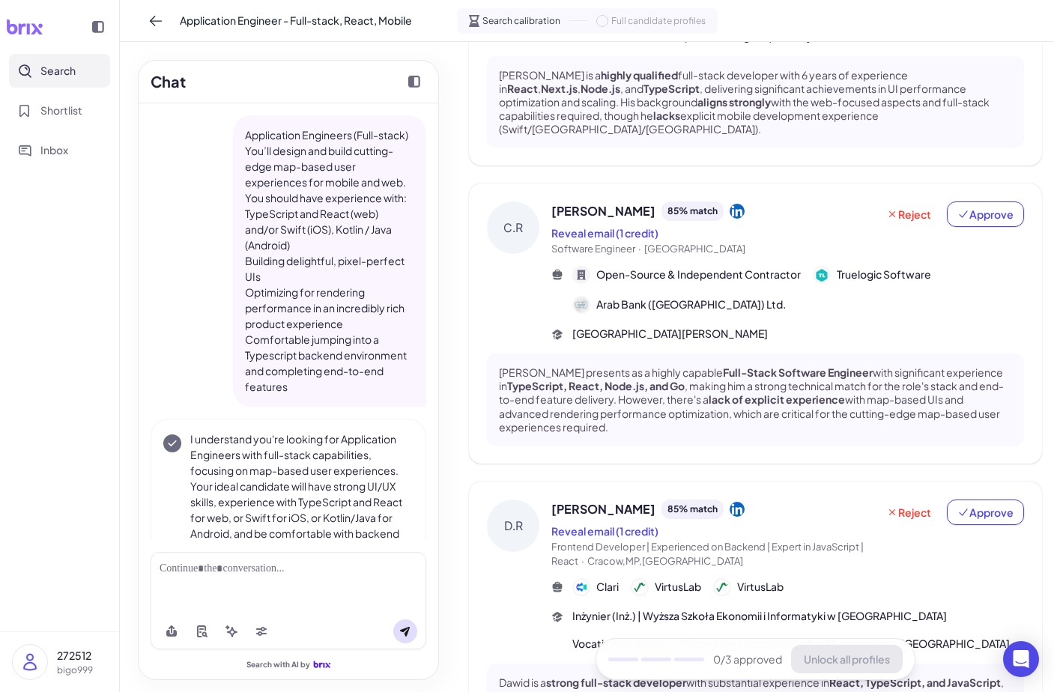
scroll to position [262, 0]
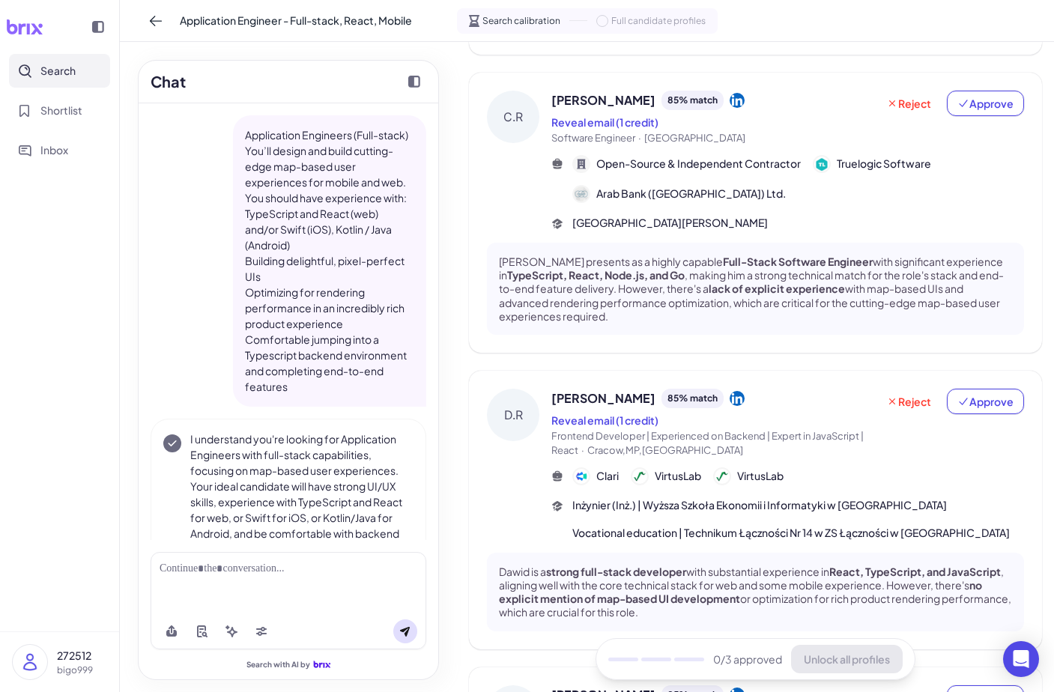
click at [720, 565] on p "Dawid is a strong full-stack developer with substantial experience in React, Ty…" at bounding box center [755, 592] width 513 height 55
click at [720, 554] on div at bounding box center [527, 346] width 1054 height 692
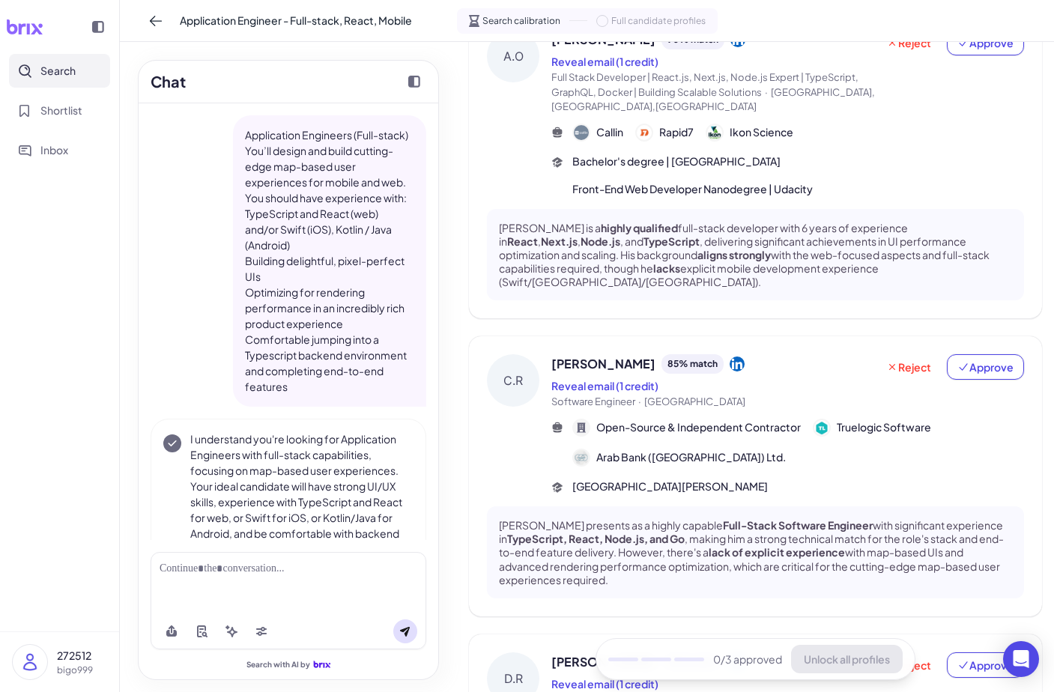
scroll to position [116, 0]
click at [661, 353] on div "85 % match" at bounding box center [692, 362] width 62 height 19
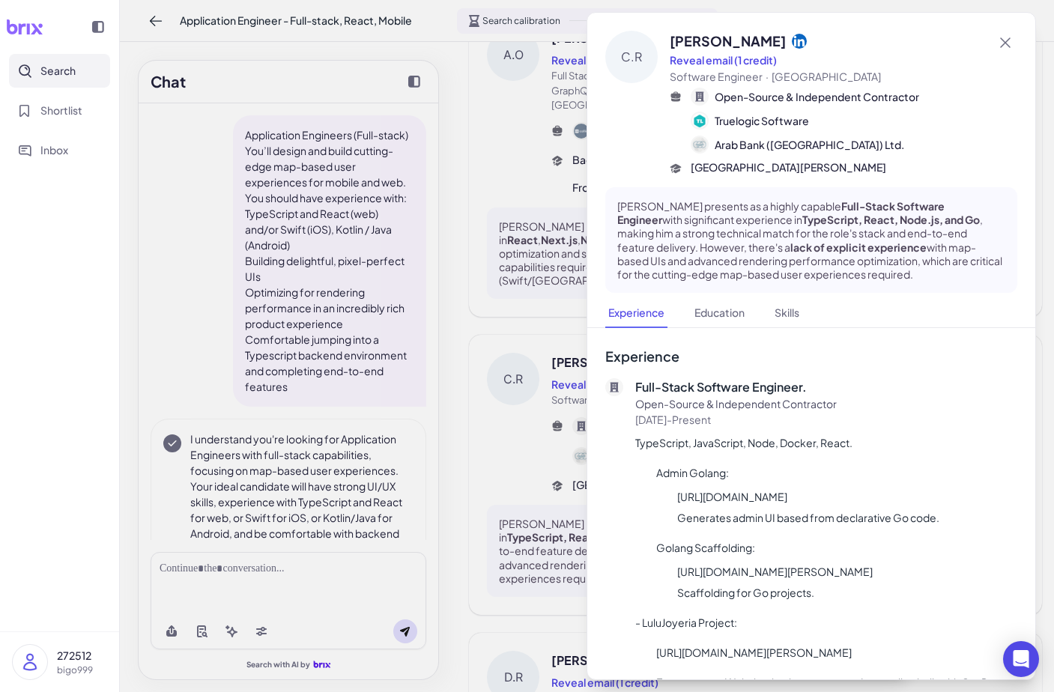
click at [544, 364] on div at bounding box center [527, 346] width 1054 height 692
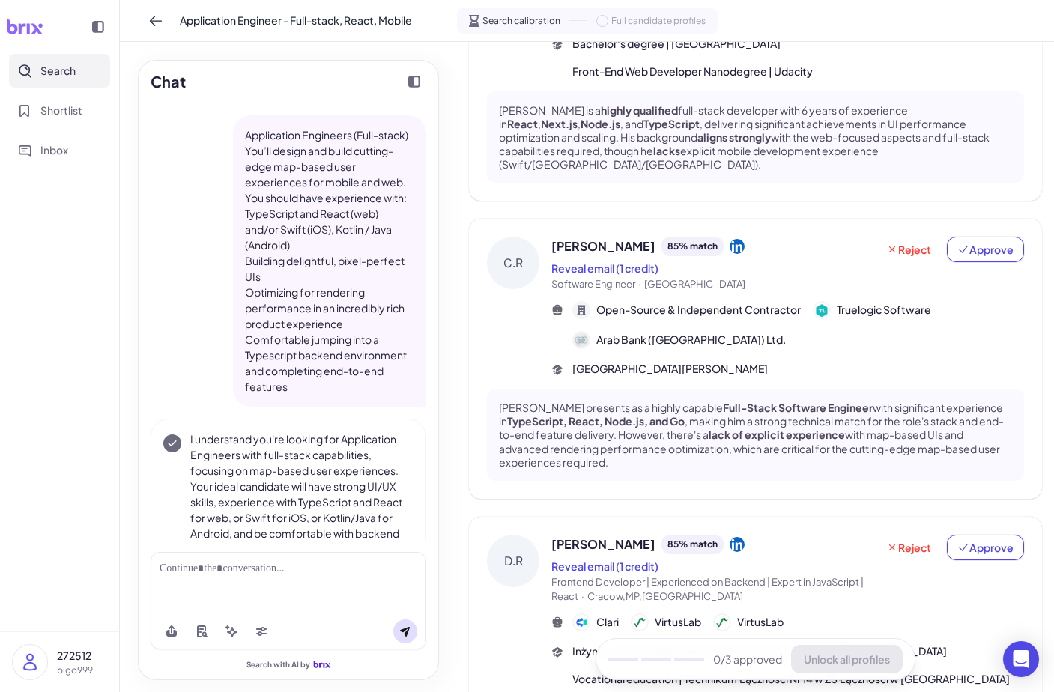
scroll to position [234, 0]
click at [786, 403] on p "Chris Ramón presents as a highly capable Full-Stack Software Engineer with sign…" at bounding box center [755, 433] width 513 height 68
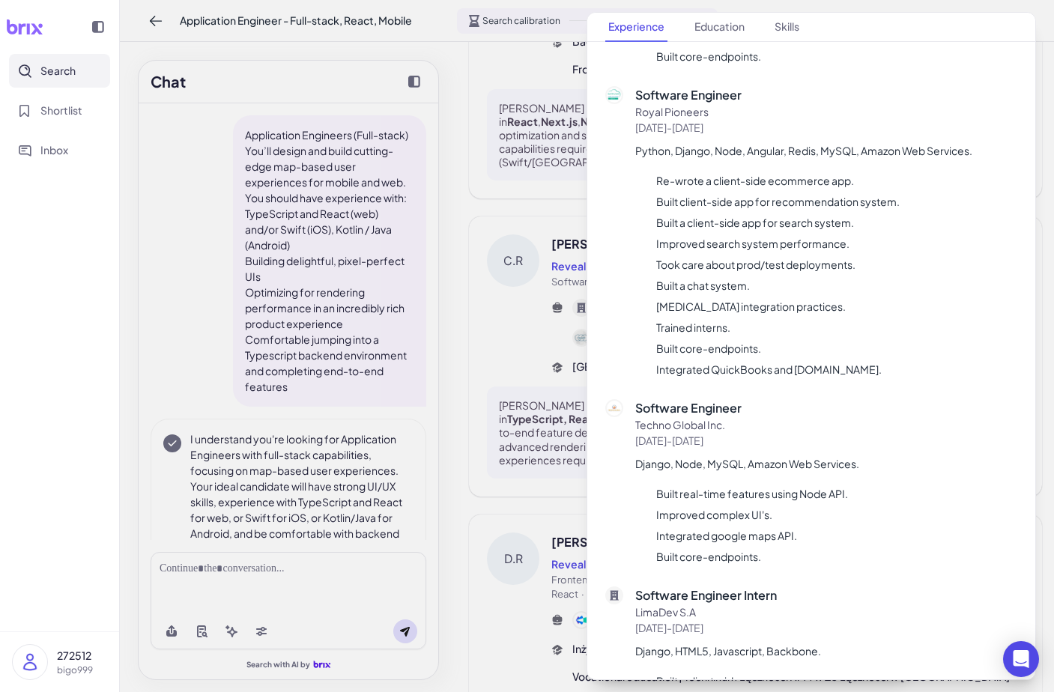
scroll to position [5358, 0]
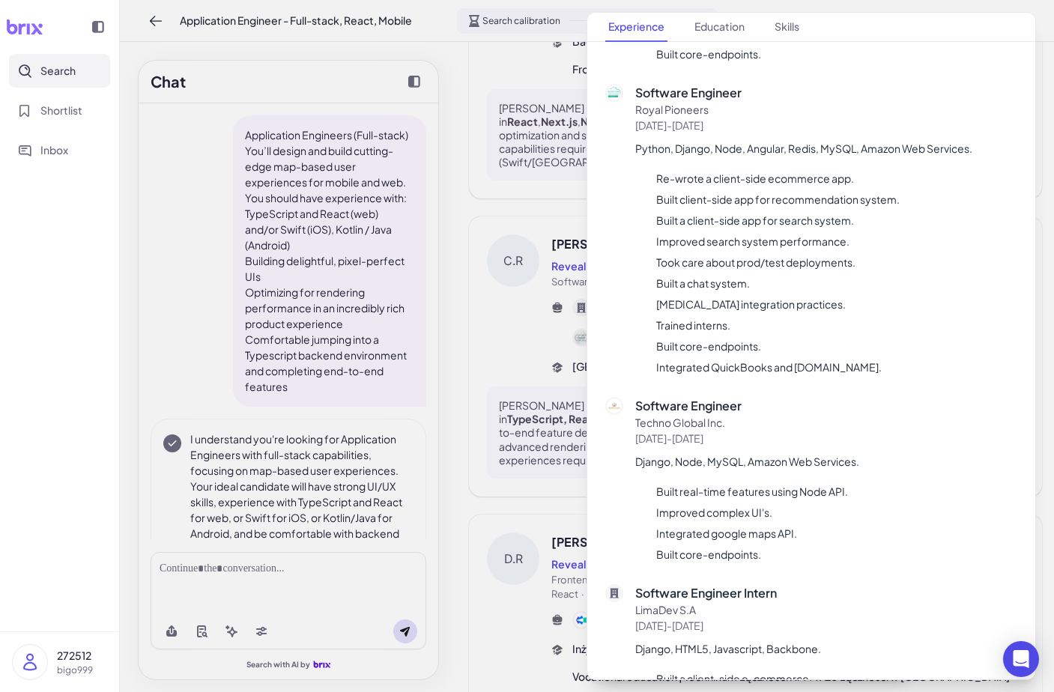
click at [486, 400] on div at bounding box center [527, 346] width 1054 height 692
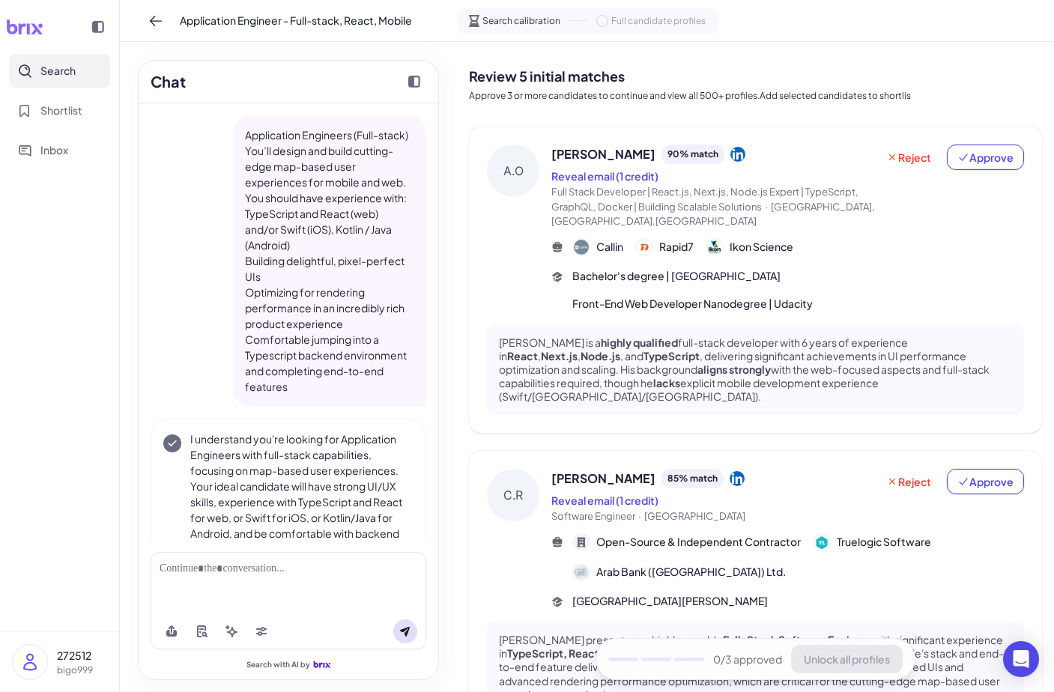
scroll to position [0, 0]
click at [272, 625] on button at bounding box center [261, 631] width 24 height 24
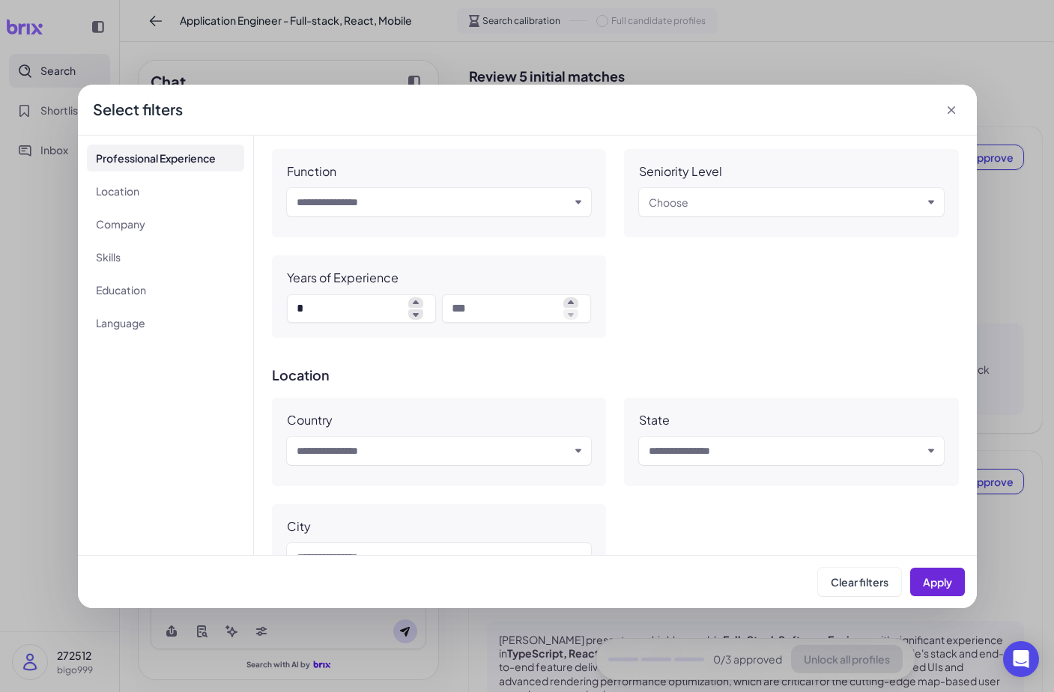
scroll to position [223, 0]
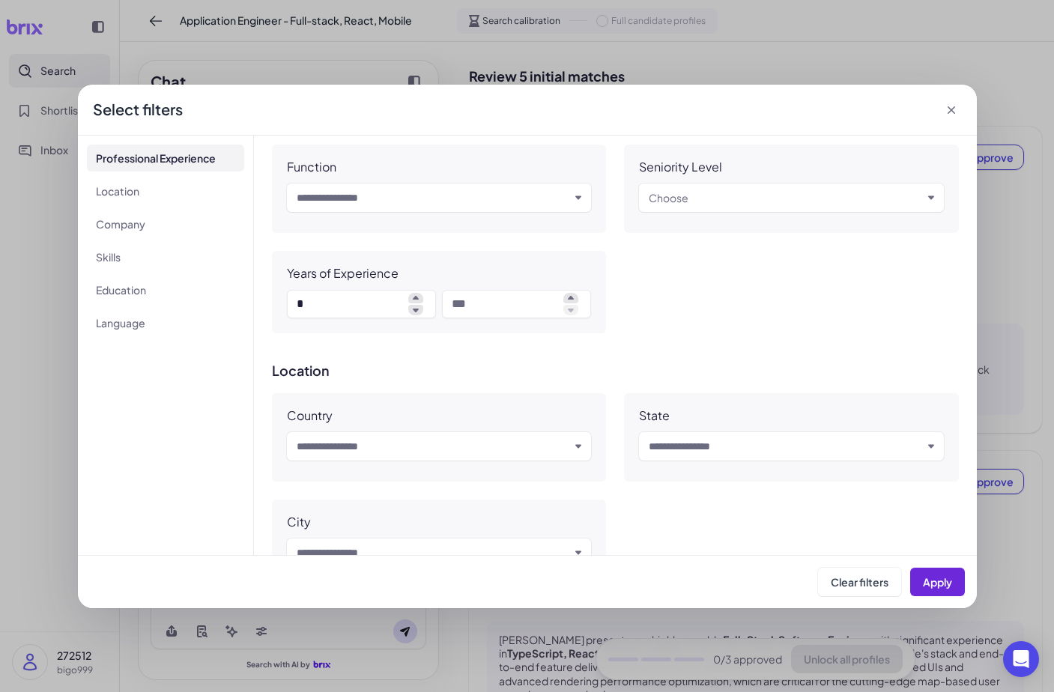
click at [963, 114] on div "Select filters" at bounding box center [527, 110] width 899 height 51
click at [956, 115] on icon at bounding box center [951, 110] width 15 height 15
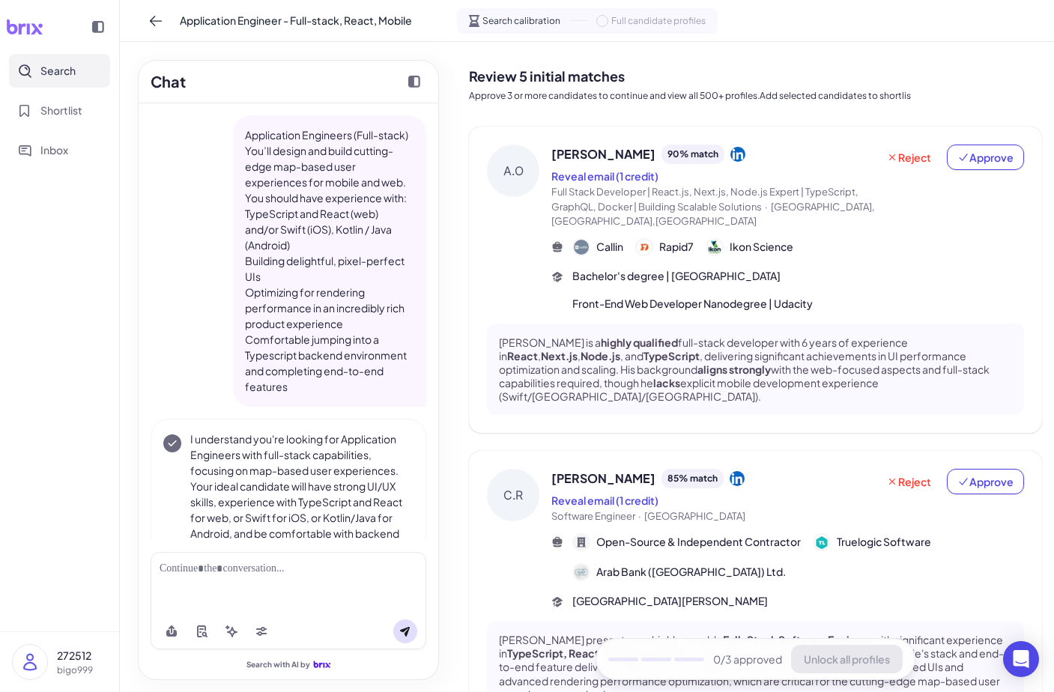
scroll to position [0, 0]
click at [894, 158] on span "Reject" at bounding box center [908, 157] width 45 height 15
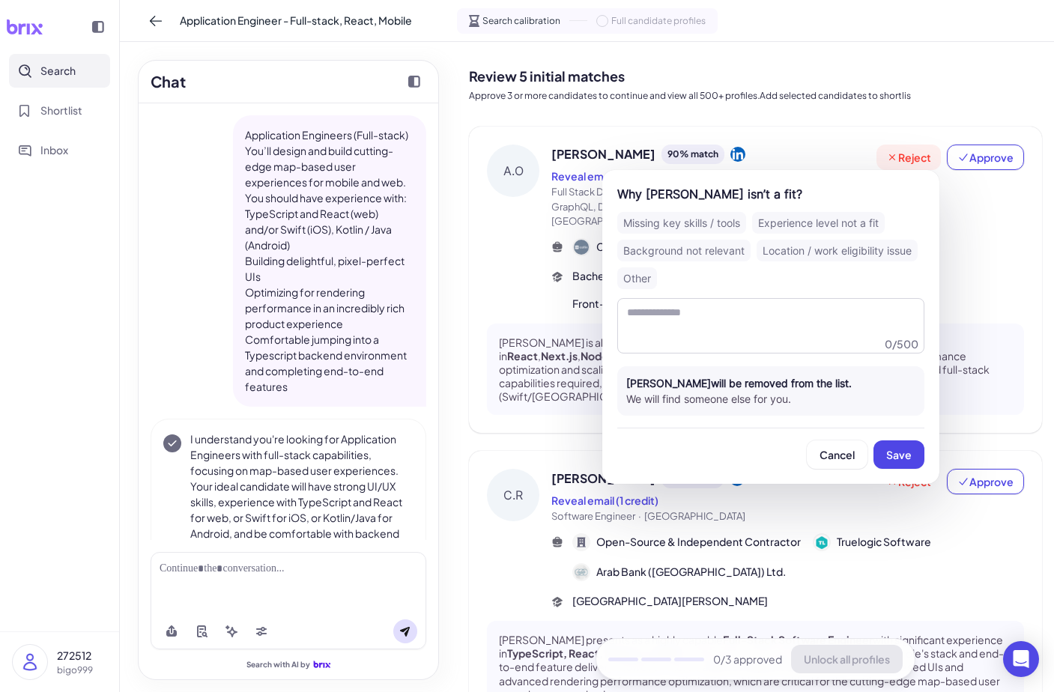
click at [894, 157] on span "Reject" at bounding box center [908, 157] width 45 height 15
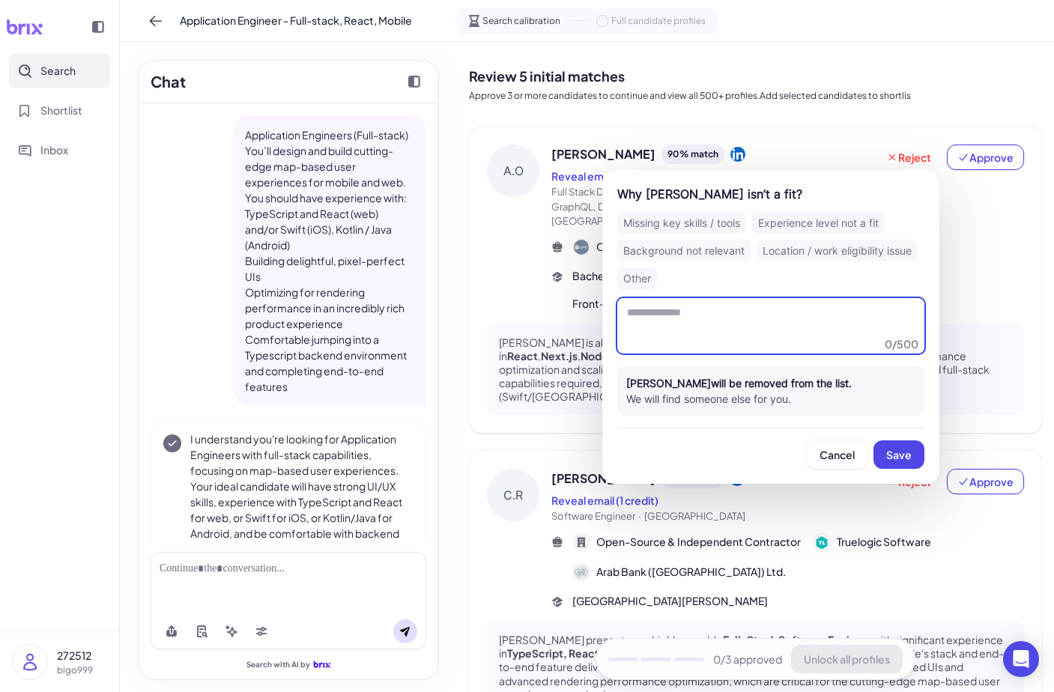
click at [866, 332] on textarea at bounding box center [770, 325] width 307 height 55
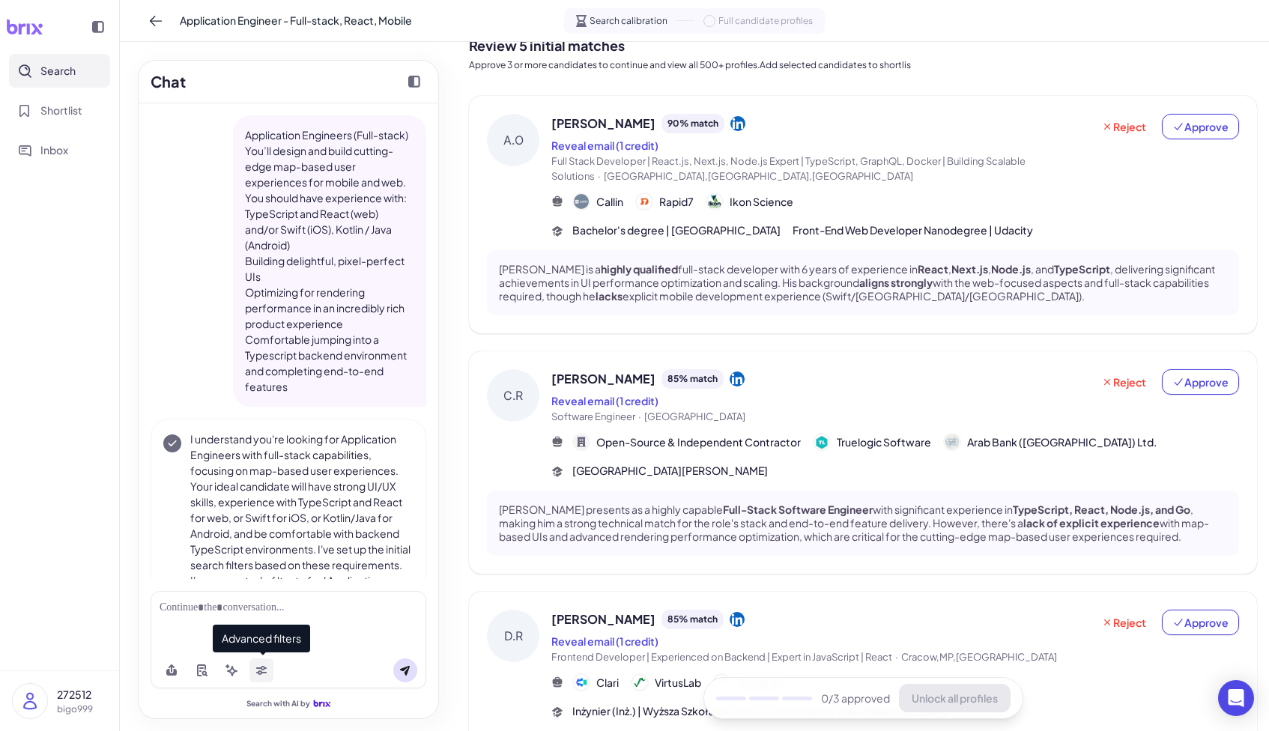
click at [256, 672] on icon at bounding box center [261, 672] width 10 height 4
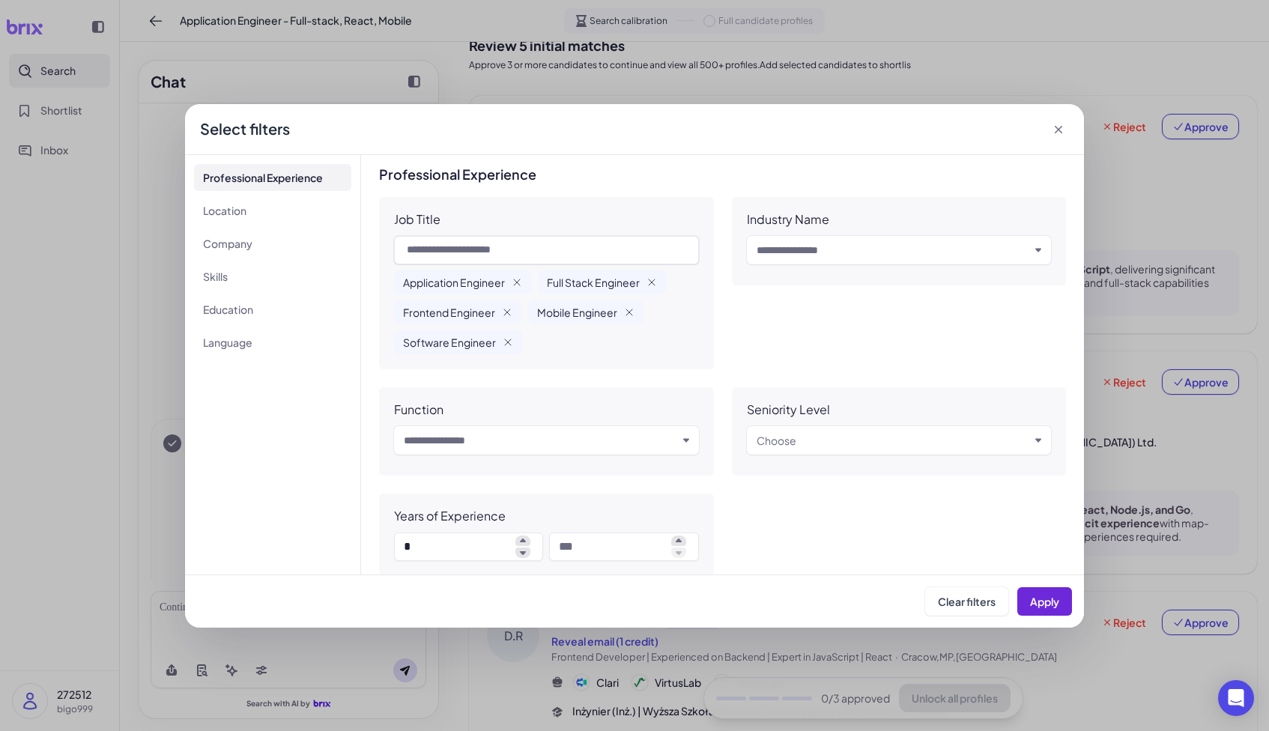
click at [774, 64] on div "**********" at bounding box center [634, 365] width 1269 height 731
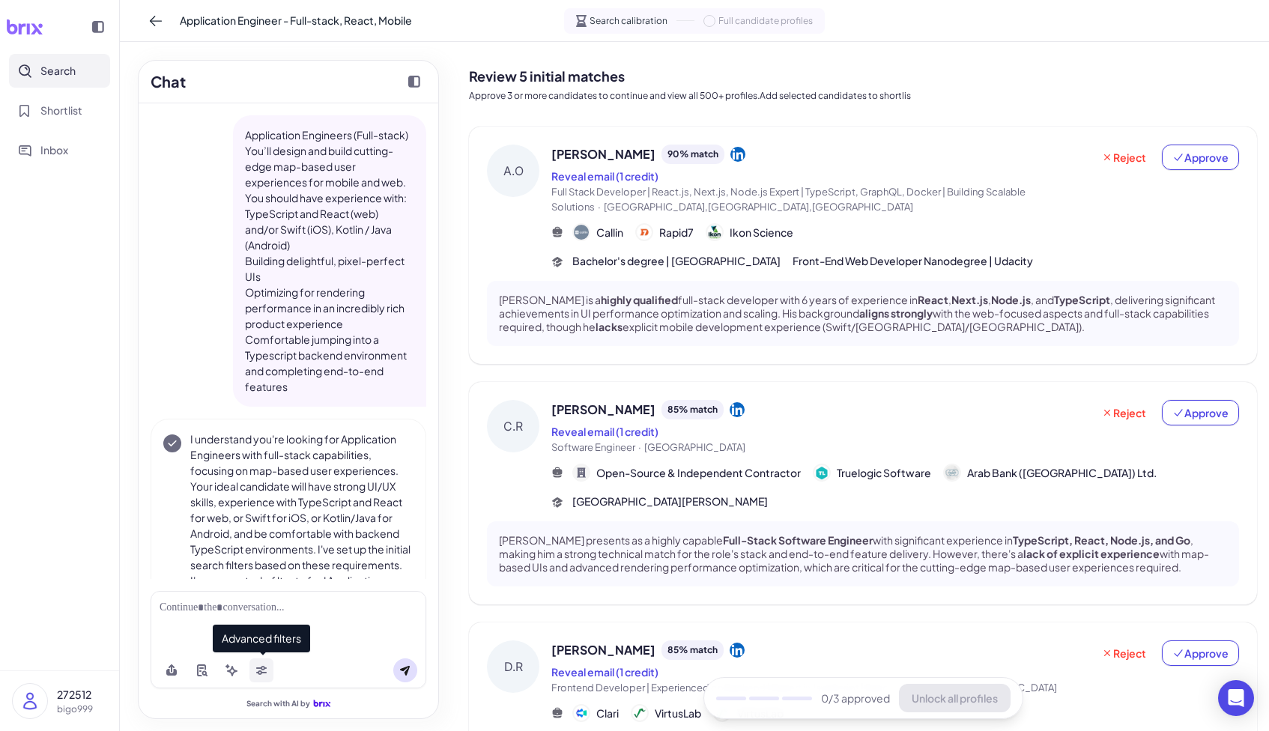
click at [264, 669] on icon at bounding box center [261, 668] width 10 height 4
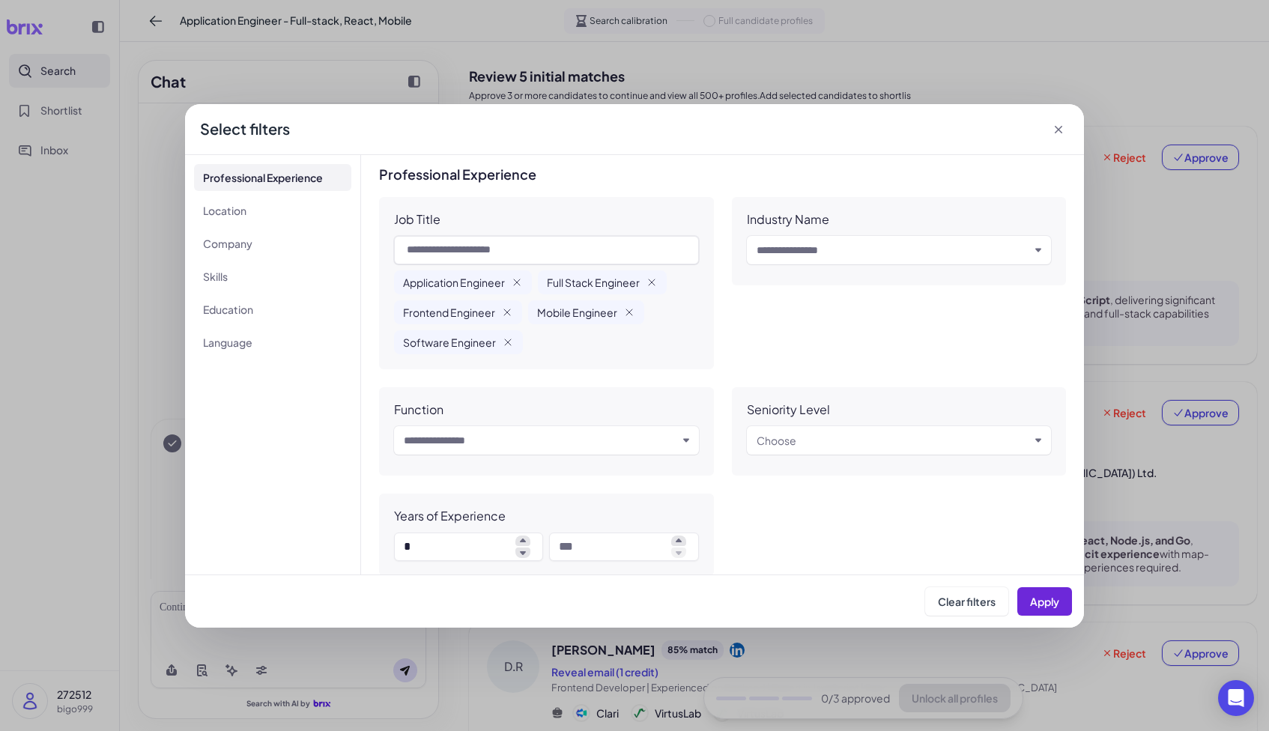
click at [765, 94] on div "**********" at bounding box center [634, 365] width 1269 height 731
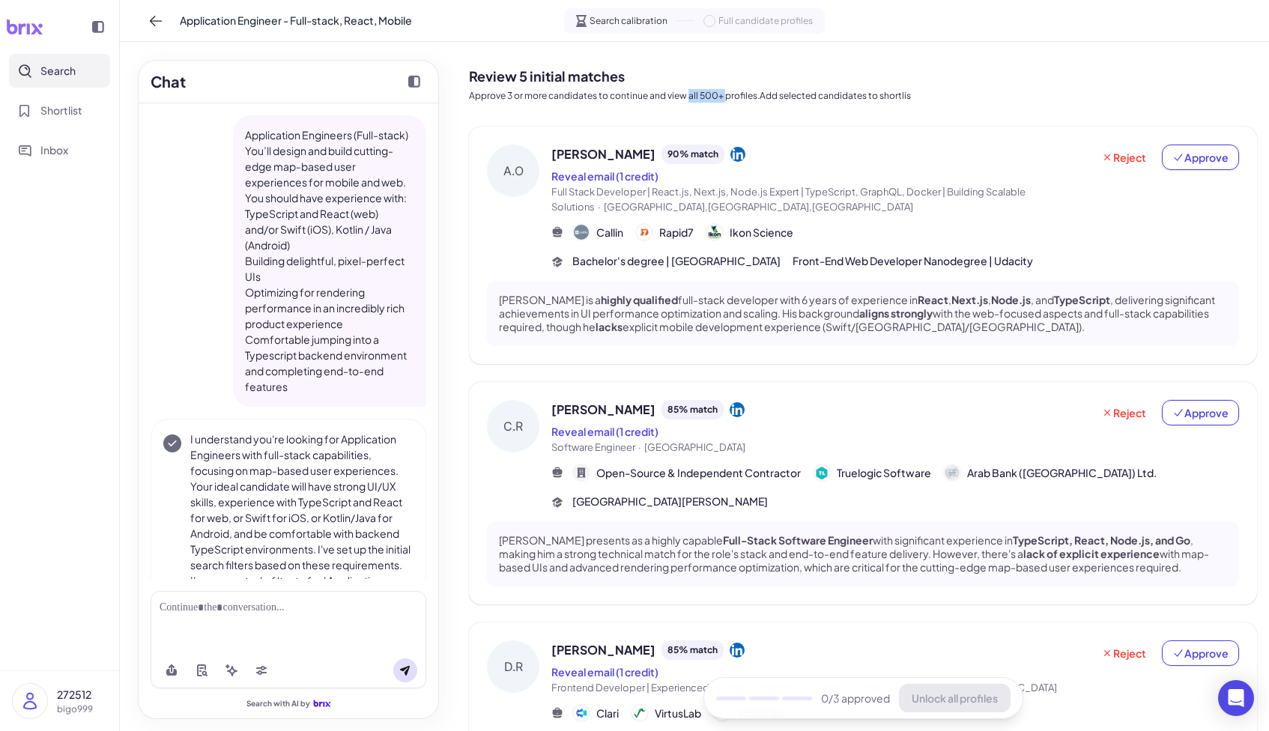
drag, startPoint x: 689, startPoint y: 99, endPoint x: 726, endPoint y: 96, distance: 37.6
click at [726, 96] on p "Approve 3 or more candidates to continue and view all 500+ profiles.Add selecte…" at bounding box center [863, 95] width 788 height 13
click at [1053, 161] on span "Approve" at bounding box center [1200, 157] width 56 height 15
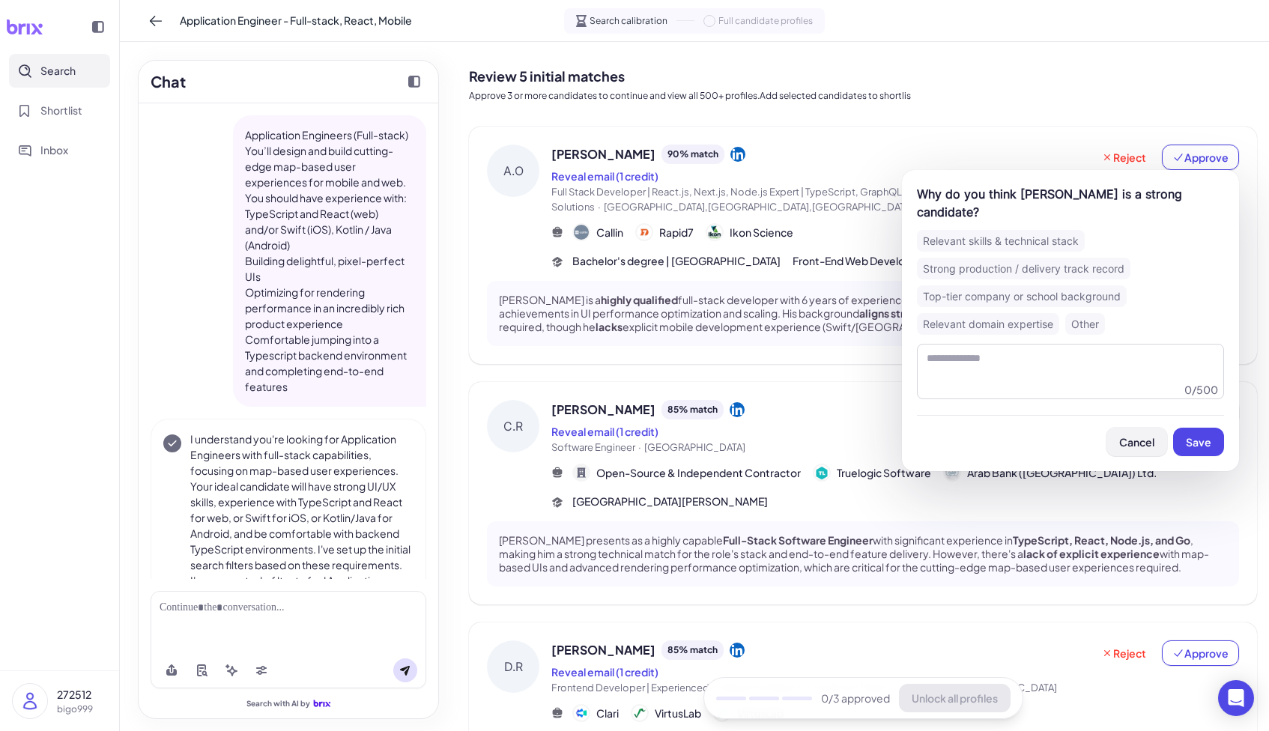
drag, startPoint x: 1191, startPoint y: 430, endPoint x: 1105, endPoint y: 431, distance: 86.1
click at [1053, 431] on div "Cancel Save" at bounding box center [1070, 435] width 307 height 41
click at [1053, 431] on button "Cancel" at bounding box center [1136, 442] width 61 height 28
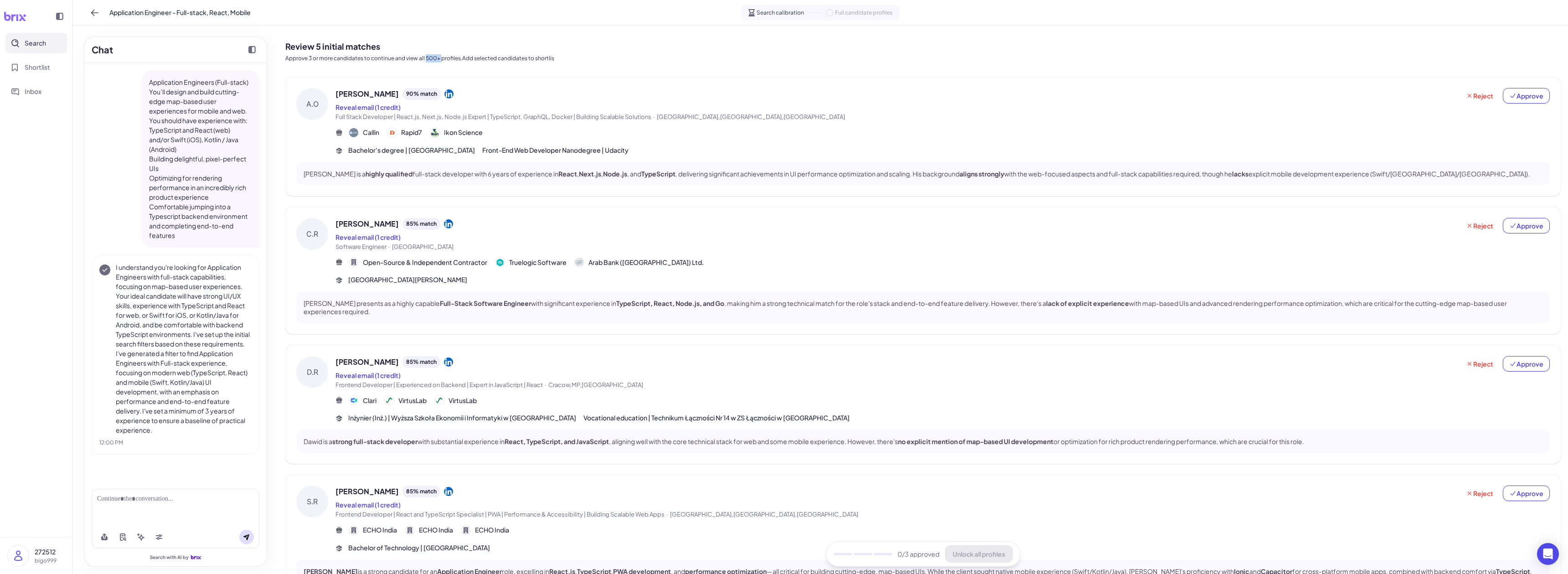
drag, startPoint x: 425, startPoint y: 59, endPoint x: 442, endPoint y: 59, distance: 17.0
click at [442, 59] on p "Approve 3 or more candidates to continue and view all 500+ profiles.Add selecte…" at bounding box center [923, 58] width 1275 height 8
click at [553, 53] on div "Review 5 initial matches Approve 3 or more candidates to continue and view all …" at bounding box center [923, 49] width 1275 height 33
click at [346, 93] on span "Artur O." at bounding box center [367, 94] width 63 height 11
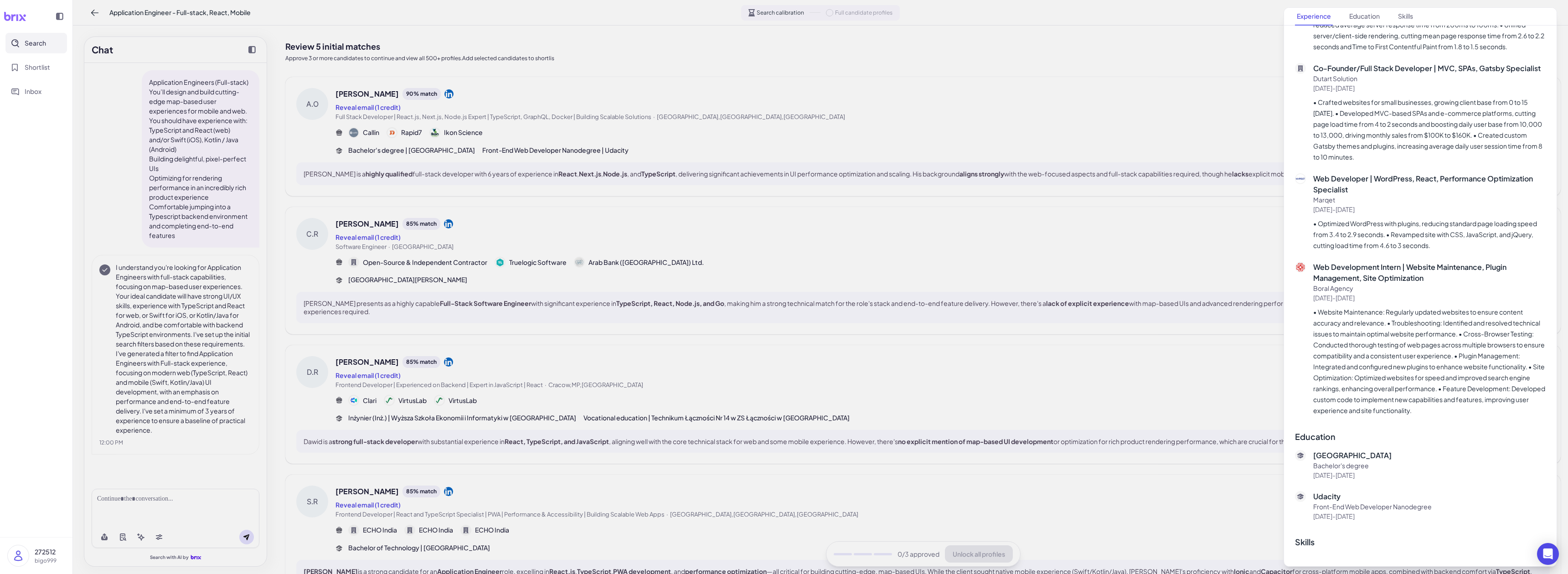
scroll to position [756, 0]
click at [641, 264] on div at bounding box center [784, 287] width 1568 height 574
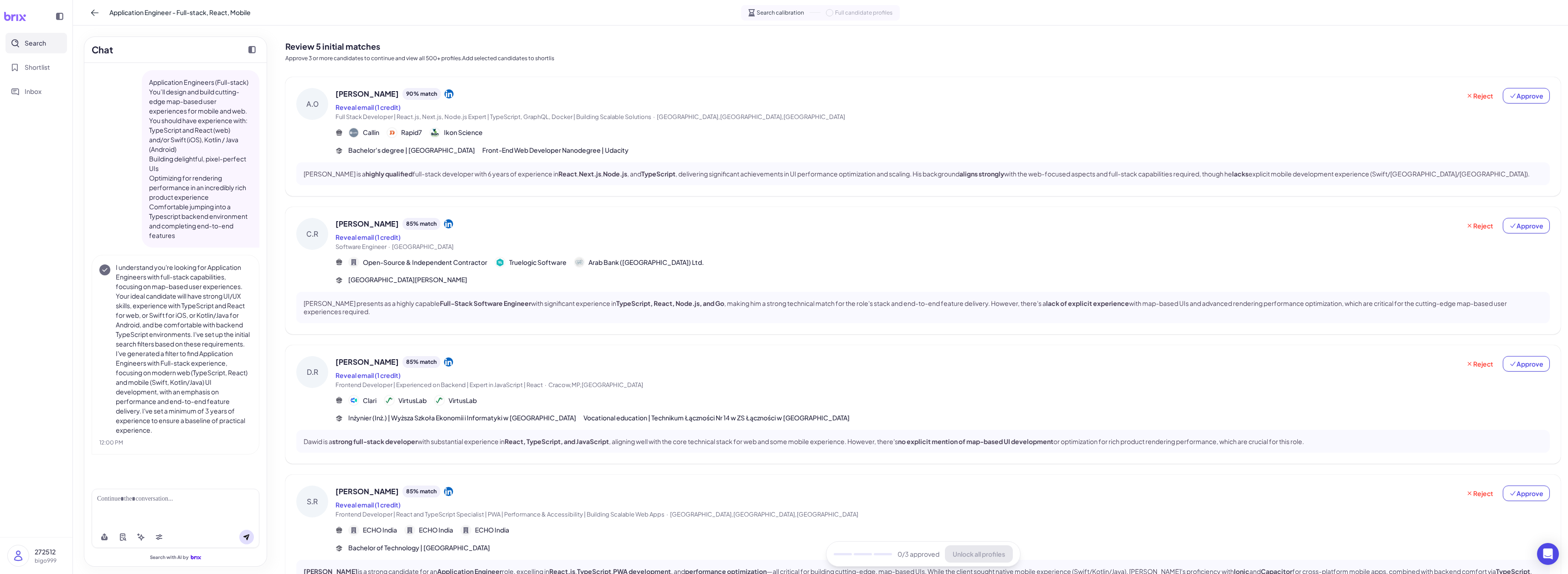
click at [641, 343] on div "A.O Artur O. 90 % match Reveal email (1 credit) Full Stack Developer | React.js…" at bounding box center [923, 408] width 1275 height 663
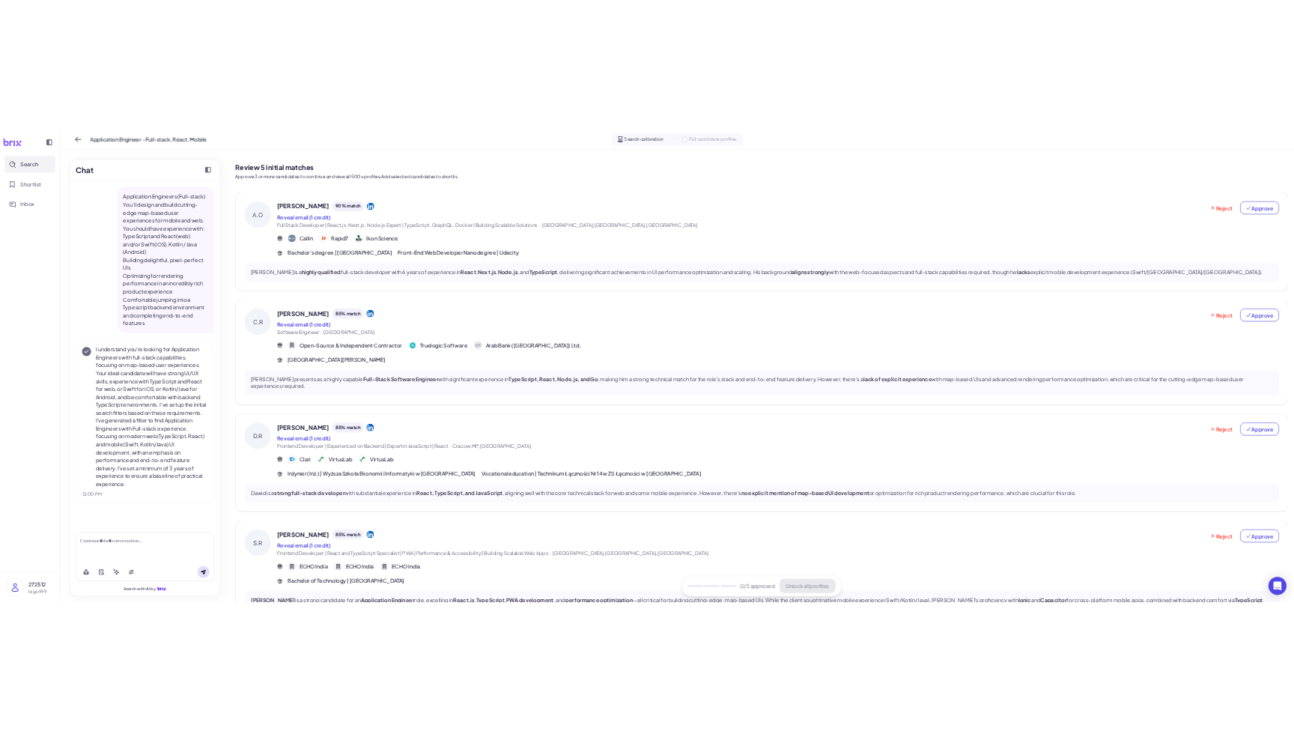
scroll to position [0, 0]
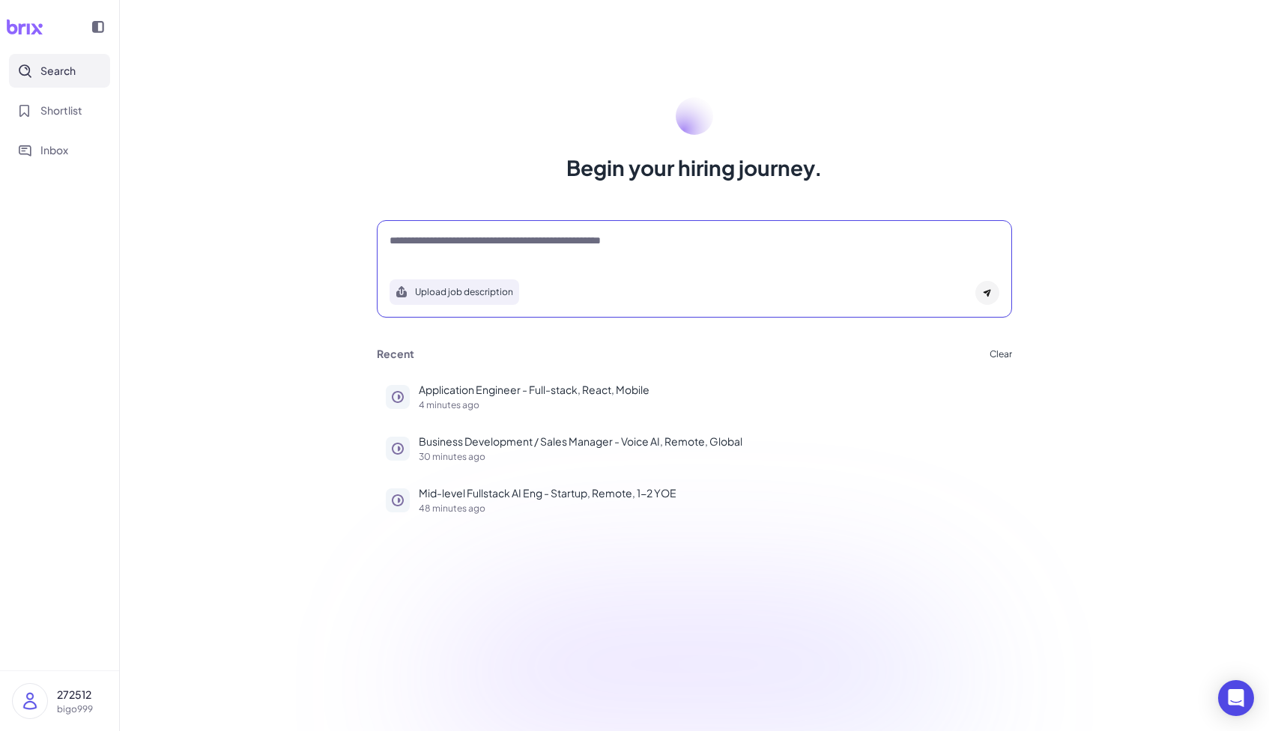
click at [520, 237] on textarea at bounding box center [694, 242] width 610 height 18
paste textarea "**********"
click at [621, 249] on textarea "**********" at bounding box center [694, 242] width 610 height 18
paste textarea "**********"
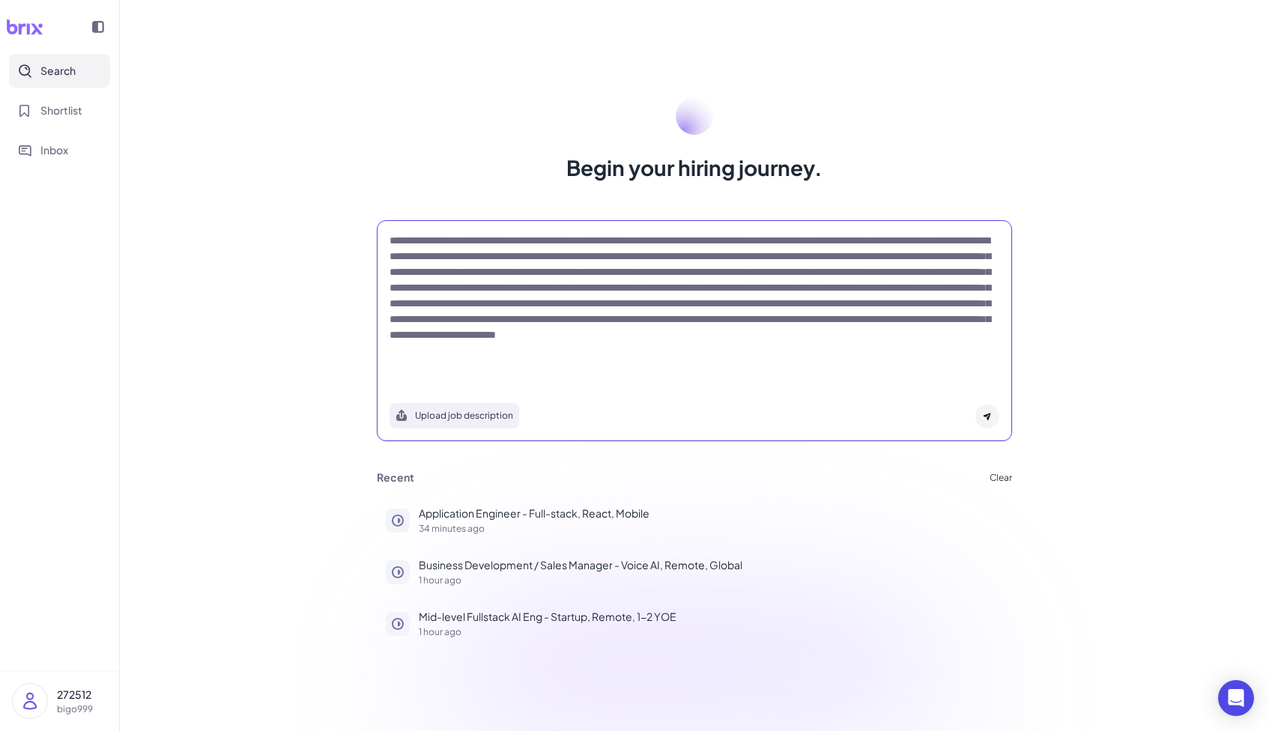
type textarea "**********"
click at [987, 405] on div at bounding box center [987, 416] width 24 height 24
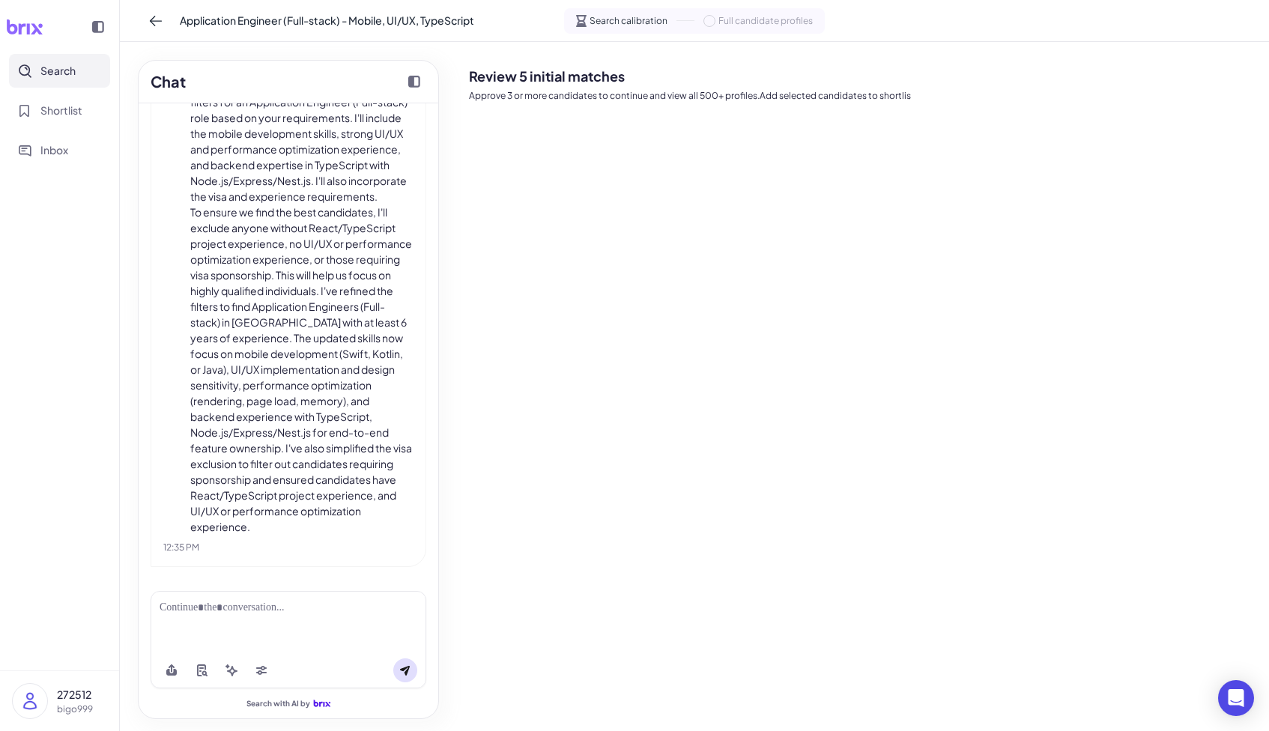
scroll to position [620, 0]
